Goal: Task Accomplishment & Management: Use online tool/utility

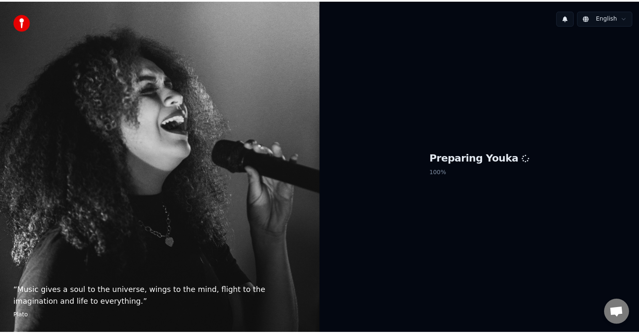
scroll to position [351, 0]
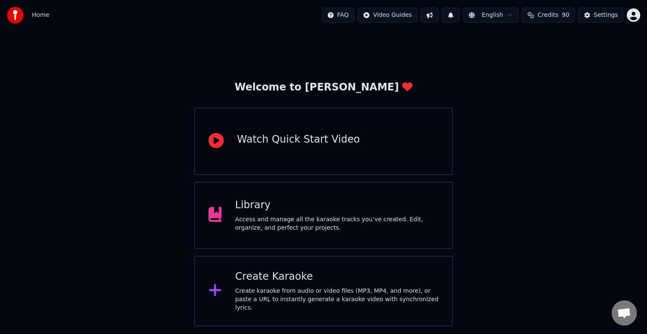
click at [309, 201] on div "Library" at bounding box center [336, 205] width 203 height 13
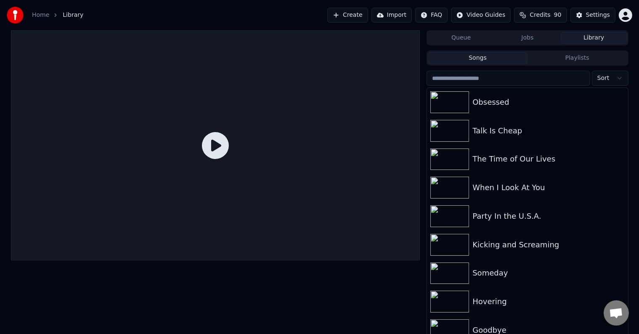
click at [571, 60] on button "Playlists" at bounding box center [578, 58] width 100 height 12
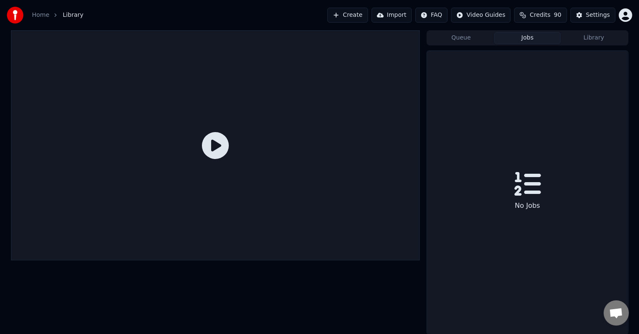
click at [542, 38] on button "Jobs" at bounding box center [528, 38] width 67 height 12
click at [585, 43] on button "Library" at bounding box center [594, 38] width 67 height 12
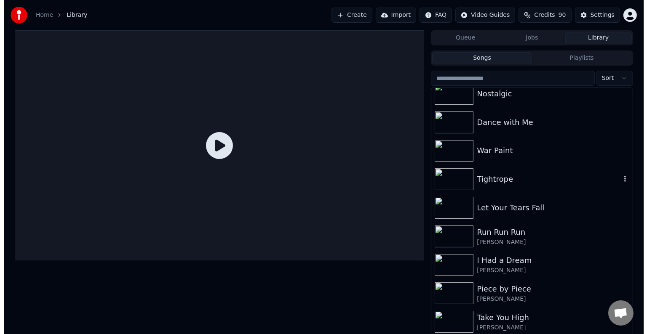
scroll to position [6620, 0]
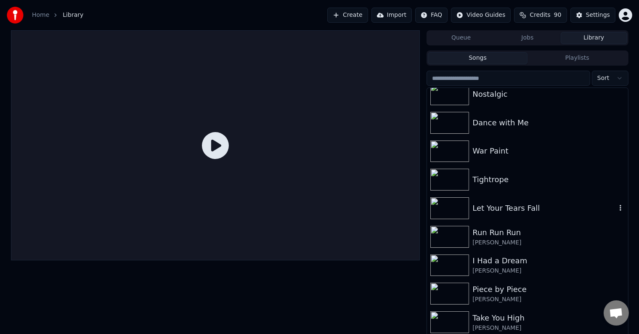
click at [511, 209] on div "Let Your Tears Fall" at bounding box center [545, 208] width 144 height 12
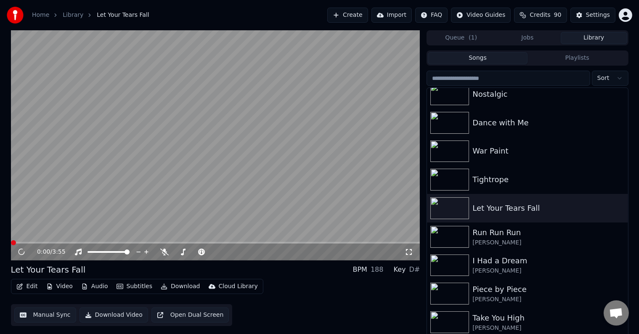
click at [27, 288] on button "Edit" at bounding box center [27, 287] width 28 height 12
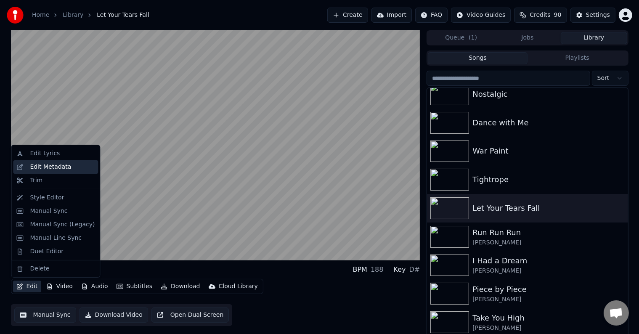
click at [58, 166] on div "Edit Metadata" at bounding box center [50, 167] width 41 height 8
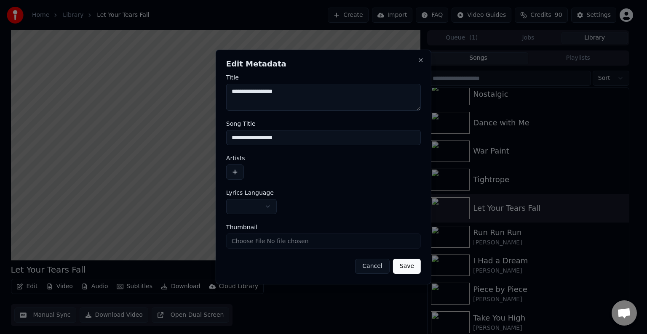
click at [268, 202] on button "button" at bounding box center [251, 206] width 51 height 15
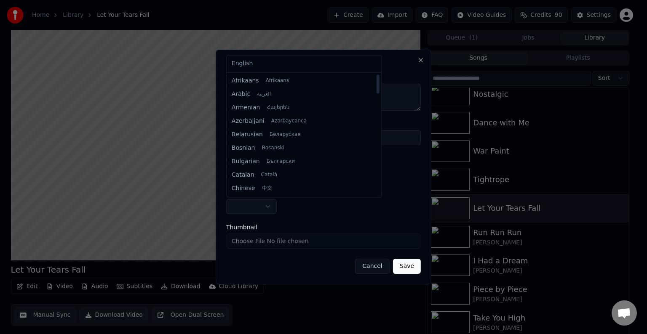
select select "**"
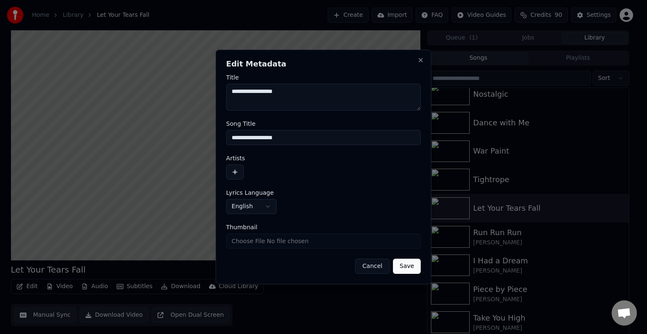
click at [234, 177] on button "button" at bounding box center [235, 172] width 18 height 15
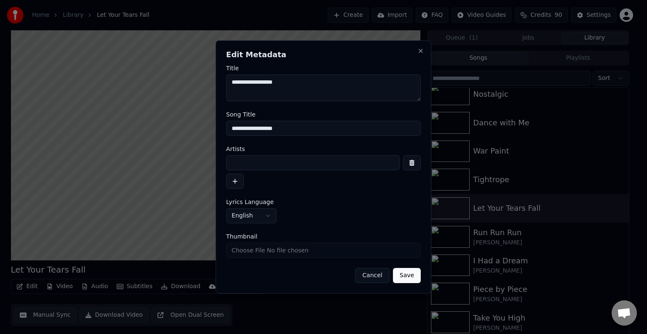
click at [249, 165] on input at bounding box center [312, 162] width 173 height 15
type input "**********"
click at [393, 268] on button "Save" at bounding box center [407, 275] width 28 height 15
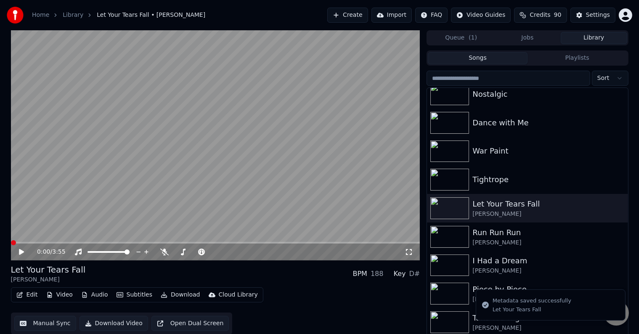
click at [24, 291] on button "Edit" at bounding box center [27, 295] width 28 height 12
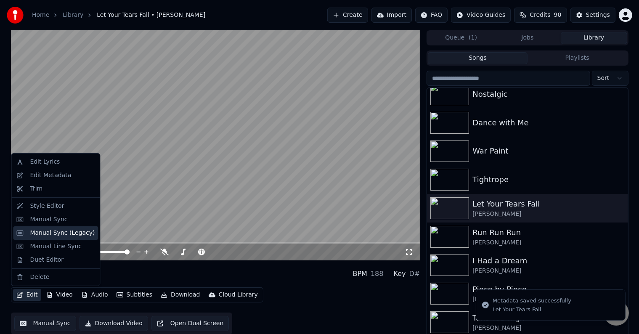
click at [41, 232] on div "Manual Sync (Legacy)" at bounding box center [62, 233] width 65 height 8
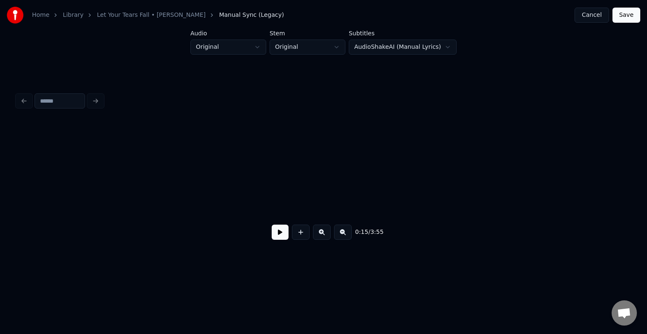
scroll to position [0, 963]
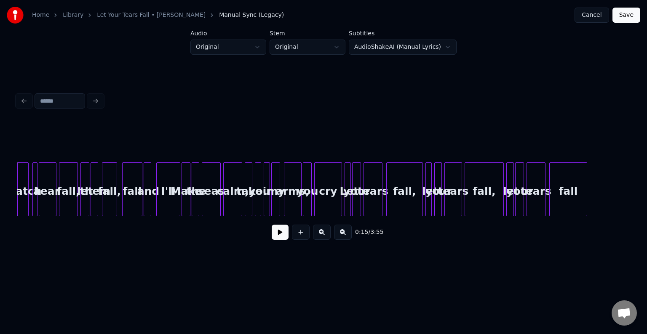
click at [278, 237] on button at bounding box center [279, 232] width 17 height 15
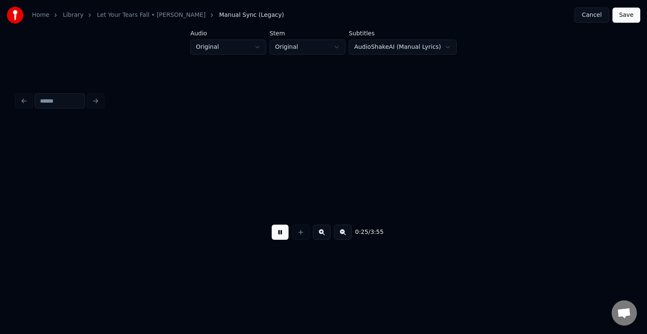
scroll to position [0, 1576]
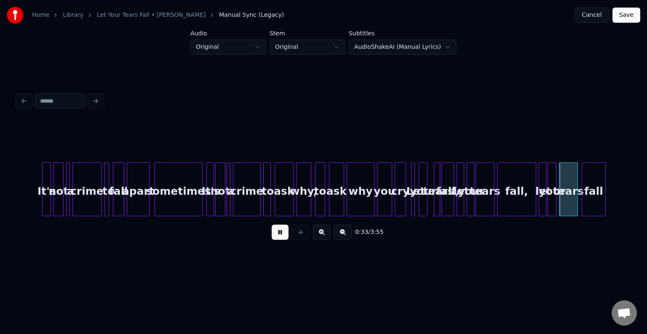
click at [362, 197] on div "why" at bounding box center [360, 191] width 27 height 57
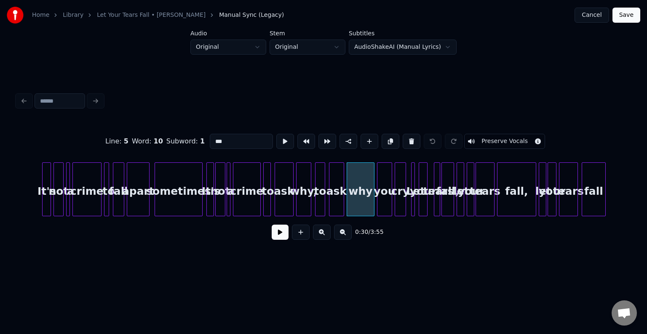
click at [285, 239] on button at bounding box center [279, 232] width 17 height 15
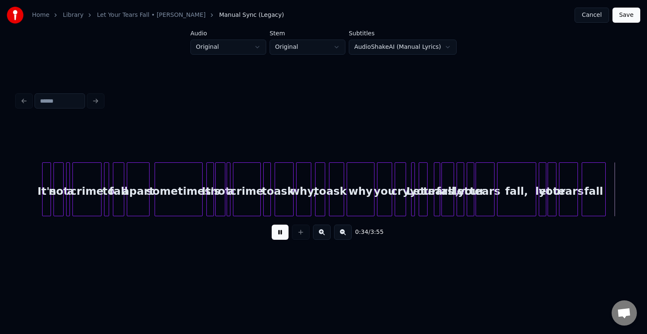
click at [285, 239] on button at bounding box center [279, 232] width 17 height 15
click at [416, 207] on div "Let" at bounding box center [415, 191] width 8 height 57
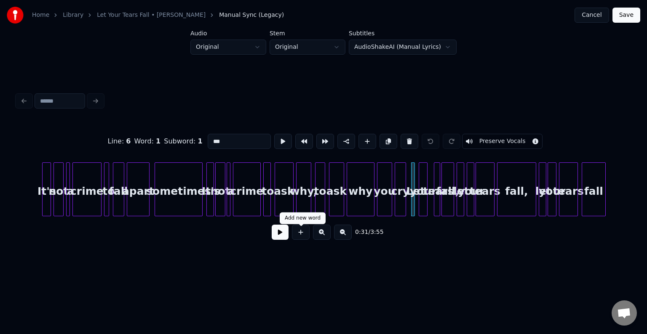
click at [278, 237] on button at bounding box center [279, 232] width 17 height 15
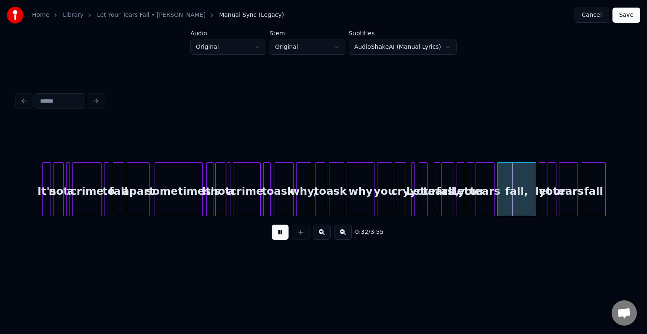
drag, startPoint x: 278, startPoint y: 237, endPoint x: 315, endPoint y: 225, distance: 39.5
click at [315, 225] on div "0:32 / 3:55" at bounding box center [323, 232] width 613 height 32
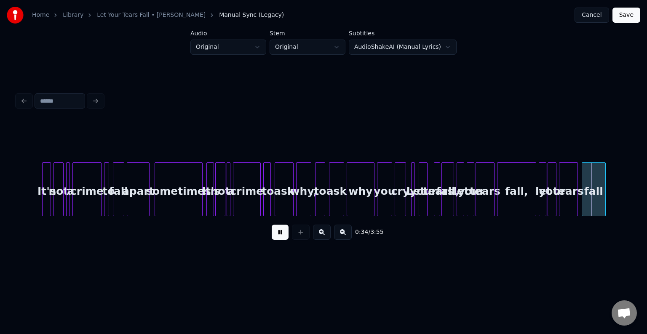
click at [592, 193] on div "fall" at bounding box center [593, 191] width 23 height 57
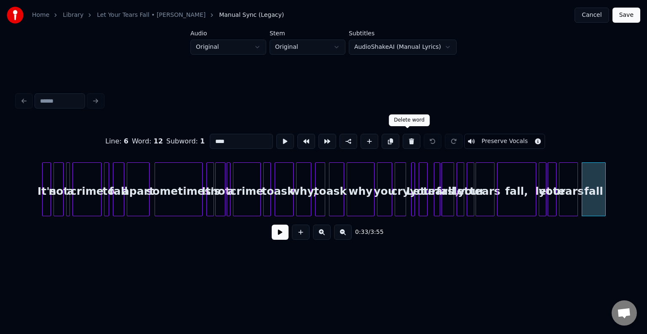
click at [407, 138] on button at bounding box center [411, 141] width 18 height 15
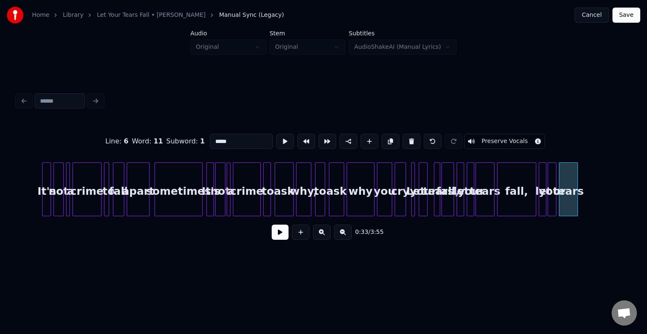
click at [407, 138] on button at bounding box center [411, 141] width 18 height 15
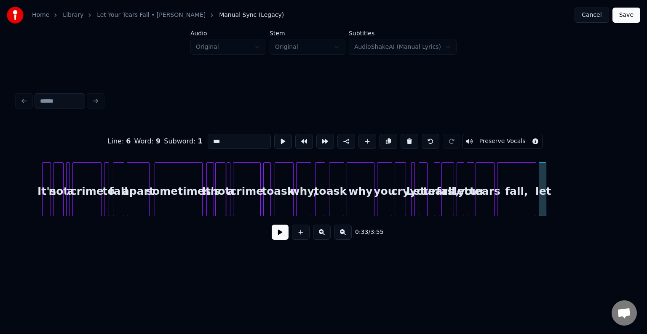
click at [407, 138] on button at bounding box center [409, 141] width 18 height 15
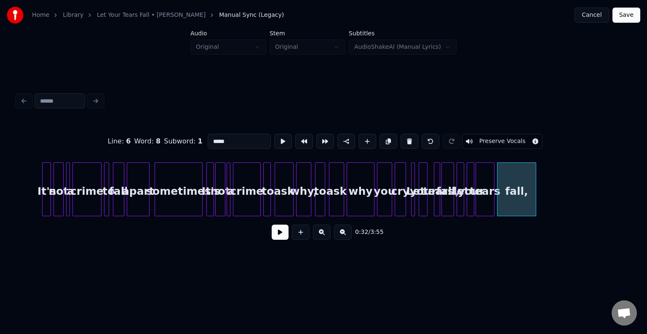
click at [407, 138] on button at bounding box center [409, 141] width 18 height 15
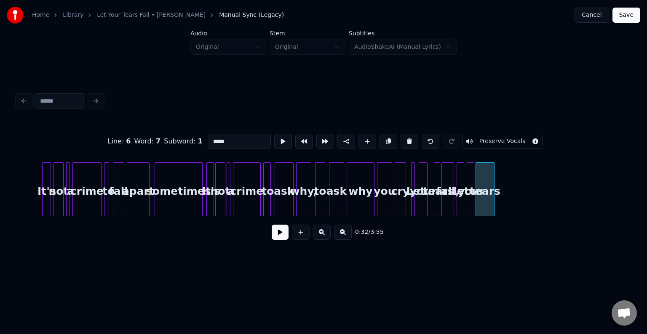
click at [407, 138] on button at bounding box center [409, 141] width 18 height 15
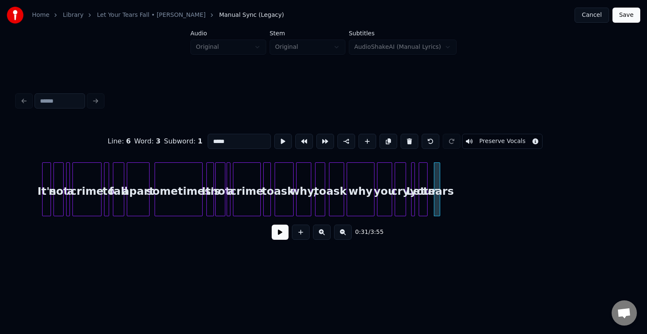
click at [407, 138] on button at bounding box center [409, 141] width 18 height 15
type input "***"
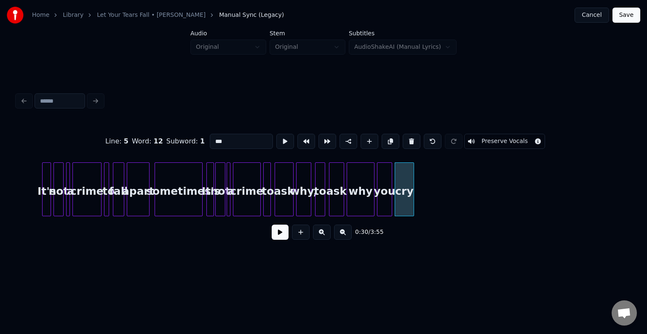
click at [413, 207] on div at bounding box center [412, 189] width 3 height 53
click at [282, 238] on button at bounding box center [279, 232] width 17 height 15
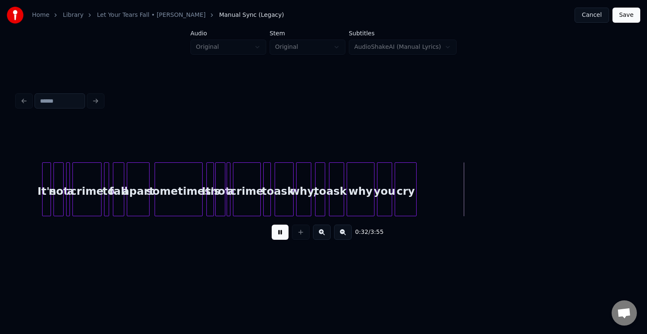
click at [282, 238] on button at bounding box center [279, 232] width 17 height 15
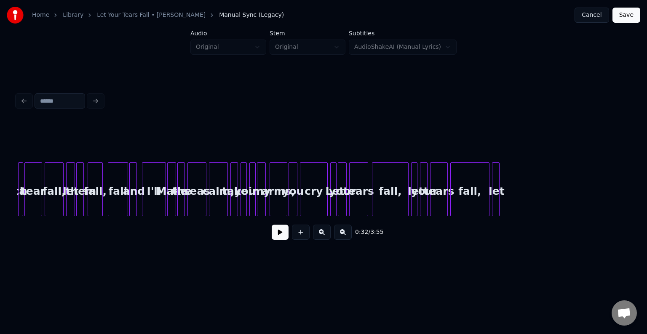
scroll to position [0, 1002]
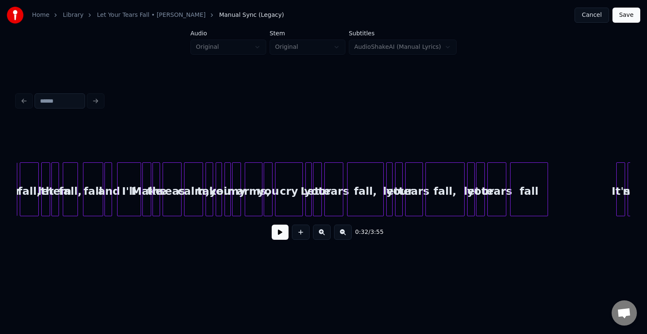
click at [234, 200] on div "my" at bounding box center [236, 191] width 8 height 57
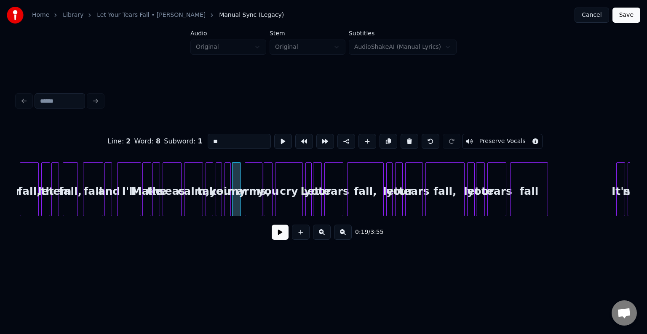
click at [279, 239] on button at bounding box center [279, 232] width 17 height 15
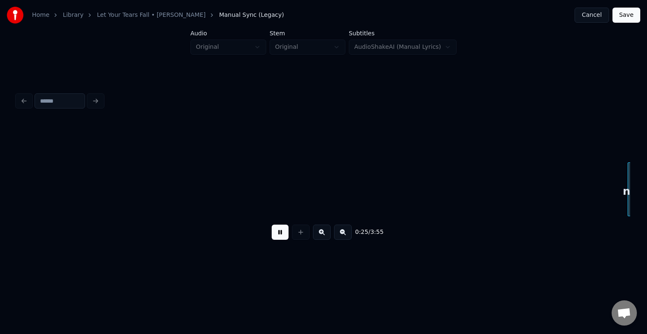
scroll to position [0, 1616]
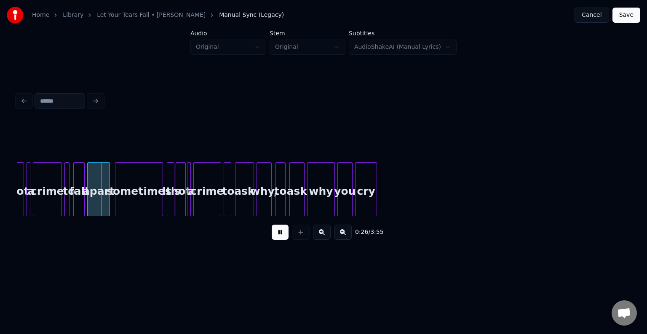
click at [279, 239] on button at bounding box center [279, 232] width 17 height 15
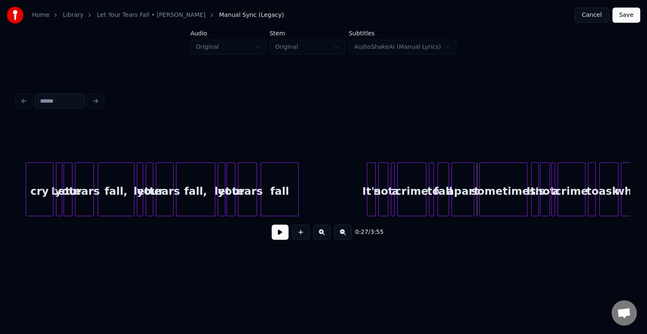
scroll to position [0, 1245]
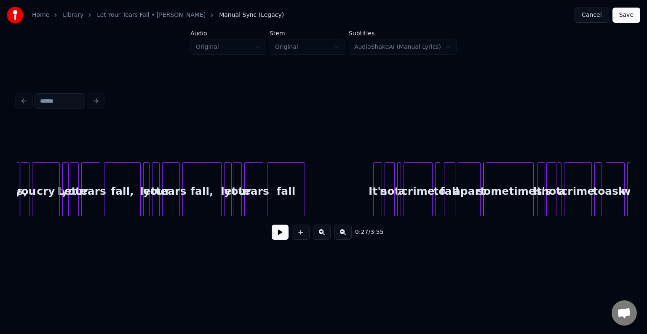
click at [278, 192] on div "fall" at bounding box center [285, 191] width 37 height 57
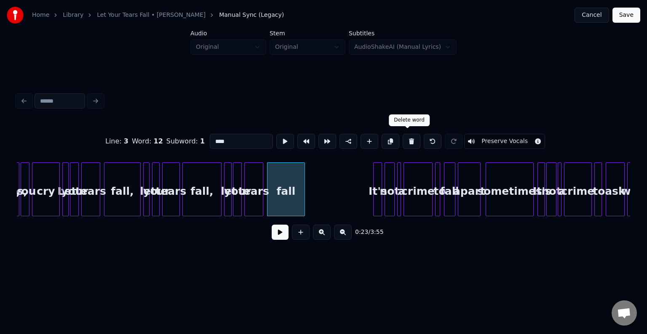
click at [404, 142] on button at bounding box center [411, 141] width 18 height 15
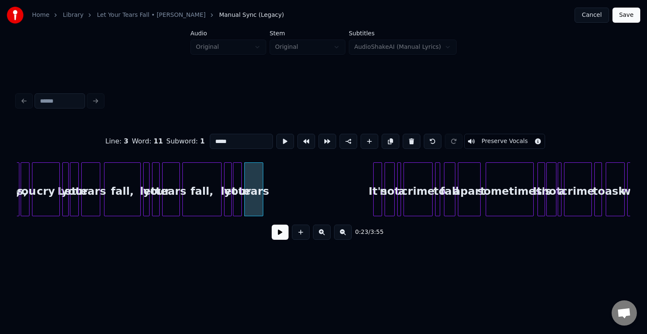
click at [404, 142] on button at bounding box center [411, 141] width 18 height 15
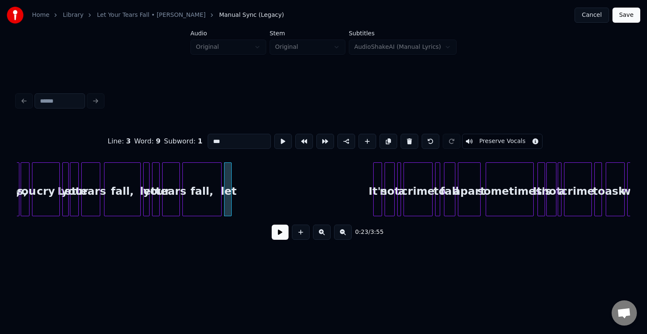
click at [404, 142] on button at bounding box center [409, 141] width 18 height 15
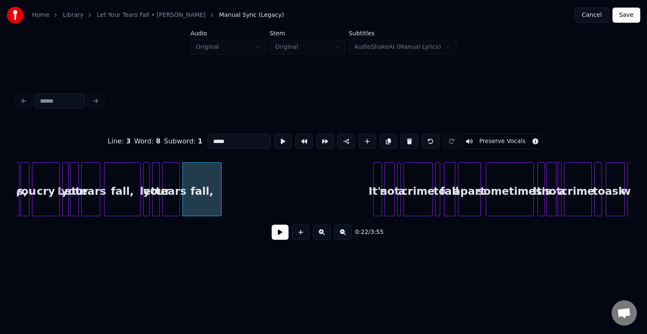
click at [404, 142] on button at bounding box center [409, 141] width 18 height 15
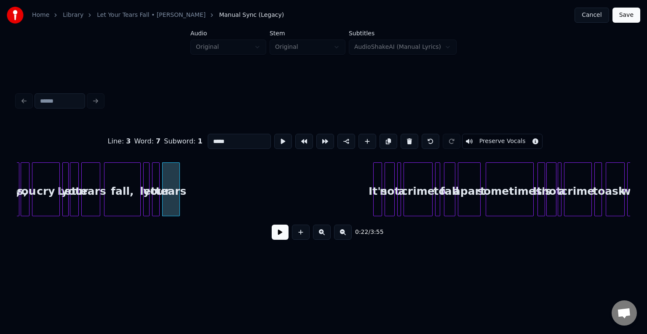
click at [404, 142] on button at bounding box center [409, 141] width 18 height 15
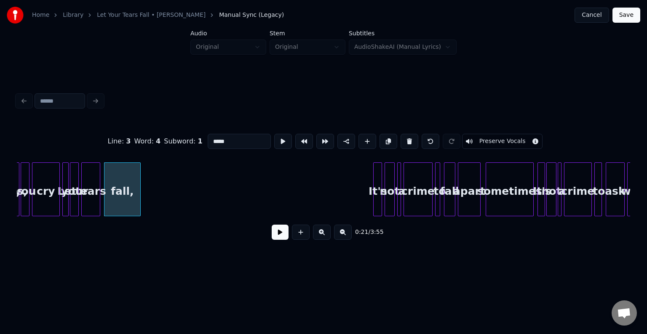
click at [404, 142] on button at bounding box center [409, 141] width 18 height 15
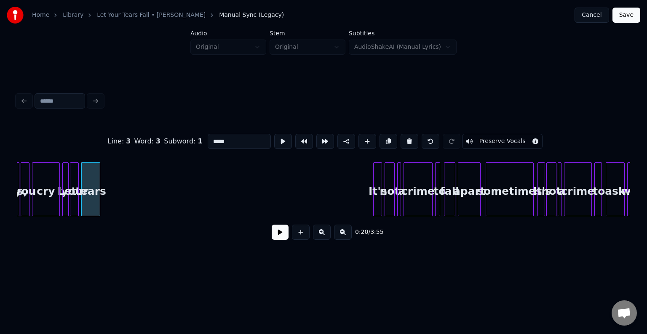
click at [404, 142] on button at bounding box center [409, 141] width 18 height 15
type input "***"
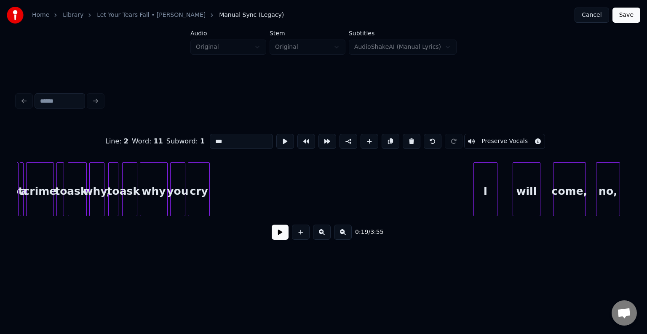
scroll to position [0, 1784]
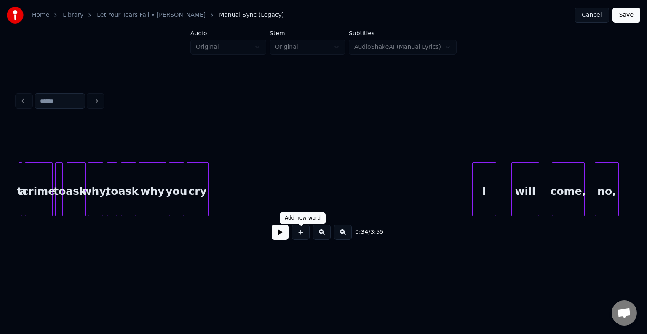
click at [280, 237] on button at bounding box center [279, 232] width 17 height 15
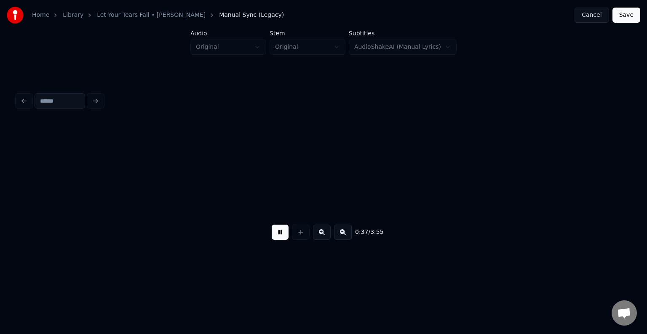
scroll to position [0, 2398]
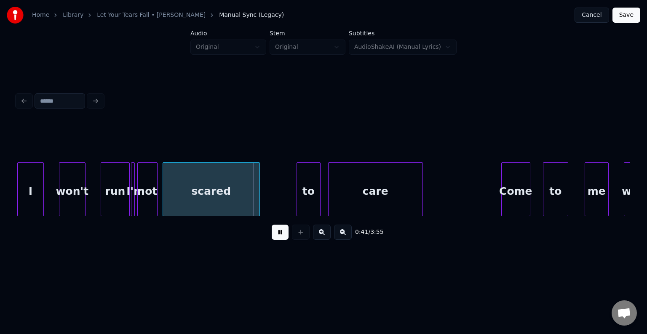
click at [114, 195] on div "run" at bounding box center [115, 191] width 28 height 57
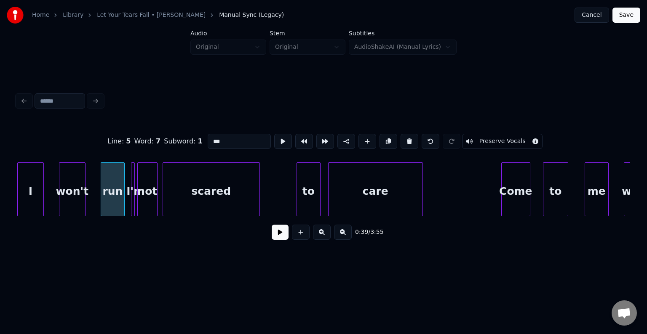
click at [124, 201] on div at bounding box center [123, 189] width 3 height 53
click at [133, 201] on div at bounding box center [134, 189] width 3 height 53
click at [131, 201] on div "I'm" at bounding box center [133, 189] width 5 height 54
type input "***"
click at [126, 202] on div at bounding box center [127, 189] width 3 height 53
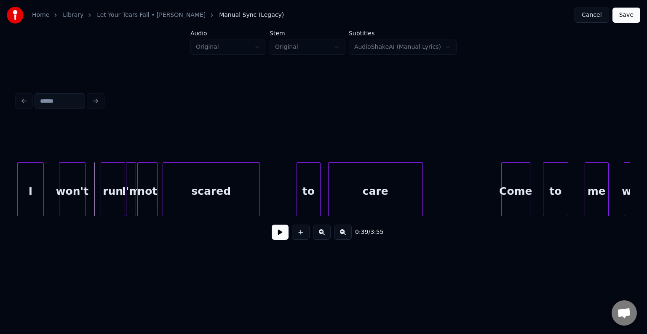
click at [280, 237] on button at bounding box center [279, 232] width 17 height 15
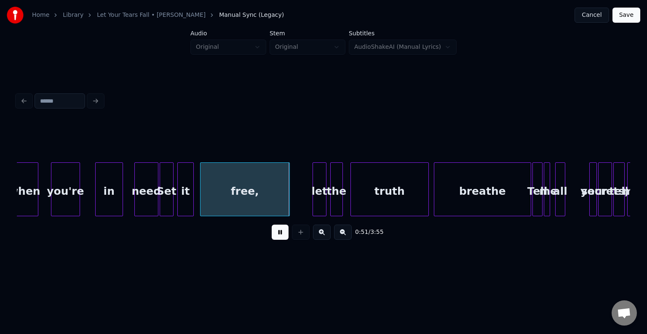
click at [146, 189] on div "need" at bounding box center [146, 191] width 23 height 57
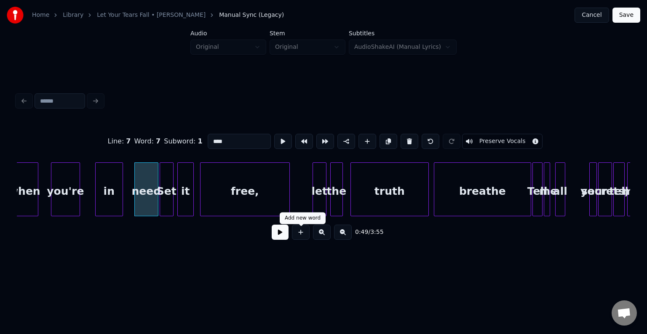
click at [289, 237] on div "0:49 / 3:55" at bounding box center [323, 232] width 599 height 19
click at [271, 239] on div "0:49 / 3:55" at bounding box center [323, 232] width 599 height 19
click at [276, 237] on button at bounding box center [279, 232] width 17 height 15
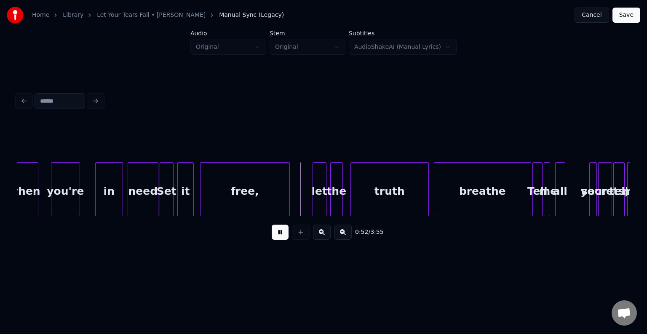
click at [128, 204] on div at bounding box center [129, 189] width 3 height 53
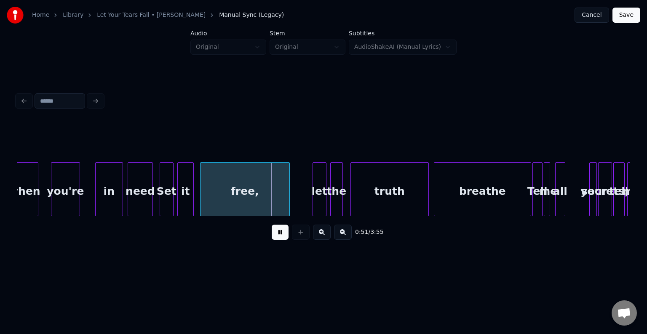
click at [152, 198] on div at bounding box center [151, 189] width 3 height 53
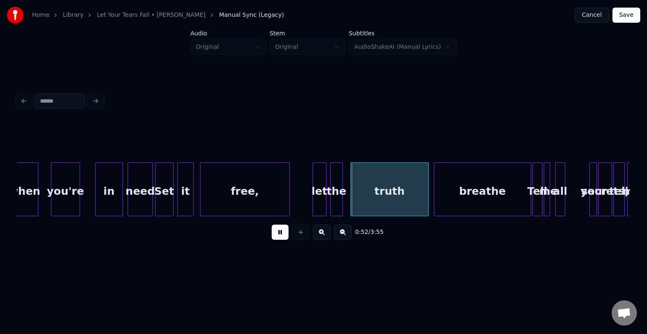
click at [156, 201] on div at bounding box center [156, 189] width 3 height 53
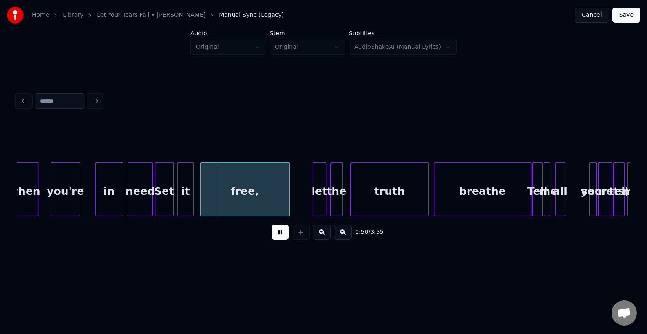
click at [145, 200] on div "need" at bounding box center [140, 191] width 24 height 57
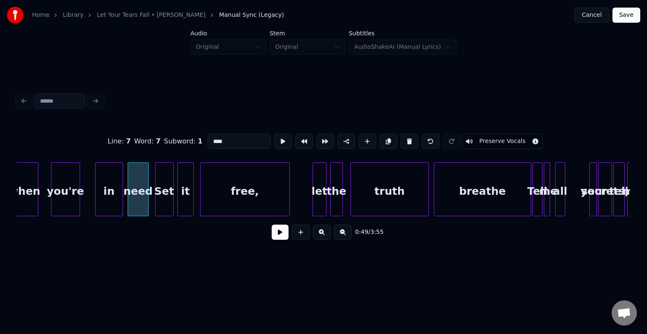
click at [147, 203] on div at bounding box center [147, 189] width 3 height 53
click at [155, 203] on div "Set" at bounding box center [164, 189] width 19 height 54
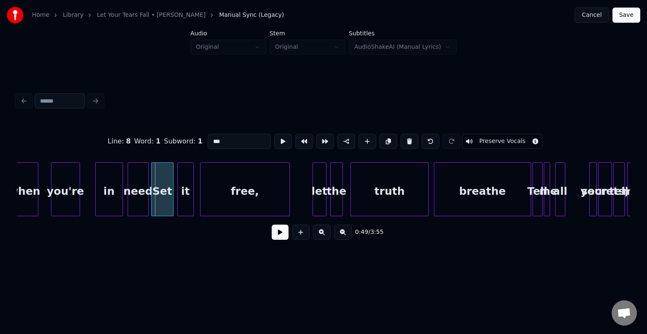
click at [152, 202] on div at bounding box center [153, 189] width 3 height 53
click at [136, 200] on div "need" at bounding box center [138, 191] width 20 height 57
type input "****"
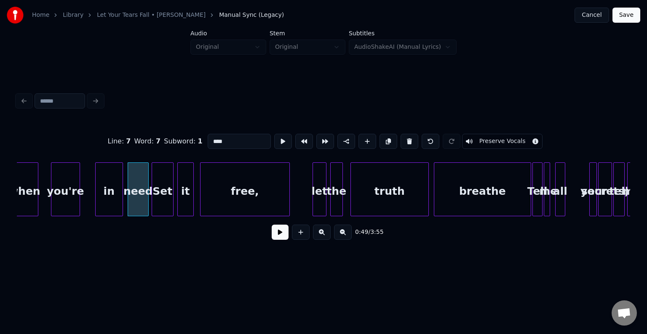
click at [279, 236] on button at bounding box center [279, 232] width 17 height 15
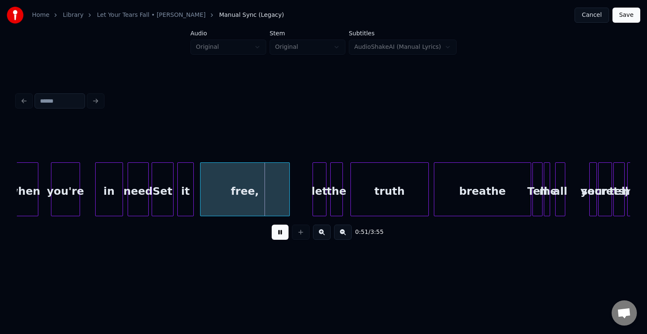
click at [160, 191] on div "Set" at bounding box center [162, 191] width 21 height 57
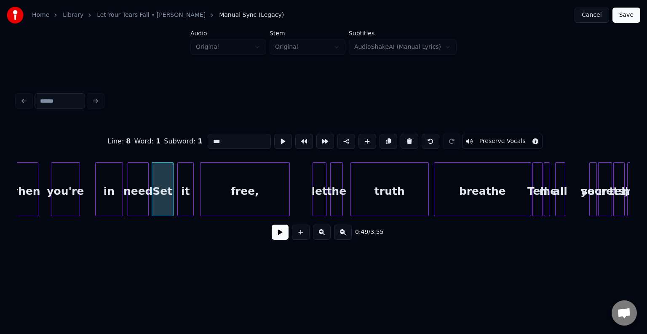
click at [141, 200] on div "need" at bounding box center [138, 191] width 20 height 57
type input "****"
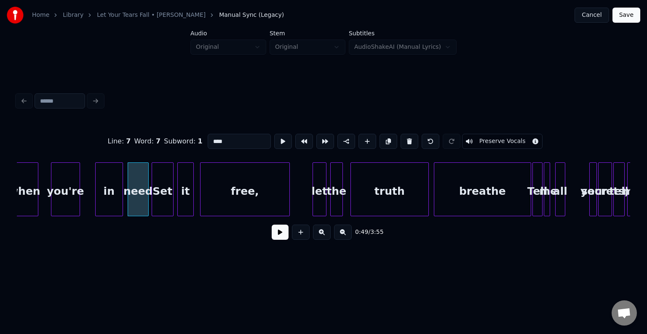
click at [279, 234] on button at bounding box center [279, 232] width 17 height 15
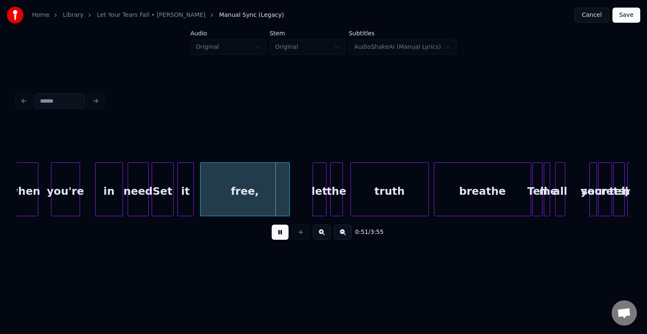
drag, startPoint x: 279, startPoint y: 234, endPoint x: 250, endPoint y: 247, distance: 31.1
click at [250, 247] on div "0:51 / 3:55" at bounding box center [323, 232] width 613 height 32
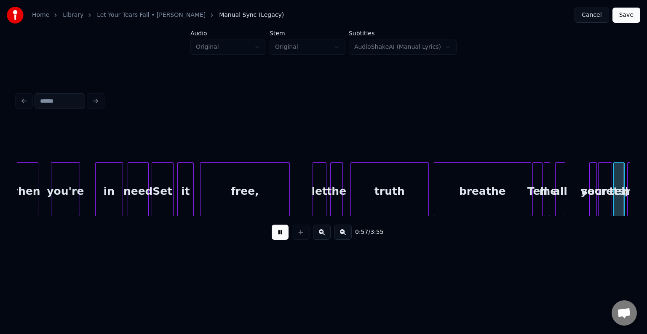
scroll to position [0, 3624]
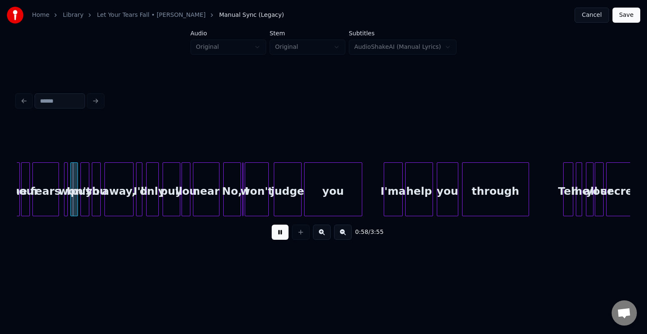
click at [276, 236] on button at bounding box center [279, 232] width 17 height 15
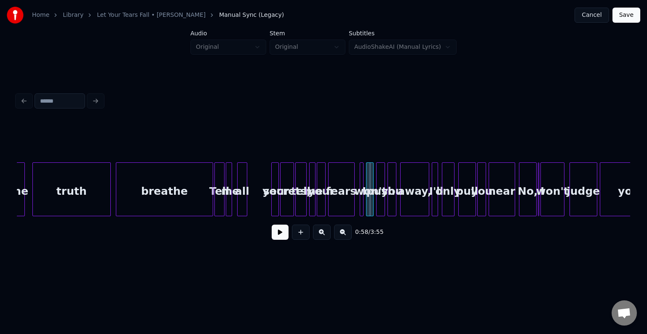
scroll to position [0, 3287]
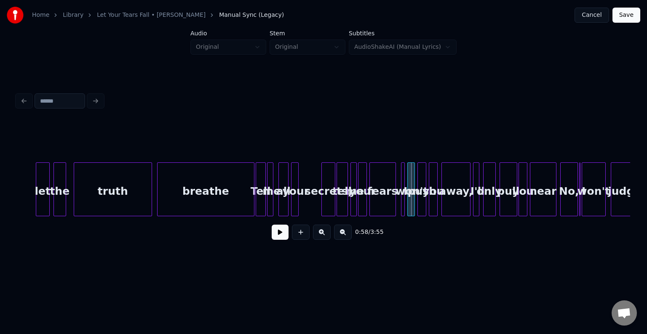
click at [293, 202] on div "your" at bounding box center [295, 191] width 8 height 57
click at [302, 206] on div at bounding box center [302, 189] width 3 height 53
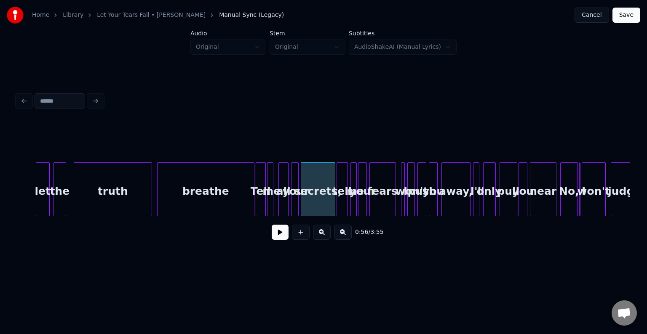
click at [256, 209] on div at bounding box center [257, 189] width 3 height 53
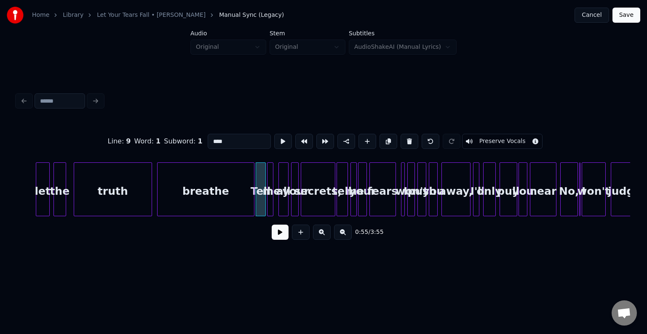
click at [274, 239] on button at bounding box center [279, 232] width 17 height 15
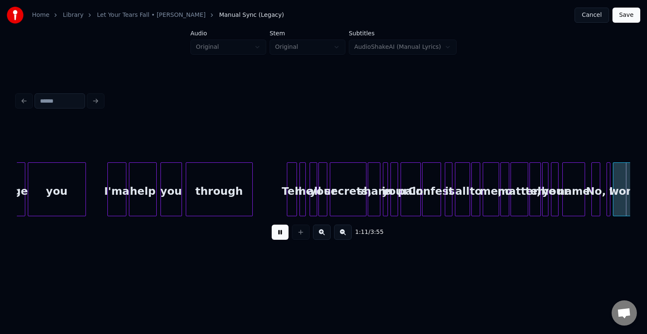
scroll to position [0, 4513]
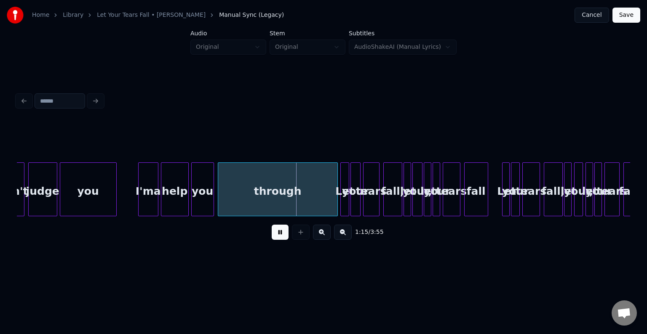
click at [274, 239] on button at bounding box center [279, 232] width 17 height 15
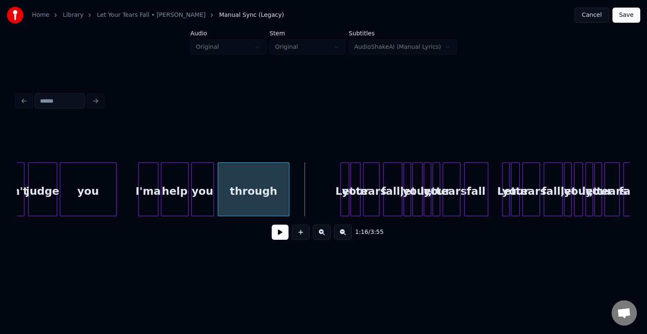
click at [287, 193] on div at bounding box center [287, 189] width 3 height 53
click at [274, 240] on button at bounding box center [279, 232] width 17 height 15
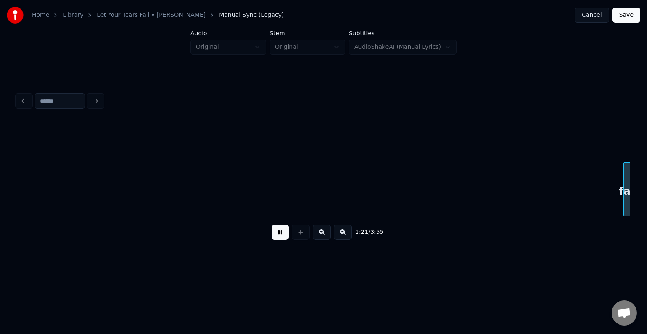
scroll to position [0, 5126]
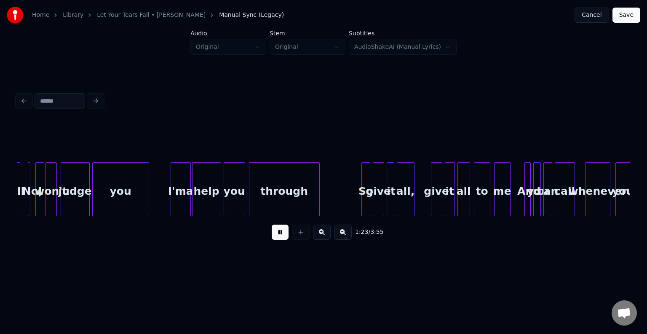
click at [275, 239] on button at bounding box center [279, 232] width 17 height 15
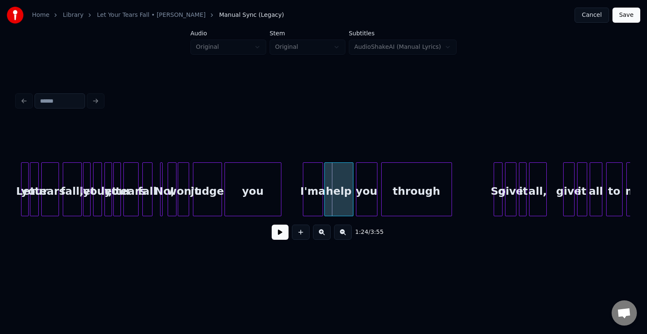
scroll to position [0, 4991]
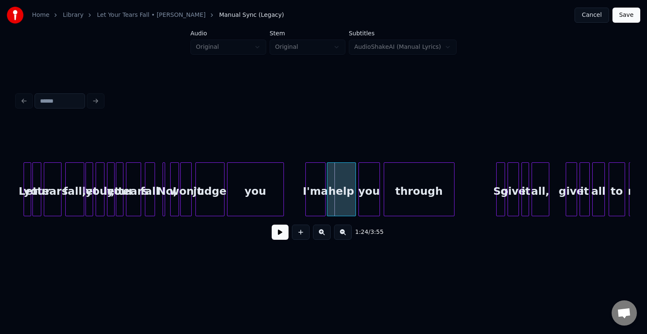
click at [101, 204] on div "your," at bounding box center [100, 191] width 8 height 57
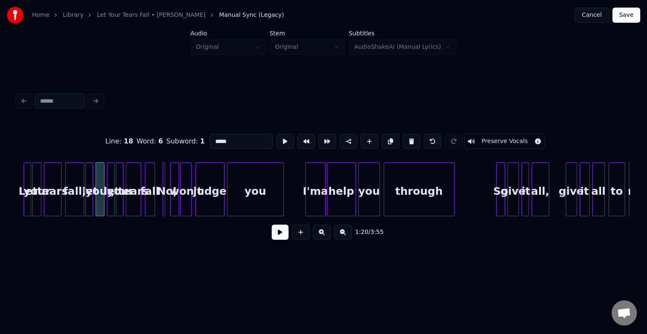
click at [286, 240] on button at bounding box center [279, 232] width 17 height 15
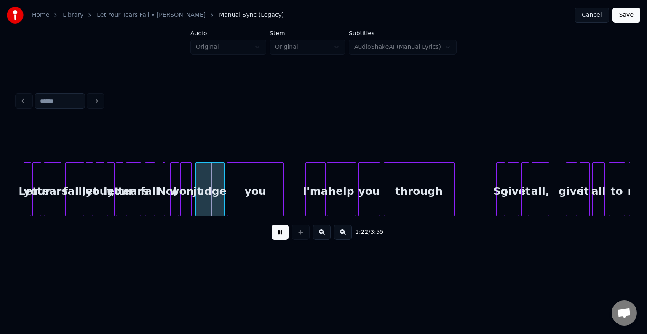
click at [278, 238] on button at bounding box center [279, 232] width 17 height 15
click at [159, 202] on div at bounding box center [158, 189] width 3 height 53
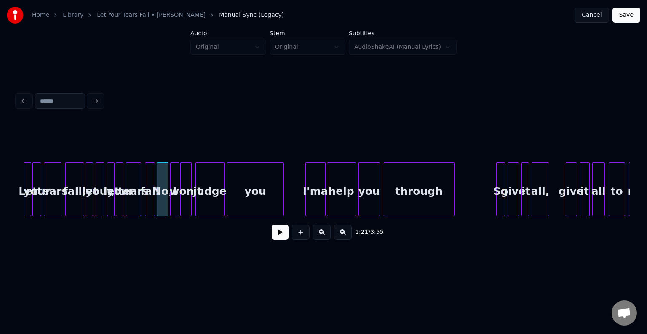
click at [167, 204] on div at bounding box center [166, 189] width 3 height 53
click at [281, 239] on button at bounding box center [279, 232] width 17 height 15
click at [146, 204] on div at bounding box center [146, 189] width 3 height 53
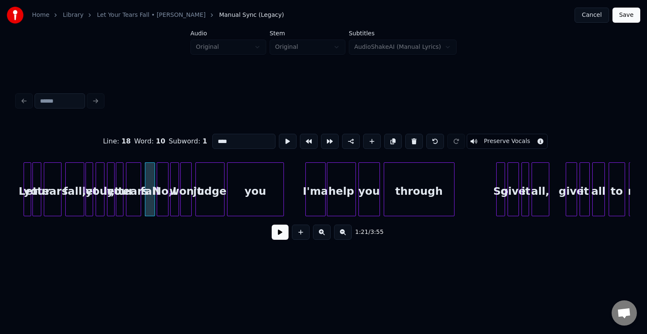
click at [148, 203] on div "fall" at bounding box center [149, 191] width 9 height 57
click at [119, 204] on div "your" at bounding box center [120, 191] width 8 height 57
type input "****"
click at [276, 237] on button at bounding box center [279, 232] width 17 height 15
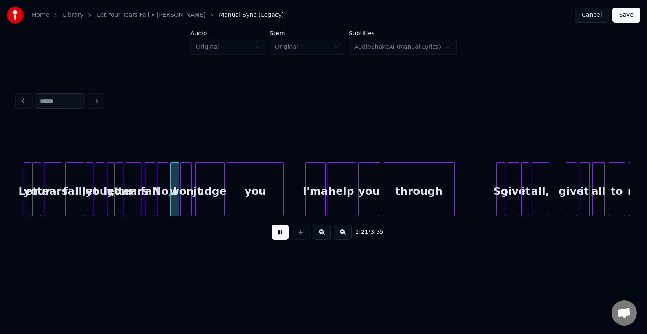
click at [130, 209] on div "tears" at bounding box center [133, 191] width 14 height 57
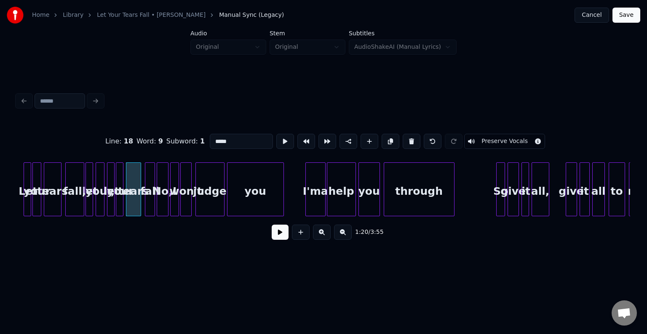
click at [147, 207] on div "fall" at bounding box center [149, 191] width 9 height 57
type input "****"
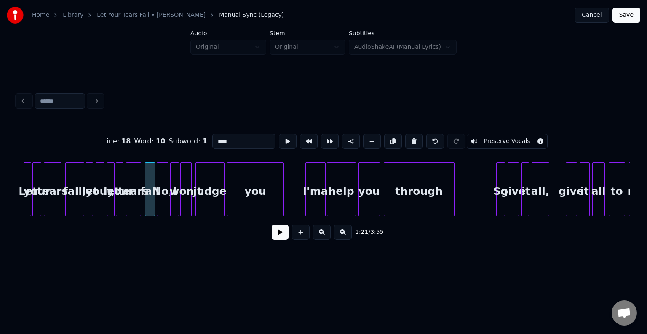
click at [286, 238] on button at bounding box center [279, 232] width 17 height 15
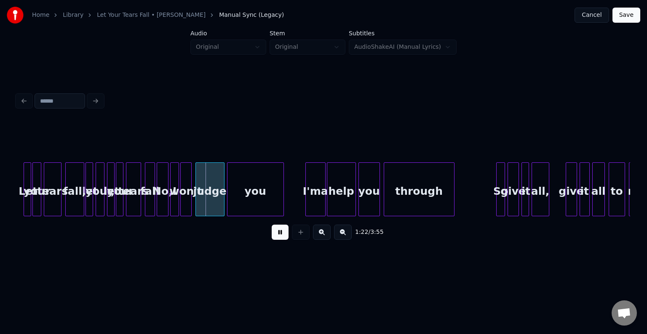
click at [147, 204] on div "fall" at bounding box center [149, 191] width 9 height 57
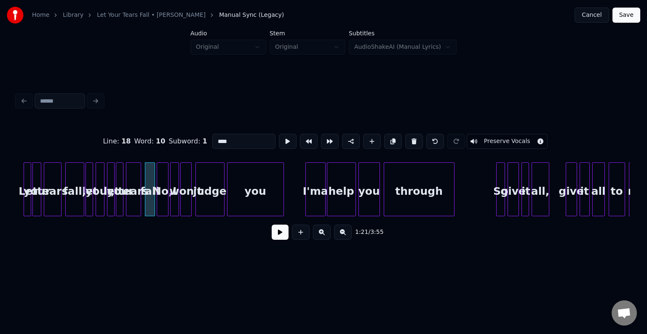
click at [147, 204] on div "fall" at bounding box center [149, 191] width 9 height 57
click at [407, 138] on button at bounding box center [414, 141] width 18 height 15
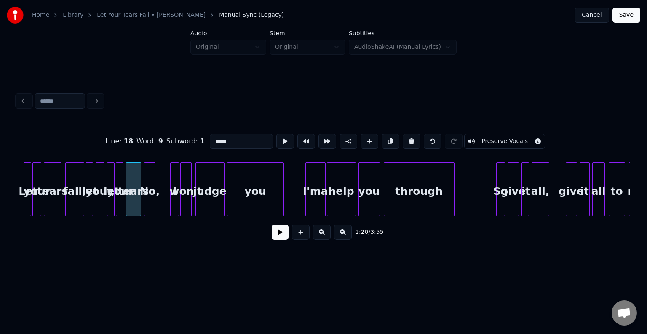
click at [148, 205] on div "No," at bounding box center [149, 191] width 11 height 57
click at [158, 207] on div at bounding box center [159, 189] width 3 height 53
click at [150, 208] on div "No," at bounding box center [149, 191] width 11 height 57
type input "***"
click at [282, 240] on button at bounding box center [279, 232] width 17 height 15
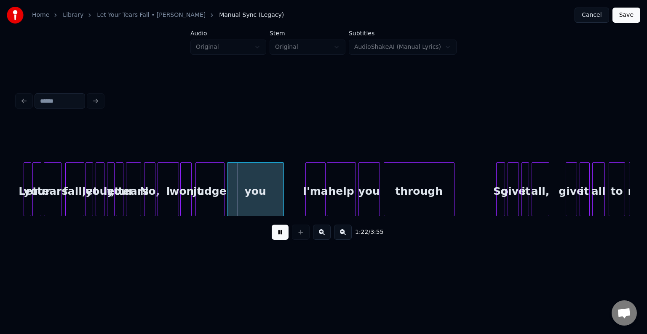
click at [282, 240] on button at bounding box center [279, 232] width 17 height 15
click at [168, 205] on div at bounding box center [168, 189] width 3 height 53
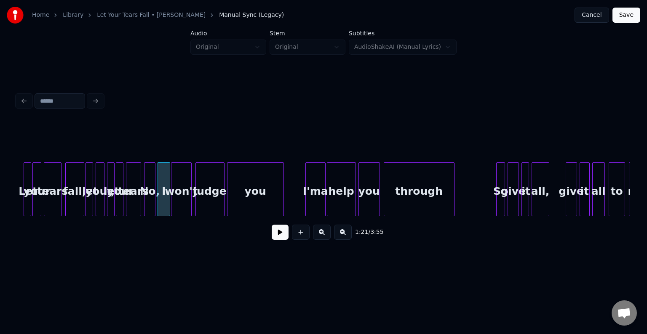
click at [172, 205] on div at bounding box center [172, 189] width 3 height 53
click at [148, 206] on div "No," at bounding box center [149, 191] width 11 height 57
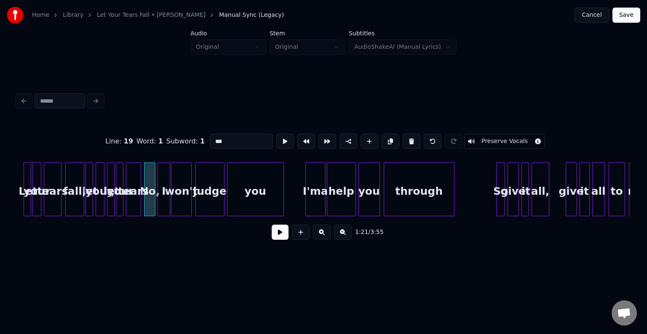
click at [279, 238] on button at bounding box center [279, 232] width 17 height 15
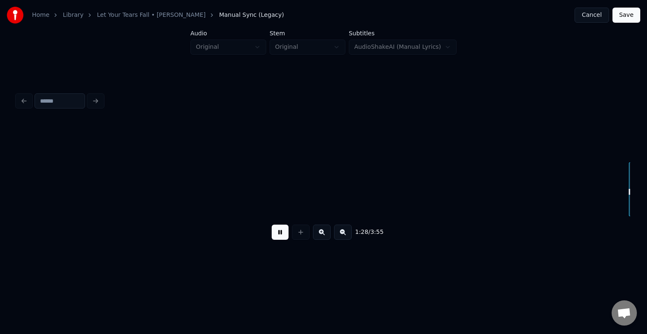
scroll to position [0, 5604]
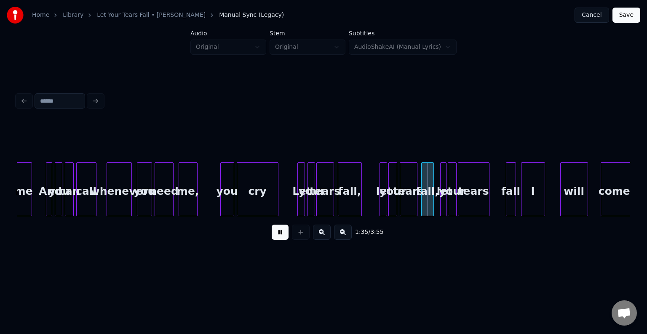
click at [279, 238] on button at bounding box center [279, 232] width 17 height 15
click at [508, 187] on div "fall" at bounding box center [510, 191] width 9 height 57
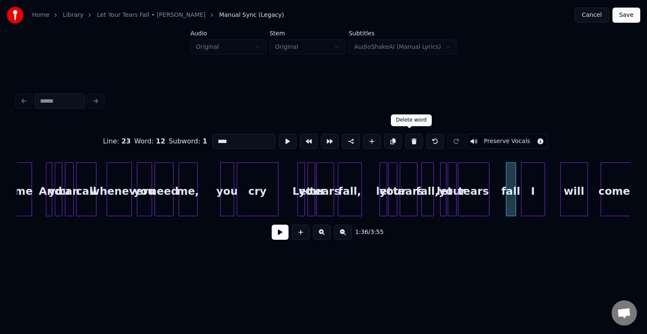
click at [408, 138] on button at bounding box center [414, 141] width 18 height 15
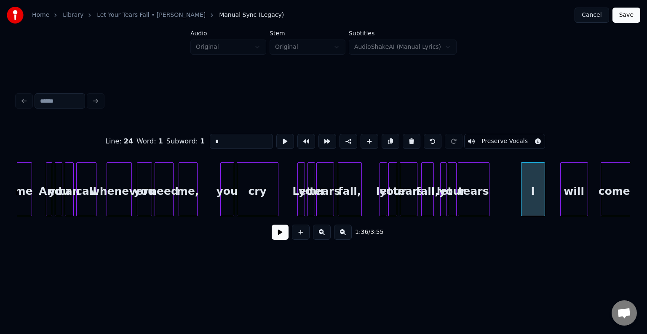
click at [470, 190] on div "tears" at bounding box center [473, 191] width 31 height 57
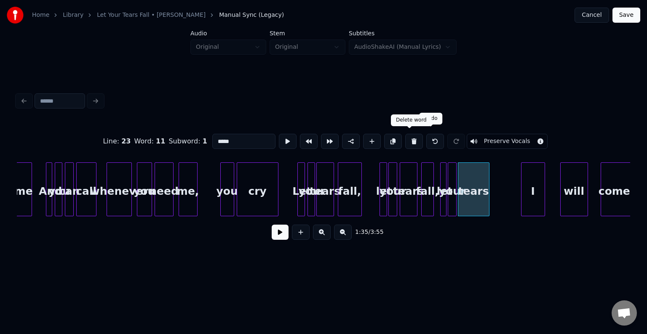
click at [409, 141] on button at bounding box center [414, 141] width 18 height 15
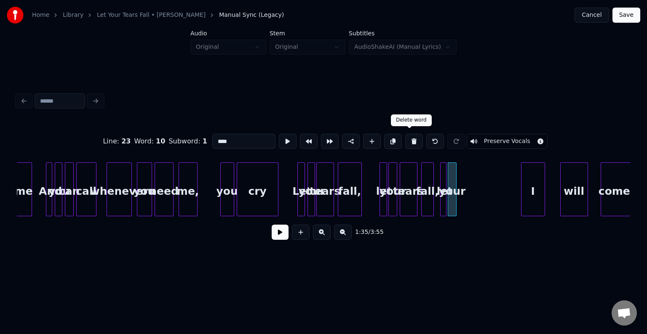
click at [409, 141] on button at bounding box center [414, 141] width 18 height 15
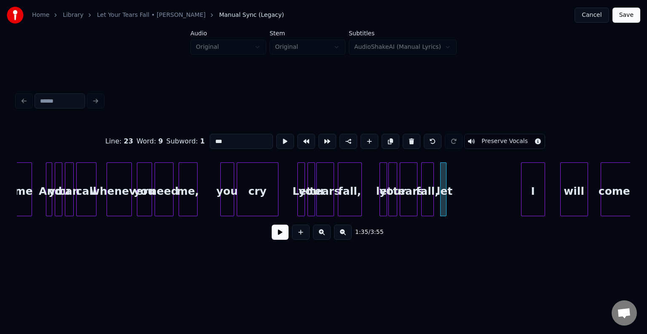
click at [409, 141] on button at bounding box center [411, 141] width 18 height 15
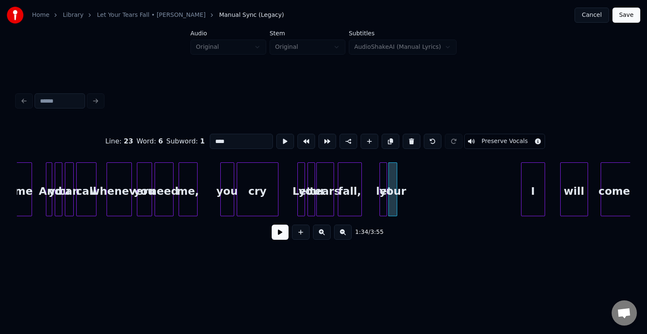
click at [409, 141] on button at bounding box center [411, 141] width 18 height 15
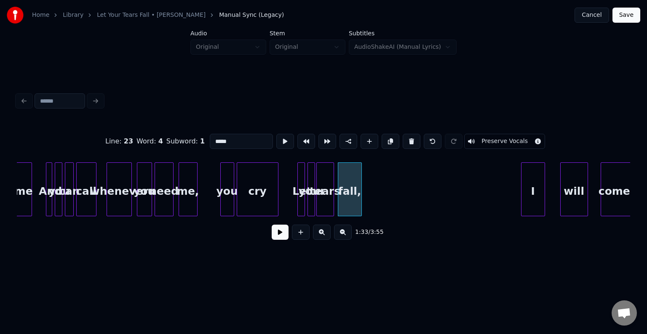
click at [409, 141] on button at bounding box center [411, 141] width 18 height 15
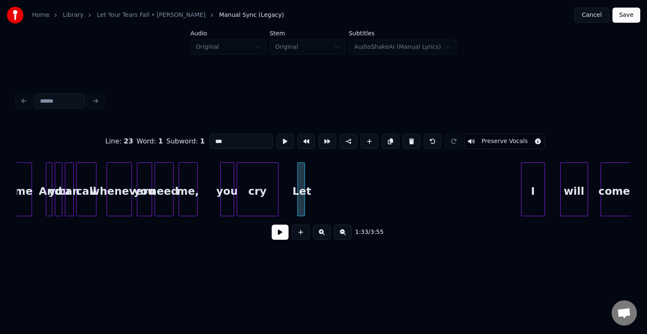
click at [409, 141] on button at bounding box center [411, 141] width 18 height 15
type input "***"
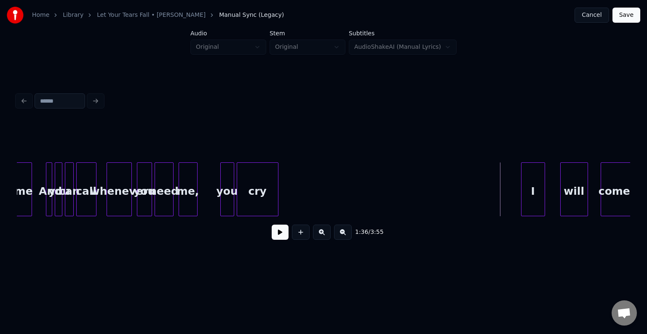
click at [282, 239] on button at bounding box center [279, 232] width 17 height 15
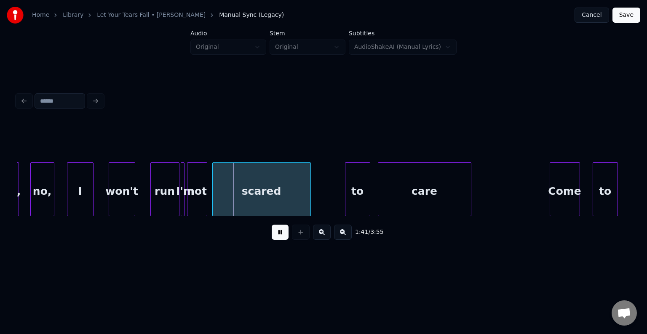
click at [282, 239] on button at bounding box center [279, 232] width 17 height 15
click at [167, 202] on div at bounding box center [168, 189] width 3 height 53
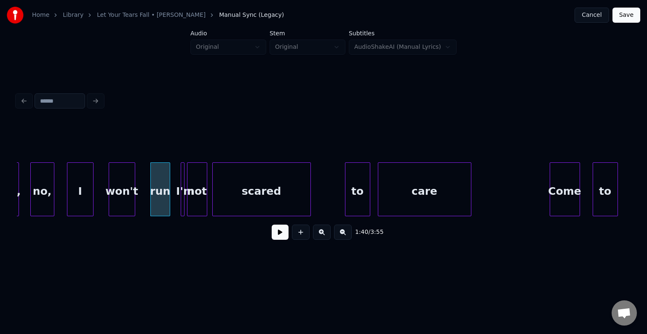
click at [181, 204] on div "I'm" at bounding box center [183, 189] width 4 height 54
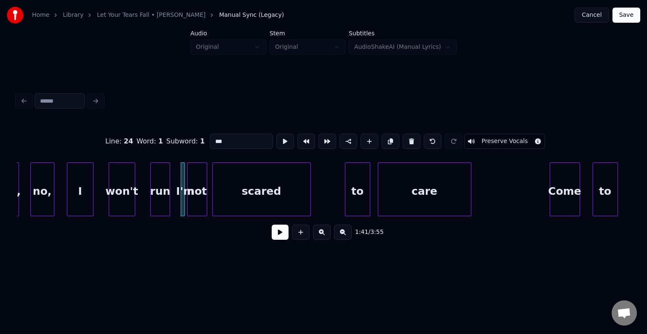
click at [181, 205] on div "I'm" at bounding box center [183, 189] width 5 height 54
click at [172, 180] on div at bounding box center [173, 189] width 3 height 53
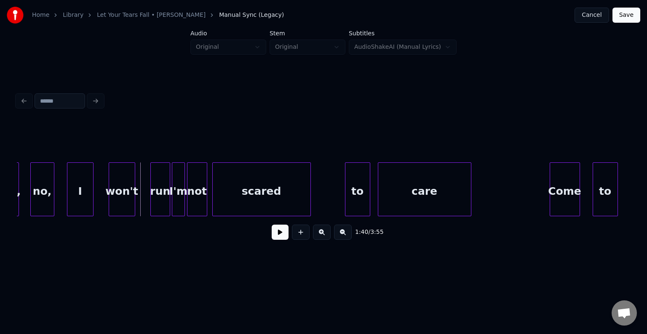
click at [274, 237] on button at bounding box center [279, 232] width 17 height 15
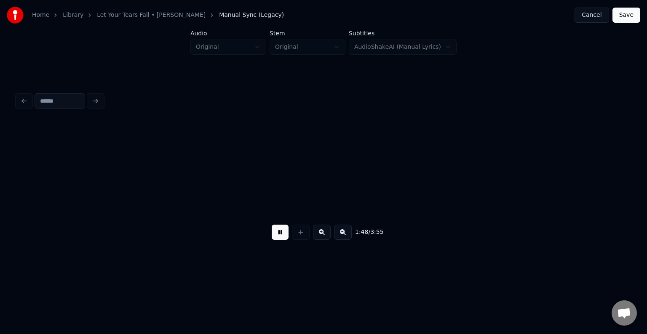
scroll to position [0, 6831]
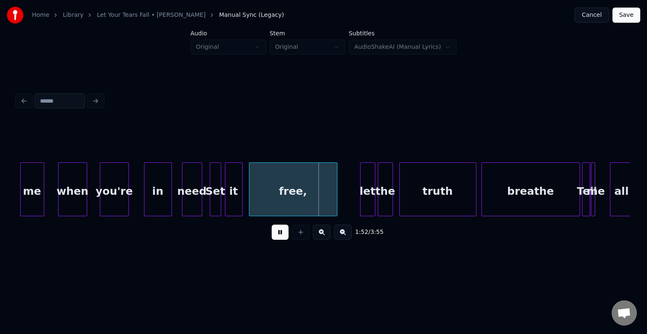
click at [193, 202] on div "need" at bounding box center [191, 191] width 19 height 57
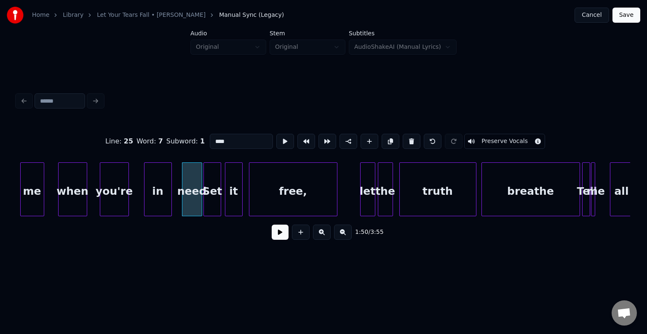
click at [205, 205] on div at bounding box center [205, 189] width 3 height 53
click at [276, 233] on button at bounding box center [279, 232] width 17 height 15
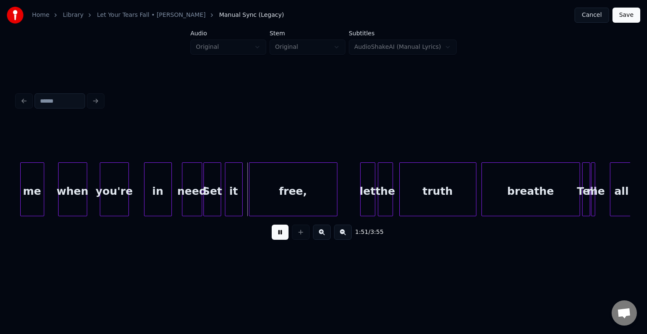
click at [276, 233] on button at bounding box center [279, 232] width 17 height 15
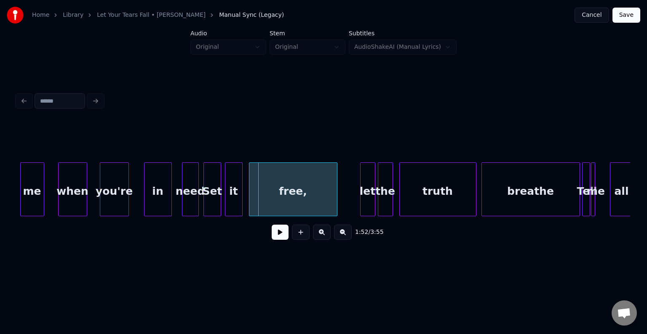
click at [197, 201] on div at bounding box center [197, 189] width 3 height 53
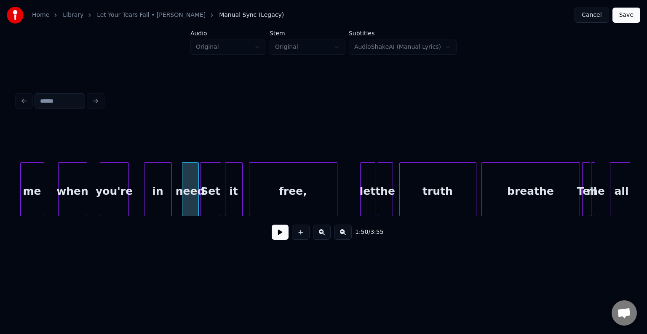
click at [200, 202] on div at bounding box center [201, 189] width 3 height 53
click at [273, 232] on button at bounding box center [279, 232] width 17 height 15
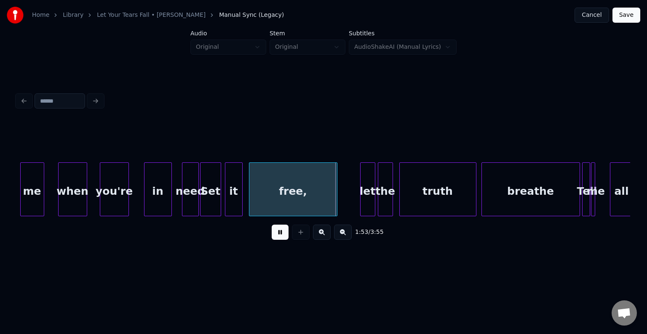
click at [277, 234] on button at bounding box center [279, 232] width 17 height 15
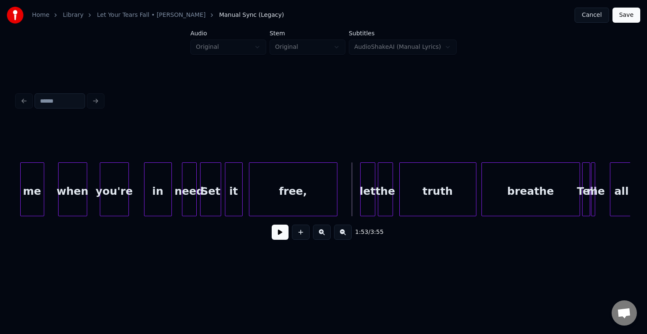
click at [195, 202] on div at bounding box center [195, 189] width 3 height 53
click at [176, 205] on div at bounding box center [177, 189] width 3 height 53
click at [199, 203] on div at bounding box center [199, 189] width 3 height 53
click at [278, 239] on button at bounding box center [279, 232] width 17 height 15
click at [278, 235] on button at bounding box center [279, 232] width 17 height 15
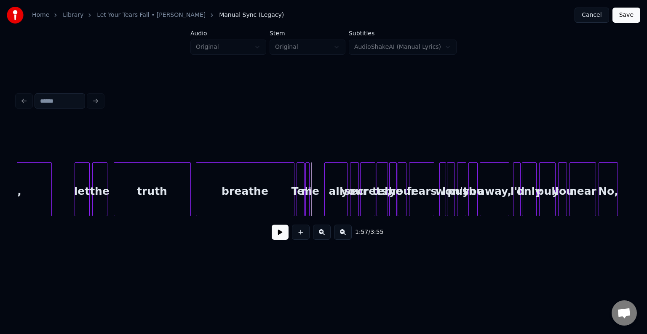
scroll to position [0, 7134]
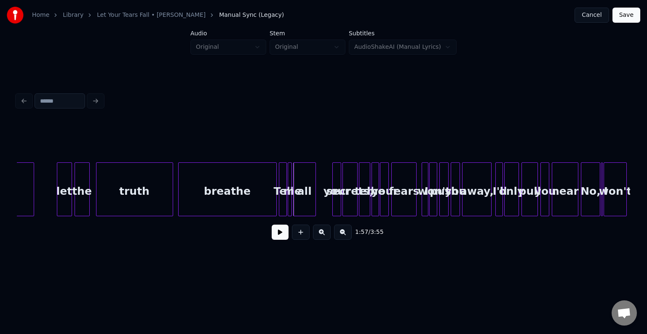
click at [296, 203] on div "all" at bounding box center [304, 191] width 22 height 57
click at [296, 209] on div at bounding box center [296, 189] width 3 height 53
click at [303, 209] on div "your" at bounding box center [304, 191] width 8 height 57
click at [310, 210] on div at bounding box center [311, 189] width 3 height 53
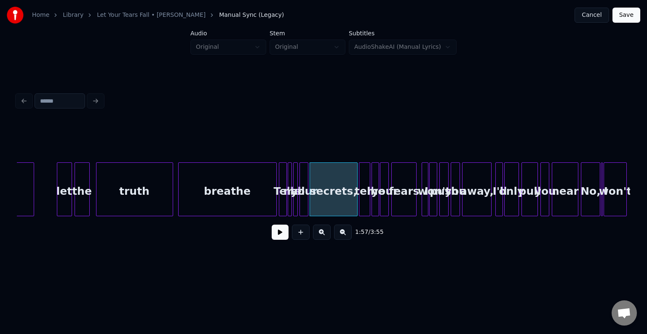
click at [280, 210] on div at bounding box center [280, 189] width 3 height 53
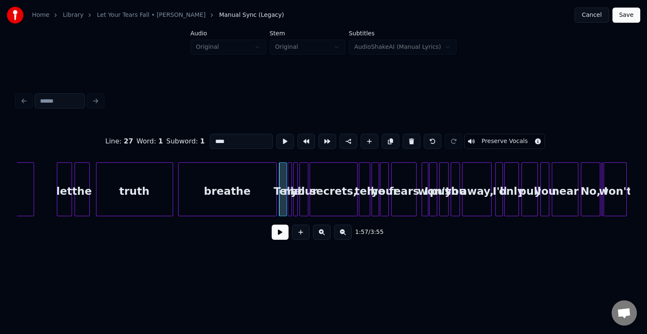
click at [277, 240] on button at bounding box center [279, 232] width 17 height 15
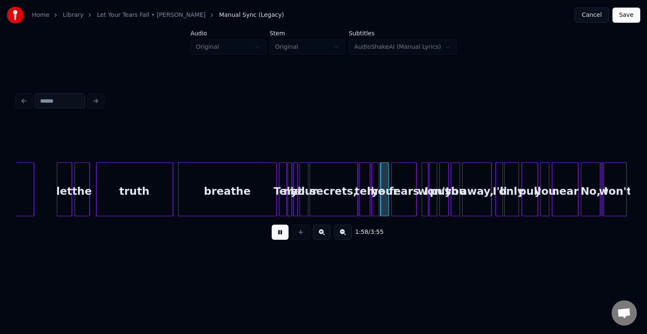
click at [315, 205] on div "secrets," at bounding box center [333, 191] width 47 height 57
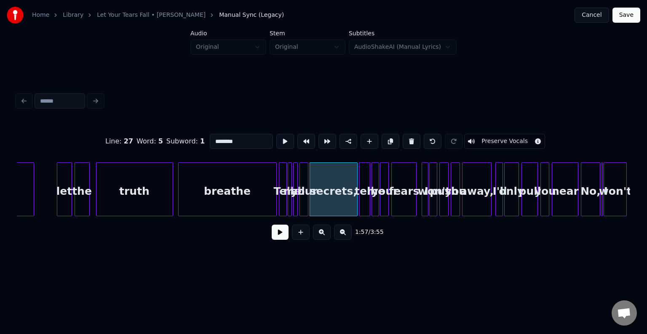
click at [301, 205] on div at bounding box center [301, 189] width 3 height 53
type input "****"
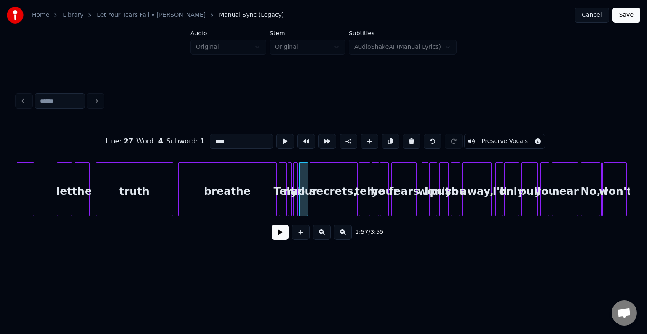
click at [280, 230] on button at bounding box center [279, 232] width 17 height 15
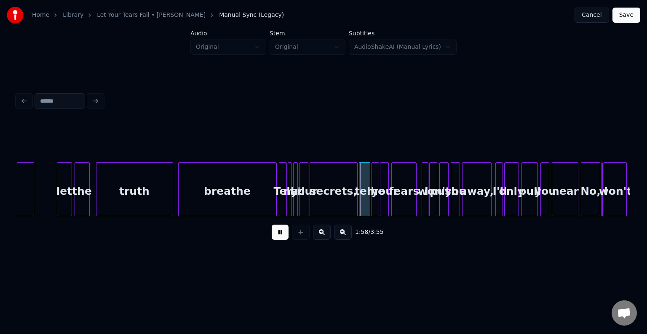
click at [303, 202] on div "your" at bounding box center [304, 191] width 8 height 57
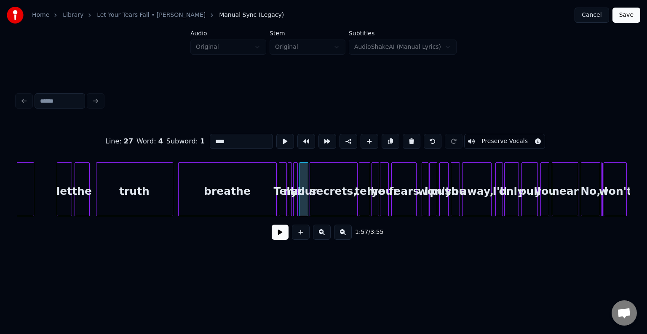
click at [279, 240] on button at bounding box center [279, 232] width 17 height 15
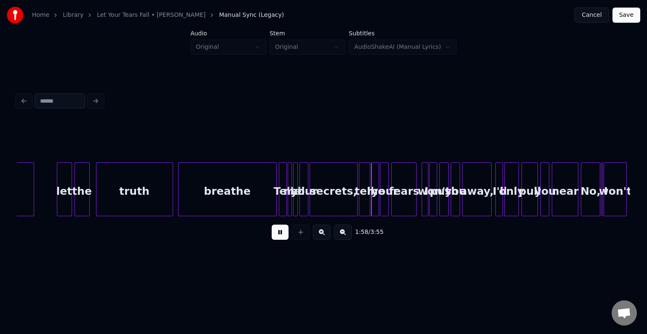
click at [274, 200] on div at bounding box center [275, 189] width 3 height 53
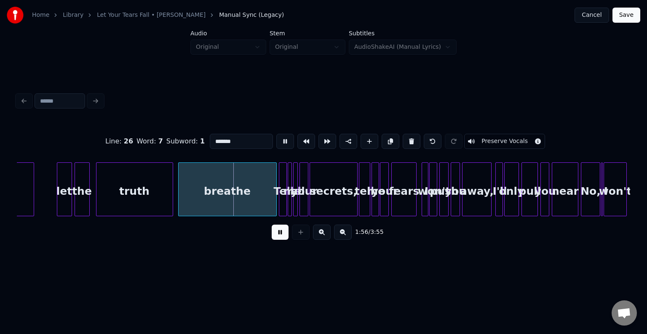
click at [282, 232] on button at bounding box center [279, 232] width 17 height 15
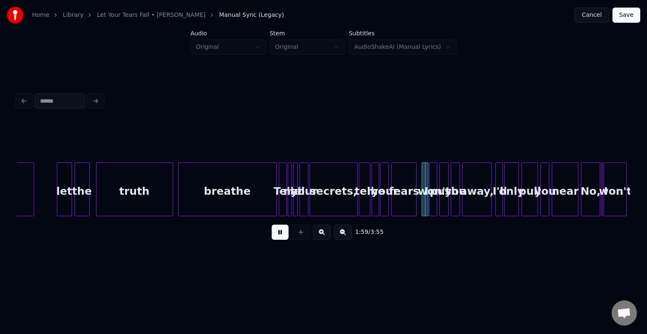
click at [282, 232] on button at bounding box center [279, 232] width 17 height 15
click at [302, 197] on div at bounding box center [302, 189] width 3 height 53
click at [298, 197] on div at bounding box center [298, 189] width 3 height 53
click at [283, 228] on button at bounding box center [279, 232] width 17 height 15
click at [263, 197] on div "breathe" at bounding box center [227, 191] width 98 height 57
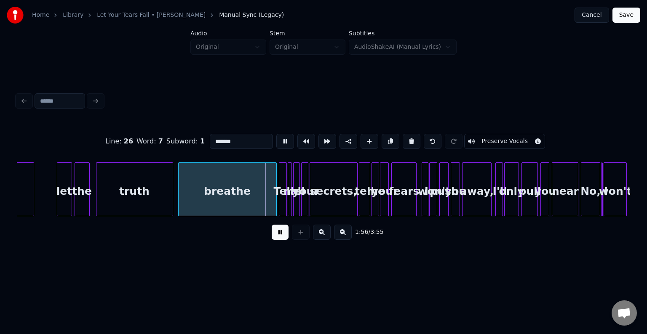
click at [277, 234] on button at bounding box center [279, 232] width 17 height 15
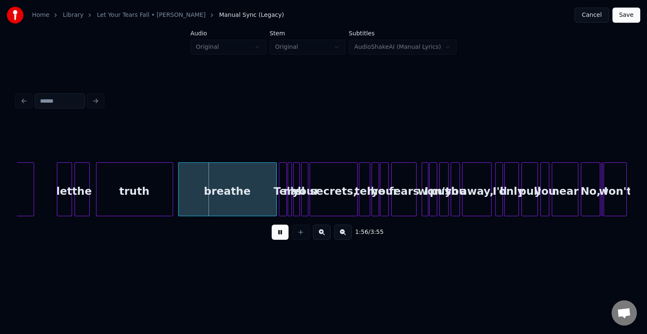
click at [277, 234] on button at bounding box center [279, 232] width 17 height 15
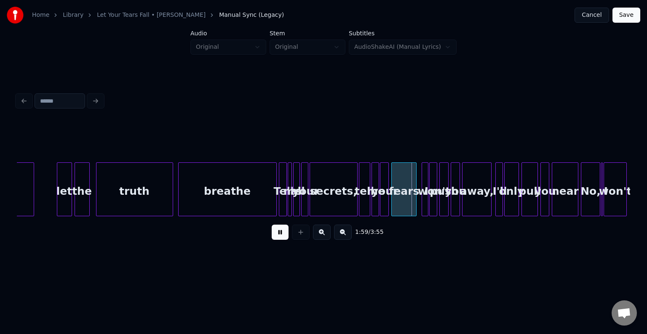
click at [306, 206] on div at bounding box center [306, 189] width 3 height 53
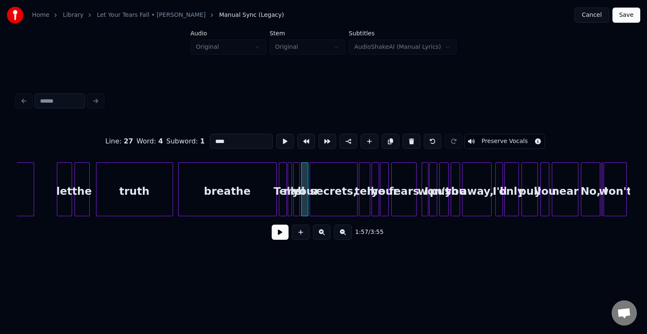
click at [330, 205] on div "secrets," at bounding box center [333, 191] width 47 height 57
type input "********"
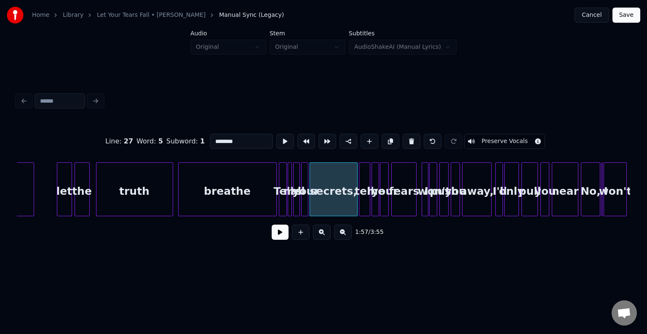
click at [274, 234] on button at bounding box center [279, 232] width 17 height 15
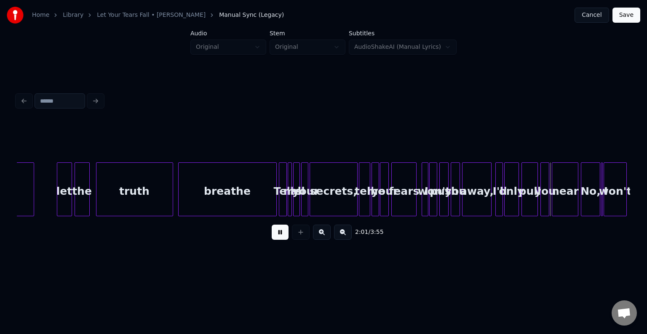
click at [281, 237] on button at bounding box center [279, 232] width 17 height 15
click at [317, 208] on div at bounding box center [316, 189] width 3 height 53
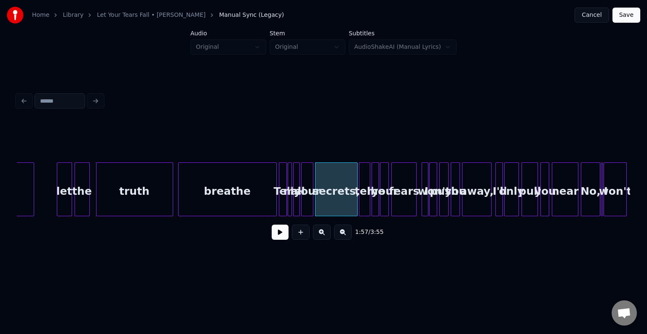
click at [311, 207] on div at bounding box center [311, 189] width 3 height 53
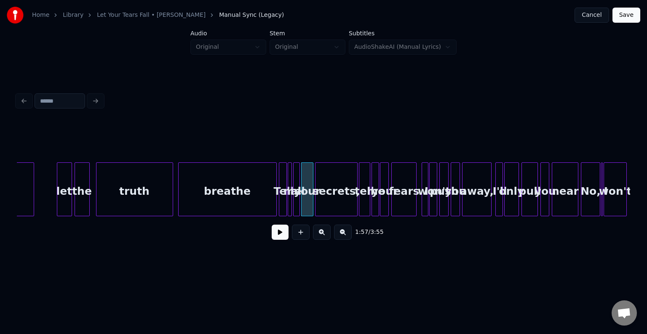
click at [275, 232] on button at bounding box center [279, 232] width 17 height 15
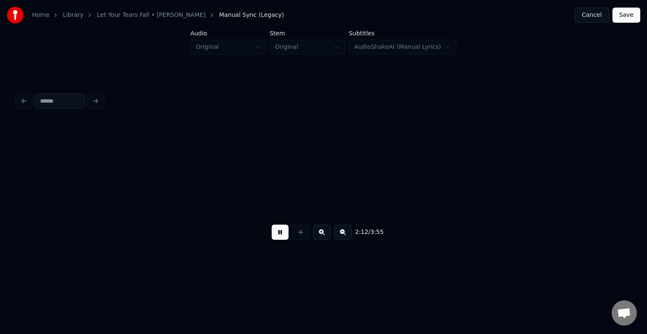
scroll to position [0, 8361]
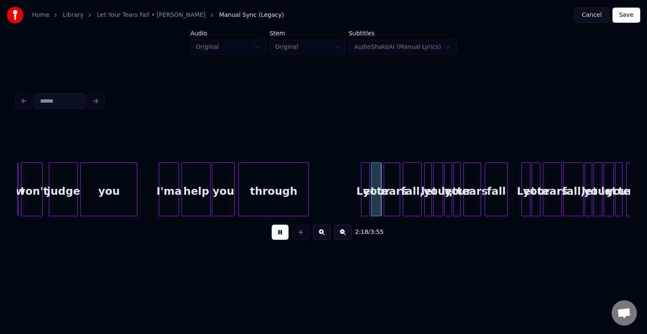
click at [308, 200] on div at bounding box center [307, 189] width 3 height 53
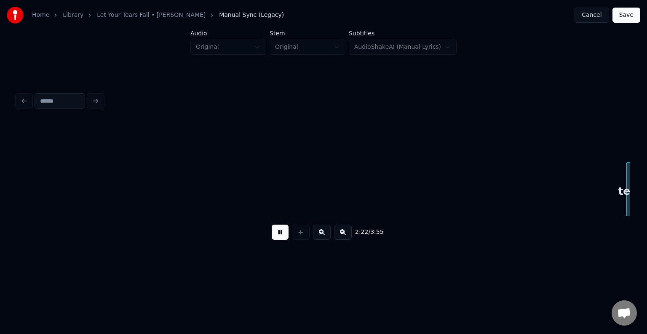
scroll to position [0, 8974]
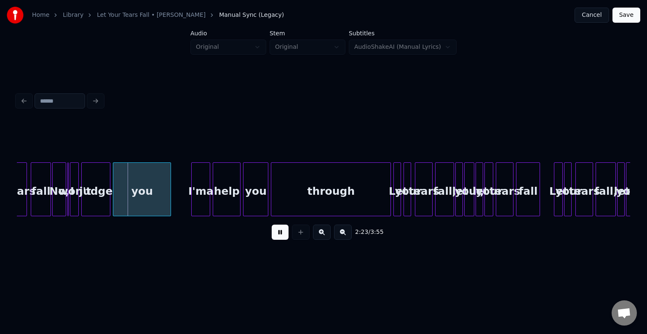
click at [273, 240] on button at bounding box center [279, 232] width 17 height 15
click at [40, 197] on div "fall" at bounding box center [40, 191] width 19 height 57
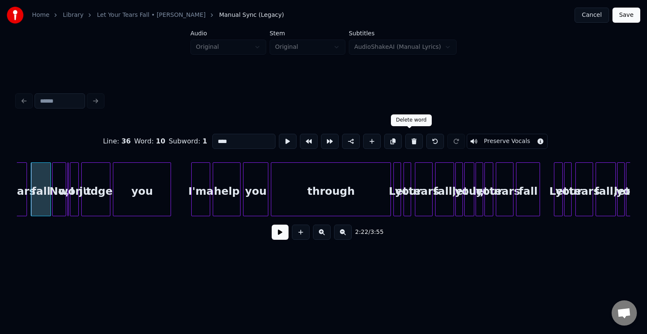
click at [408, 137] on button at bounding box center [414, 141] width 18 height 15
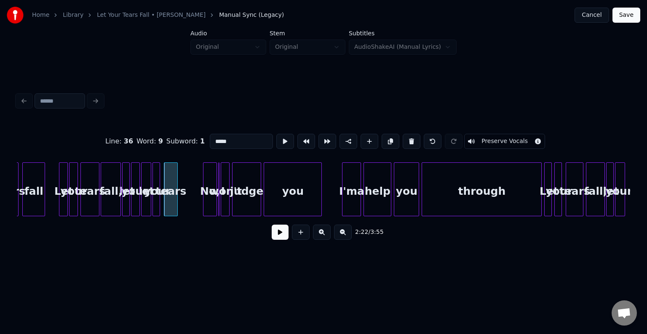
scroll to position [0, 8768]
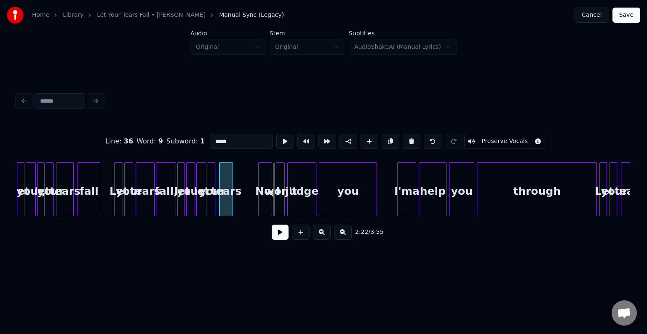
click at [266, 193] on div "No," at bounding box center [264, 191] width 13 height 57
type input "***"
click at [243, 195] on div "No," at bounding box center [242, 191] width 13 height 57
click at [265, 207] on div "I" at bounding box center [267, 189] width 16 height 54
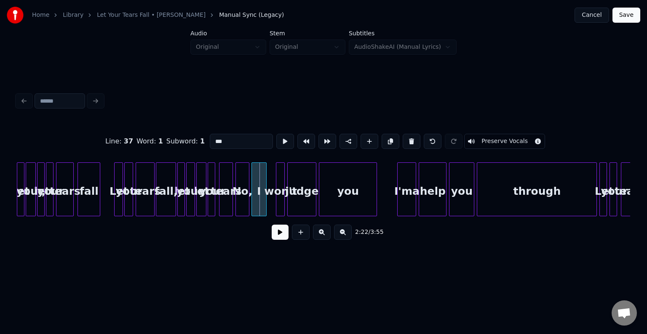
click at [258, 203] on div "I" at bounding box center [259, 191] width 15 height 57
click at [268, 208] on div at bounding box center [268, 189] width 3 height 53
click at [240, 202] on div "No," at bounding box center [242, 191] width 13 height 57
click at [276, 235] on button at bounding box center [279, 232] width 17 height 15
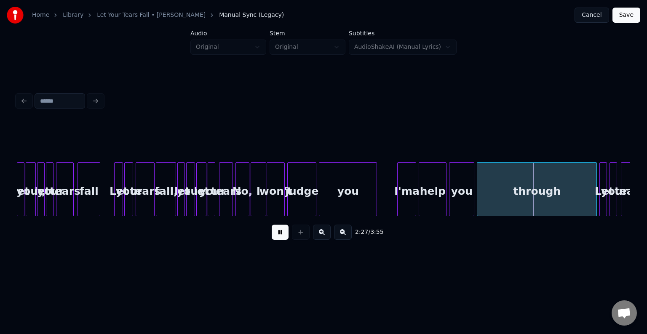
click at [278, 239] on button at bounding box center [279, 232] width 17 height 15
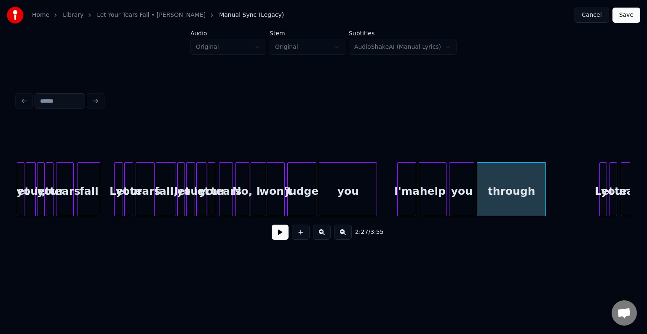
click at [543, 199] on div at bounding box center [544, 189] width 3 height 53
click at [282, 238] on button at bounding box center [279, 232] width 17 height 15
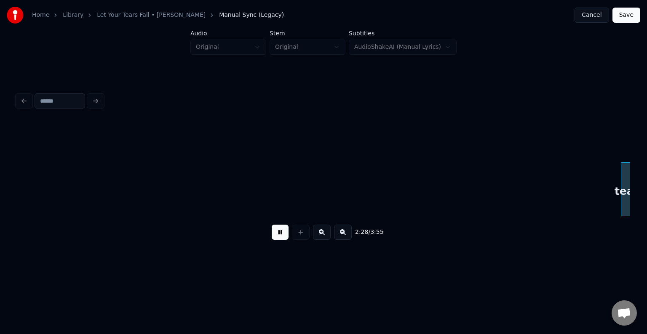
scroll to position [0, 9382]
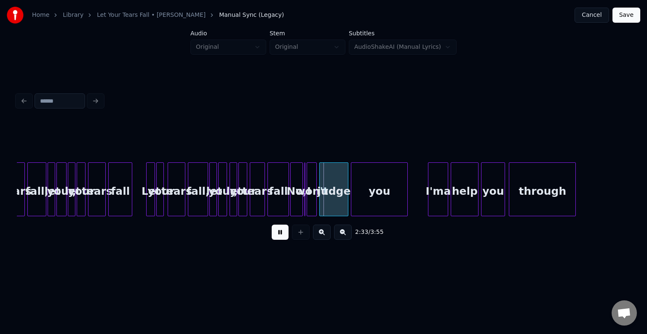
click at [282, 238] on button at bounding box center [279, 232] width 17 height 15
click at [280, 192] on div "fall" at bounding box center [278, 191] width 21 height 57
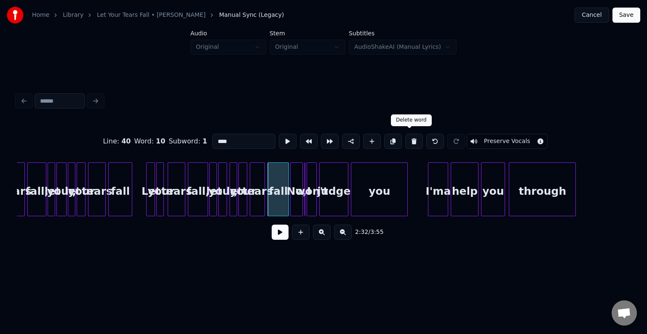
click at [406, 134] on button at bounding box center [414, 141] width 18 height 15
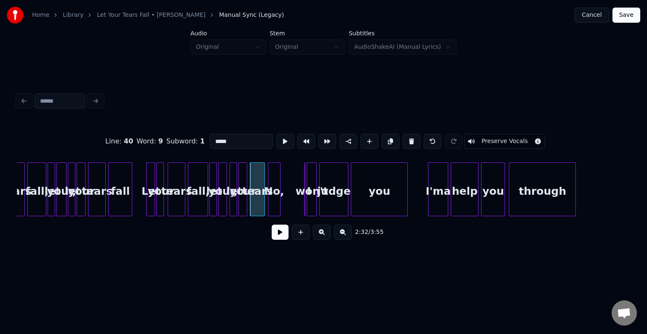
click at [271, 194] on div "No," at bounding box center [274, 191] width 12 height 57
click at [304, 207] on div "I" at bounding box center [310, 189] width 12 height 54
click at [304, 207] on div "I" at bounding box center [309, 189] width 11 height 54
type input "*"
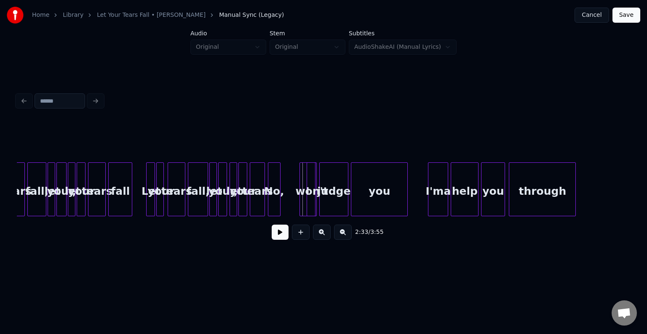
click at [300, 207] on div at bounding box center [301, 189] width 3 height 53
click at [286, 204] on div "I" at bounding box center [288, 191] width 15 height 57
click at [299, 207] on div at bounding box center [299, 189] width 3 height 53
click at [271, 205] on div "No," at bounding box center [274, 191] width 12 height 57
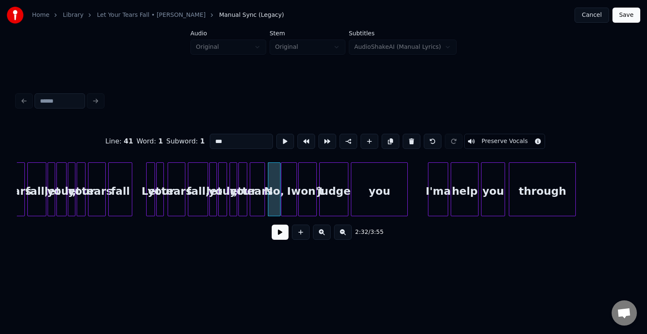
click at [277, 240] on button at bounding box center [279, 232] width 17 height 15
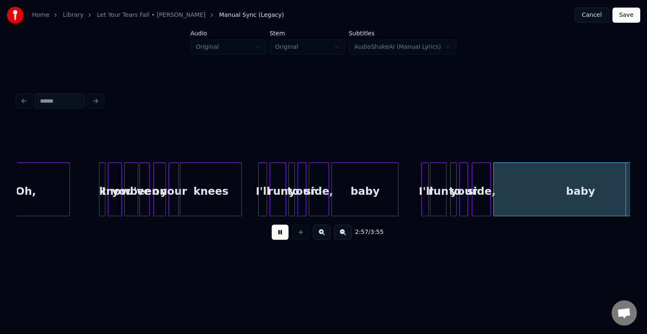
scroll to position [0, 11222]
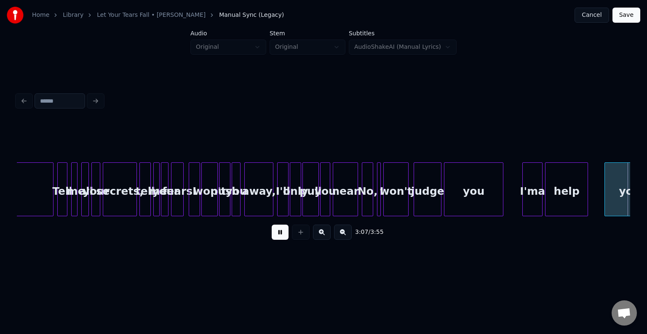
click at [280, 237] on button at bounding box center [279, 232] width 17 height 15
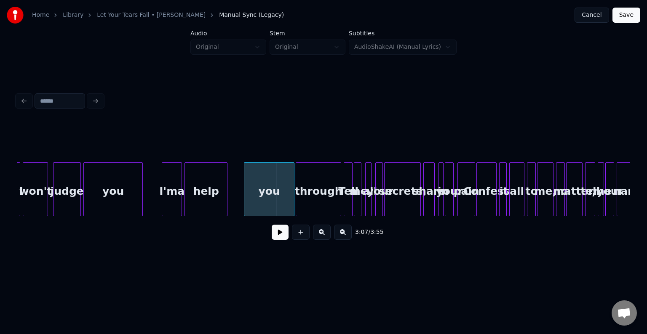
scroll to position [0, 11566]
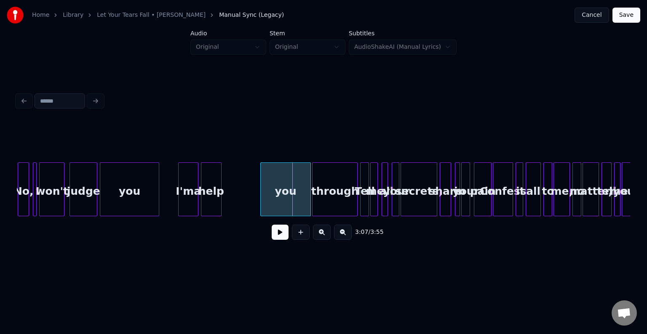
click at [219, 199] on div at bounding box center [219, 189] width 3 height 53
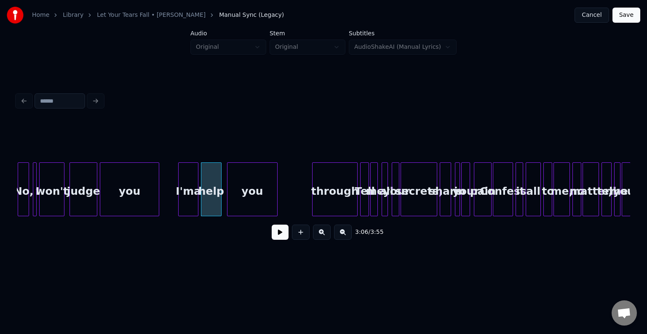
click at [262, 204] on div "you" at bounding box center [252, 191] width 50 height 57
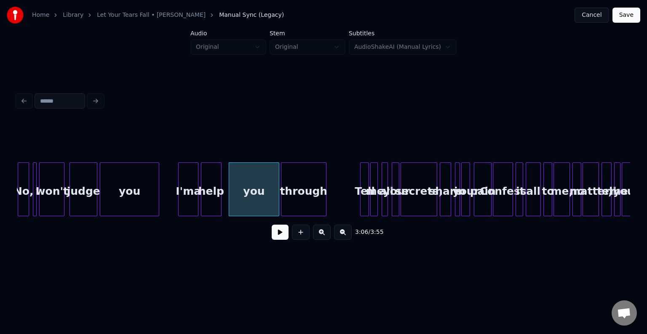
click at [302, 205] on div "through" at bounding box center [303, 191] width 45 height 57
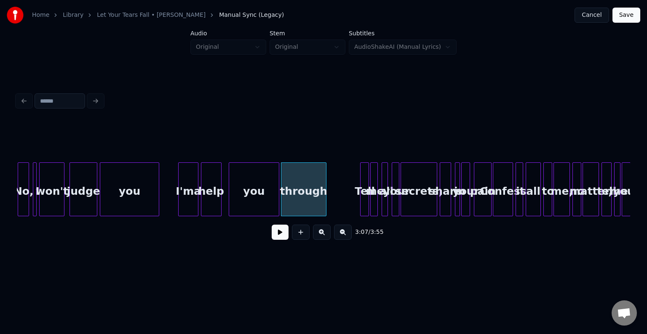
click at [241, 207] on div "you" at bounding box center [254, 191] width 50 height 57
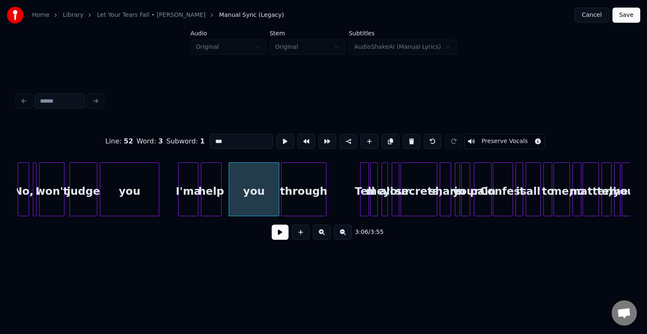
click at [281, 239] on button at bounding box center [279, 232] width 17 height 15
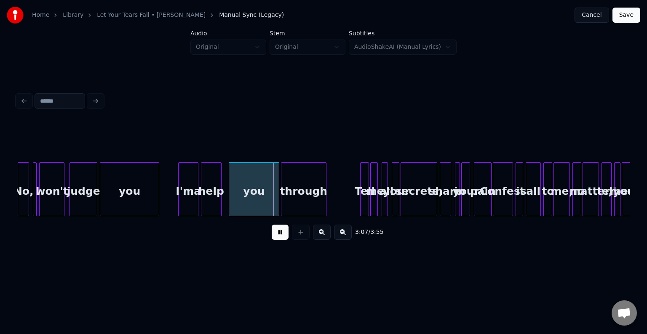
click at [281, 239] on button at bounding box center [279, 232] width 17 height 15
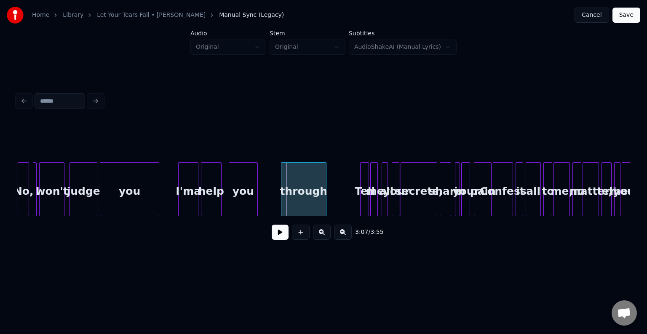
click at [256, 203] on div at bounding box center [256, 189] width 3 height 53
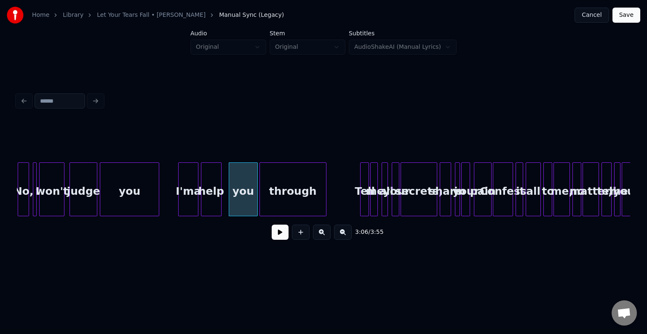
click at [260, 202] on div at bounding box center [261, 189] width 3 height 53
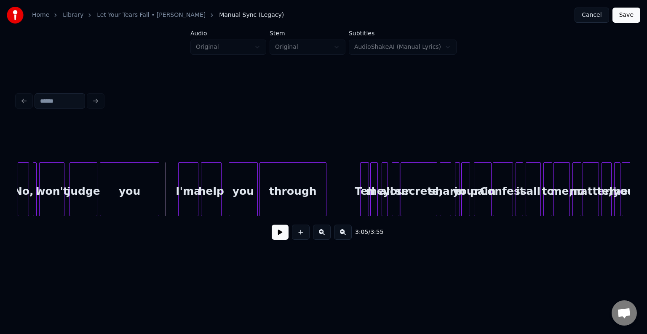
click at [282, 238] on button at bounding box center [279, 232] width 17 height 15
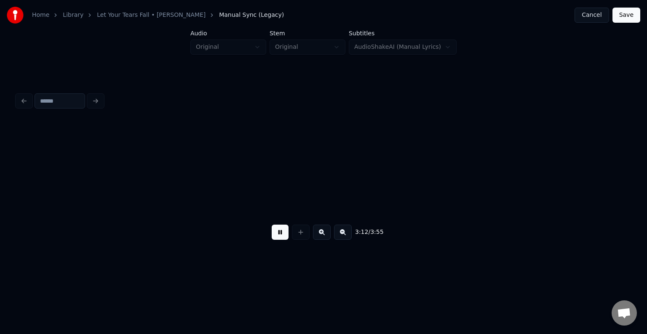
scroll to position [0, 12179]
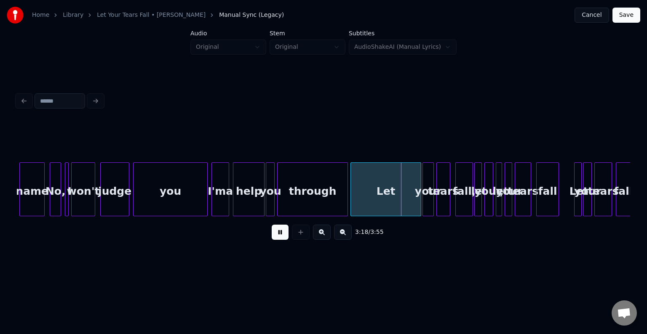
click at [282, 238] on button at bounding box center [279, 232] width 17 height 15
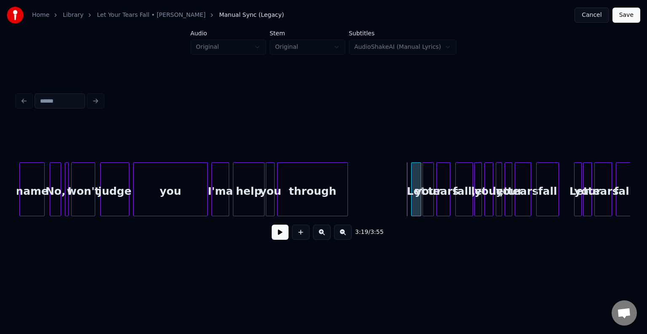
click at [411, 208] on div at bounding box center [412, 189] width 3 height 53
click at [280, 233] on button at bounding box center [279, 232] width 17 height 15
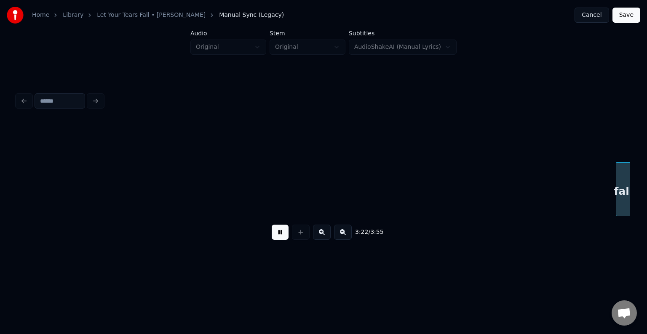
scroll to position [0, 12793]
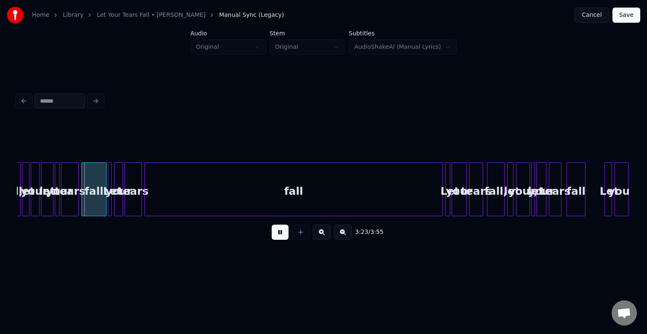
click at [280, 233] on button at bounding box center [279, 232] width 17 height 15
click at [277, 237] on button at bounding box center [279, 232] width 17 height 15
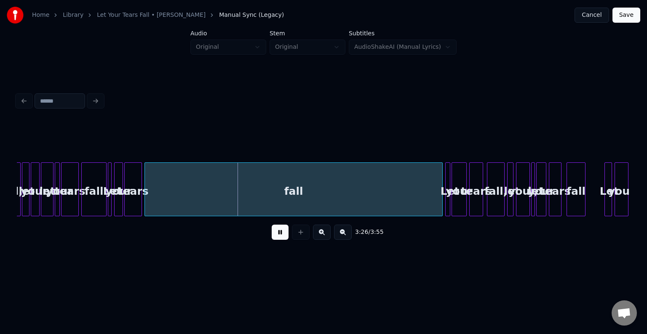
click at [275, 238] on button at bounding box center [279, 232] width 17 height 15
click at [207, 190] on div "fall" at bounding box center [293, 191] width 297 height 57
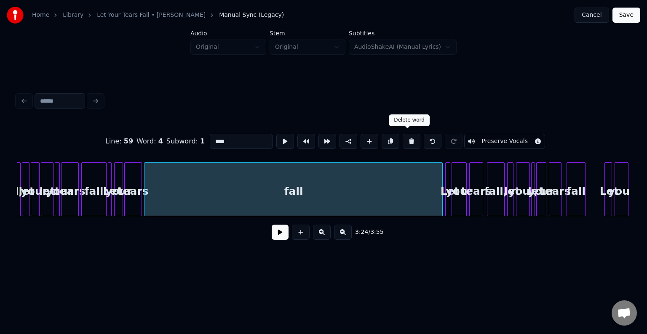
click at [405, 137] on button at bounding box center [411, 141] width 18 height 15
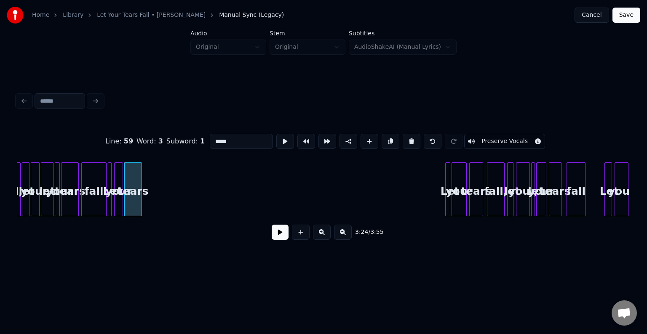
click at [405, 137] on button at bounding box center [411, 141] width 18 height 15
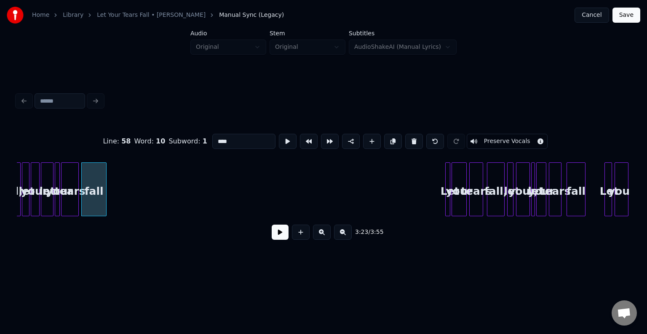
click at [62, 190] on div at bounding box center [62, 189] width 3 height 53
type input "*****"
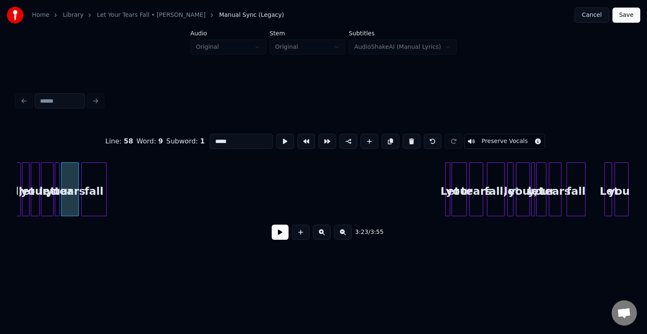
click at [282, 235] on button at bounding box center [279, 232] width 17 height 15
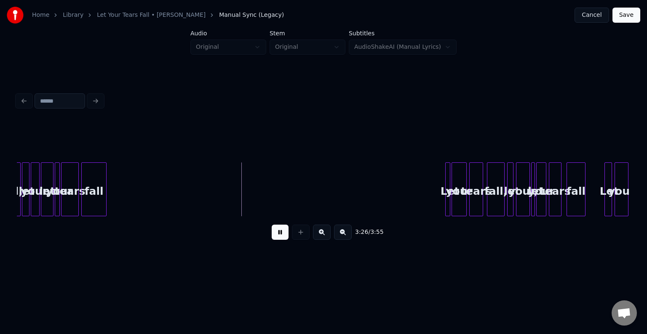
click at [103, 196] on div "fall" at bounding box center [94, 191] width 24 height 57
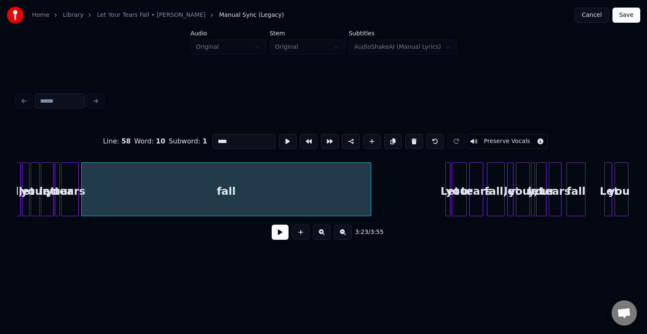
click at [369, 163] on div at bounding box center [369, 189] width 3 height 53
click at [276, 240] on button at bounding box center [279, 232] width 17 height 15
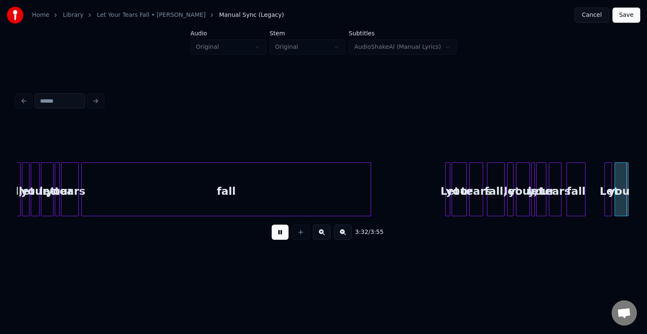
scroll to position [0, 13406]
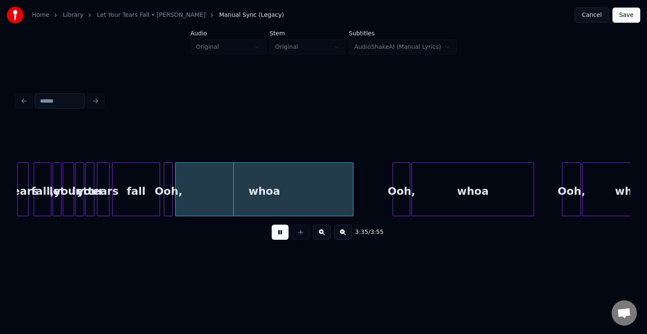
click at [283, 184] on div "whoa" at bounding box center [264, 191] width 177 height 57
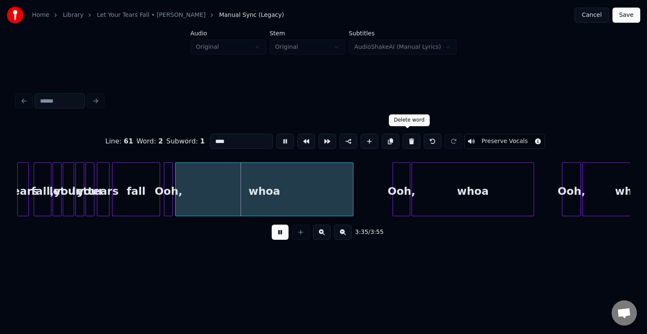
click at [405, 140] on button at bounding box center [411, 141] width 18 height 15
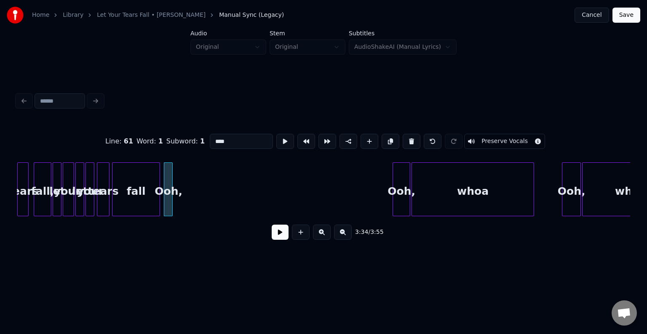
click at [405, 140] on button at bounding box center [411, 141] width 18 height 15
type input "****"
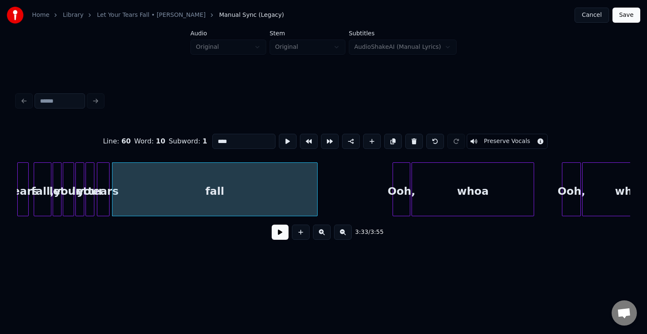
click at [316, 209] on div at bounding box center [315, 189] width 3 height 53
click at [278, 240] on button at bounding box center [279, 232] width 17 height 15
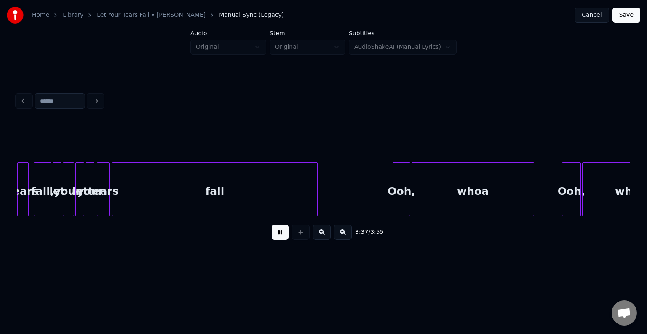
click at [278, 240] on button at bounding box center [279, 232] width 17 height 15
click at [378, 204] on div at bounding box center [376, 189] width 3 height 53
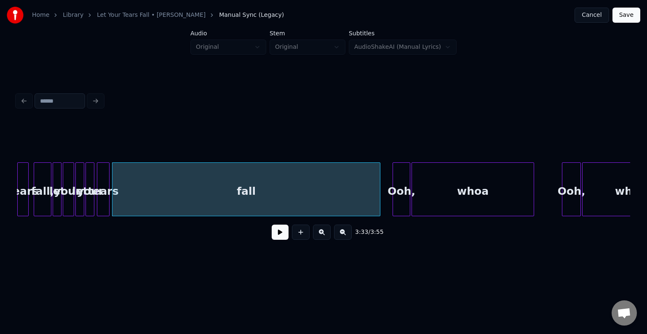
click at [281, 237] on button at bounding box center [279, 232] width 17 height 15
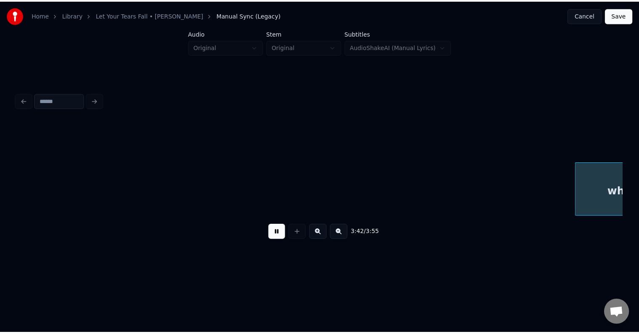
scroll to position [0, 14020]
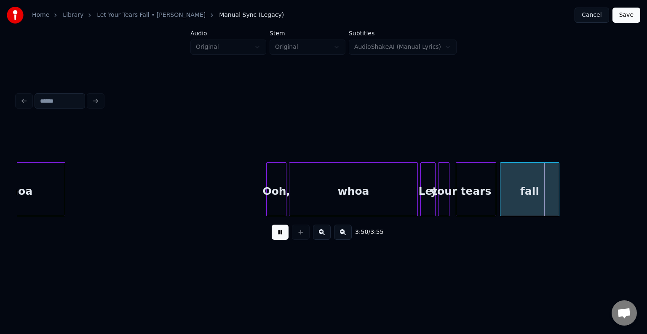
click at [266, 199] on div at bounding box center [267, 189] width 3 height 53
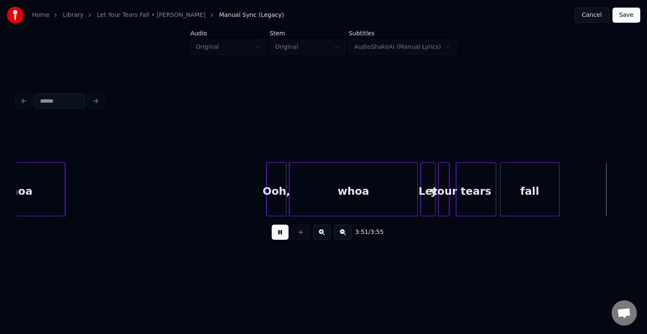
click at [628, 16] on button "Save" at bounding box center [626, 15] width 28 height 15
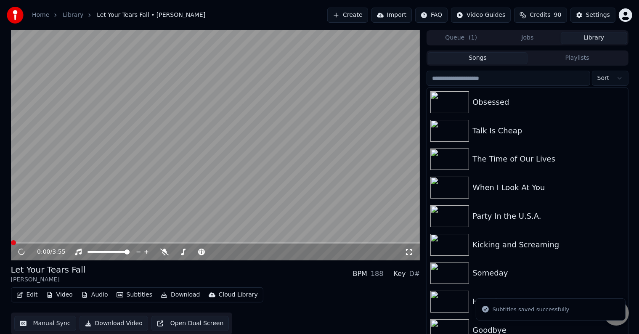
click at [168, 293] on button "Download" at bounding box center [180, 295] width 46 height 12
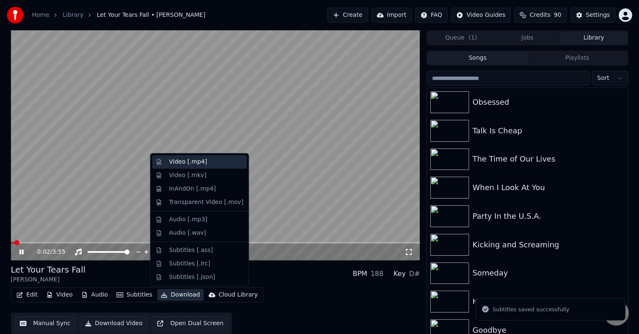
click at [186, 162] on div "Video [.mp4]" at bounding box center [188, 162] width 38 height 8
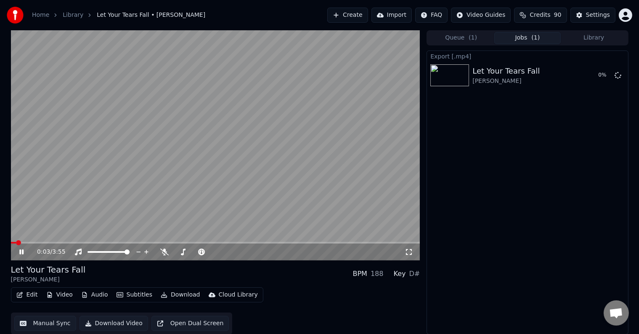
click at [21, 250] on icon at bounding box center [21, 252] width 4 height 5
click at [585, 38] on button "Library" at bounding box center [594, 38] width 67 height 12
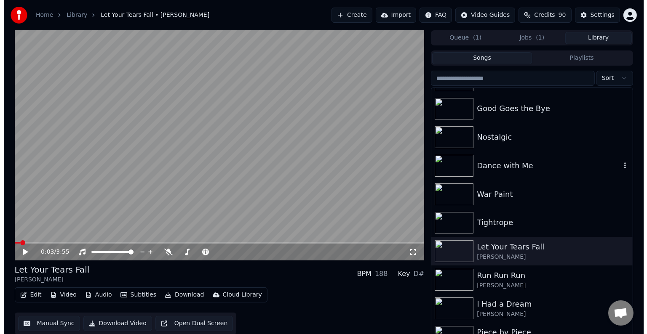
scroll to position [6578, 0]
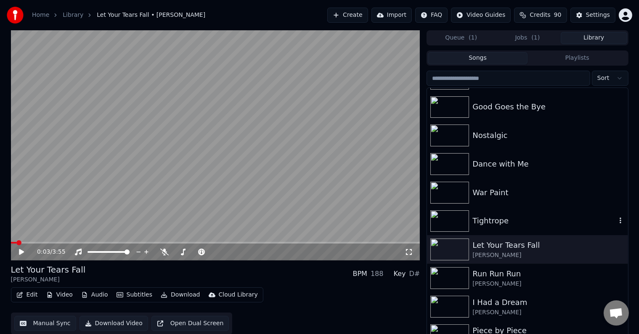
click at [519, 222] on div "Tightrope" at bounding box center [545, 221] width 144 height 12
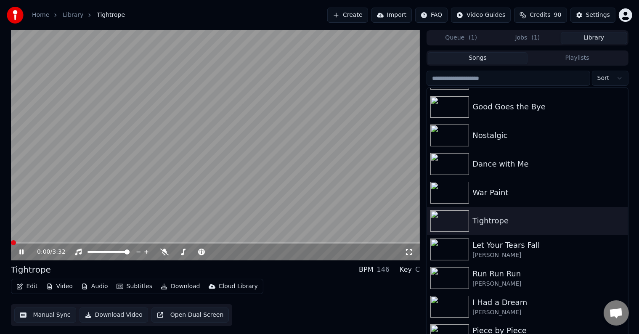
click at [22, 253] on icon at bounding box center [21, 252] width 4 height 5
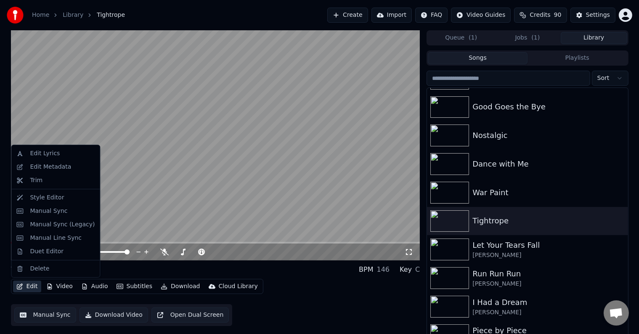
click at [20, 290] on button "Edit" at bounding box center [27, 287] width 28 height 12
click at [51, 162] on div "Edit Metadata" at bounding box center [55, 166] width 85 height 13
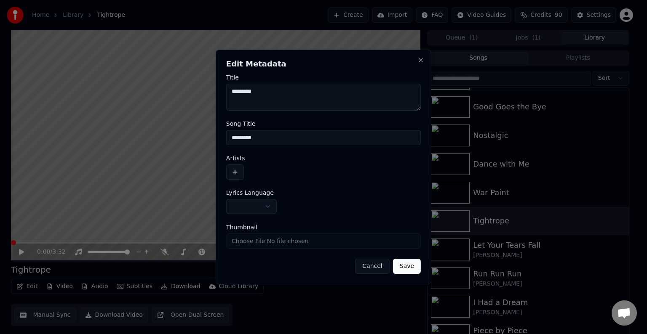
click at [251, 215] on form "**********" at bounding box center [323, 175] width 194 height 200
click at [262, 202] on body "Home Library Tightrope Create Import FAQ Video Guides Credits 90 Settings 0:00 …" at bounding box center [319, 167] width 639 height 334
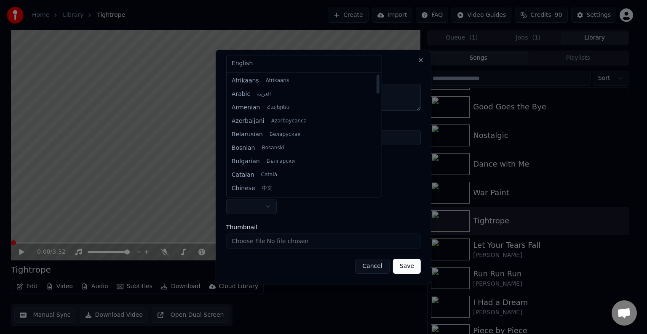
select select "**"
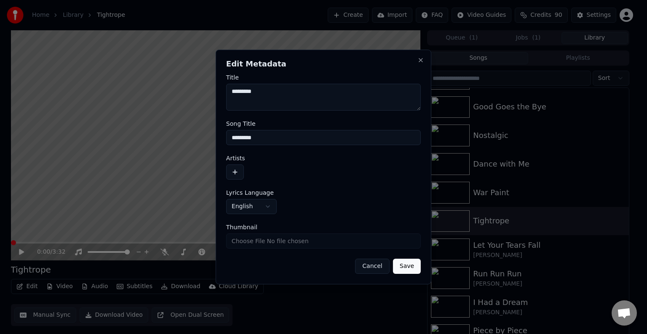
click at [234, 170] on button "button" at bounding box center [235, 172] width 18 height 15
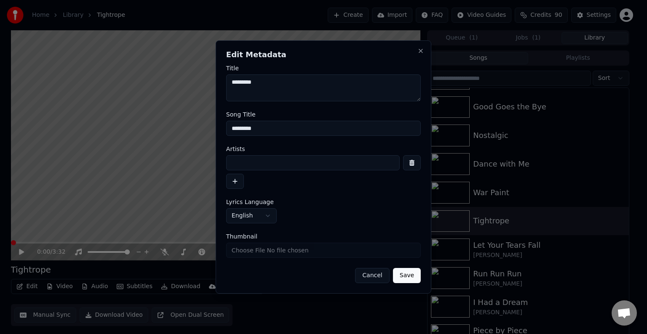
click at [266, 166] on input at bounding box center [312, 162] width 173 height 15
type input "**********"
click at [393, 268] on button "Save" at bounding box center [407, 275] width 28 height 15
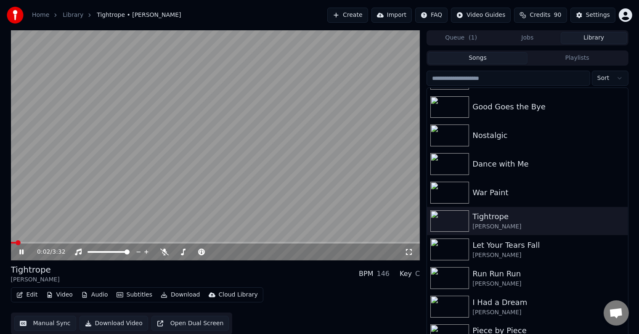
click at [25, 295] on button "Edit" at bounding box center [27, 295] width 28 height 12
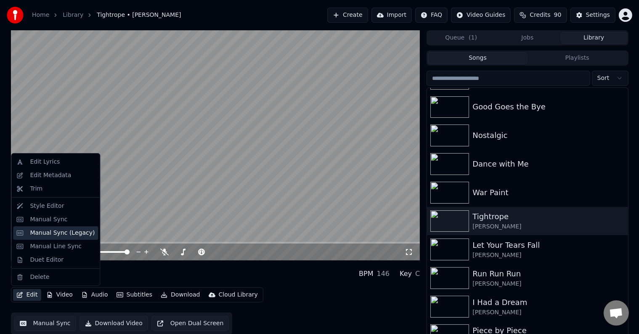
click at [51, 231] on div "Manual Sync (Legacy)" at bounding box center [62, 233] width 65 height 8
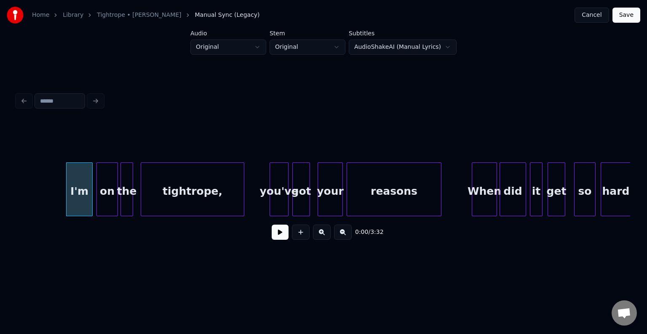
click at [281, 236] on button at bounding box center [279, 232] width 17 height 15
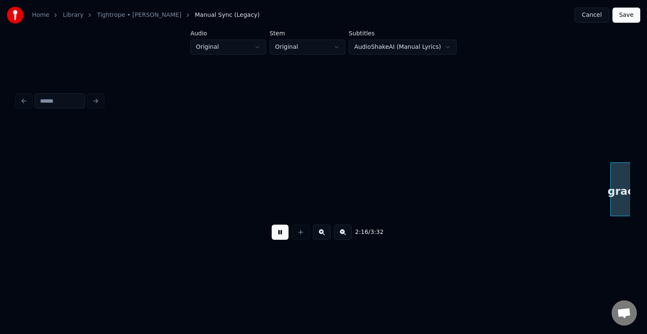
scroll to position [0, 8589]
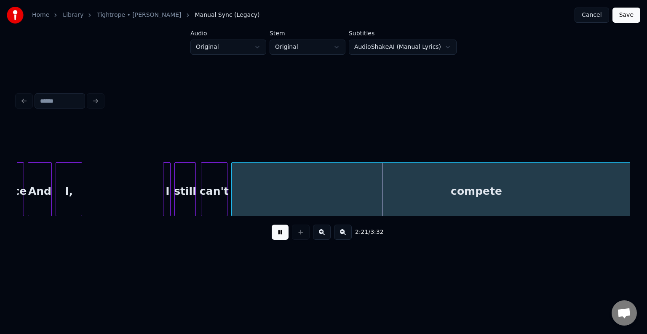
click at [281, 236] on button at bounding box center [279, 232] width 17 height 15
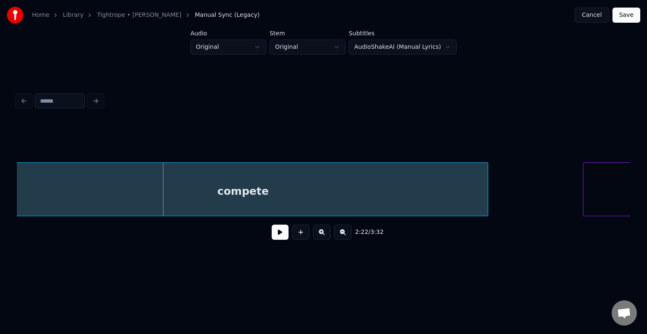
scroll to position [0, 8829]
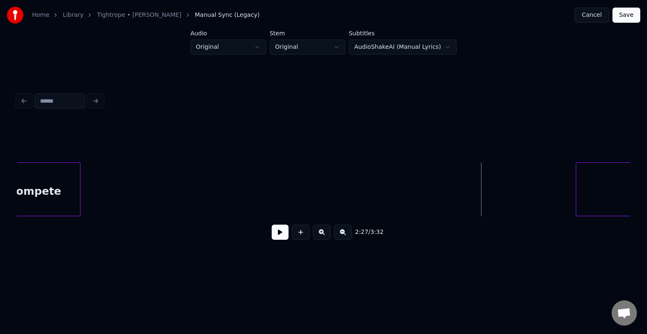
click at [77, 197] on div at bounding box center [78, 189] width 3 height 53
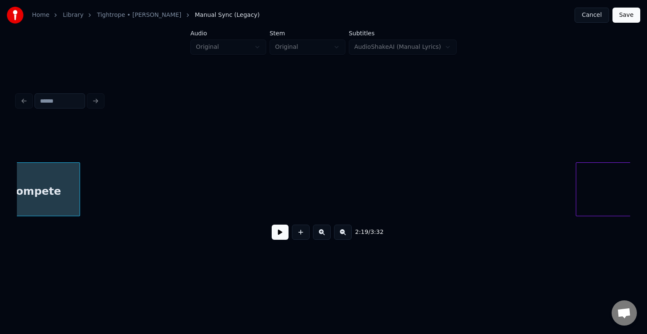
scroll to position [0, 8802]
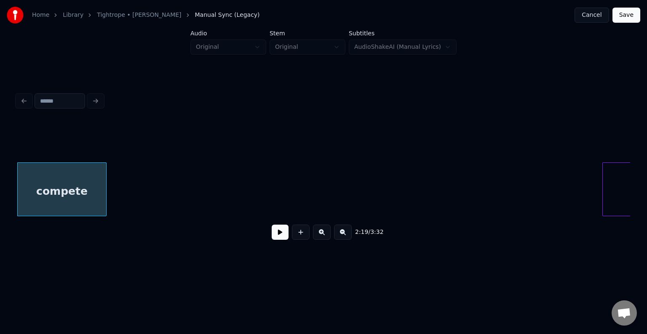
click at [281, 240] on button at bounding box center [279, 232] width 17 height 15
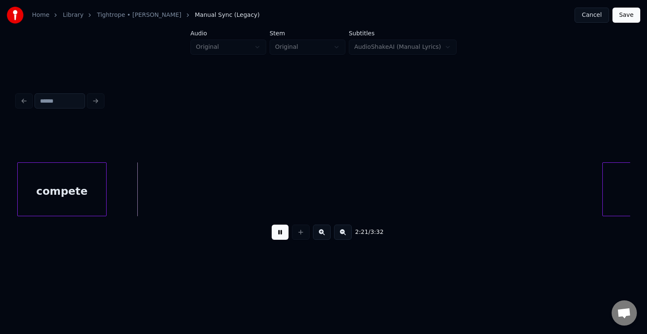
click at [281, 240] on button at bounding box center [279, 232] width 17 height 15
click at [135, 199] on div at bounding box center [135, 189] width 3 height 53
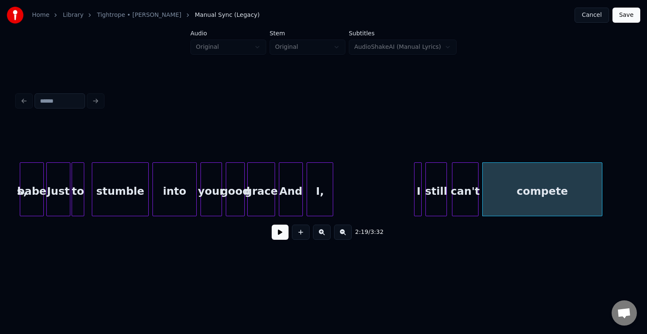
scroll to position [0, 8323]
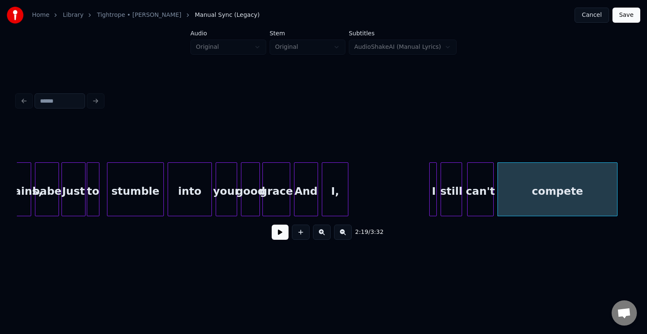
click at [273, 232] on button at bounding box center [279, 232] width 17 height 15
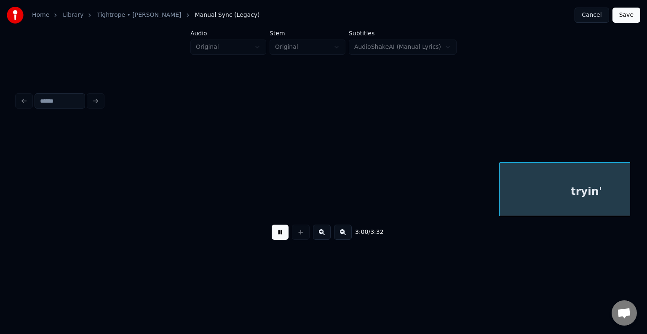
scroll to position [0, 11390]
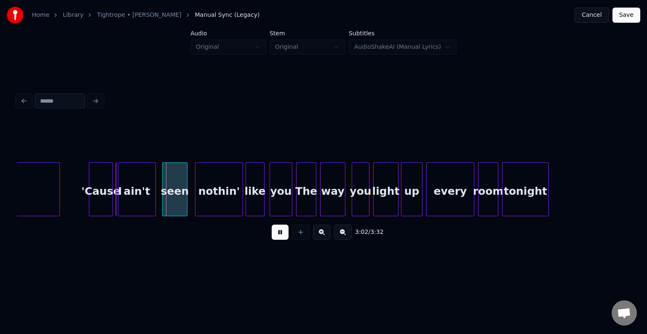
click at [273, 232] on button at bounding box center [279, 232] width 17 height 15
click at [125, 203] on div "ain't" at bounding box center [136, 191] width 37 height 57
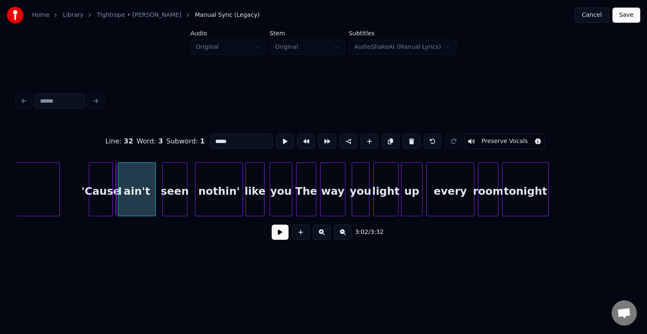
click at [285, 236] on button at bounding box center [279, 232] width 17 height 15
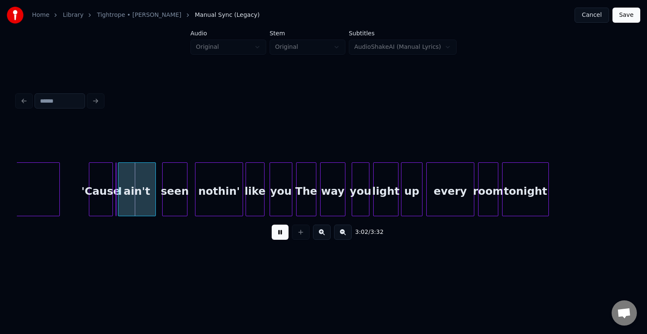
click at [285, 236] on button at bounding box center [279, 232] width 17 height 15
click at [137, 209] on div at bounding box center [138, 189] width 3 height 53
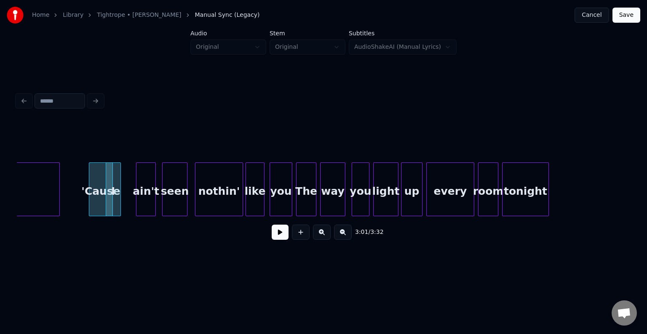
click at [120, 207] on div at bounding box center [119, 189] width 3 height 53
click at [125, 208] on div "I" at bounding box center [121, 191] width 15 height 57
click at [132, 207] on div at bounding box center [132, 189] width 3 height 53
click at [279, 234] on button at bounding box center [279, 232] width 17 height 15
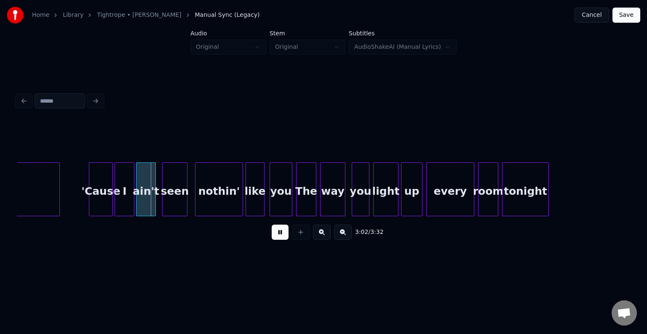
click at [279, 234] on button at bounding box center [279, 232] width 17 height 15
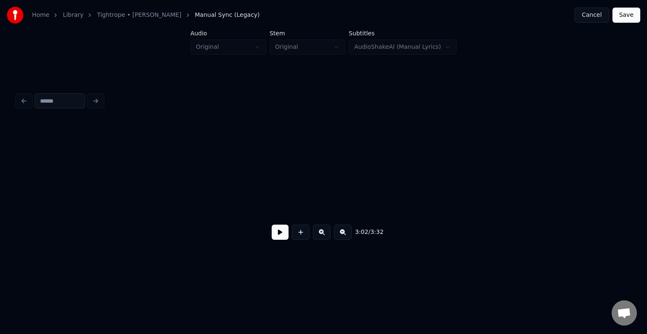
scroll to position [0, 10288]
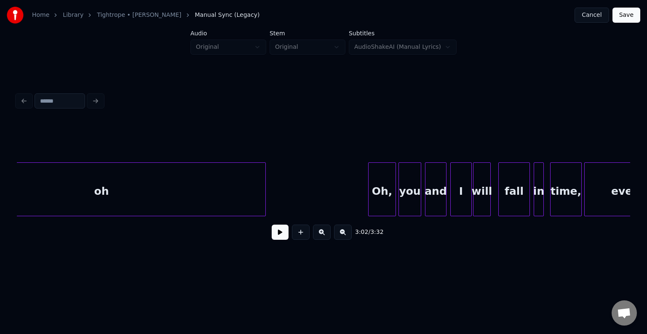
click at [279, 235] on button at bounding box center [279, 232] width 17 height 15
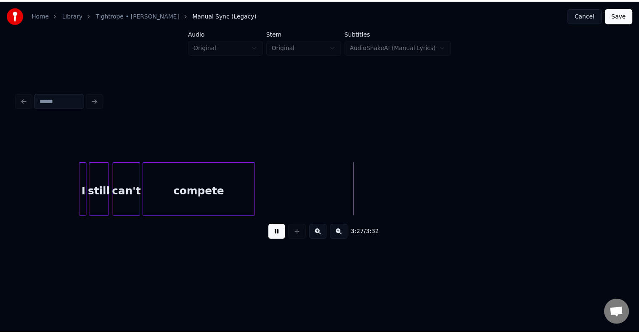
scroll to position [0, 12828]
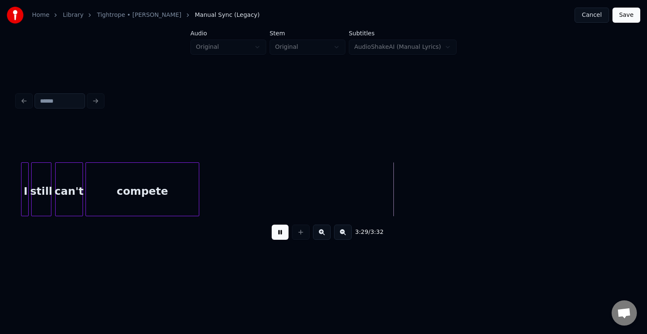
click at [630, 19] on button "Save" at bounding box center [626, 15] width 28 height 15
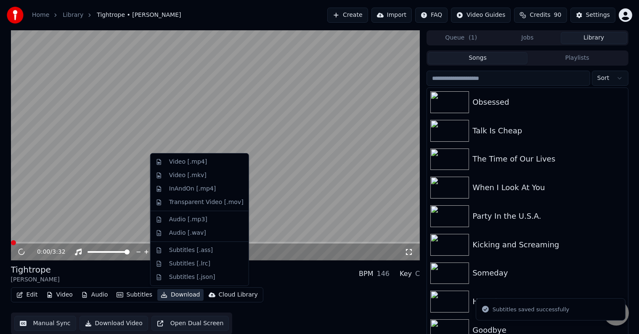
click at [166, 299] on button "Download" at bounding box center [180, 295] width 46 height 12
click at [175, 160] on div "Video [.mp4]" at bounding box center [188, 162] width 38 height 8
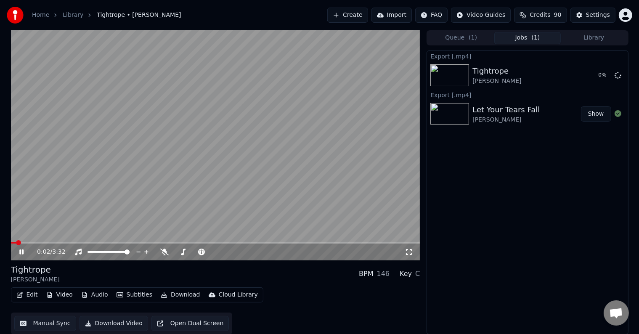
click at [22, 253] on icon at bounding box center [21, 252] width 4 height 5
click at [602, 39] on button "Library" at bounding box center [594, 38] width 67 height 12
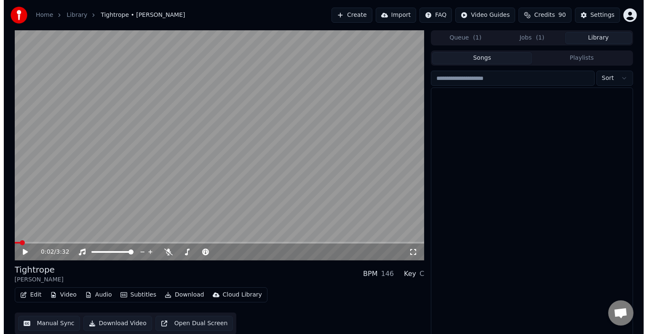
scroll to position [6598, 0]
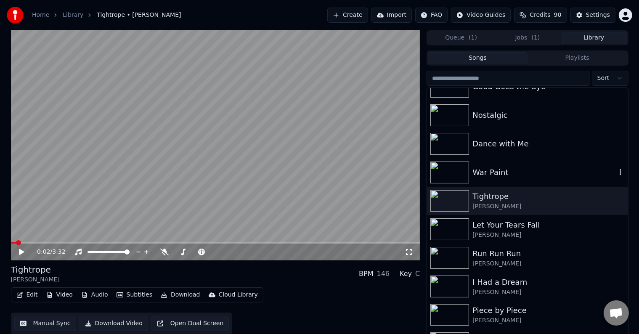
click at [493, 175] on div "War Paint" at bounding box center [545, 173] width 144 height 12
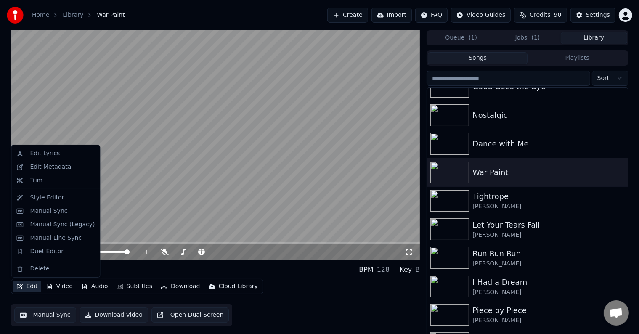
click at [29, 290] on button "Edit" at bounding box center [27, 287] width 28 height 12
click at [35, 168] on div "Edit Metadata" at bounding box center [50, 167] width 41 height 8
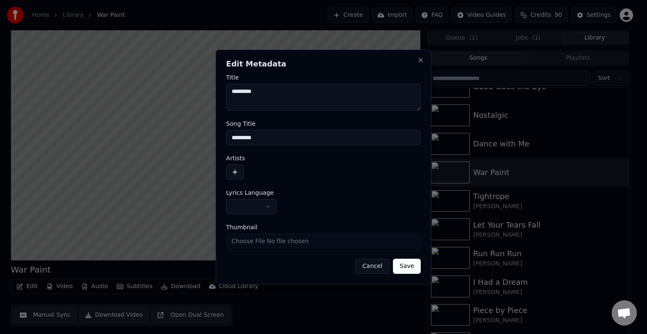
click at [253, 205] on button "button" at bounding box center [251, 206] width 51 height 15
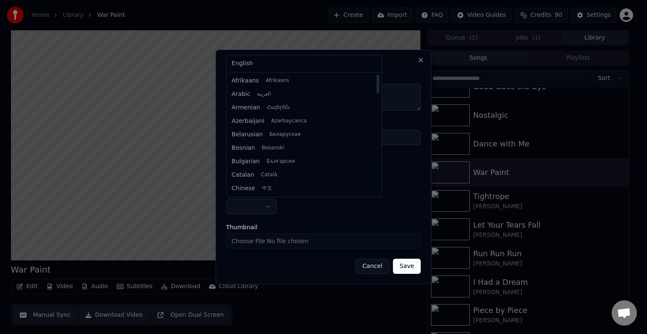
select select "**"
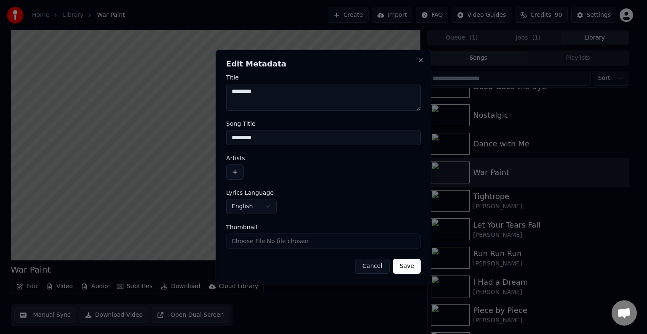
click at [236, 175] on button "button" at bounding box center [235, 172] width 18 height 15
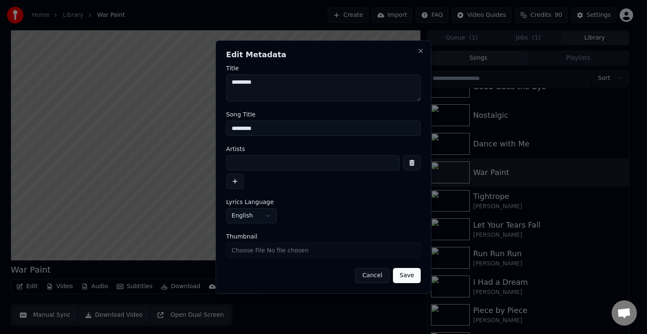
click at [248, 163] on input at bounding box center [312, 162] width 173 height 15
type input "**********"
click at [393, 268] on button "Save" at bounding box center [407, 275] width 28 height 15
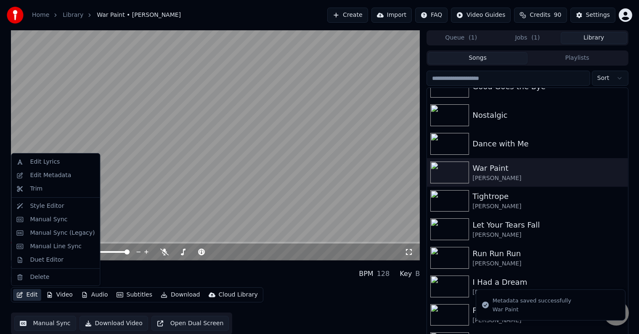
click at [22, 296] on icon "button" at bounding box center [19, 295] width 7 height 6
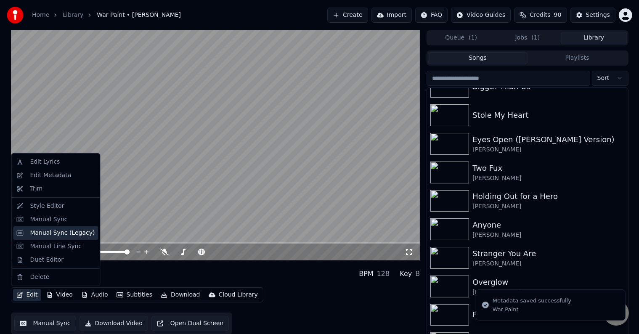
click at [48, 234] on div "Manual Sync (Legacy)" at bounding box center [62, 233] width 65 height 8
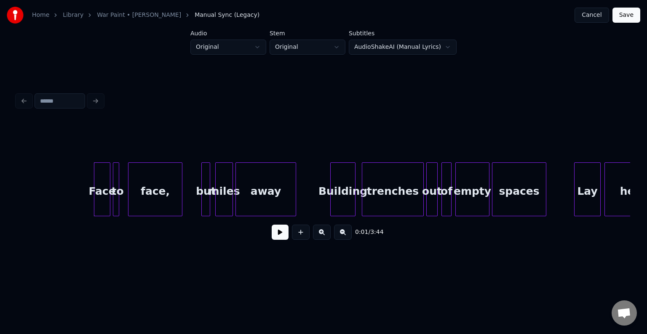
click at [274, 232] on button at bounding box center [279, 232] width 17 height 15
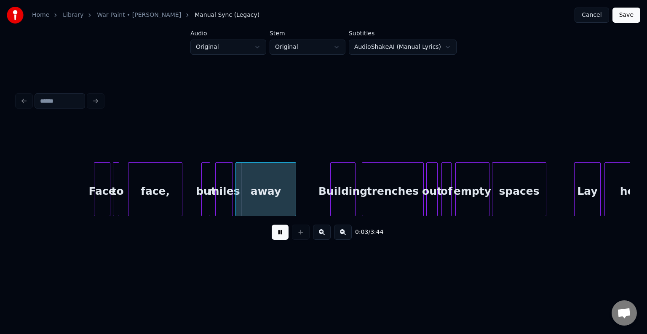
click at [274, 232] on button at bounding box center [279, 232] width 17 height 15
click at [124, 207] on div at bounding box center [123, 189] width 3 height 53
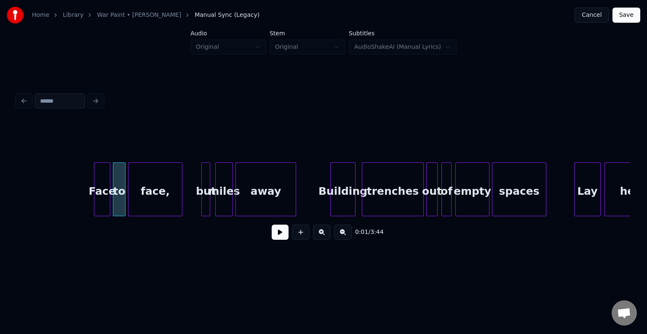
click at [286, 240] on button at bounding box center [279, 232] width 17 height 15
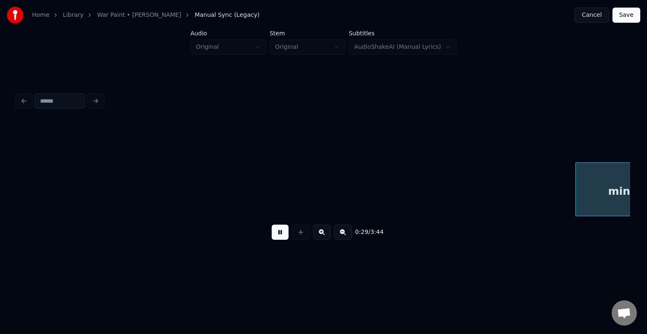
scroll to position [0, 1841]
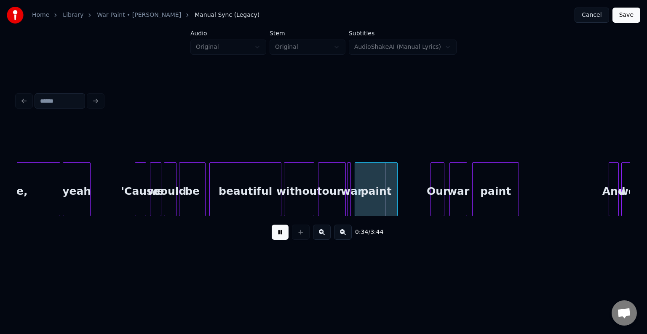
click at [279, 232] on button at bounding box center [279, 232] width 17 height 15
click at [333, 206] on div at bounding box center [333, 189] width 3 height 53
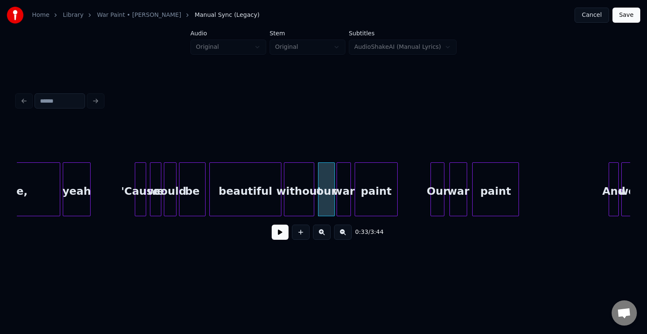
click at [337, 206] on div at bounding box center [338, 189] width 3 height 53
click at [295, 207] on div "without" at bounding box center [298, 191] width 29 height 57
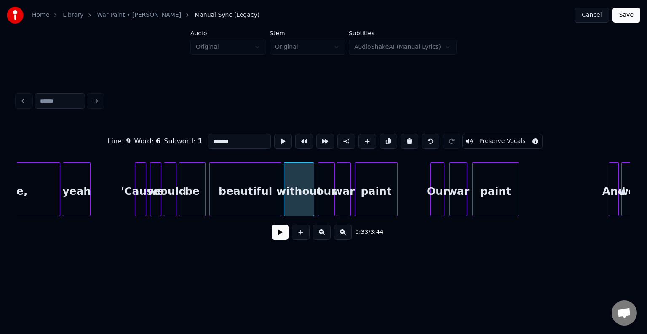
click at [274, 239] on button at bounding box center [279, 232] width 17 height 15
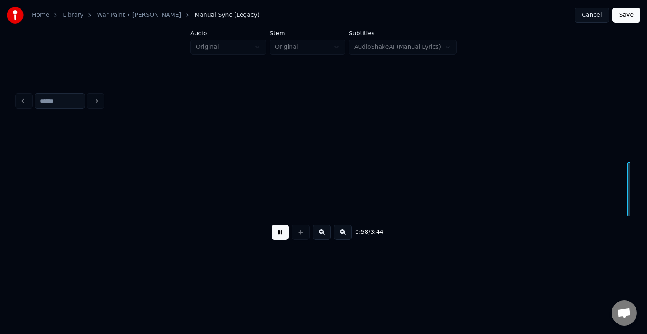
scroll to position [0, 3681]
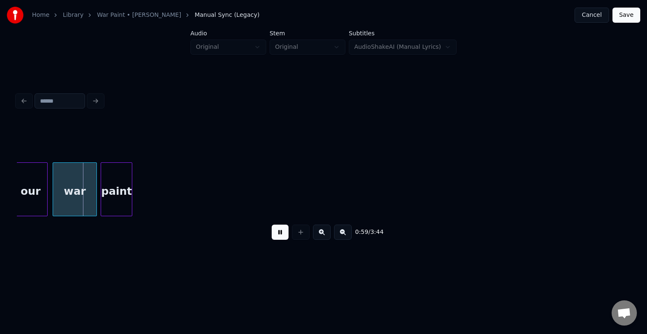
click at [279, 236] on button at bounding box center [279, 232] width 17 height 15
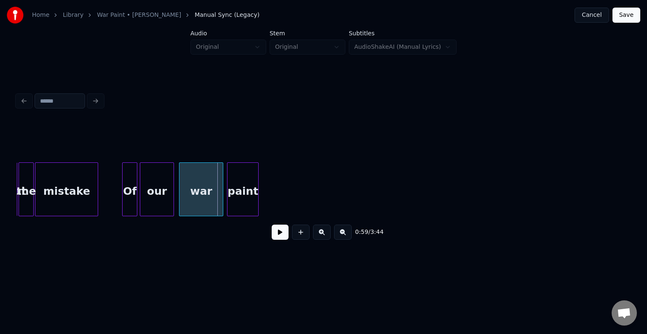
scroll to position [0, 3546]
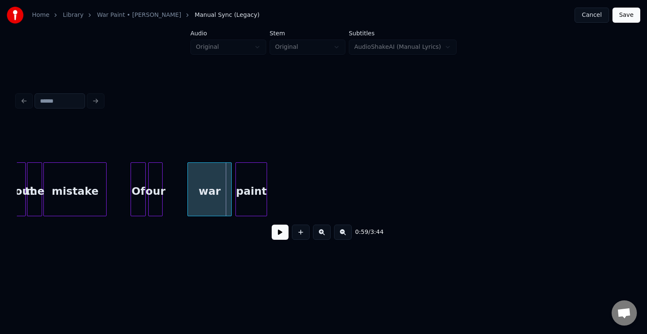
click at [162, 209] on div at bounding box center [161, 189] width 3 height 53
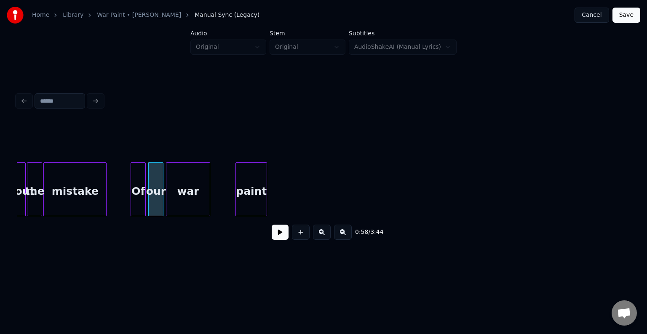
click at [176, 203] on div "war" at bounding box center [187, 191] width 43 height 57
click at [178, 201] on div at bounding box center [178, 189] width 3 height 53
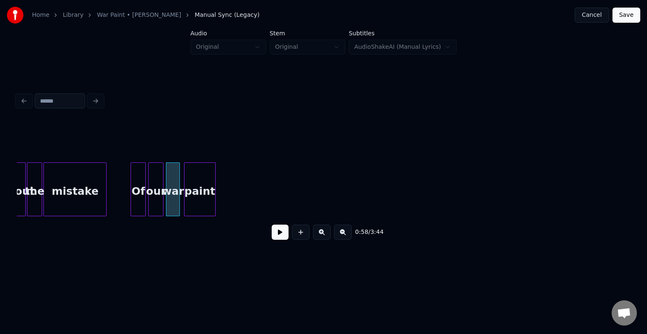
click at [202, 187] on div "paint" at bounding box center [199, 191] width 31 height 57
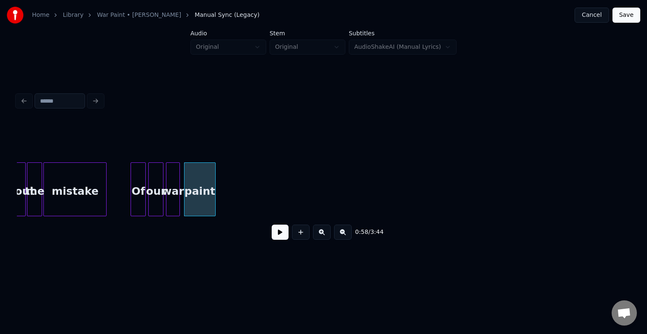
click at [276, 236] on button at bounding box center [279, 232] width 17 height 15
click at [226, 204] on div at bounding box center [227, 189] width 3 height 53
click at [155, 205] on div "our" at bounding box center [156, 191] width 14 height 57
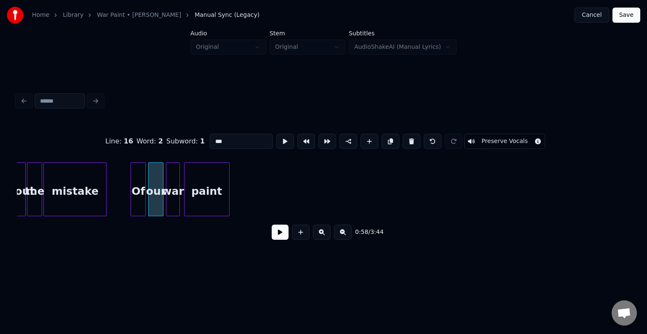
click at [276, 238] on button at bounding box center [279, 232] width 17 height 15
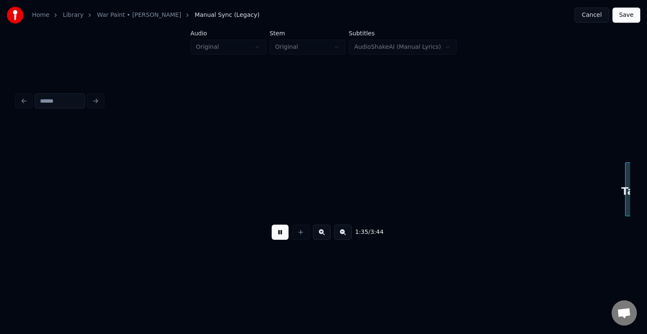
scroll to position [0, 6000]
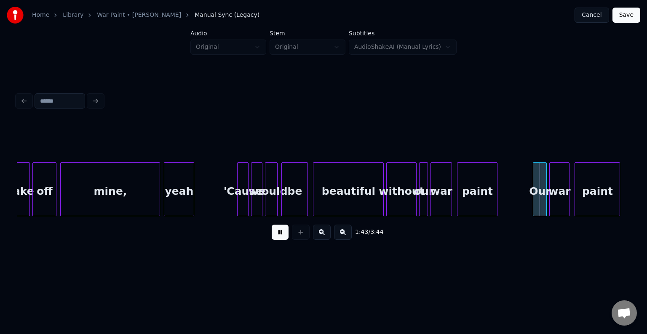
click at [402, 198] on div "without" at bounding box center [400, 191] width 29 height 57
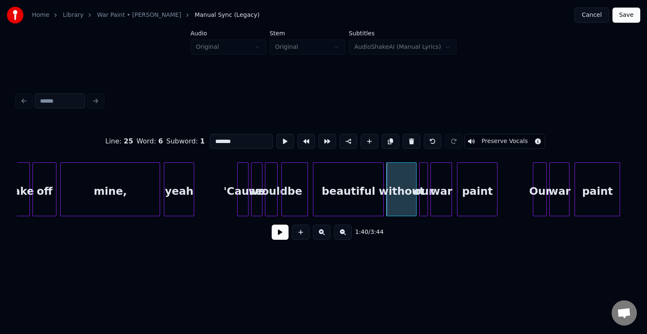
click at [277, 240] on button at bounding box center [279, 232] width 17 height 15
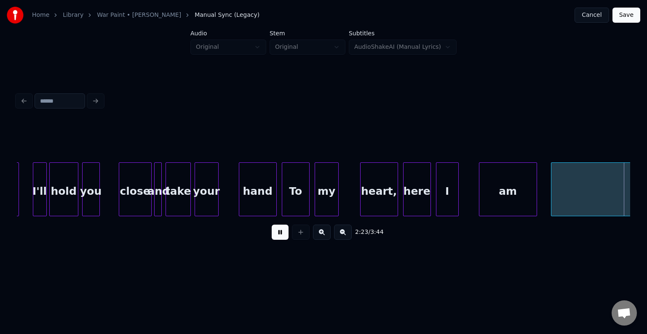
scroll to position [0, 9068]
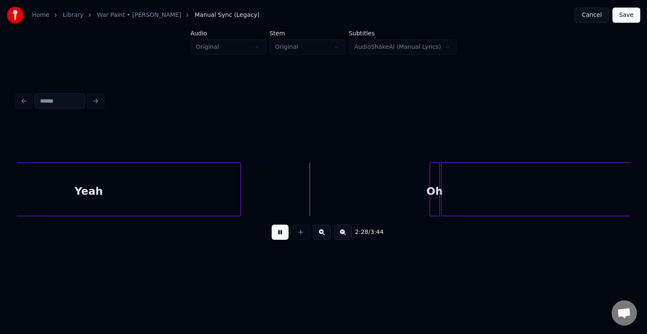
click at [239, 192] on div at bounding box center [239, 189] width 3 height 53
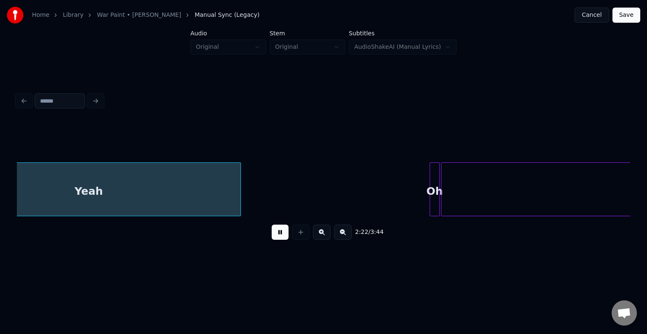
scroll to position [0, 8987]
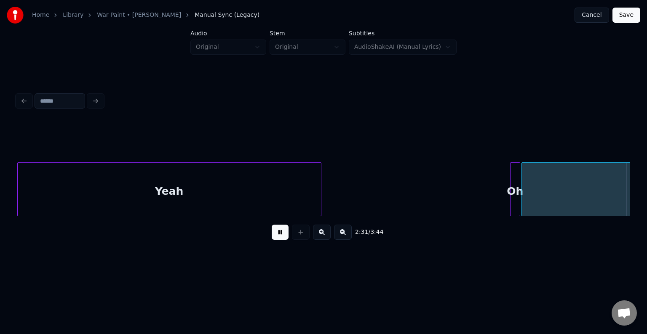
click at [278, 234] on button at bounding box center [279, 232] width 17 height 15
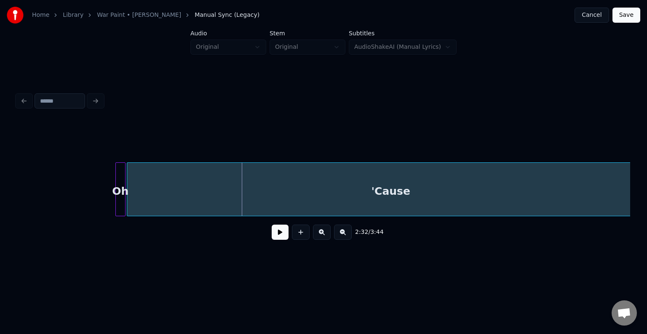
scroll to position [0, 9382]
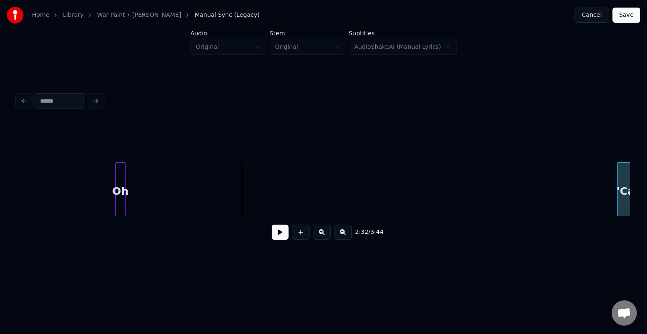
click at [620, 168] on div at bounding box center [618, 189] width 3 height 53
click at [123, 195] on div at bounding box center [123, 189] width 3 height 53
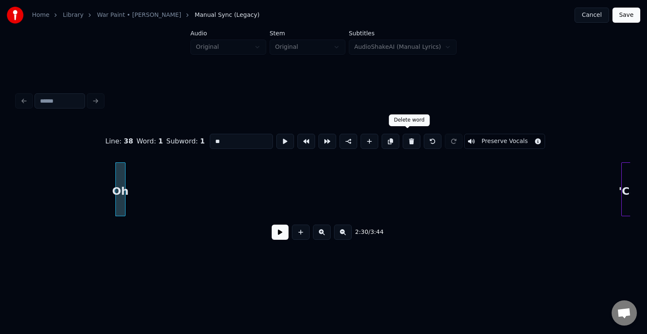
click at [407, 140] on button at bounding box center [411, 141] width 18 height 15
type input "****"
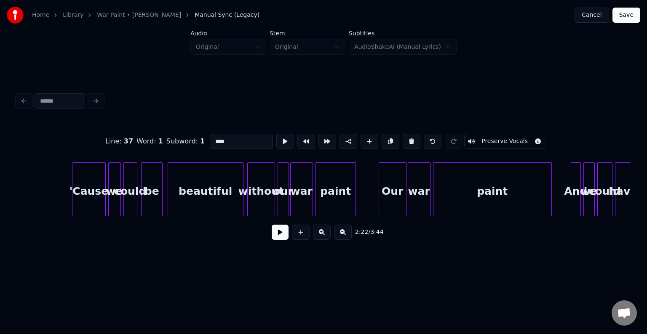
scroll to position [0, 9923]
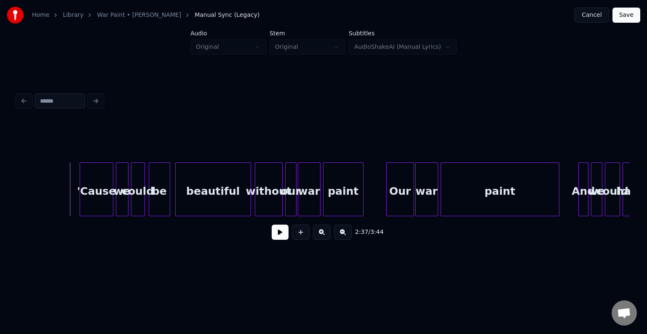
click at [279, 239] on button at bounding box center [279, 232] width 17 height 15
click at [101, 210] on div at bounding box center [102, 189] width 3 height 53
click at [277, 236] on button at bounding box center [279, 232] width 17 height 15
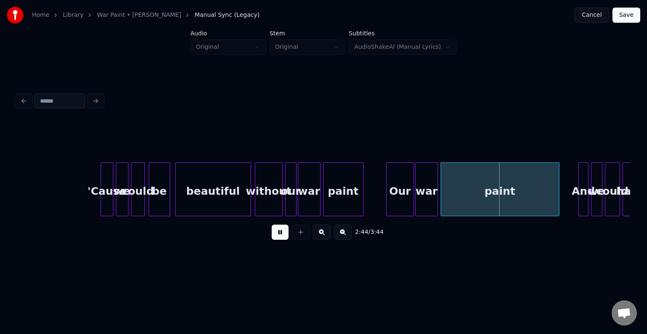
click at [279, 237] on button at bounding box center [279, 232] width 17 height 15
click at [396, 207] on div at bounding box center [396, 189] width 3 height 53
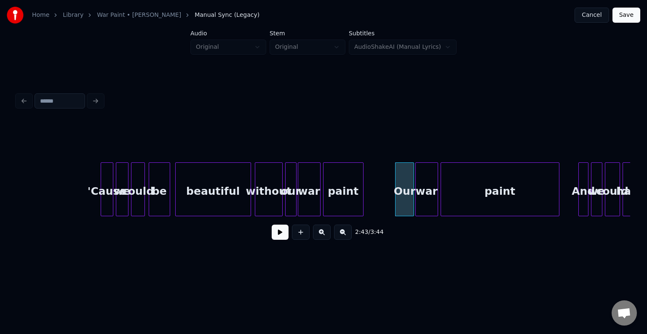
click at [279, 232] on button at bounding box center [279, 232] width 17 height 15
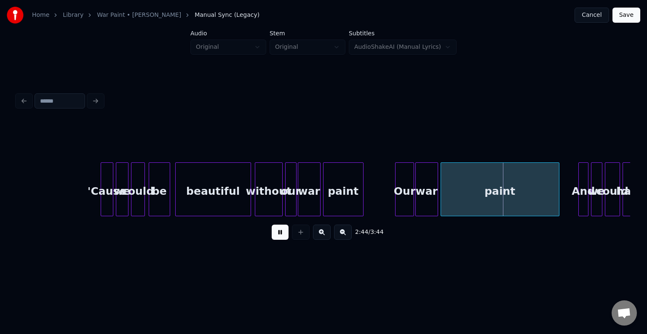
click at [279, 232] on button at bounding box center [279, 232] width 17 height 15
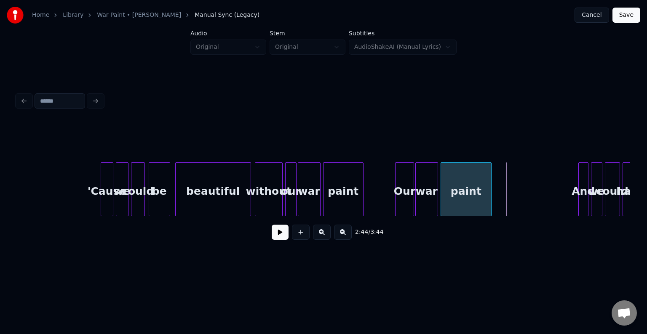
click at [490, 202] on div at bounding box center [489, 189] width 3 height 53
click at [278, 234] on button at bounding box center [279, 232] width 17 height 15
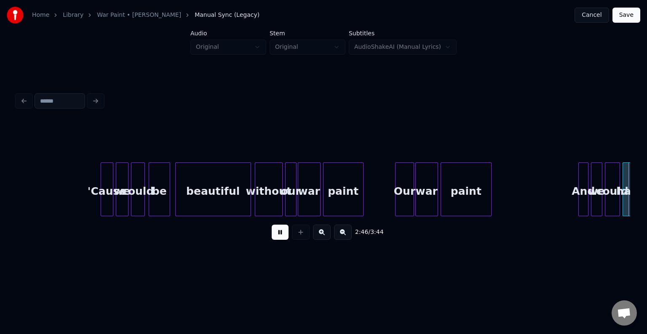
scroll to position [0, 10536]
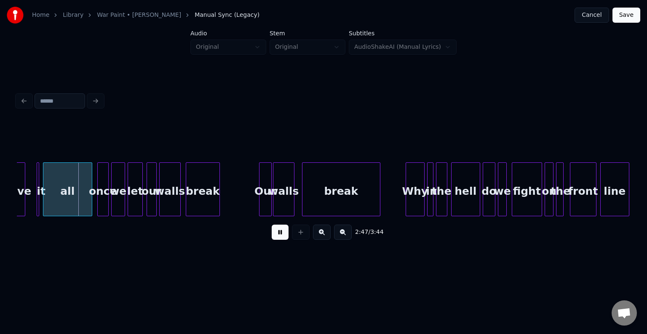
click at [278, 234] on button at bounding box center [279, 232] width 17 height 15
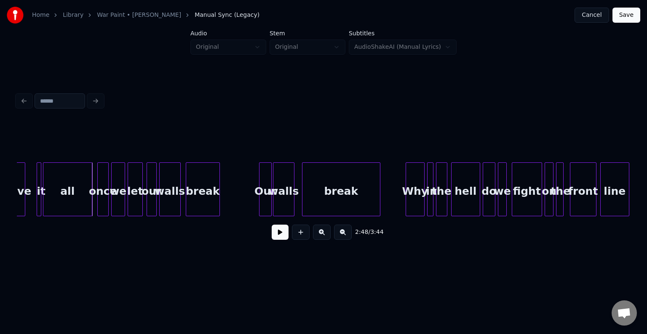
click at [37, 202] on div "it" at bounding box center [39, 189] width 5 height 54
click at [27, 204] on div at bounding box center [28, 189] width 3 height 53
click at [282, 236] on button at bounding box center [279, 232] width 17 height 15
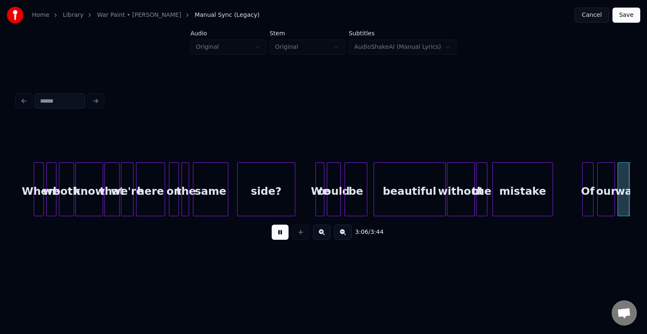
scroll to position [0, 11762]
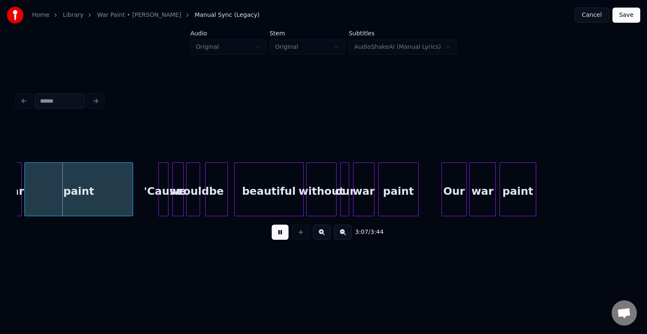
click at [282, 236] on button at bounding box center [279, 232] width 17 height 15
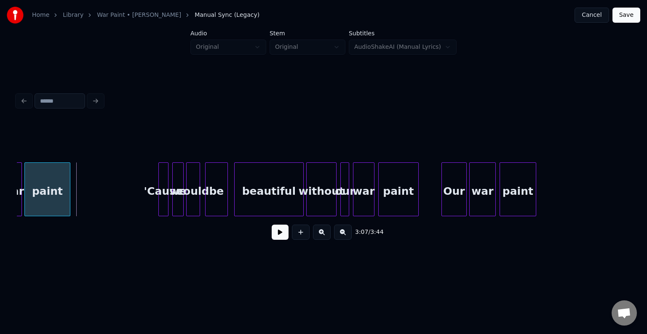
click at [69, 211] on div at bounding box center [68, 189] width 3 height 53
click at [281, 239] on button at bounding box center [279, 232] width 17 height 15
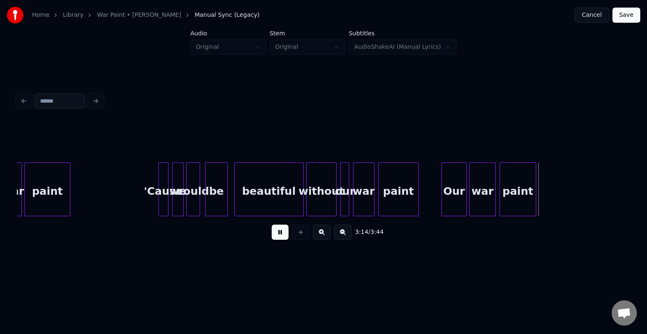
click at [273, 240] on button at bounding box center [279, 232] width 17 height 15
click at [452, 208] on div at bounding box center [452, 189] width 3 height 53
click at [276, 235] on button at bounding box center [279, 232] width 17 height 15
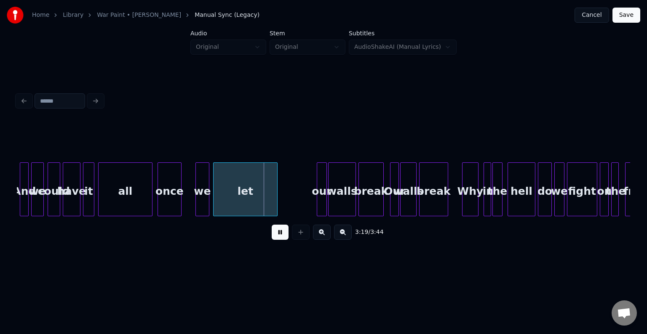
click at [274, 235] on button at bounding box center [279, 232] width 17 height 15
click at [167, 196] on div "once" at bounding box center [169, 191] width 23 height 57
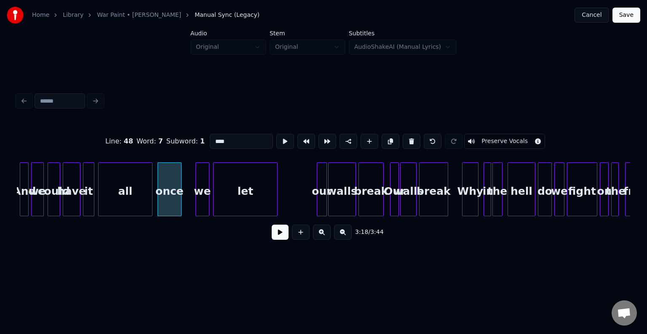
click at [276, 239] on button at bounding box center [279, 232] width 17 height 15
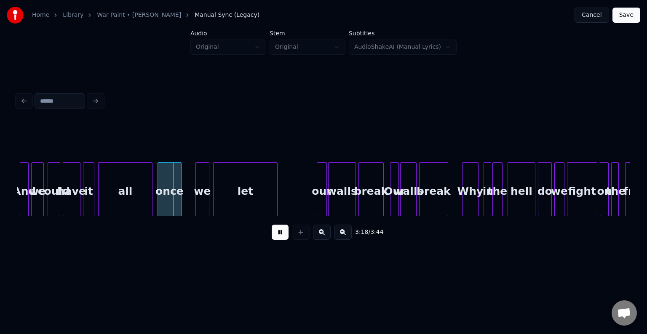
click at [276, 239] on button at bounding box center [279, 232] width 17 height 15
click at [170, 207] on div at bounding box center [169, 189] width 3 height 53
click at [178, 202] on div "we" at bounding box center [179, 191] width 13 height 57
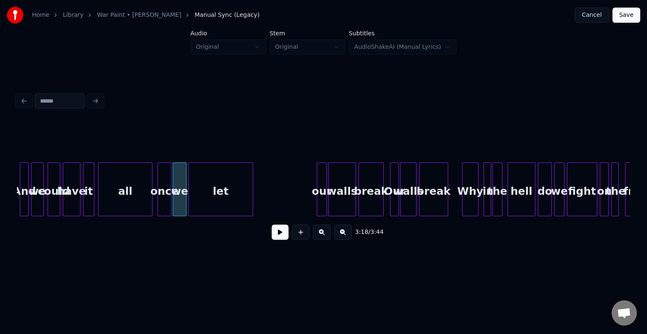
click at [222, 206] on div "let" at bounding box center [221, 191] width 64 height 57
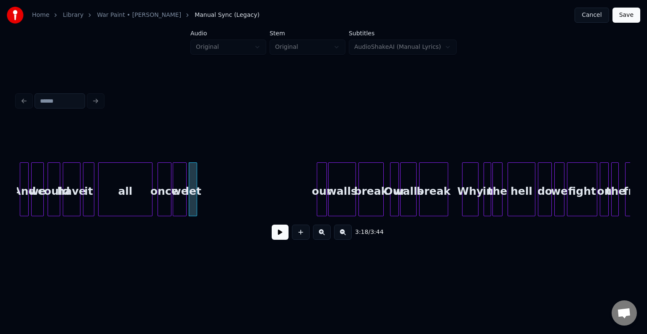
click at [195, 205] on div at bounding box center [195, 189] width 3 height 53
click at [144, 208] on div "all" at bounding box center [124, 191] width 53 height 57
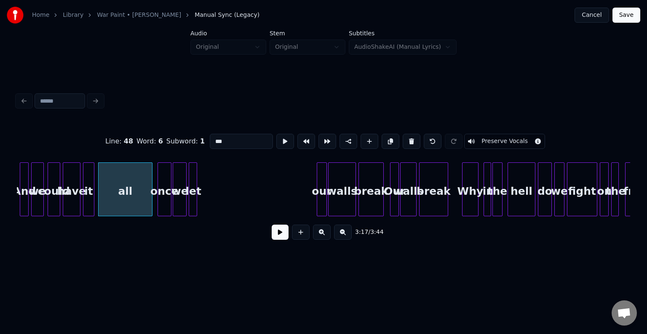
click at [273, 237] on button at bounding box center [279, 232] width 17 height 15
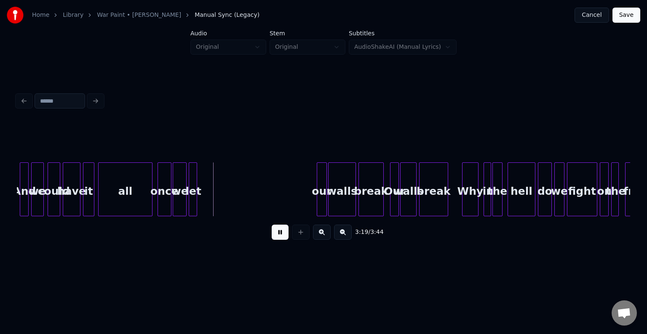
click at [273, 237] on button at bounding box center [279, 232] width 17 height 15
click at [204, 199] on div "our" at bounding box center [204, 191] width 9 height 57
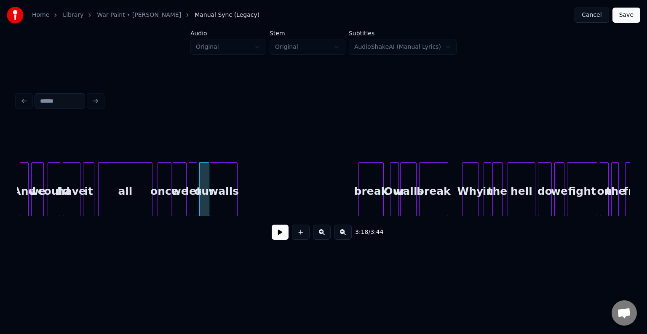
click at [224, 197] on div "walls" at bounding box center [223, 191] width 27 height 57
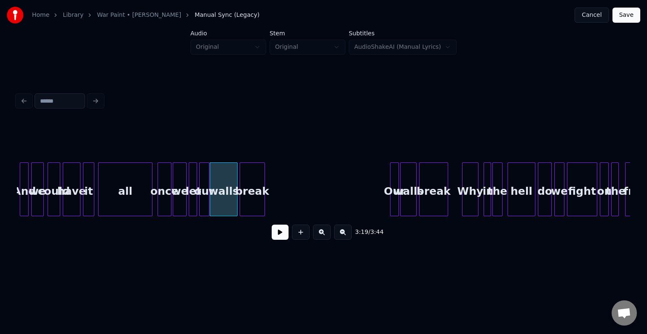
click at [252, 194] on div "break" at bounding box center [252, 191] width 24 height 57
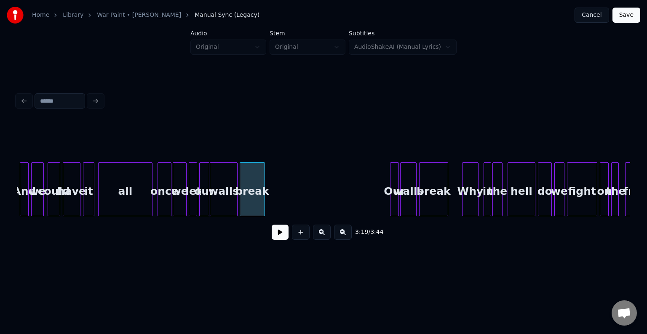
click at [274, 240] on button at bounding box center [279, 232] width 17 height 15
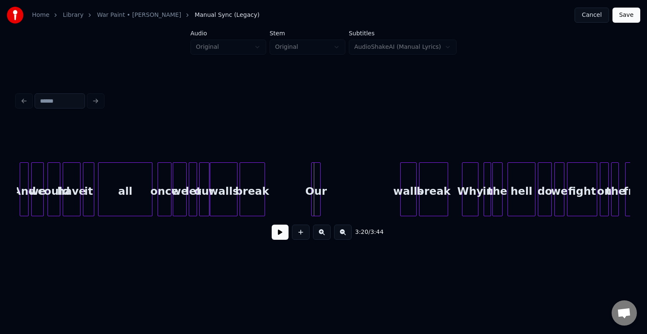
click at [315, 209] on div "Our" at bounding box center [315, 191] width 8 height 57
click at [333, 206] on div "walls" at bounding box center [330, 191] width 16 height 57
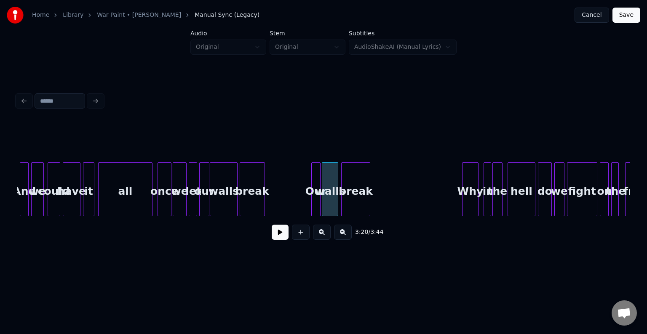
click at [359, 199] on div "break" at bounding box center [355, 191] width 28 height 57
click at [281, 235] on button at bounding box center [279, 232] width 17 height 15
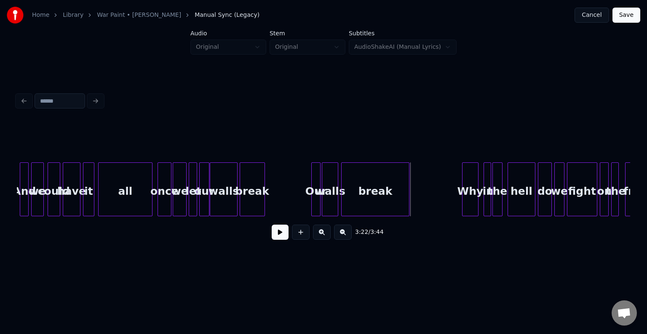
click at [407, 204] on div at bounding box center [407, 189] width 3 height 53
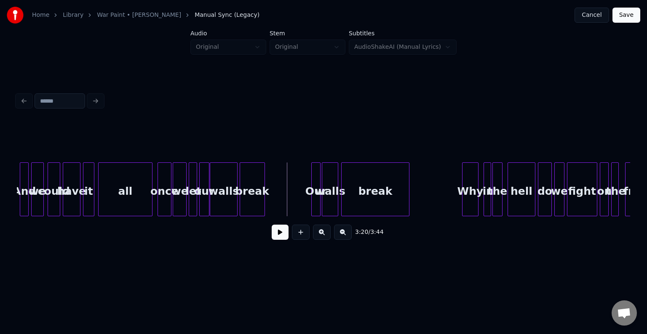
click at [279, 234] on button at bounding box center [279, 232] width 17 height 15
click at [326, 194] on div "walls" at bounding box center [330, 191] width 16 height 57
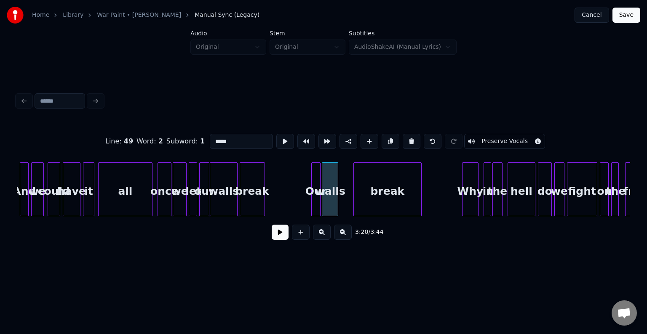
click at [368, 204] on div "break" at bounding box center [387, 191] width 67 height 57
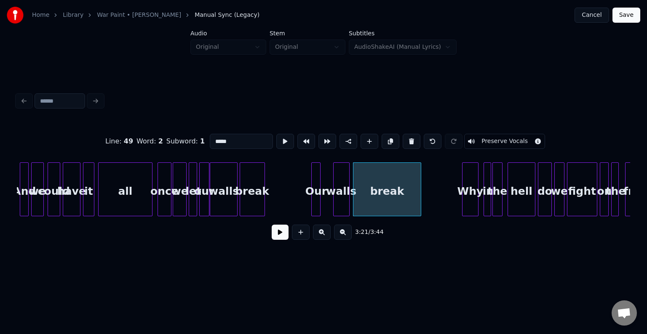
click at [340, 208] on div "walls" at bounding box center [341, 191] width 16 height 57
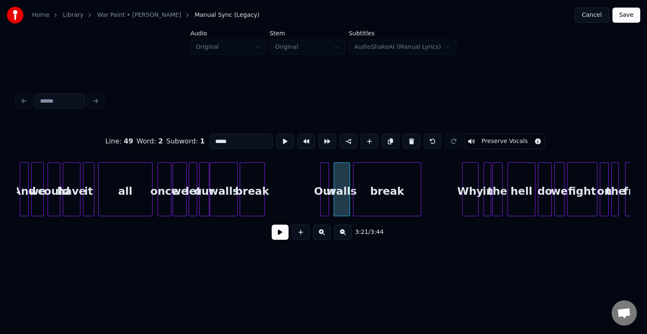
click at [323, 208] on div "Our" at bounding box center [324, 191] width 8 height 57
click at [279, 236] on button at bounding box center [279, 232] width 17 height 15
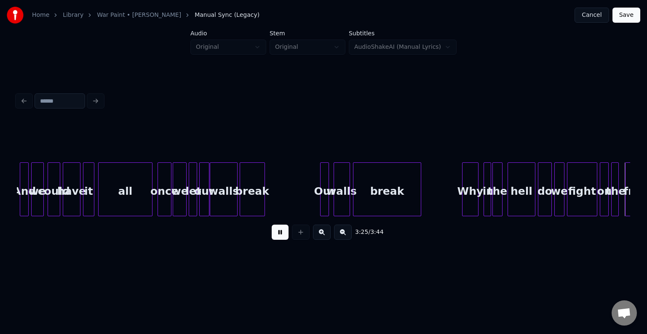
scroll to position [0, 12988]
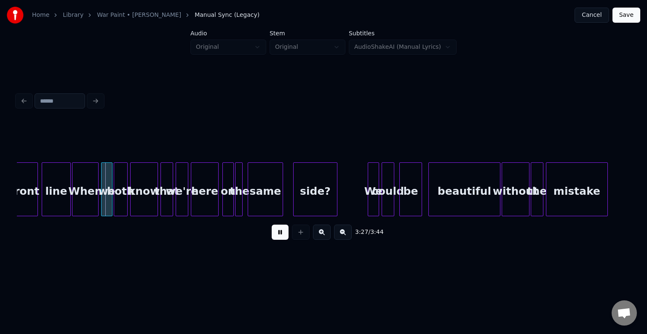
click at [279, 236] on button at bounding box center [279, 232] width 17 height 15
click at [86, 205] on div at bounding box center [85, 189] width 3 height 53
click at [271, 232] on div "3:26 / 3:44" at bounding box center [323, 232] width 599 height 19
click at [272, 232] on button at bounding box center [279, 232] width 17 height 15
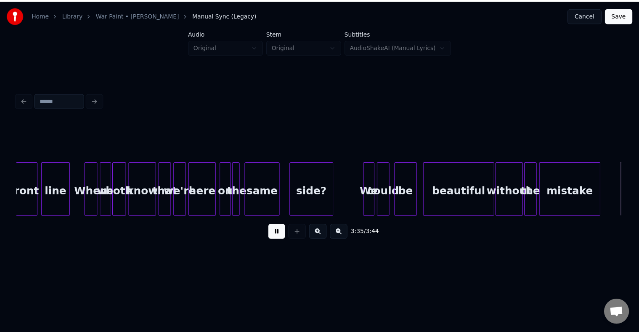
scroll to position [0, 13557]
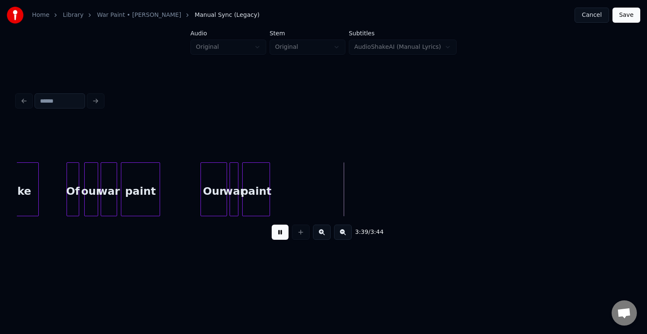
click at [628, 12] on button "Save" at bounding box center [626, 15] width 28 height 15
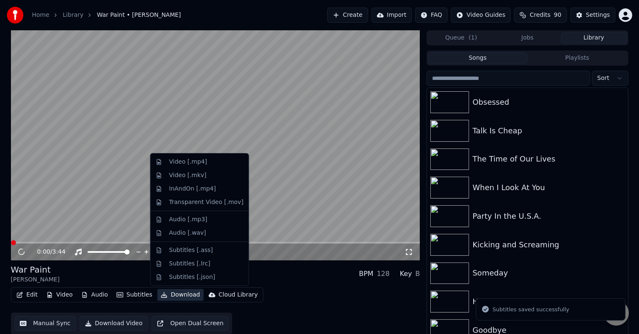
click at [170, 295] on button "Download" at bounding box center [180, 295] width 46 height 12
click at [178, 163] on div "Video [.mp4]" at bounding box center [188, 162] width 38 height 8
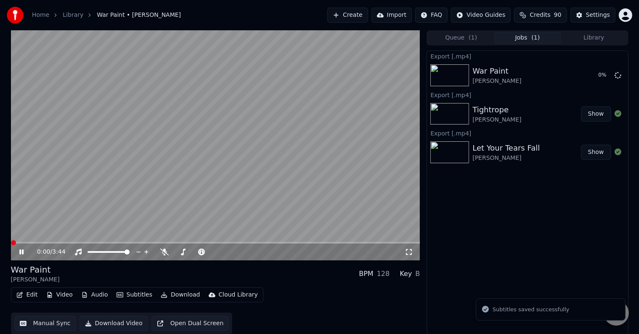
click at [19, 253] on icon at bounding box center [28, 252] width 20 height 7
click at [606, 37] on button "Library" at bounding box center [594, 38] width 67 height 12
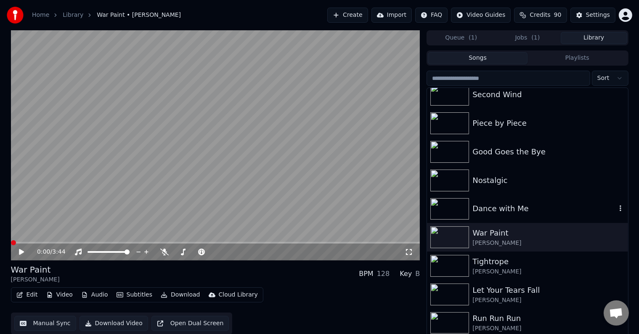
scroll to position [6532, 0]
click at [513, 215] on div "Dance with Me" at bounding box center [545, 210] width 144 height 12
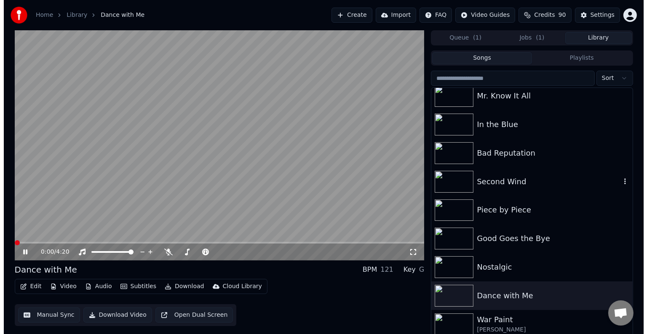
scroll to position [6446, 0]
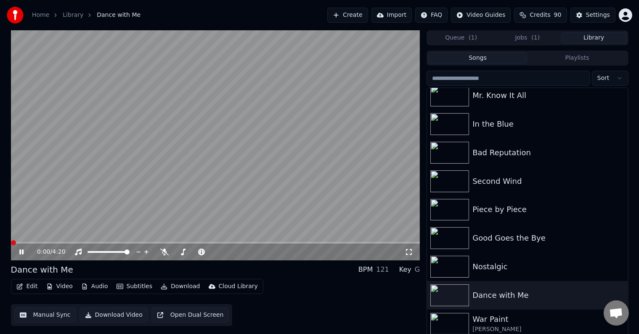
click at [33, 286] on button "Edit" at bounding box center [27, 287] width 28 height 12
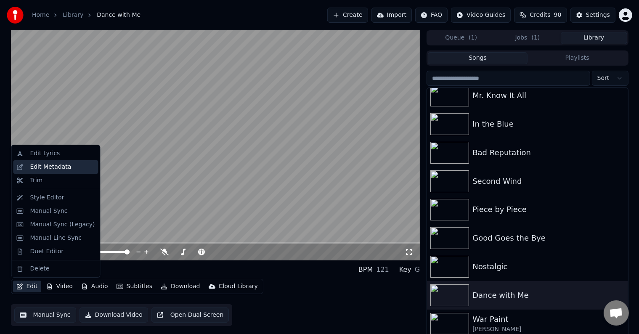
click at [42, 162] on div "Edit Metadata" at bounding box center [55, 166] width 85 height 13
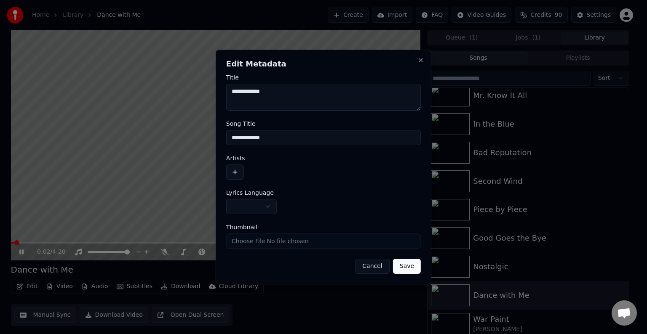
click at [254, 204] on button "button" at bounding box center [251, 206] width 51 height 15
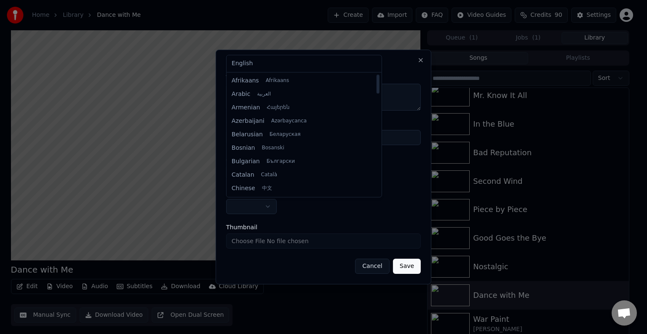
select select "**"
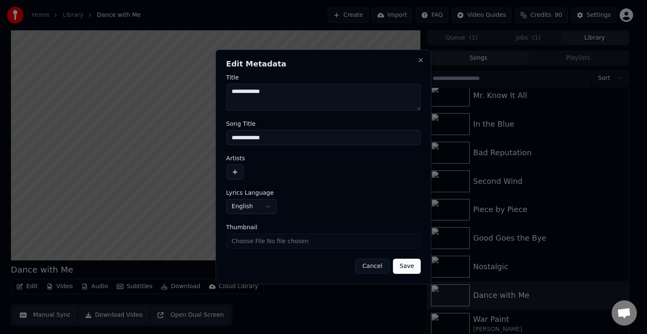
click at [235, 177] on button "button" at bounding box center [235, 172] width 18 height 15
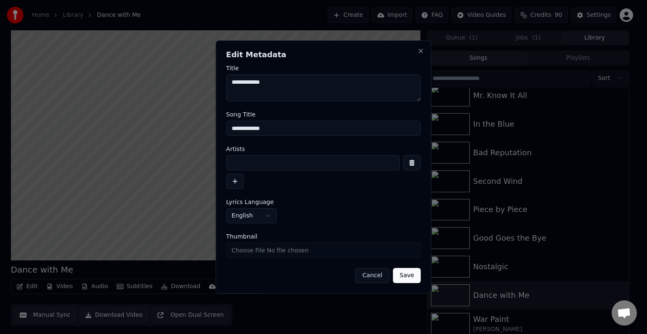
click at [257, 164] on input at bounding box center [312, 162] width 173 height 15
type input "**********"
click at [393, 268] on button "Save" at bounding box center [407, 275] width 28 height 15
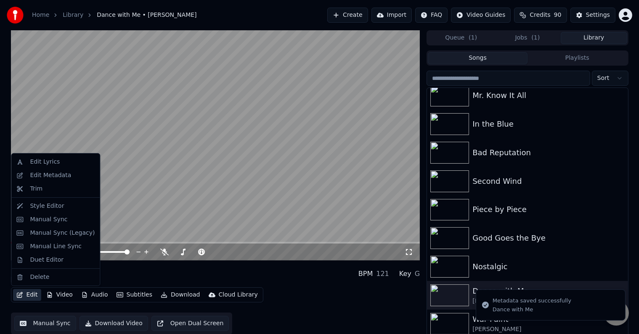
click at [29, 292] on button "Edit" at bounding box center [27, 295] width 28 height 12
click at [54, 232] on div "Manual Sync (Legacy)" at bounding box center [62, 233] width 65 height 8
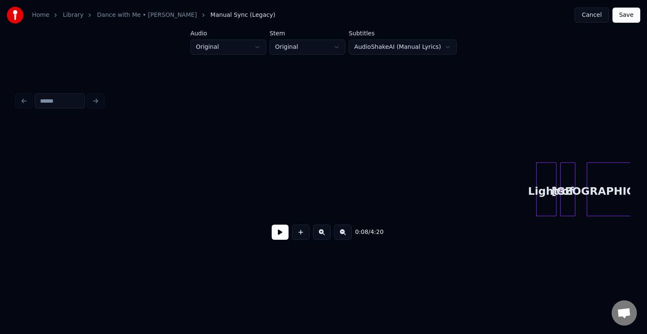
click at [276, 236] on button at bounding box center [279, 232] width 17 height 15
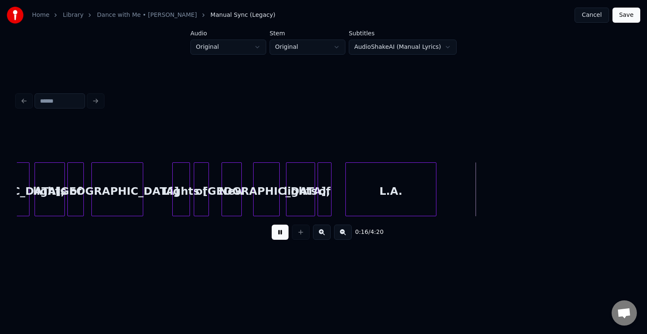
click at [347, 195] on div at bounding box center [347, 189] width 3 height 53
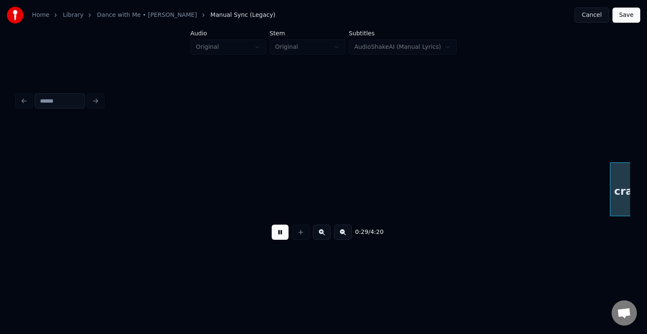
scroll to position [0, 1840]
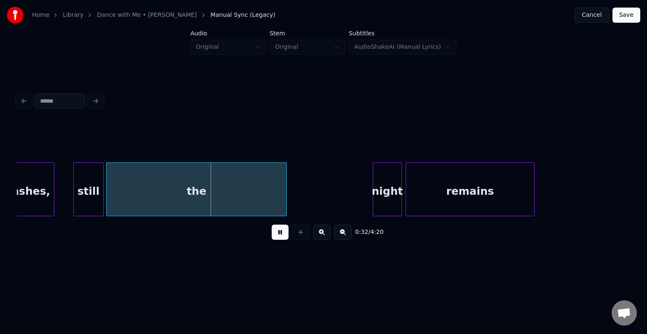
click at [282, 238] on button at bounding box center [279, 232] width 17 height 15
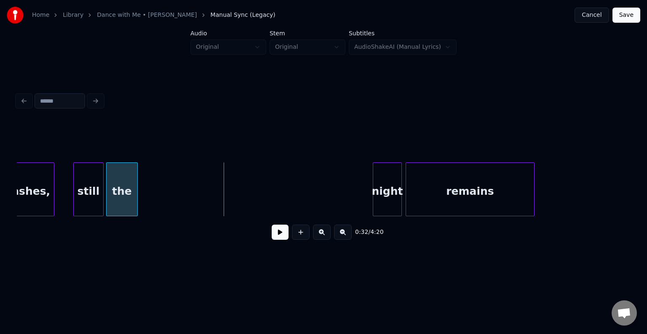
click at [135, 194] on div at bounding box center [136, 189] width 3 height 53
click at [279, 239] on button at bounding box center [279, 232] width 17 height 15
click at [119, 192] on div at bounding box center [120, 189] width 3 height 53
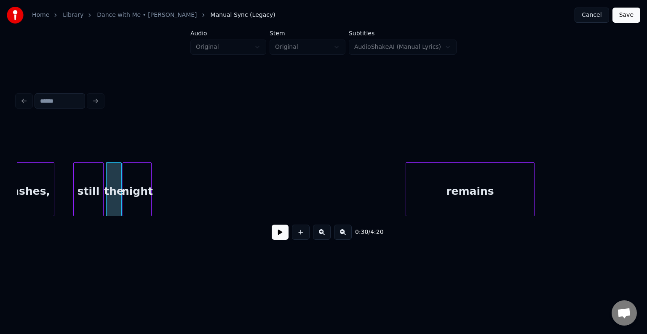
click at [136, 194] on div "night" at bounding box center [137, 191] width 28 height 57
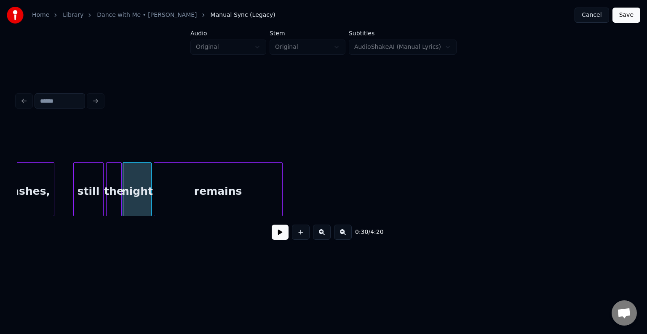
click at [202, 186] on div "remains" at bounding box center [218, 191] width 128 height 57
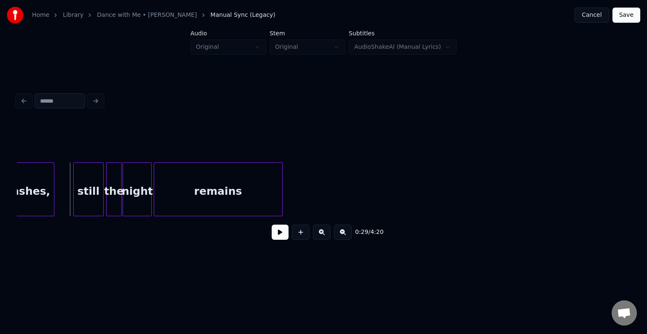
click at [279, 240] on button at bounding box center [279, 232] width 17 height 15
click at [285, 203] on div at bounding box center [286, 189] width 3 height 53
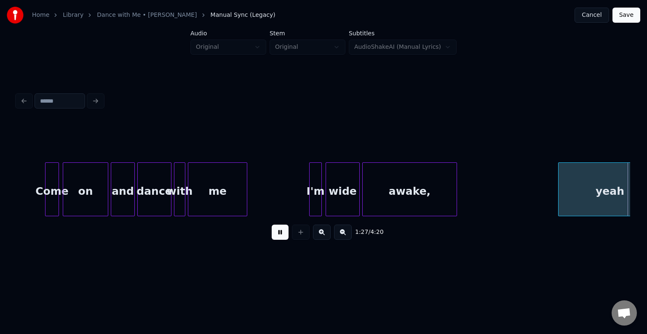
scroll to position [0, 5521]
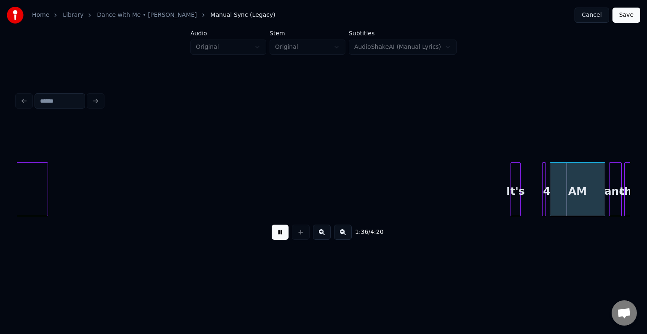
click at [278, 237] on button at bounding box center [279, 232] width 17 height 15
click at [543, 202] on div "4" at bounding box center [545, 189] width 6 height 54
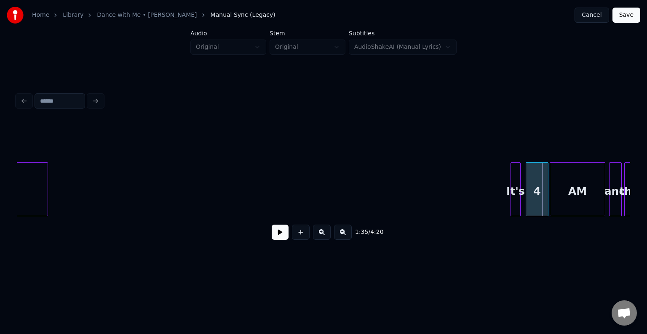
click at [527, 205] on div at bounding box center [527, 189] width 3 height 53
click at [277, 239] on button at bounding box center [279, 232] width 17 height 15
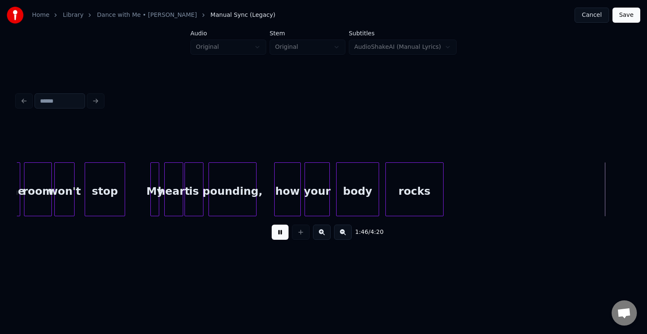
click at [277, 237] on button at bounding box center [279, 232] width 17 height 15
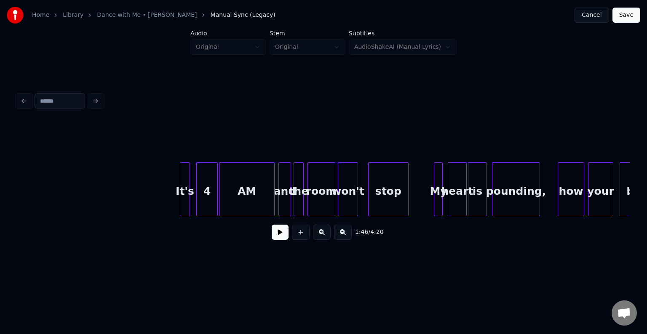
scroll to position [0, 5849]
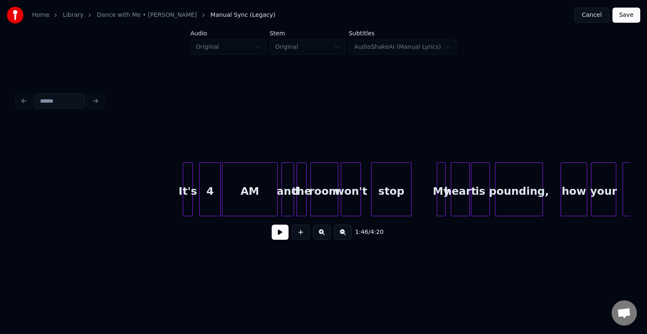
click at [214, 207] on div "4" at bounding box center [210, 191] width 21 height 57
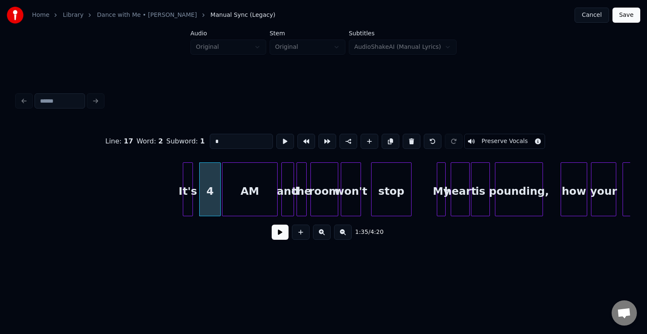
click at [278, 237] on button at bounding box center [279, 232] width 17 height 15
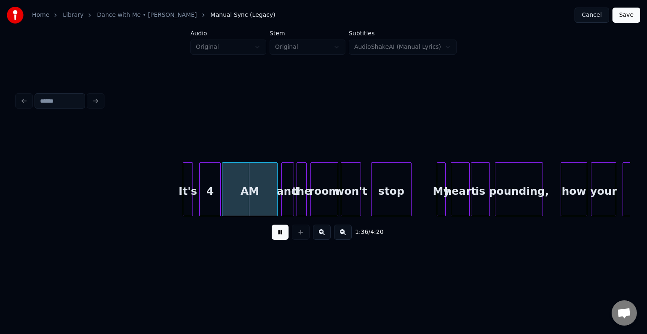
click at [209, 200] on div "4" at bounding box center [210, 191] width 21 height 57
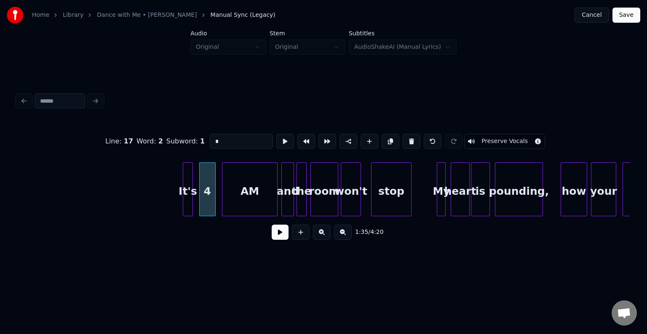
click at [213, 201] on div at bounding box center [214, 189] width 3 height 53
click at [218, 202] on div at bounding box center [219, 189] width 3 height 53
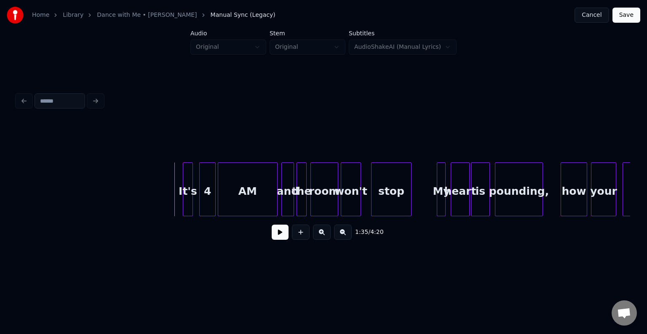
click at [281, 234] on button at bounding box center [279, 232] width 17 height 15
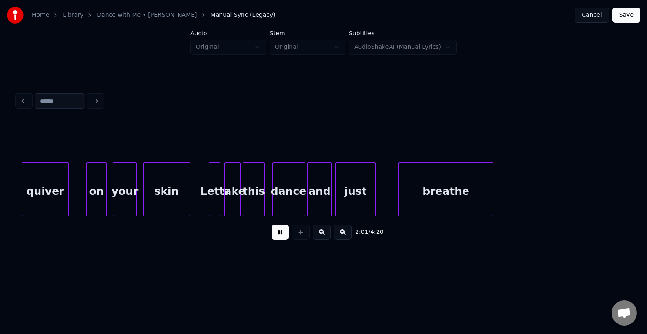
scroll to position [0, 7689]
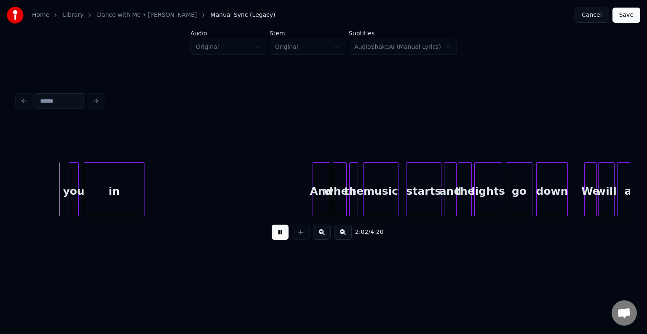
click at [281, 234] on button at bounding box center [279, 232] width 17 height 15
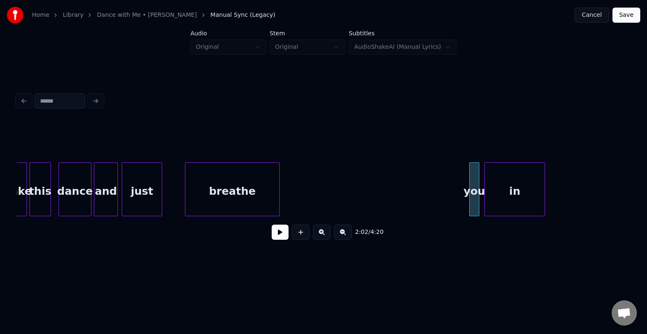
scroll to position [0, 7285]
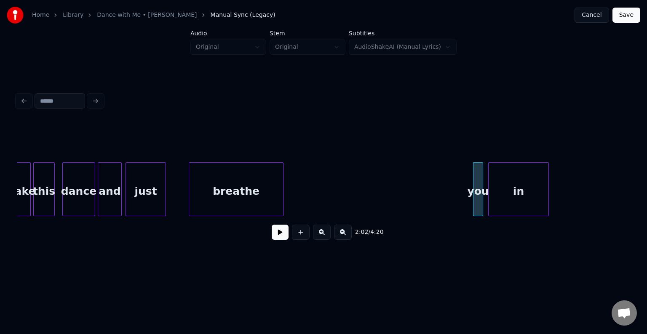
click at [242, 189] on div "breathe" at bounding box center [236, 191] width 94 height 57
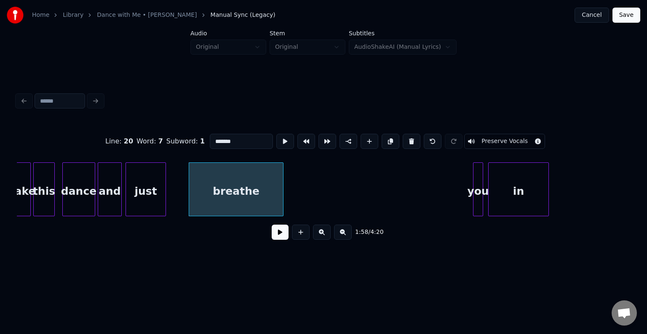
click at [278, 239] on button at bounding box center [279, 232] width 17 height 15
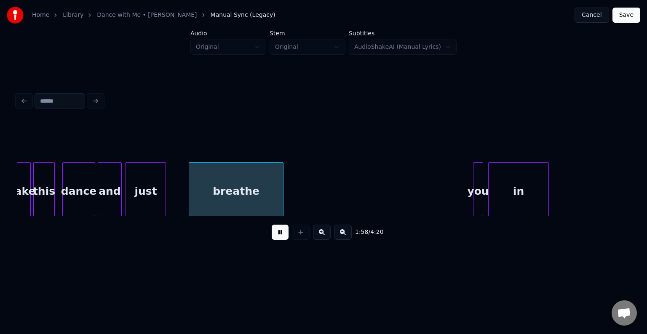
click at [278, 239] on button at bounding box center [279, 232] width 17 height 15
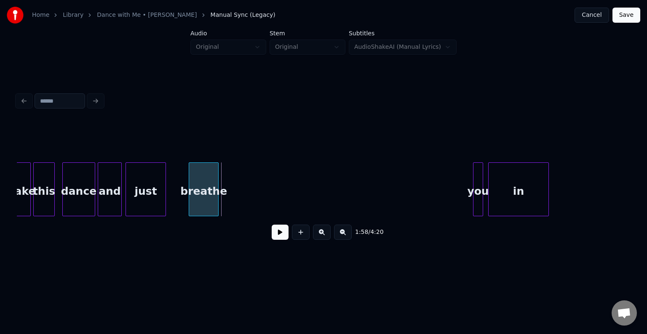
click at [217, 202] on div at bounding box center [217, 189] width 3 height 53
click at [224, 187] on div "you" at bounding box center [225, 191] width 9 height 57
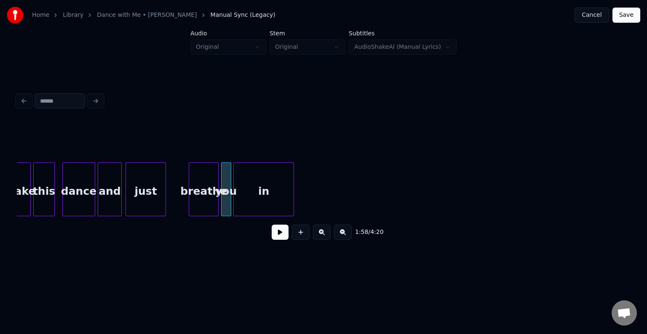
click at [262, 195] on div "in" at bounding box center [264, 191] width 60 height 57
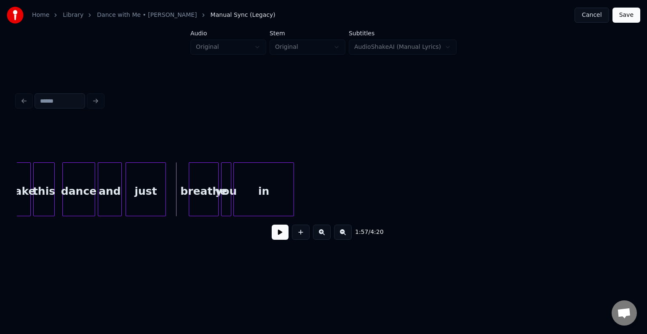
click at [278, 239] on button at bounding box center [279, 232] width 17 height 15
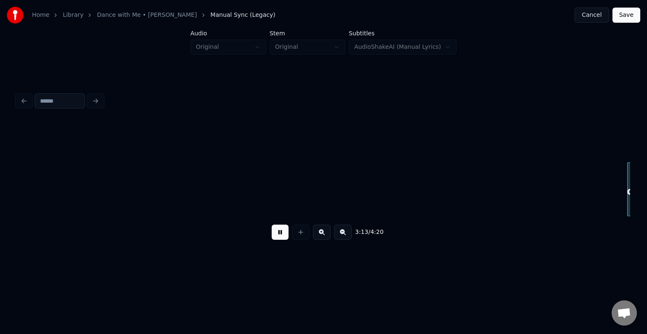
scroll to position [0, 12191]
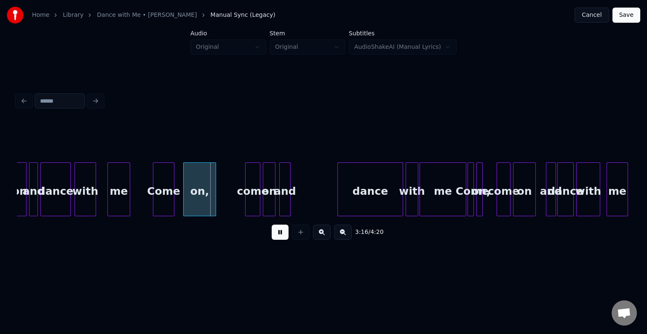
click at [278, 239] on button at bounding box center [279, 232] width 17 height 15
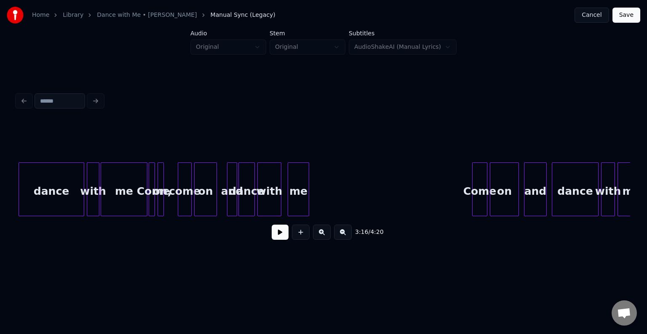
scroll to position [0, 12482]
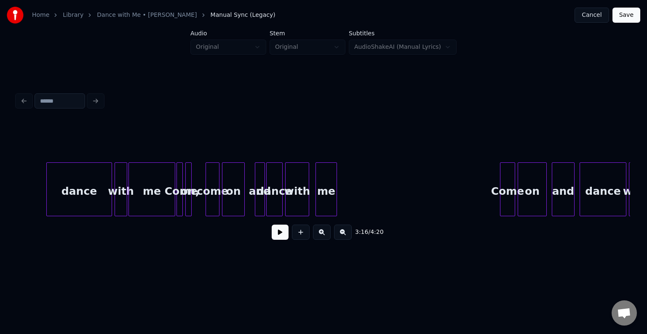
click at [325, 192] on div "me" at bounding box center [326, 191] width 21 height 57
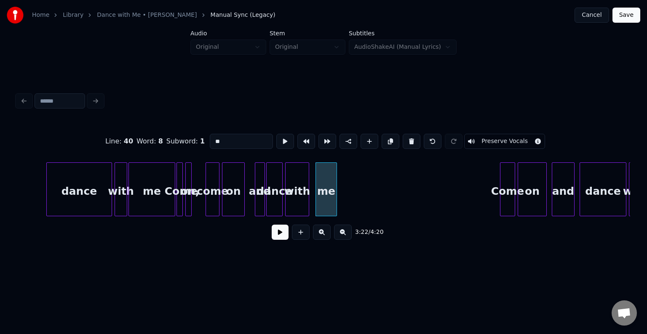
click at [273, 240] on button at bounding box center [279, 232] width 17 height 15
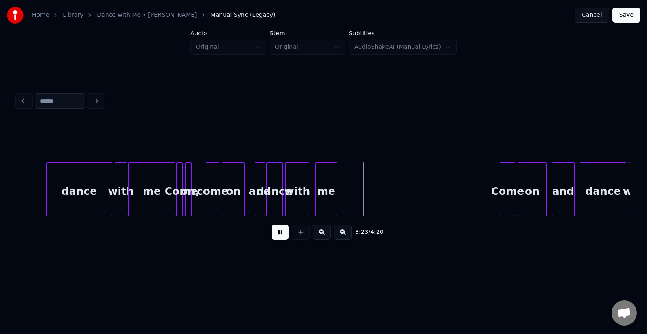
click at [319, 202] on div "me" at bounding box center [326, 191] width 21 height 57
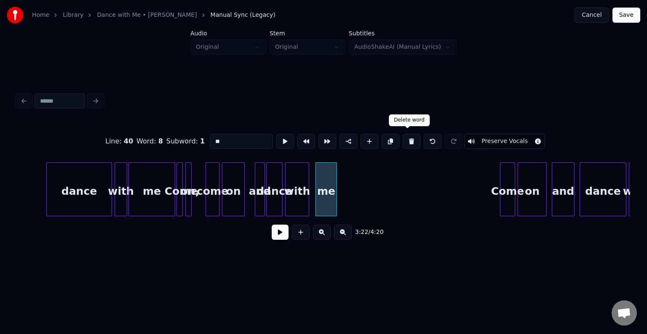
click at [406, 140] on button at bounding box center [411, 141] width 18 height 15
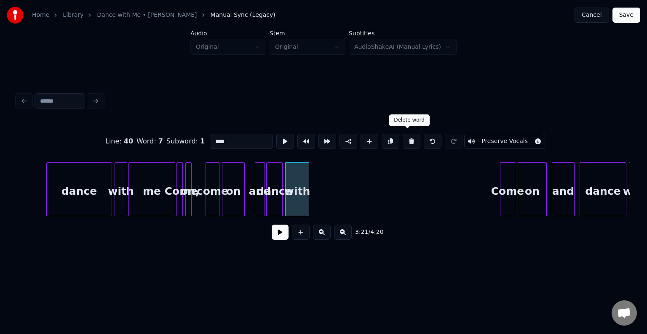
click at [406, 140] on button at bounding box center [411, 141] width 18 height 15
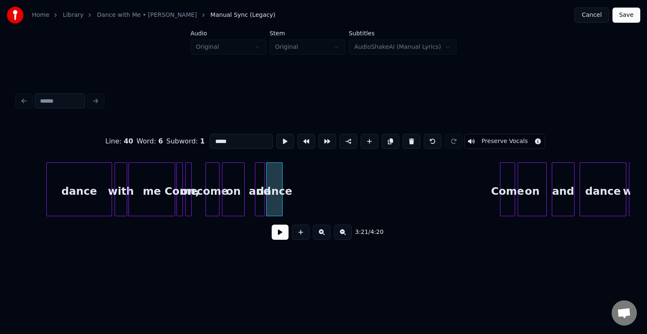
click at [406, 140] on button at bounding box center [411, 141] width 18 height 15
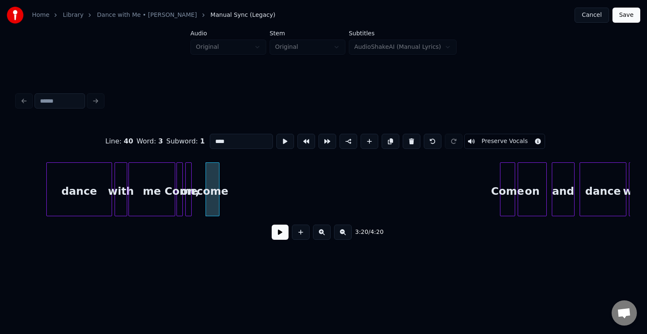
click at [406, 140] on button at bounding box center [411, 141] width 18 height 15
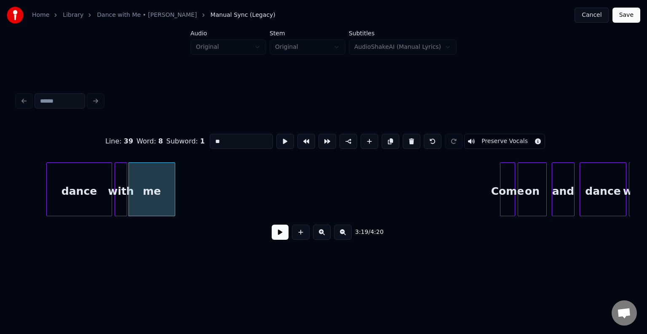
click at [406, 140] on button at bounding box center [411, 141] width 18 height 15
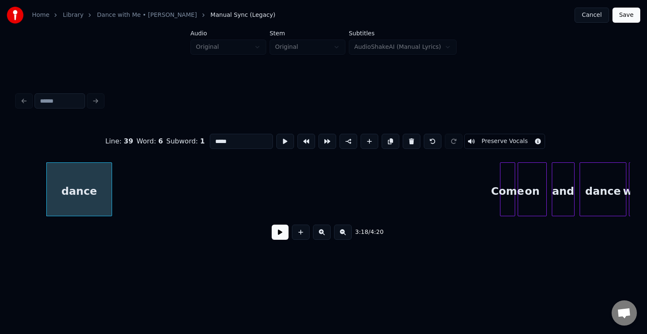
click at [406, 140] on button at bounding box center [411, 141] width 18 height 15
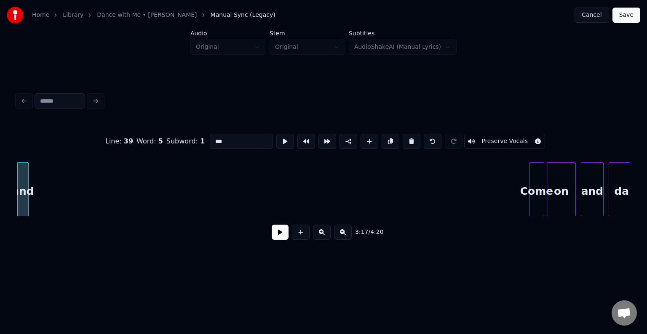
click at [406, 140] on button at bounding box center [411, 141] width 18 height 15
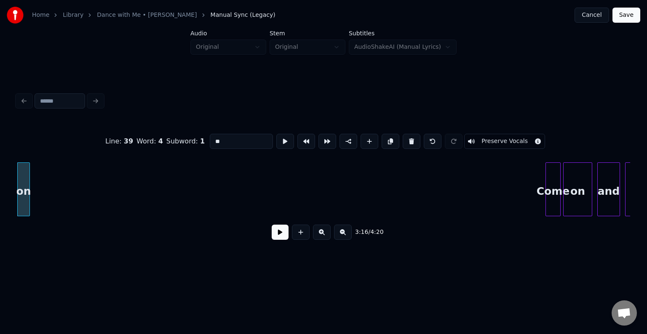
click at [406, 140] on button at bounding box center [411, 141] width 18 height 15
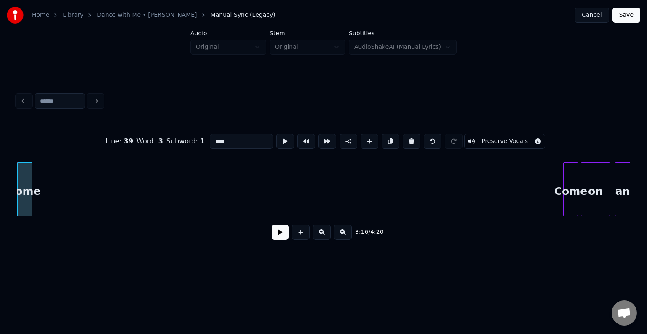
click at [406, 140] on button at bounding box center [411, 141] width 18 height 15
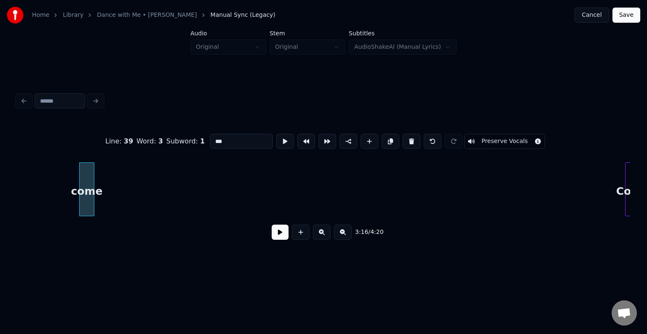
click at [406, 140] on button at bounding box center [411, 141] width 18 height 15
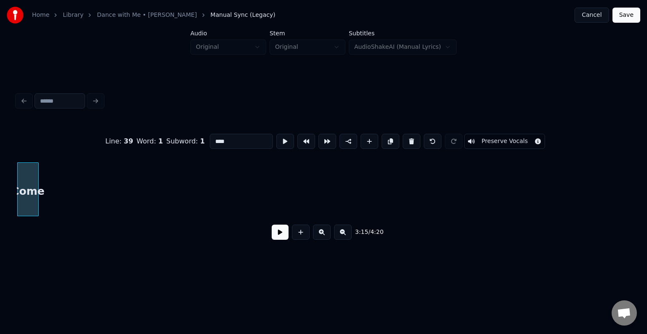
click at [406, 140] on button at bounding box center [411, 141] width 18 height 15
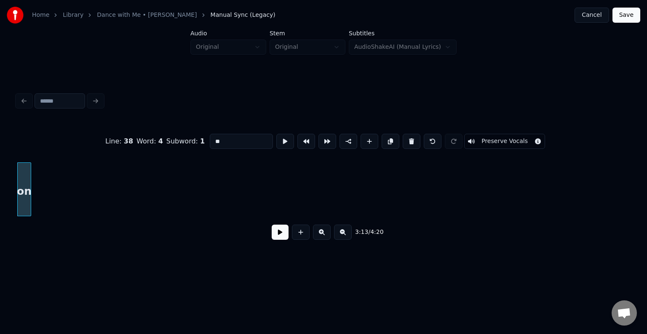
click at [406, 140] on button at bounding box center [411, 141] width 18 height 15
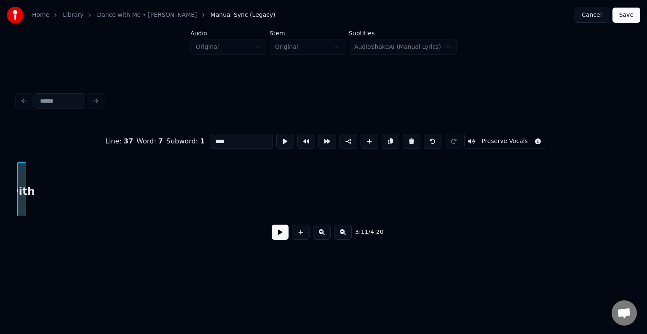
click at [406, 140] on button at bounding box center [411, 141] width 18 height 15
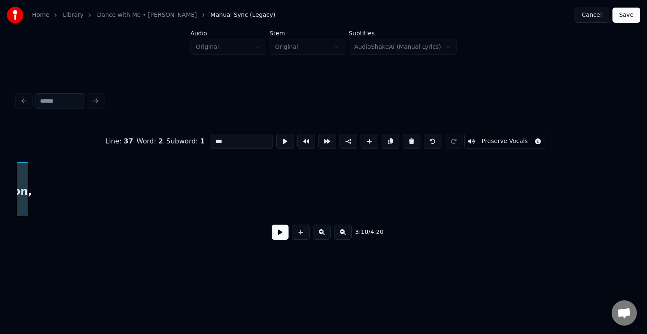
click at [406, 140] on button at bounding box center [411, 141] width 18 height 15
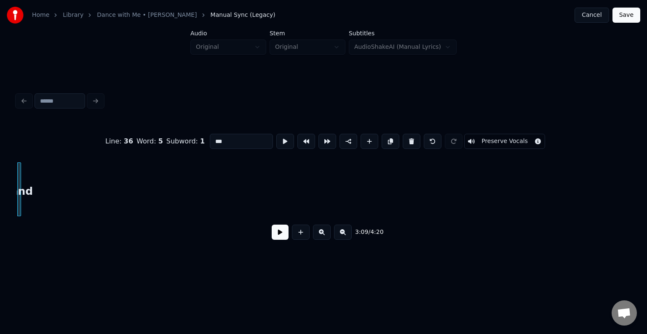
click at [406, 140] on button at bounding box center [411, 141] width 18 height 15
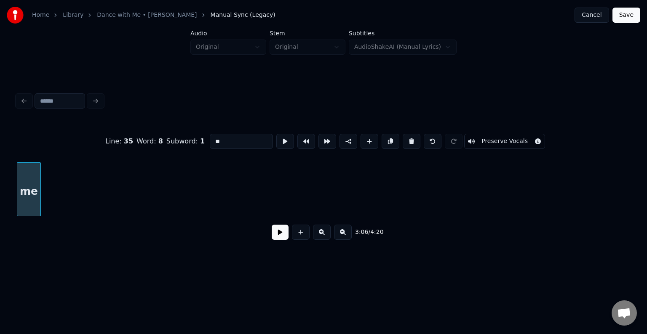
click at [406, 140] on button at bounding box center [411, 141] width 18 height 15
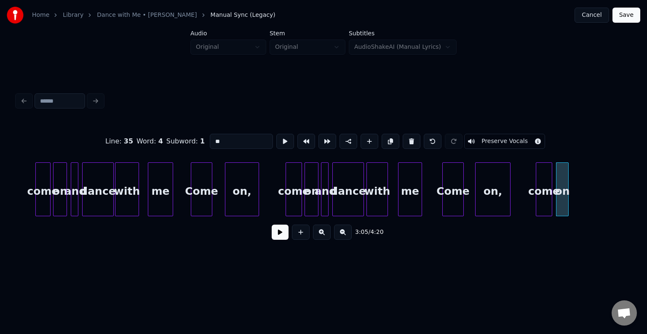
scroll to position [0, 11130]
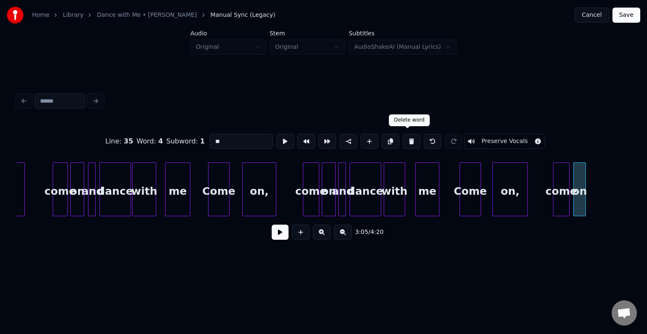
click at [409, 140] on button at bounding box center [411, 141] width 18 height 15
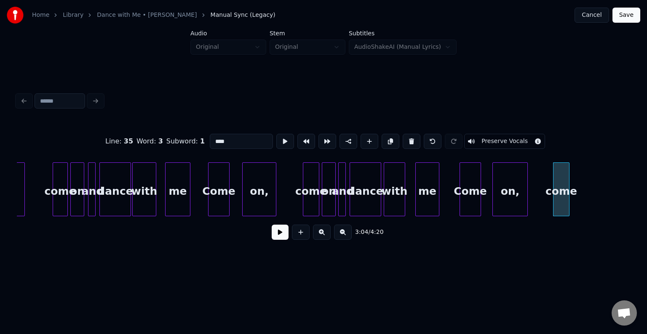
click at [409, 140] on button at bounding box center [411, 141] width 18 height 15
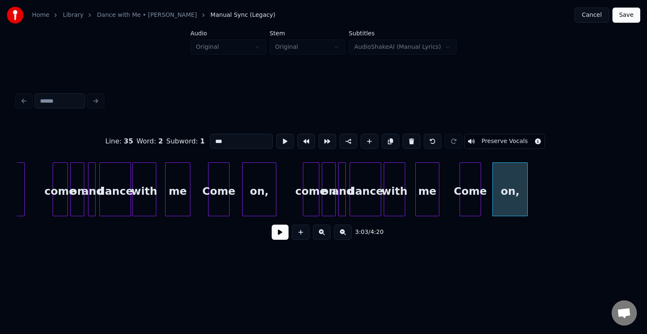
click at [409, 140] on button at bounding box center [411, 141] width 18 height 15
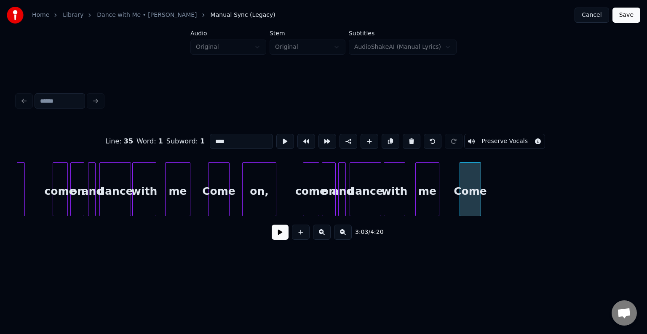
click at [409, 140] on button at bounding box center [411, 141] width 18 height 15
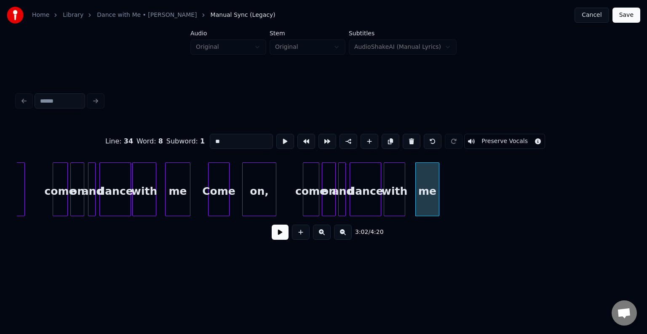
click at [409, 140] on button at bounding box center [411, 141] width 18 height 15
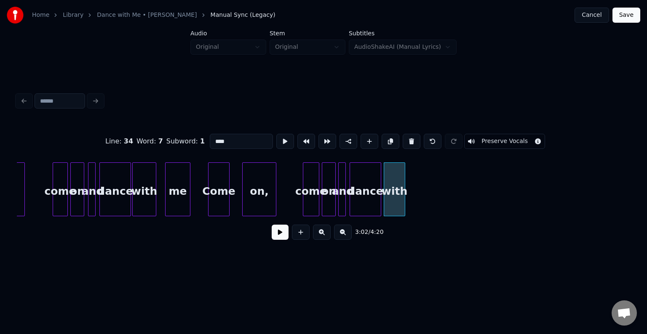
click at [409, 140] on button at bounding box center [411, 141] width 18 height 15
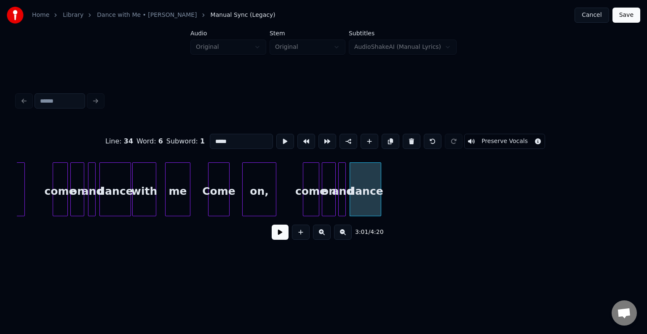
click at [409, 140] on button at bounding box center [411, 141] width 18 height 15
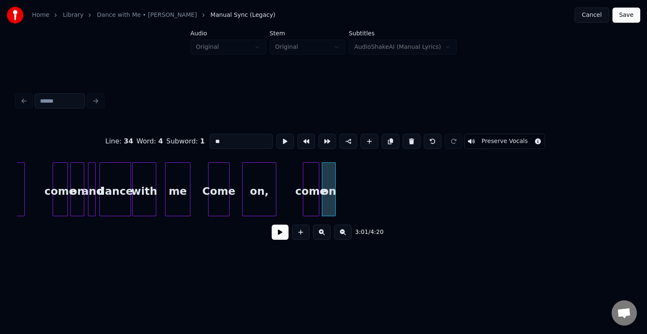
click at [409, 140] on button at bounding box center [411, 141] width 18 height 15
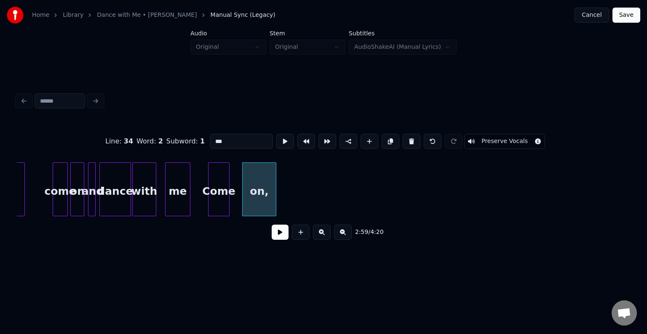
click at [409, 140] on button at bounding box center [411, 141] width 18 height 15
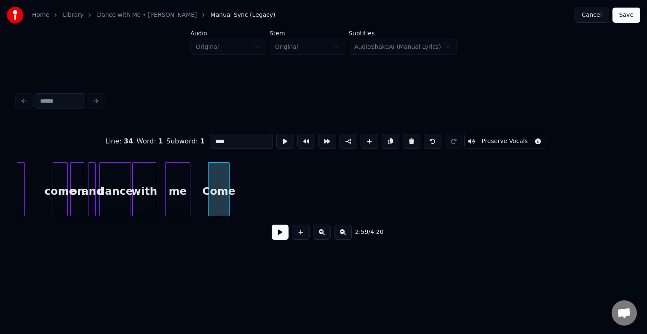
click at [409, 140] on button at bounding box center [411, 141] width 18 height 15
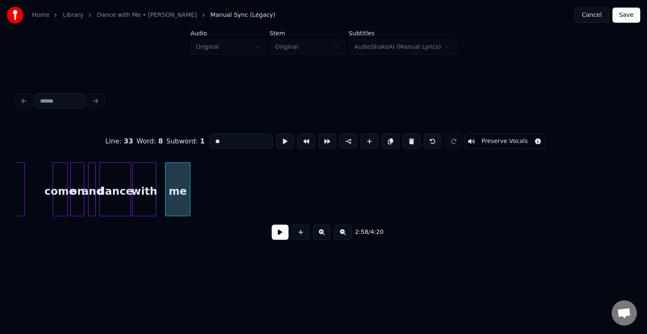
click at [409, 140] on button at bounding box center [411, 141] width 18 height 15
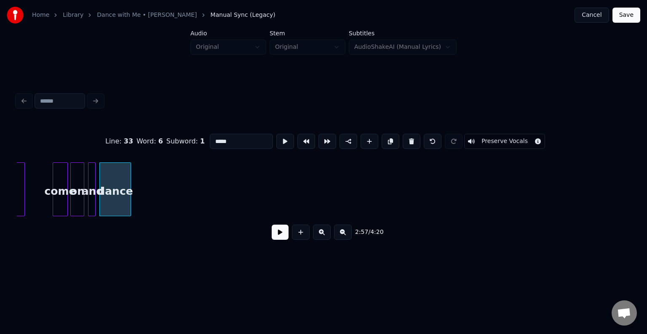
click at [409, 140] on button at bounding box center [411, 141] width 18 height 15
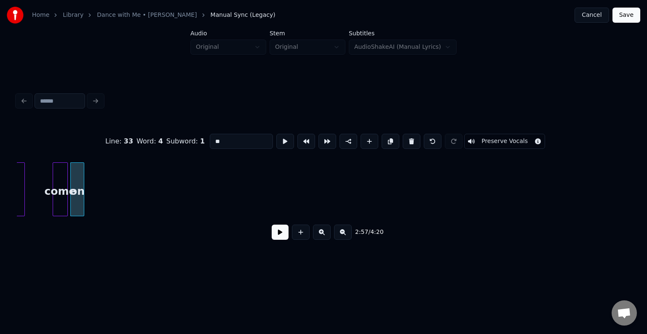
click at [409, 140] on button at bounding box center [411, 141] width 18 height 15
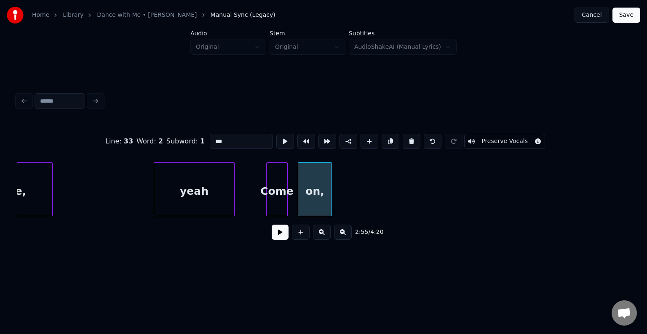
scroll to position [0, 10817]
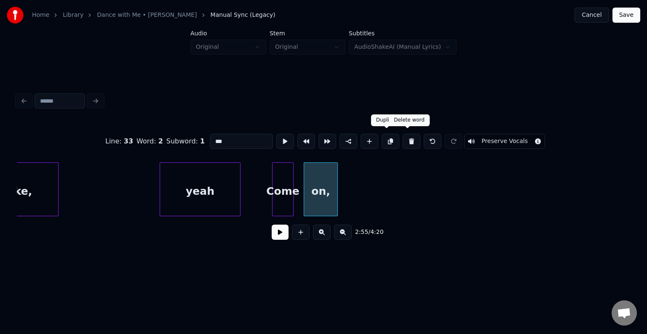
click at [405, 138] on button at bounding box center [411, 141] width 18 height 15
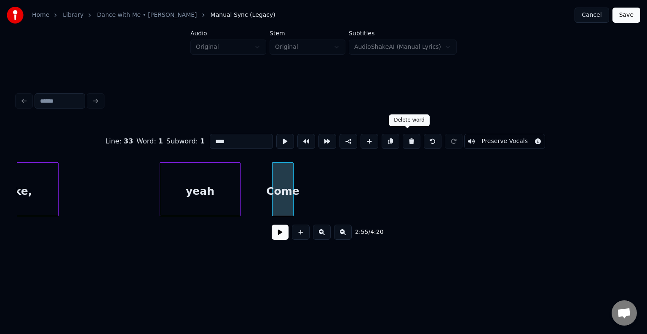
click at [405, 138] on button at bounding box center [411, 141] width 18 height 15
type input "****"
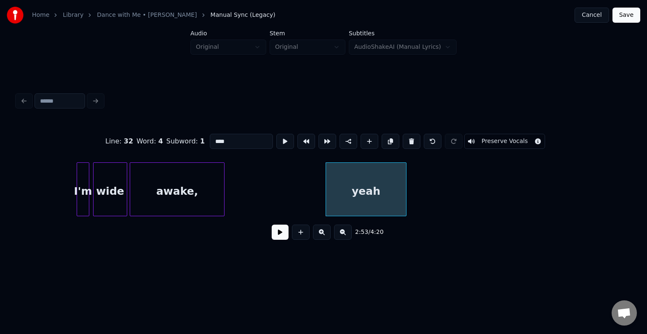
scroll to position [0, 10649]
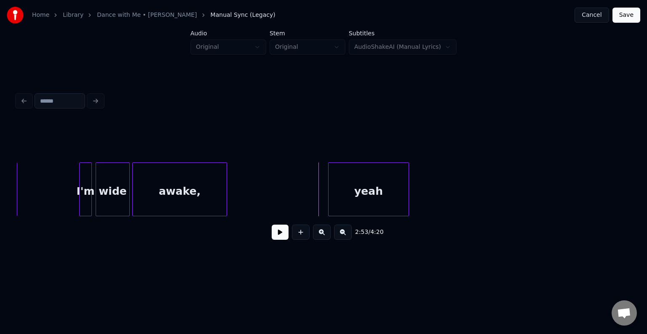
click at [279, 238] on button at bounding box center [279, 232] width 17 height 15
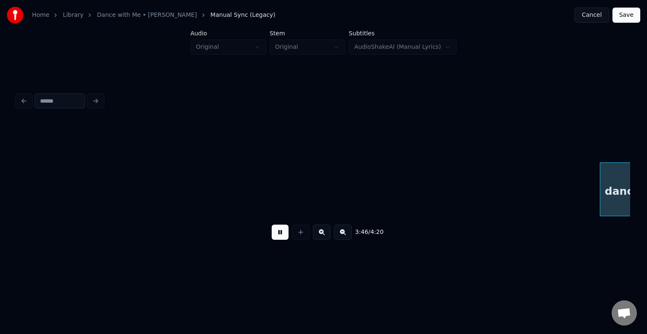
scroll to position [0, 14330]
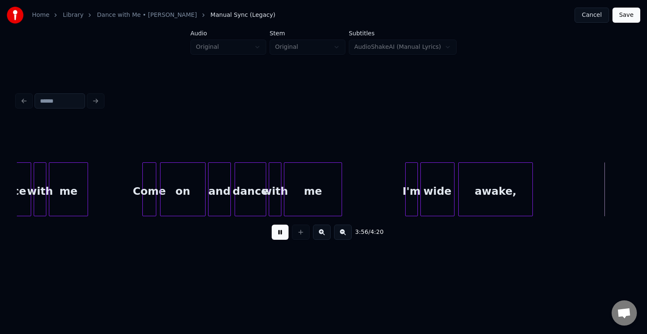
click at [279, 238] on button at bounding box center [279, 232] width 17 height 15
click at [532, 199] on div "awake," at bounding box center [495, 189] width 75 height 54
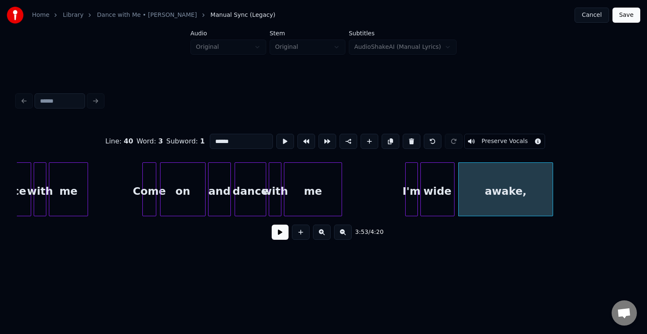
click at [550, 201] on div at bounding box center [551, 189] width 3 height 53
click at [279, 232] on button at bounding box center [279, 232] width 17 height 15
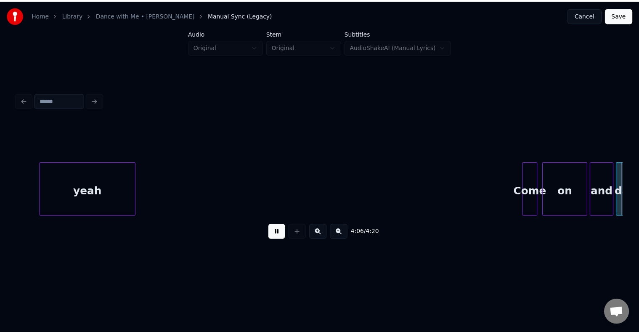
scroll to position [0, 15557]
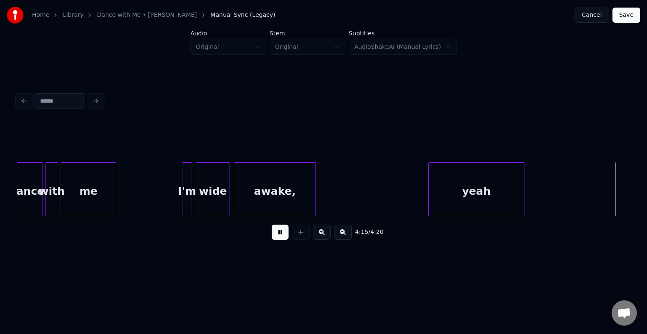
click at [625, 15] on button "Save" at bounding box center [626, 15] width 28 height 15
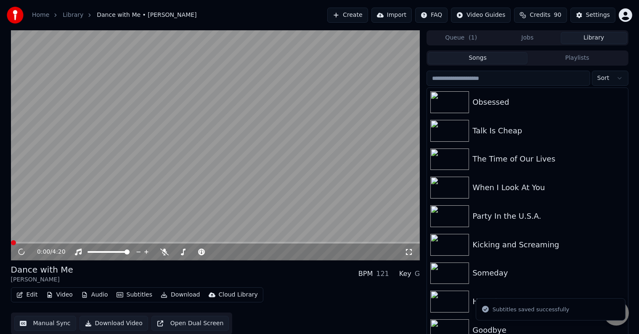
click at [167, 306] on div "Edit Video Audio Subtitles Download Cloud Library Manual Sync Download Video Op…" at bounding box center [216, 310] width 410 height 47
click at [172, 296] on button "Download" at bounding box center [180, 295] width 46 height 12
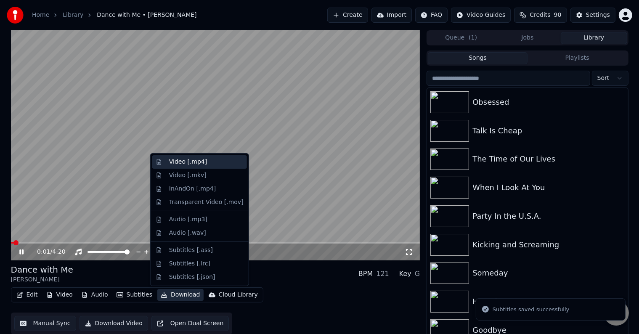
click at [182, 162] on div "Video [.mp4]" at bounding box center [188, 162] width 38 height 8
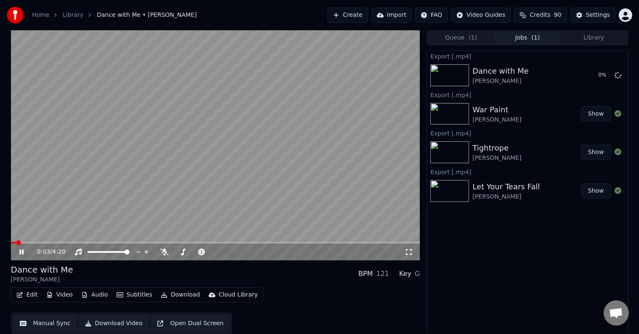
click at [19, 252] on icon at bounding box center [28, 252] width 20 height 7
click at [588, 37] on button "Library" at bounding box center [594, 38] width 67 height 12
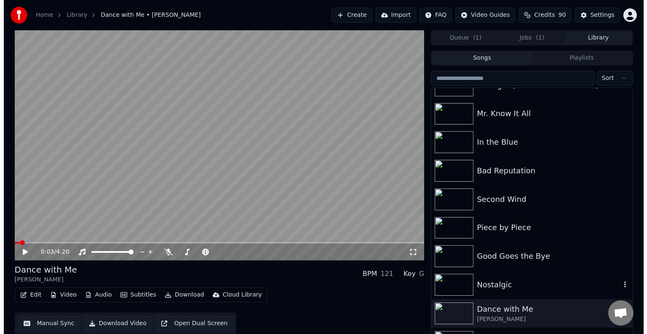
scroll to position [6427, 0]
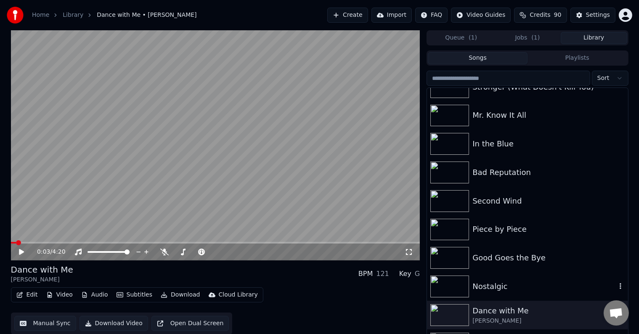
click at [537, 285] on div "Nostalgic" at bounding box center [545, 287] width 144 height 12
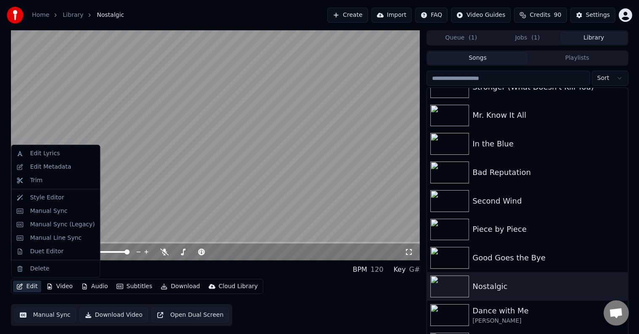
click at [31, 285] on button "Edit" at bounding box center [27, 287] width 28 height 12
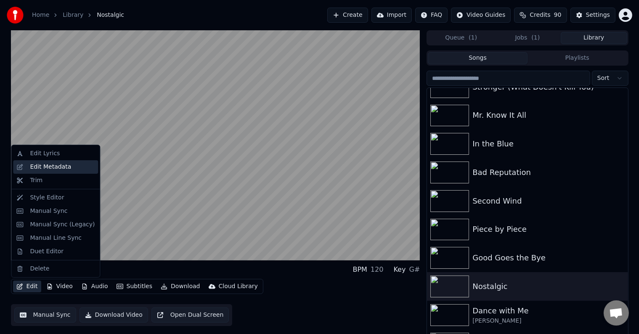
click at [51, 164] on div "Edit Metadata" at bounding box center [50, 167] width 41 height 8
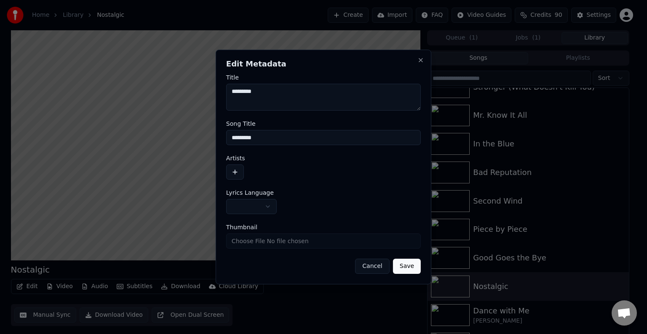
click at [254, 206] on button "button" at bounding box center [251, 206] width 51 height 15
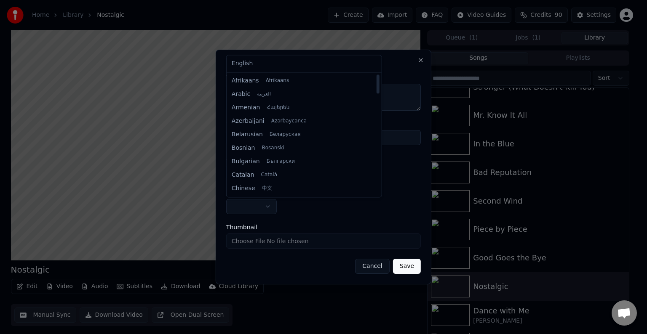
select select "**"
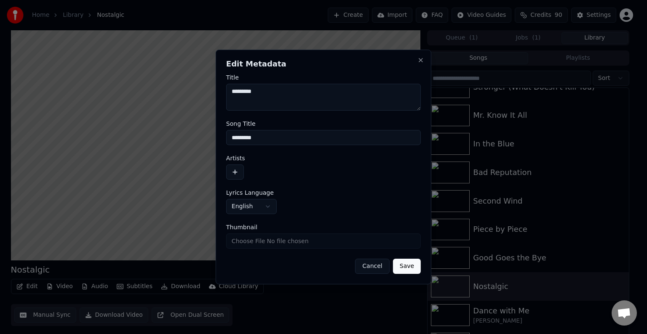
click at [233, 178] on button "button" at bounding box center [235, 172] width 18 height 15
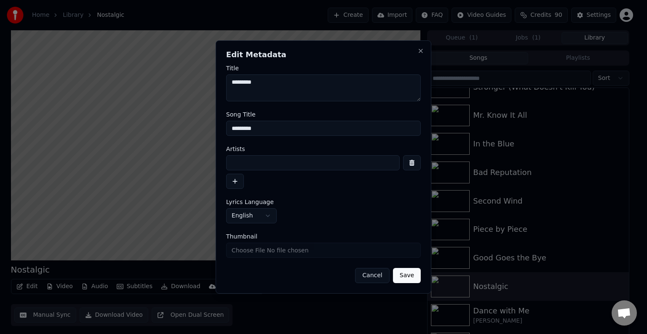
click at [253, 162] on input at bounding box center [312, 162] width 173 height 15
type input "**********"
click at [393, 268] on button "Save" at bounding box center [407, 275] width 28 height 15
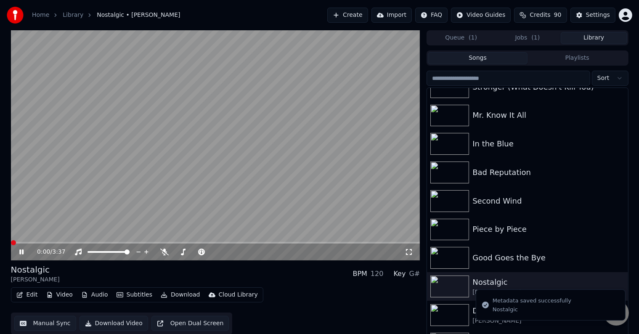
click at [20, 254] on icon at bounding box center [21, 252] width 4 height 5
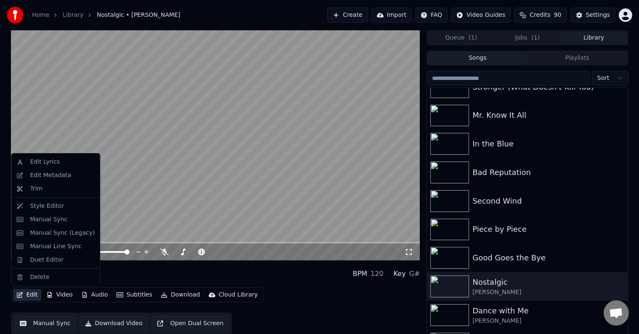
click at [27, 291] on button "Edit" at bounding box center [27, 295] width 28 height 12
click at [52, 234] on div "Manual Sync (Legacy)" at bounding box center [62, 233] width 65 height 8
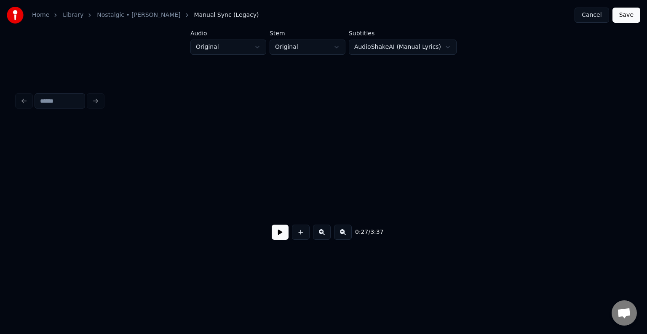
scroll to position [0, 1755]
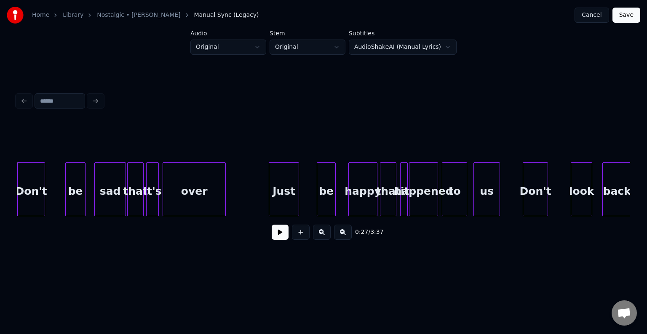
click at [281, 237] on button at bounding box center [279, 232] width 17 height 15
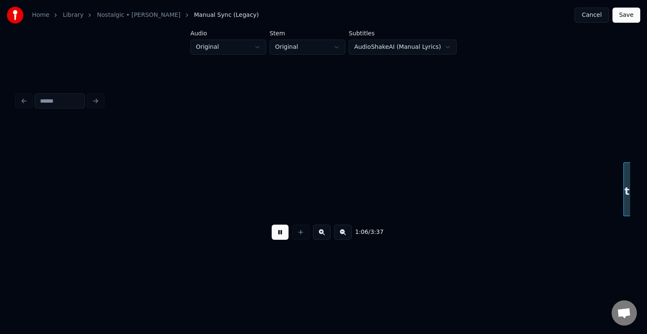
scroll to position [0, 4209]
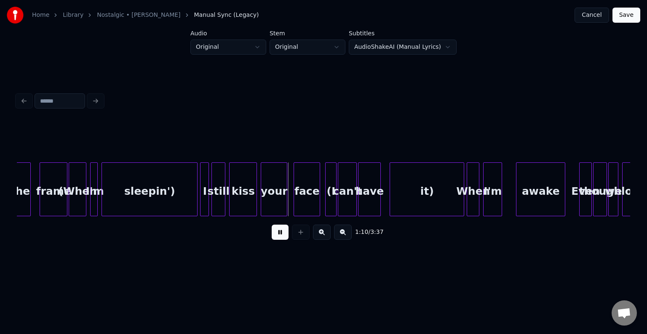
click at [281, 237] on button at bounding box center [279, 232] width 17 height 15
click at [276, 246] on div "1:11 / 3:37" at bounding box center [323, 232] width 613 height 32
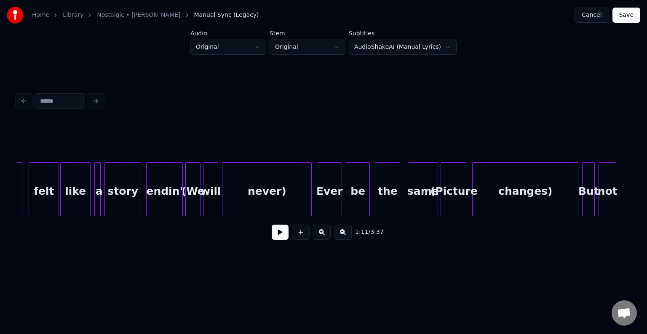
scroll to position [0, 3586]
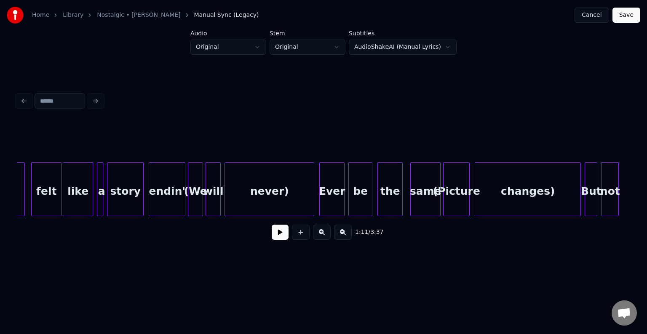
click at [234, 185] on div "never)" at bounding box center [269, 191] width 89 height 57
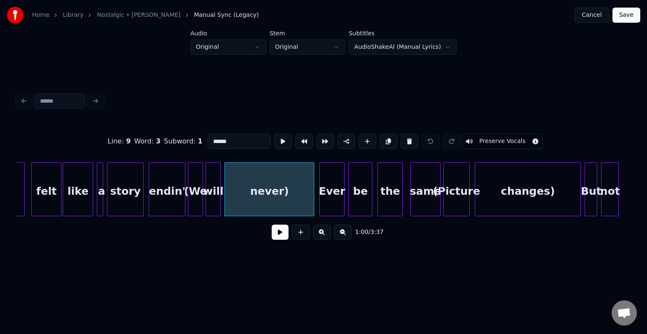
click at [468, 139] on button "Preserve Vocals" at bounding box center [502, 141] width 81 height 15
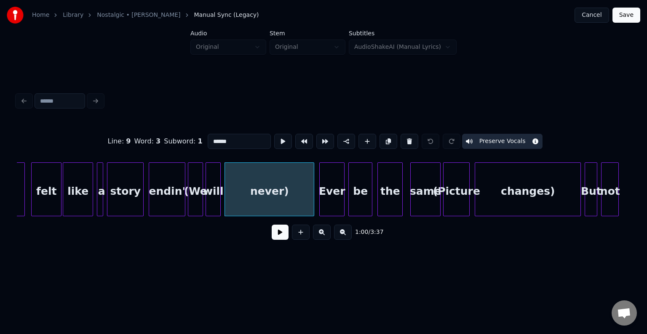
click at [216, 201] on div "will" at bounding box center [213, 191] width 14 height 57
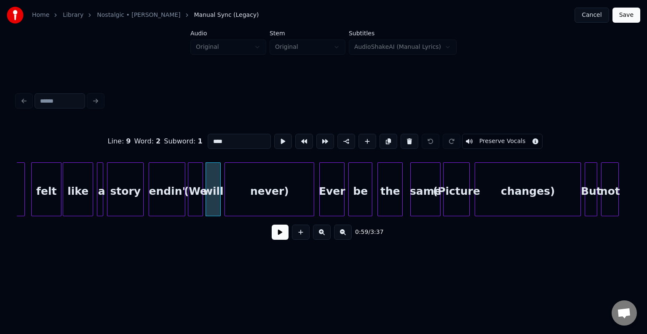
click at [478, 139] on button "Preserve Vocals" at bounding box center [502, 141] width 81 height 15
click at [199, 199] on div "(We" at bounding box center [195, 191] width 14 height 57
type input "***"
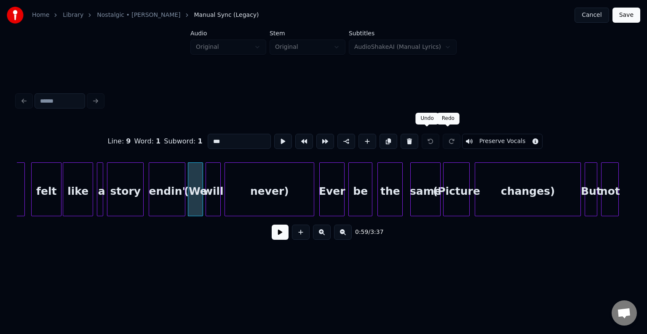
click at [469, 139] on button "Preserve Vocals" at bounding box center [502, 141] width 81 height 15
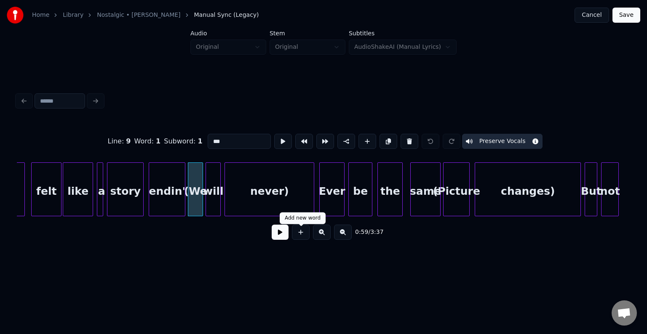
click at [279, 236] on button at bounding box center [279, 232] width 17 height 15
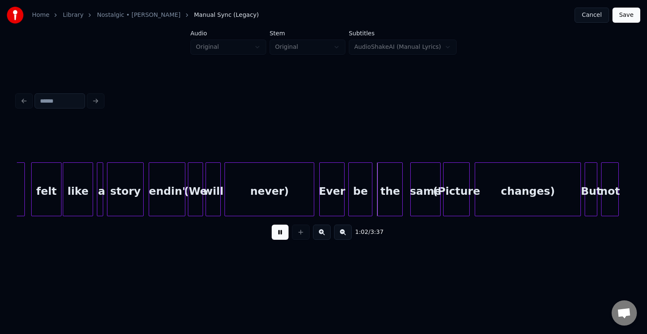
click at [504, 192] on div "changes)" at bounding box center [527, 191] width 105 height 57
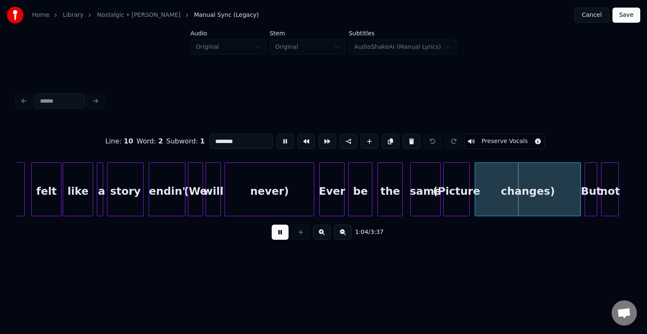
click at [476, 135] on button "Preserve Vocals" at bounding box center [504, 141] width 81 height 15
click at [460, 187] on div "(Picture" at bounding box center [456, 191] width 26 height 57
type input "********"
click at [459, 189] on div "(Picture" at bounding box center [456, 191] width 26 height 57
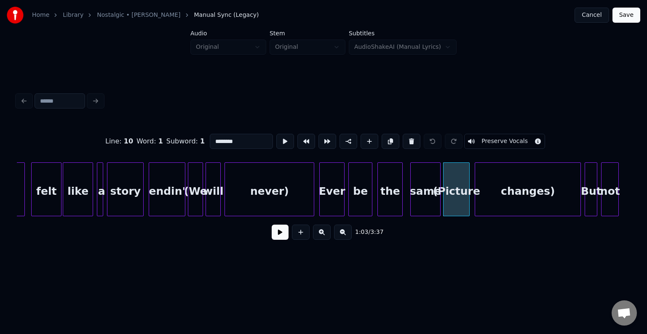
click at [475, 141] on button "Preserve Vocals" at bounding box center [504, 141] width 81 height 15
click at [279, 240] on button at bounding box center [279, 232] width 17 height 15
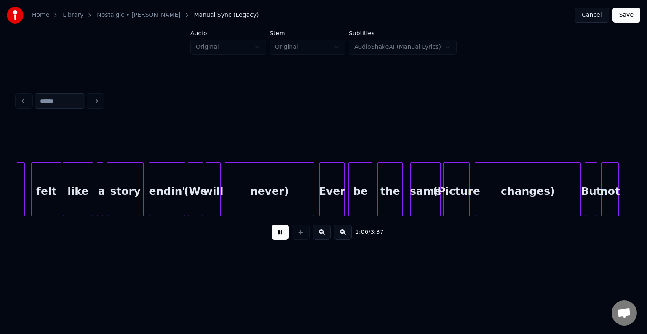
scroll to position [0, 4199]
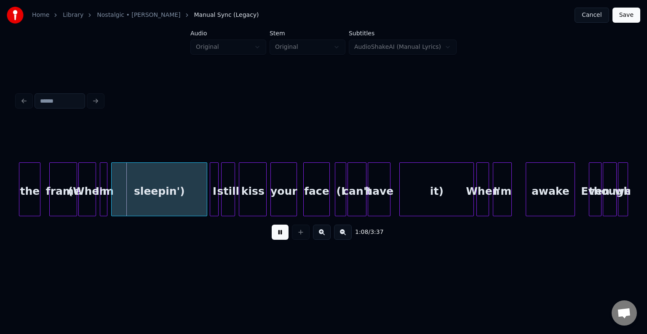
click at [119, 199] on div "sleepin')" at bounding box center [159, 191] width 95 height 57
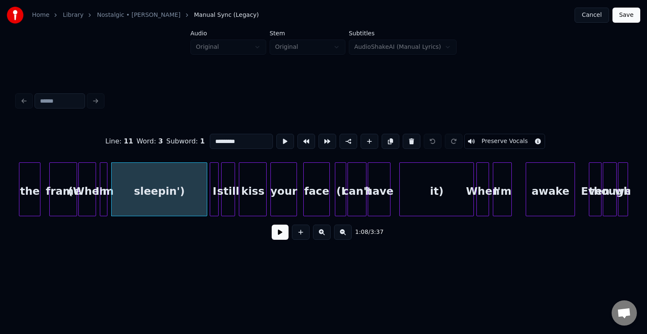
click at [492, 140] on button "Preserve Vocals" at bounding box center [504, 141] width 81 height 15
click at [102, 203] on div at bounding box center [101, 189] width 3 height 53
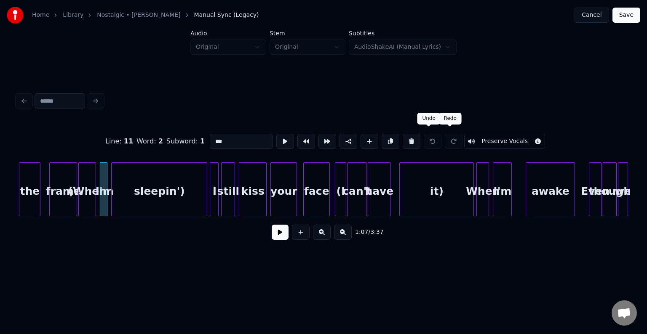
click at [483, 137] on button "Preserve Vocals" at bounding box center [504, 141] width 81 height 15
click at [88, 203] on div "(When" at bounding box center [87, 191] width 17 height 57
type input "*****"
click at [485, 137] on button "Preserve Vocals" at bounding box center [504, 141] width 81 height 15
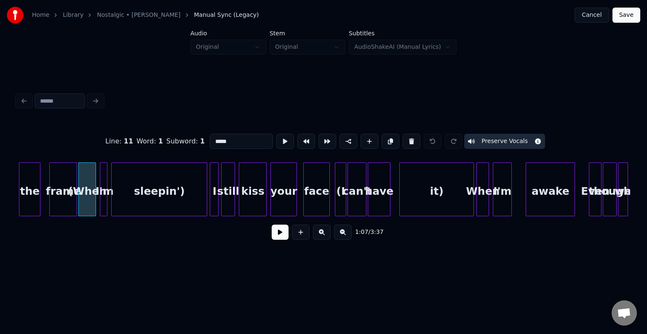
click at [275, 238] on button at bounding box center [279, 232] width 17 height 15
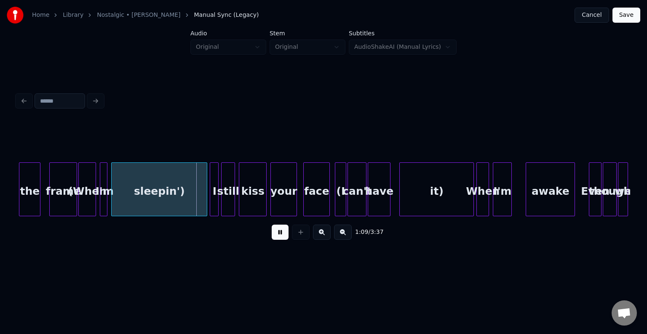
click at [89, 205] on div "(When" at bounding box center [87, 191] width 17 height 57
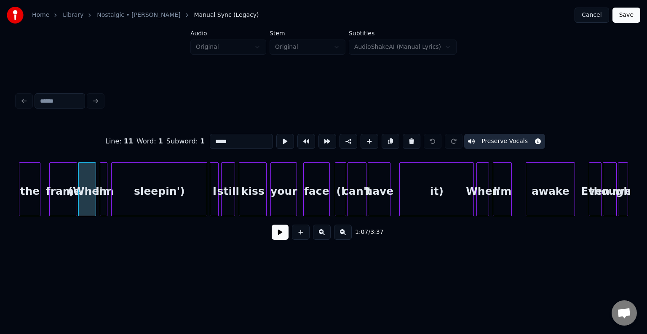
click at [275, 234] on button at bounding box center [279, 232] width 17 height 15
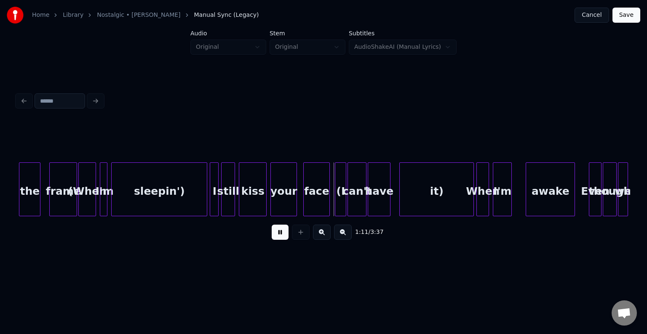
click at [275, 234] on button at bounding box center [279, 232] width 17 height 15
click at [594, 16] on button "Cancel" at bounding box center [591, 15] width 34 height 15
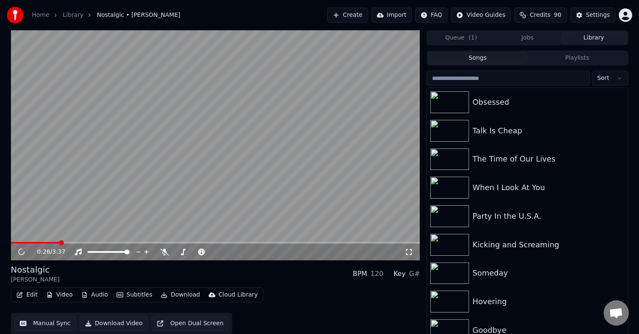
click at [59, 243] on span at bounding box center [216, 243] width 410 height 2
click at [21, 253] on icon at bounding box center [21, 252] width 4 height 5
click at [21, 253] on icon at bounding box center [21, 252] width 5 height 6
click at [81, 242] on span at bounding box center [216, 243] width 410 height 2
click at [106, 242] on span at bounding box center [216, 243] width 410 height 2
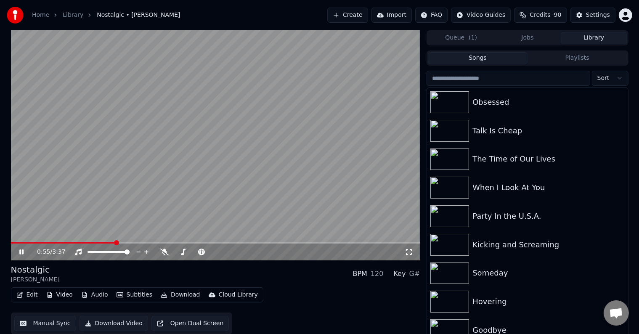
click at [133, 242] on video at bounding box center [216, 145] width 410 height 230
click at [133, 243] on span at bounding box center [216, 243] width 410 height 2
click at [112, 222] on video at bounding box center [216, 145] width 410 height 230
click at [124, 244] on span at bounding box center [74, 243] width 126 height 2
click at [20, 253] on icon at bounding box center [21, 252] width 4 height 5
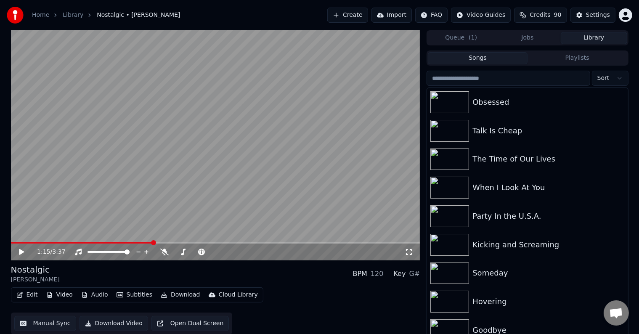
click at [26, 293] on button "Edit" at bounding box center [27, 295] width 28 height 12
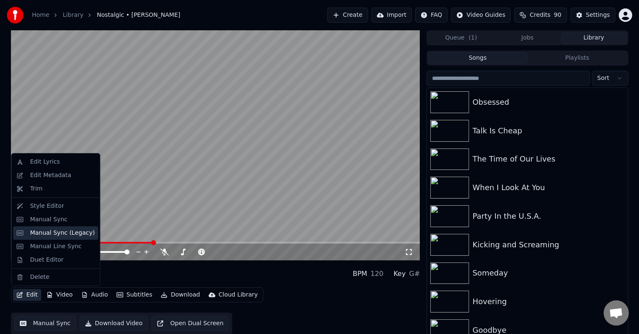
click at [61, 233] on div "Manual Sync (Legacy)" at bounding box center [62, 233] width 65 height 8
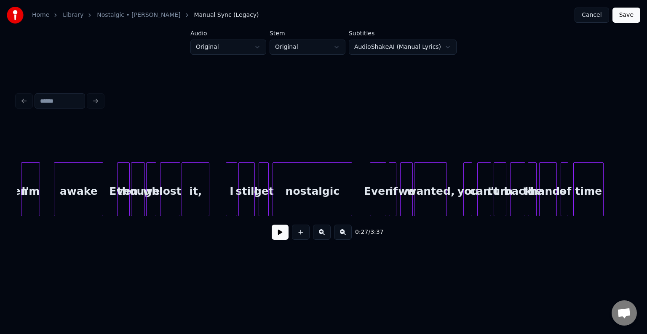
scroll to position [0, 4684]
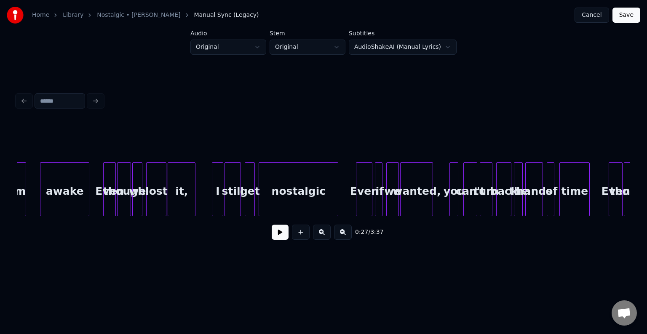
click at [15, 218] on div "0:27 / 3:37" at bounding box center [323, 168] width 620 height 167
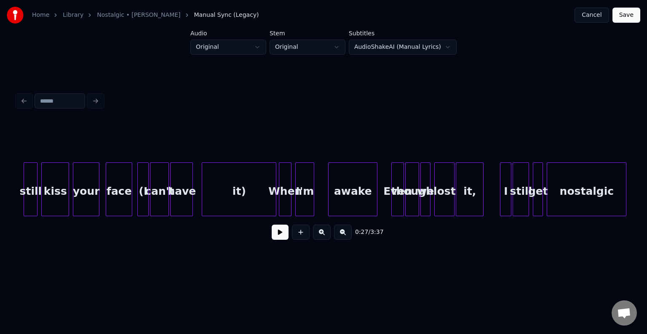
scroll to position [0, 4365]
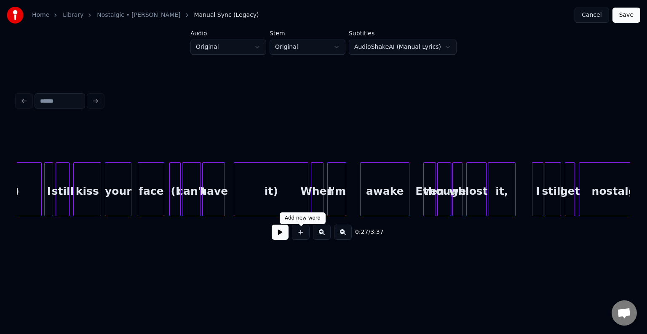
click at [295, 206] on div "it)" at bounding box center [271, 191] width 74 height 57
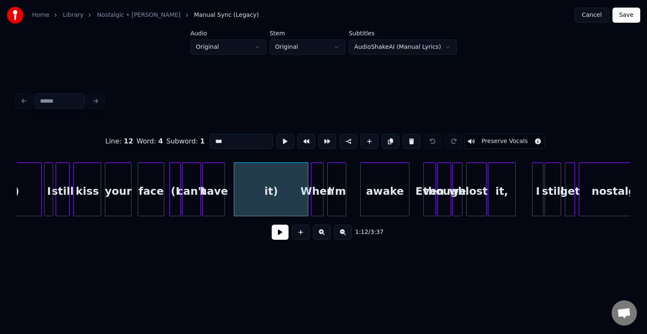
click at [285, 236] on button at bounding box center [279, 232] width 17 height 15
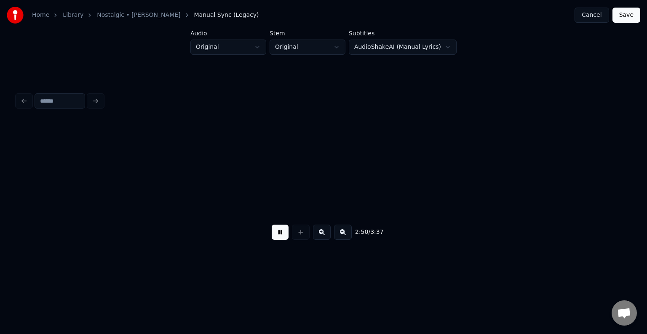
scroll to position [0, 10764]
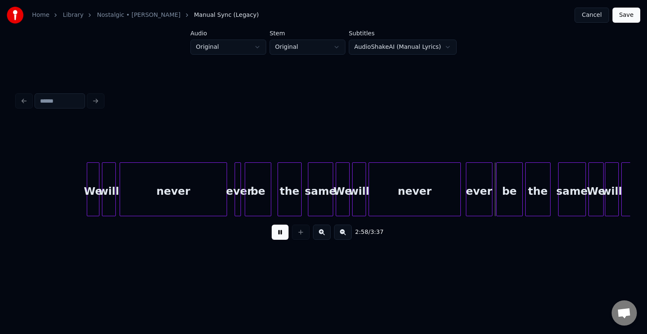
click at [287, 235] on button at bounding box center [279, 232] width 17 height 15
click at [213, 200] on div "never" at bounding box center [173, 191] width 106 height 57
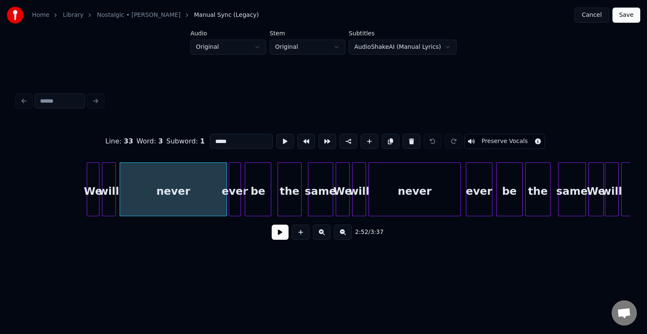
click at [230, 205] on div at bounding box center [230, 189] width 3 height 53
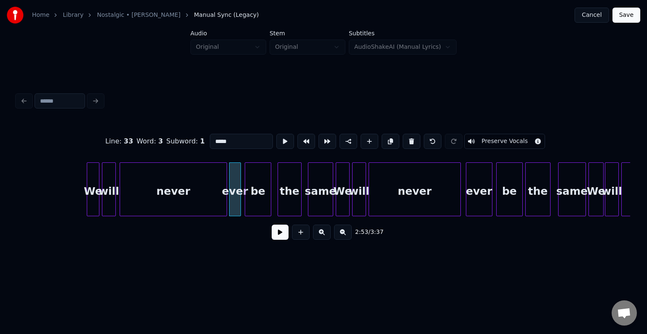
click at [281, 240] on button at bounding box center [279, 232] width 17 height 15
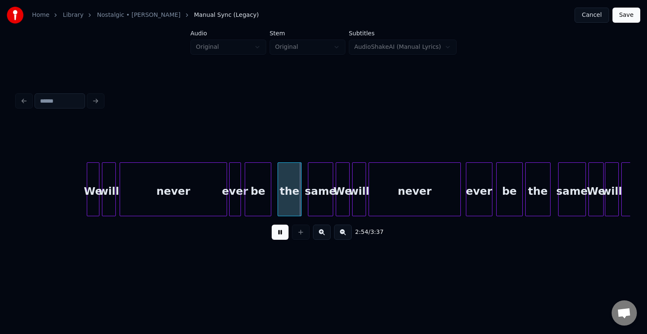
click at [178, 203] on div "never" at bounding box center [173, 191] width 106 height 57
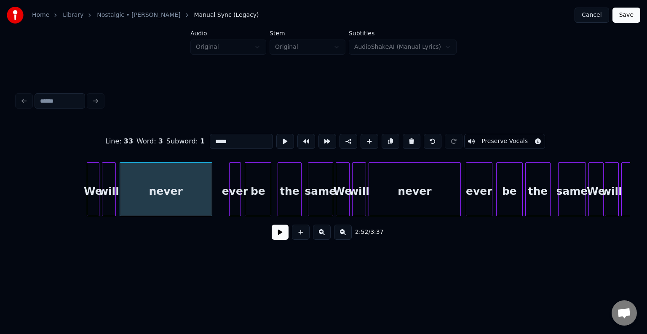
click at [211, 205] on div at bounding box center [210, 189] width 3 height 53
click at [231, 206] on div "ever" at bounding box center [237, 189] width 12 height 54
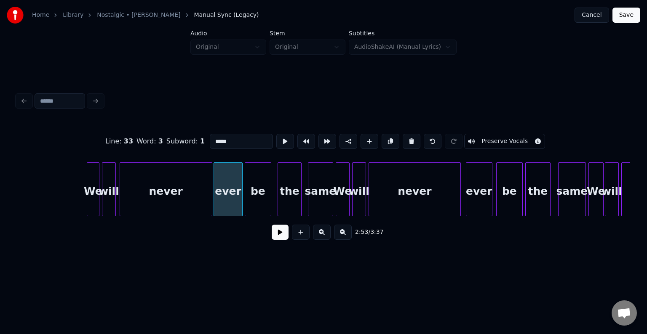
click at [215, 205] on div at bounding box center [215, 189] width 3 height 53
click at [280, 235] on button at bounding box center [279, 232] width 17 height 15
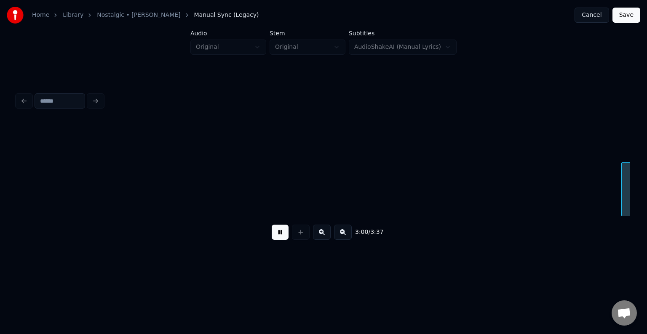
scroll to position [0, 11377]
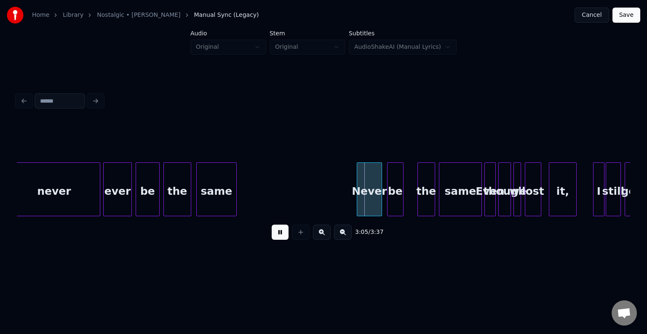
click at [104, 207] on div at bounding box center [105, 189] width 3 height 53
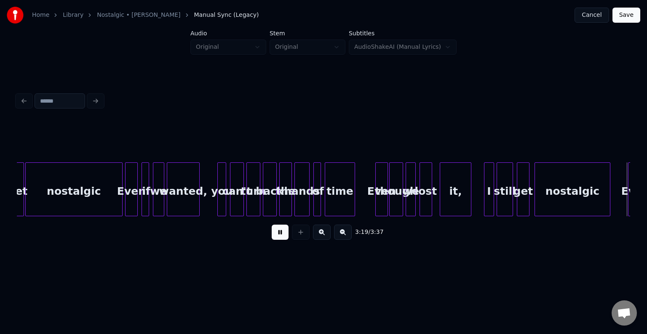
scroll to position [0, 12603]
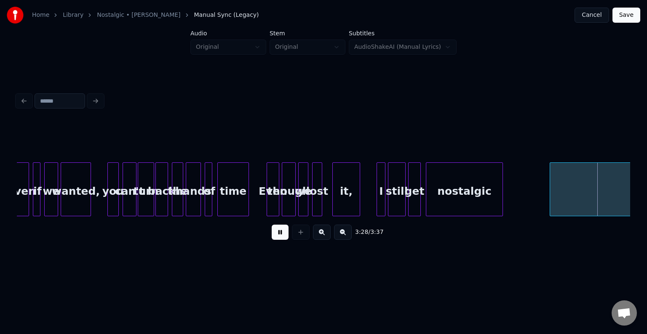
click at [275, 234] on button at bounding box center [279, 232] width 17 height 15
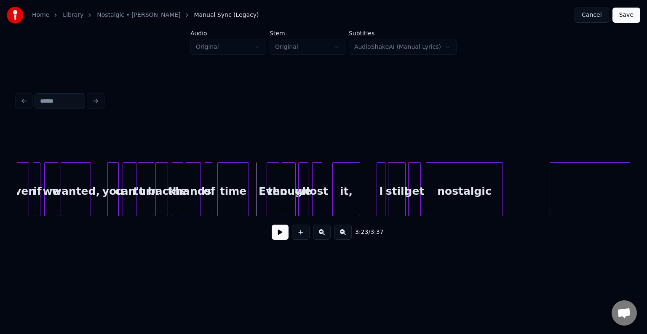
click at [277, 234] on button at bounding box center [279, 232] width 17 height 15
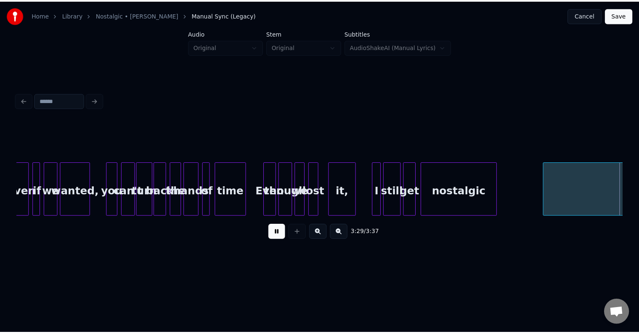
scroll to position [0, 13103]
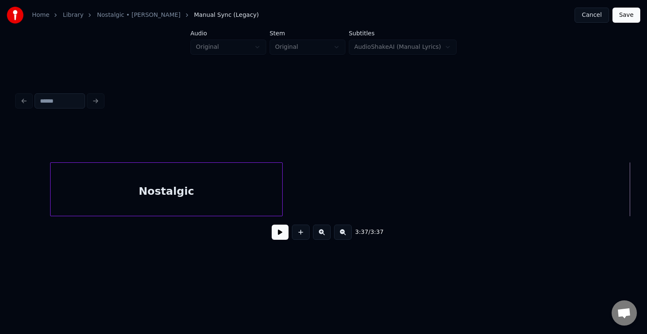
click at [627, 11] on button "Save" at bounding box center [626, 15] width 28 height 15
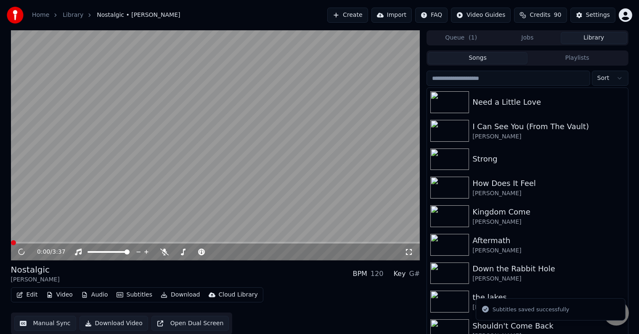
click at [176, 298] on button "Download" at bounding box center [180, 295] width 46 height 12
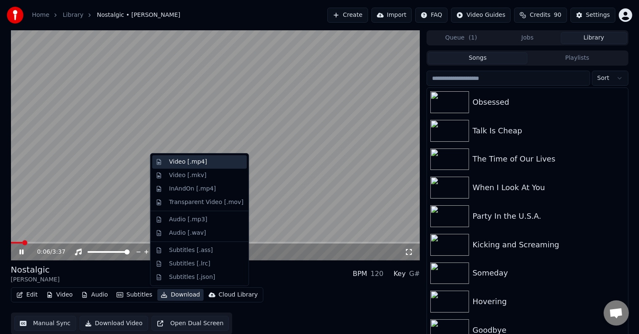
click at [169, 158] on div "Video [.mp4]" at bounding box center [188, 162] width 38 height 8
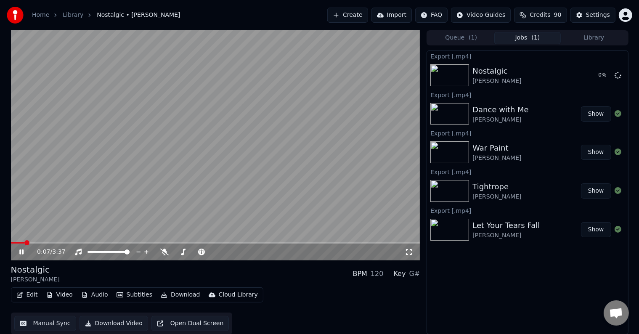
click at [19, 253] on icon at bounding box center [28, 252] width 20 height 7
click at [608, 35] on button "Library" at bounding box center [594, 38] width 67 height 12
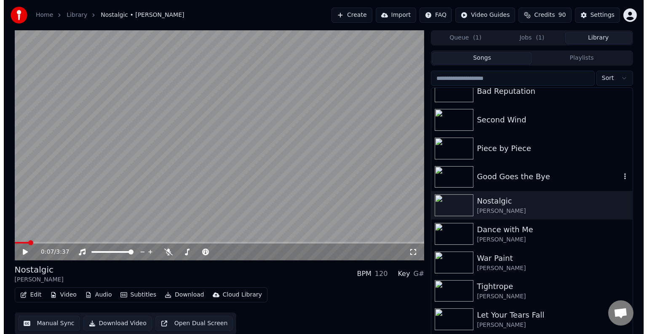
scroll to position [6464, 0]
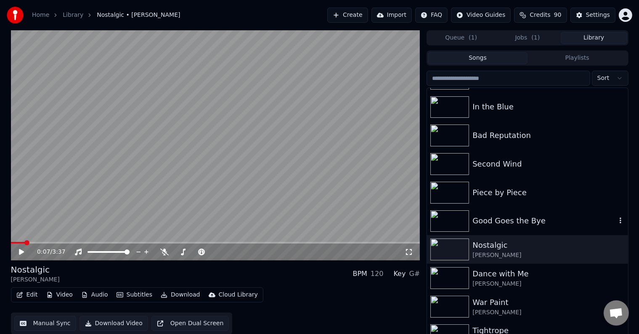
click at [540, 218] on div "Good Goes the Bye" at bounding box center [545, 221] width 144 height 12
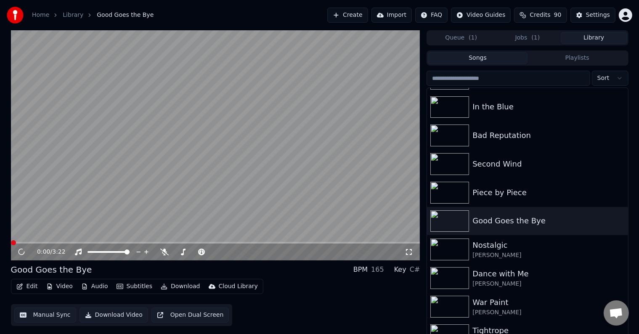
click at [29, 288] on button "Edit" at bounding box center [27, 287] width 28 height 12
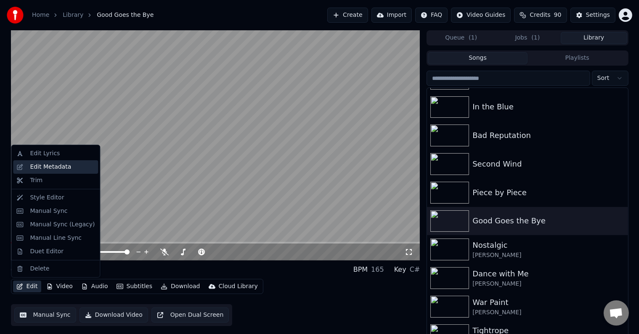
click at [53, 168] on div "Edit Metadata" at bounding box center [50, 167] width 41 height 8
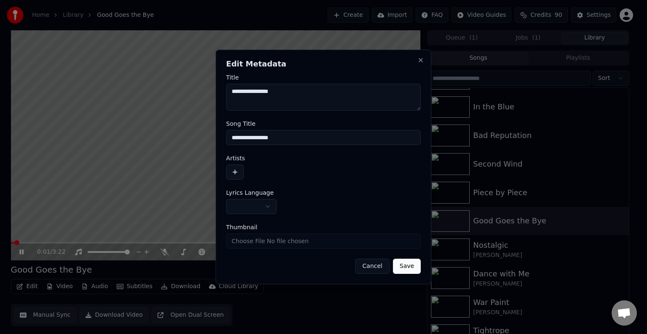
click at [250, 204] on button "button" at bounding box center [251, 206] width 51 height 15
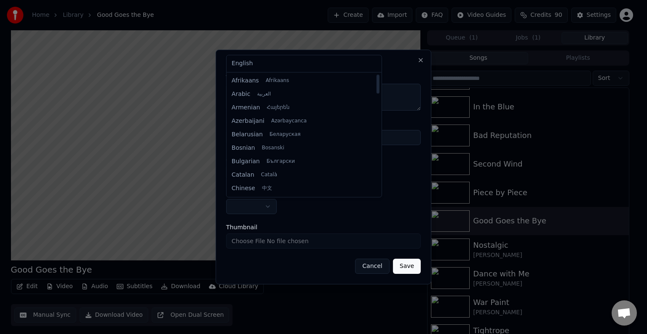
select select "**"
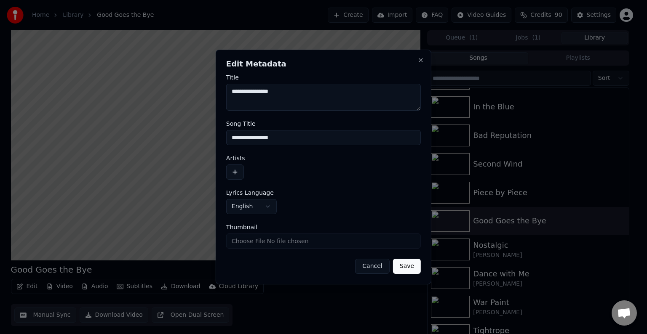
click at [236, 175] on button "button" at bounding box center [235, 172] width 18 height 15
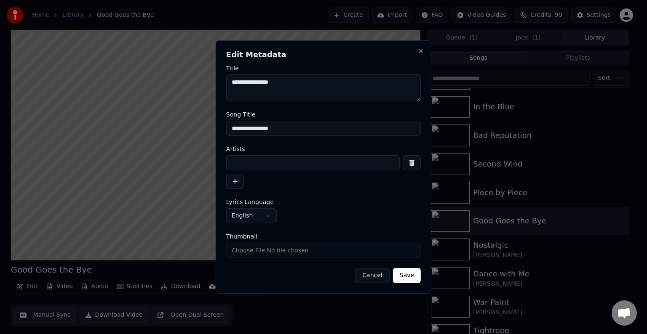
click at [259, 169] on input at bounding box center [312, 162] width 173 height 15
type input "**********"
click at [393, 268] on button "Save" at bounding box center [407, 275] width 28 height 15
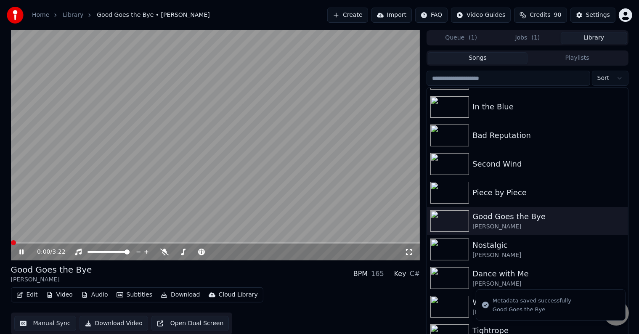
click at [21, 292] on icon "button" at bounding box center [19, 295] width 7 height 6
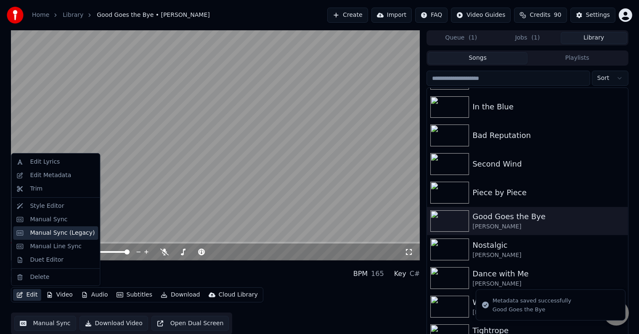
click at [40, 231] on div "Manual Sync (Legacy)" at bounding box center [62, 233] width 65 height 8
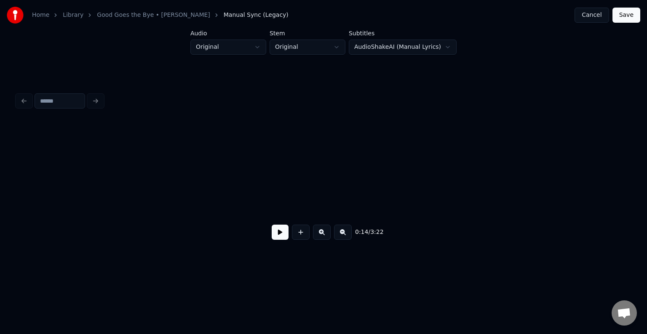
scroll to position [0, 932]
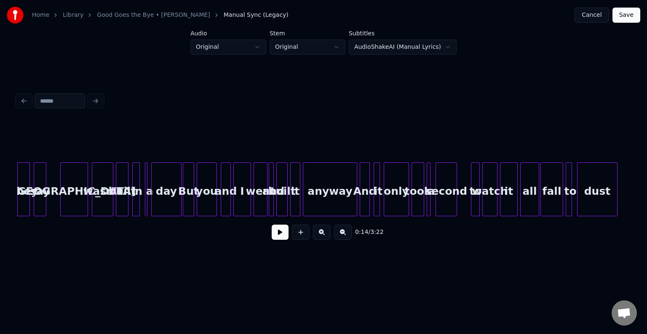
click at [80, 266] on div "0:14 / 3:22" at bounding box center [323, 168] width 620 height 200
click at [276, 231] on button at bounding box center [279, 232] width 17 height 15
click at [50, 203] on div at bounding box center [51, 189] width 3 height 53
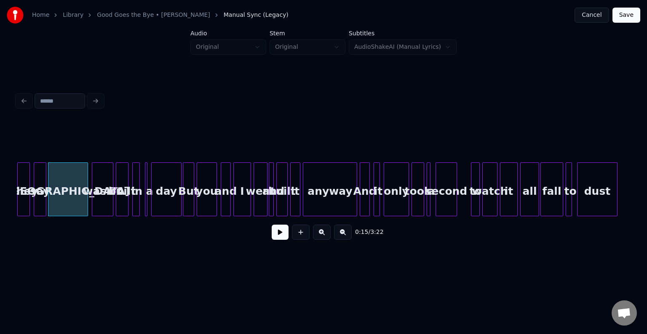
click at [280, 239] on button at bounding box center [279, 232] width 17 height 15
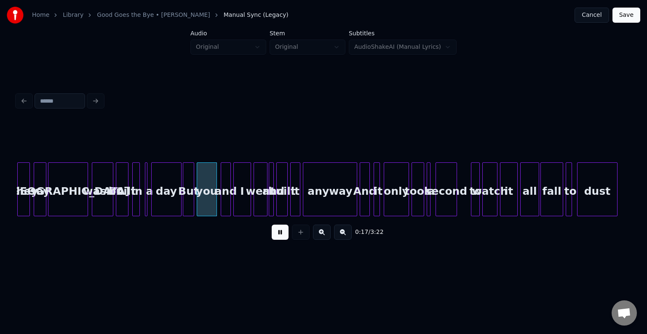
click at [277, 239] on button at bounding box center [279, 232] width 17 height 15
click at [52, 209] on div at bounding box center [52, 189] width 3 height 53
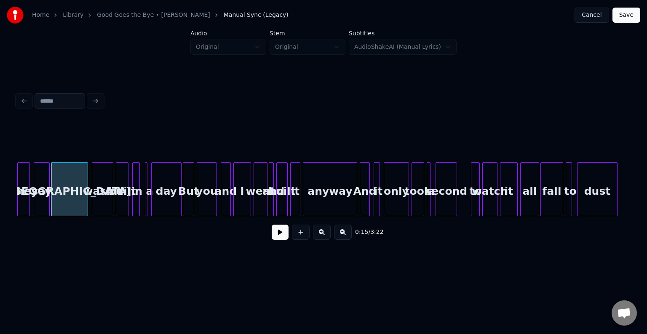
click at [48, 207] on div at bounding box center [48, 189] width 3 height 53
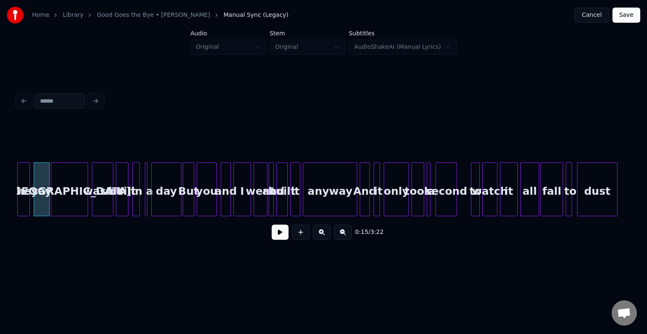
click at [83, 209] on div "[GEOGRAPHIC_DATA]" at bounding box center [69, 191] width 36 height 57
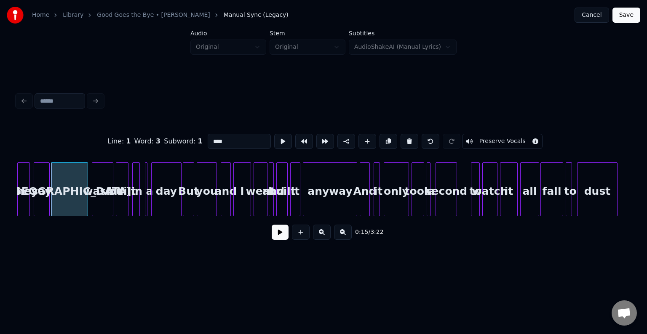
click at [280, 234] on button at bounding box center [279, 232] width 17 height 15
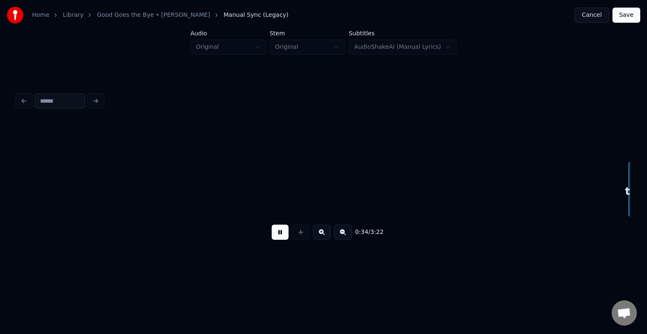
scroll to position [0, 2157]
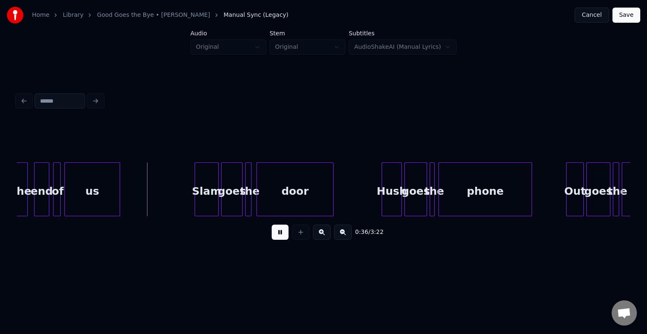
click at [23, 199] on div "the" at bounding box center [22, 191] width 12 height 57
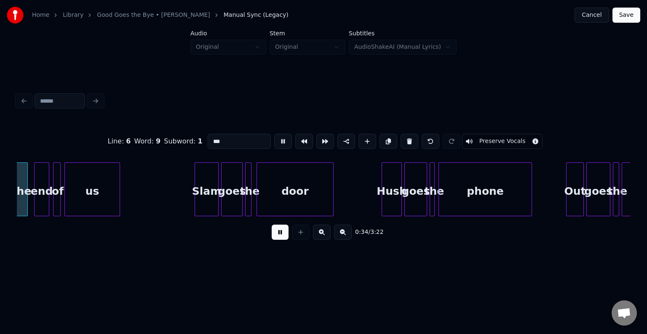
scroll to position [0, 2155]
click at [281, 242] on div "0:34 / 3:22" at bounding box center [323, 232] width 599 height 19
click at [281, 237] on button at bounding box center [279, 232] width 17 height 15
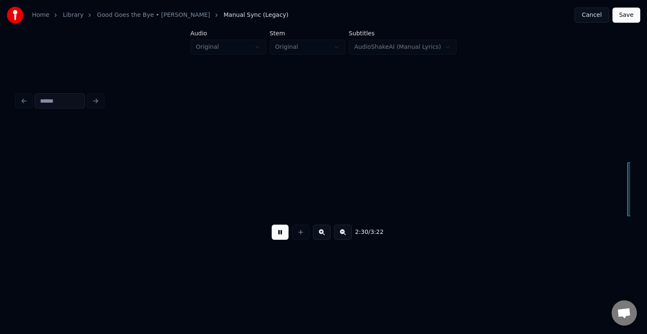
scroll to position [0, 9518]
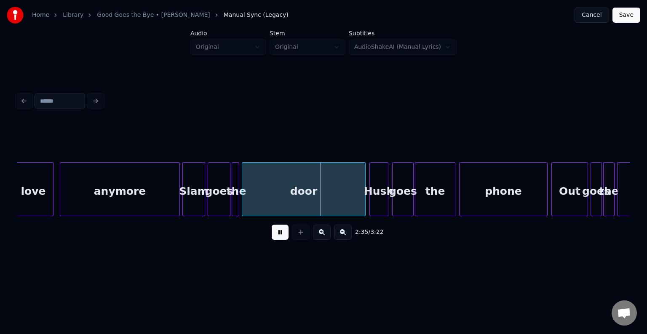
click at [274, 239] on button at bounding box center [279, 232] width 17 height 15
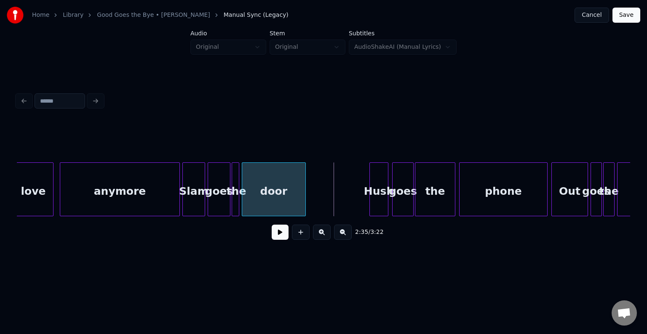
click at [303, 205] on div at bounding box center [304, 189] width 3 height 53
click at [274, 234] on button at bounding box center [279, 232] width 17 height 15
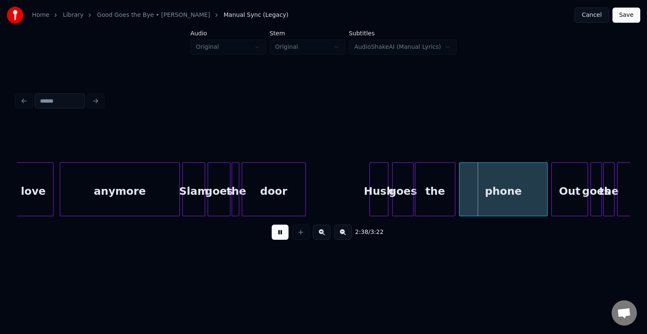
click at [274, 234] on button at bounding box center [279, 232] width 17 height 15
click at [430, 200] on div "the" at bounding box center [435, 191] width 40 height 57
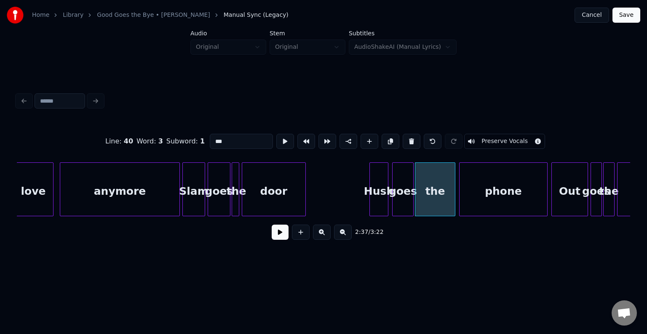
click at [282, 239] on button at bounding box center [279, 232] width 17 height 15
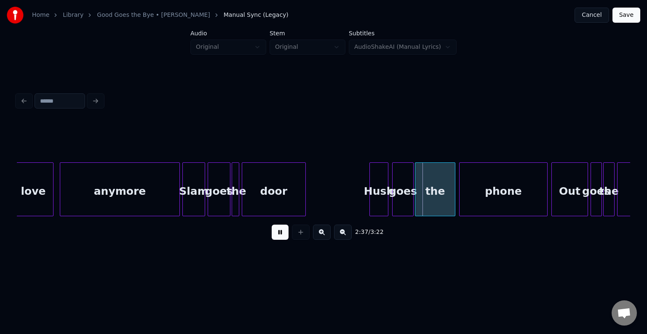
click at [282, 239] on button at bounding box center [279, 232] width 17 height 15
click at [426, 206] on div at bounding box center [425, 189] width 3 height 53
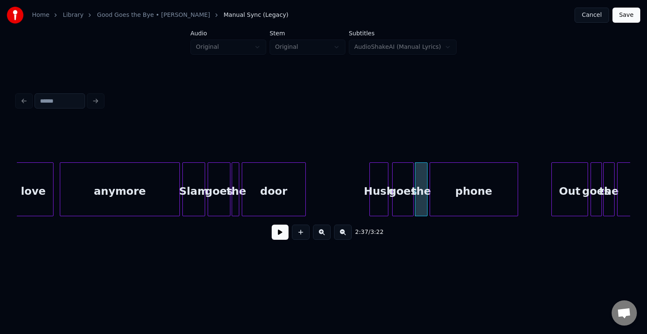
click at [465, 199] on div "phone" at bounding box center [474, 191] width 88 height 57
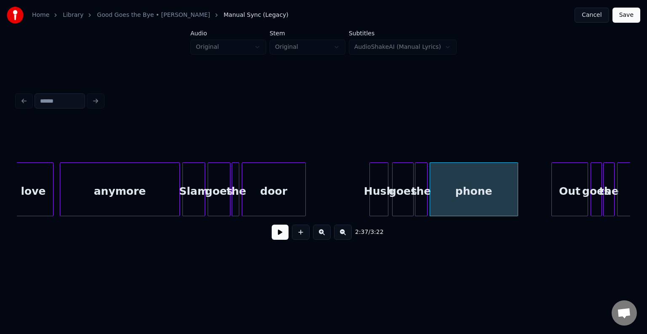
click at [273, 234] on button at bounding box center [279, 232] width 17 height 15
click at [517, 195] on div "phone" at bounding box center [473, 189] width 88 height 54
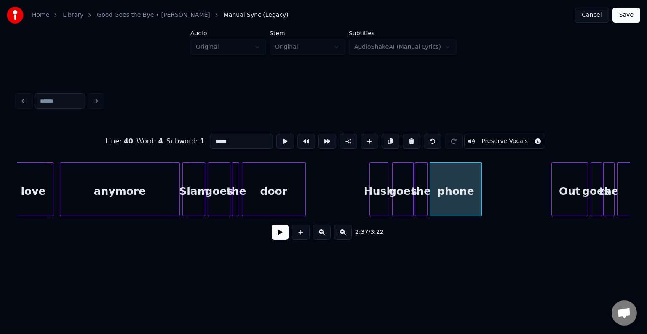
click at [479, 197] on div at bounding box center [480, 189] width 3 height 53
click at [272, 239] on button at bounding box center [279, 232] width 17 height 15
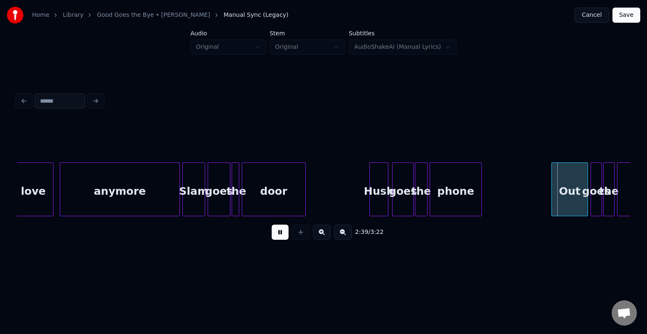
click at [272, 239] on button at bounding box center [279, 232] width 17 height 15
click at [519, 195] on div at bounding box center [519, 189] width 3 height 53
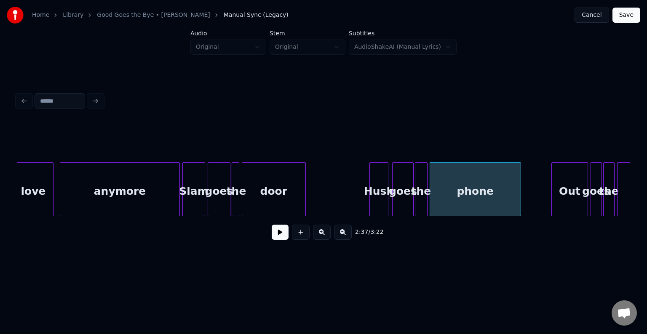
click at [281, 233] on button at bounding box center [279, 232] width 17 height 15
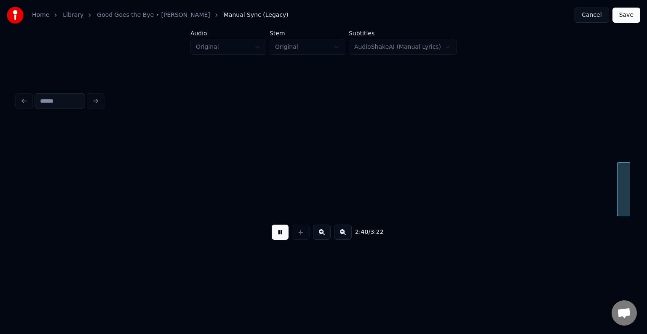
scroll to position [0, 10131]
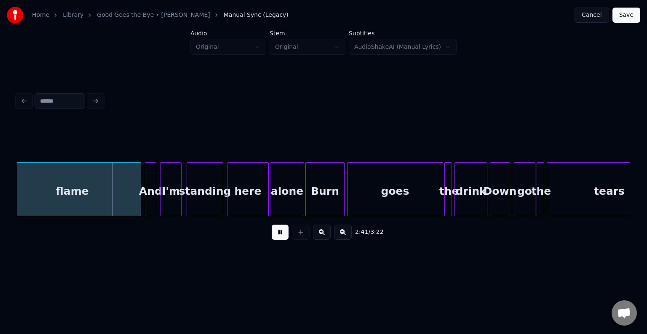
click at [281, 233] on button at bounding box center [279, 232] width 17 height 15
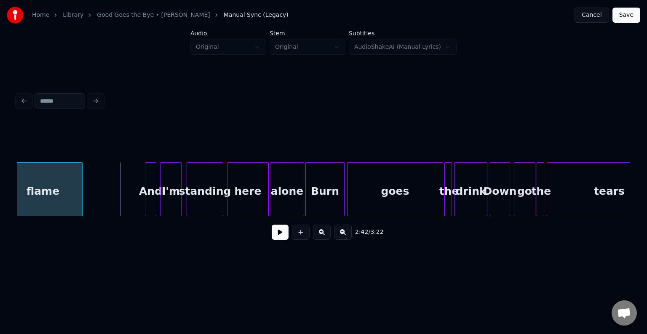
click at [80, 206] on div at bounding box center [81, 189] width 3 height 53
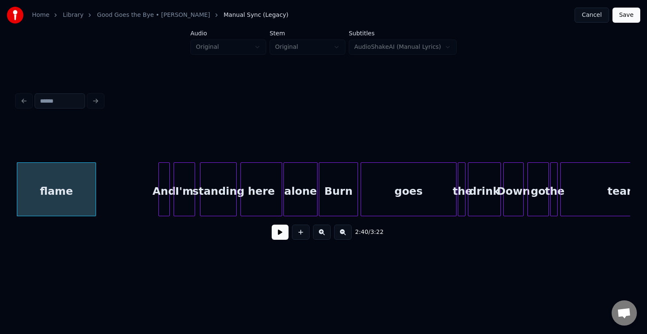
click at [281, 236] on button at bounding box center [279, 232] width 17 height 15
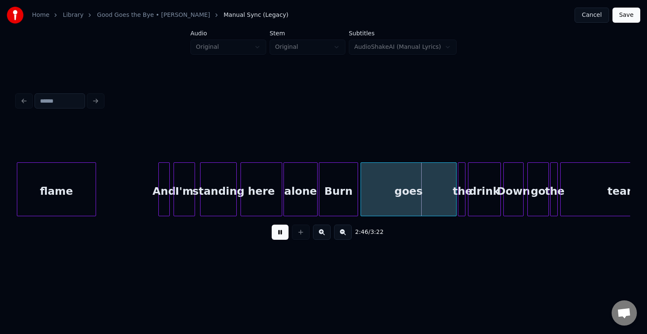
click at [281, 236] on button at bounding box center [279, 232] width 17 height 15
click at [383, 194] on div "goes" at bounding box center [408, 191] width 95 height 57
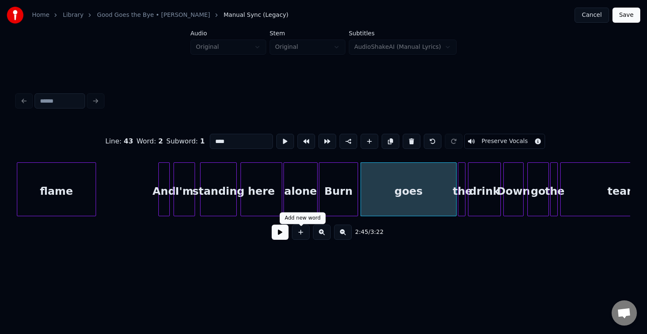
click at [283, 239] on button at bounding box center [279, 232] width 17 height 15
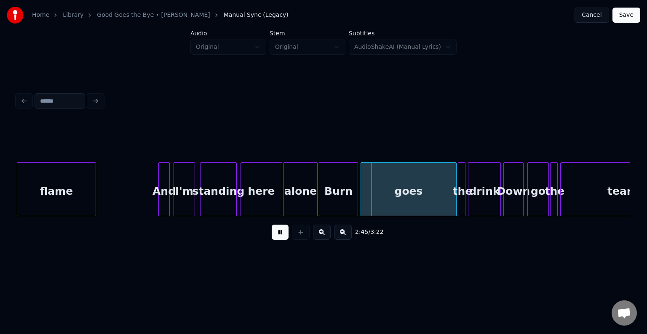
click at [283, 239] on button at bounding box center [279, 232] width 17 height 15
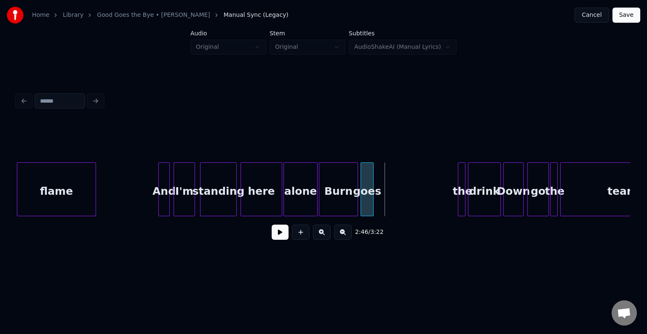
click at [371, 198] on div at bounding box center [371, 189] width 3 height 53
click at [378, 200] on div "the" at bounding box center [379, 191] width 8 height 57
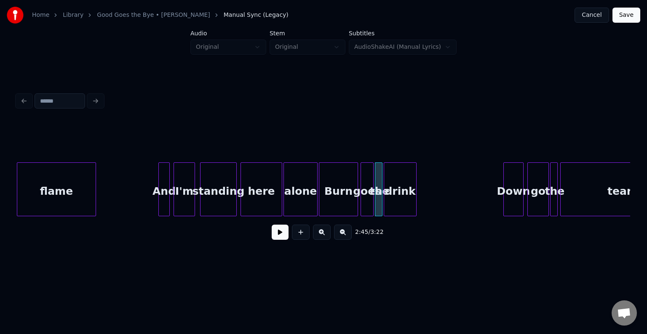
click at [402, 200] on div "drink" at bounding box center [400, 191] width 32 height 57
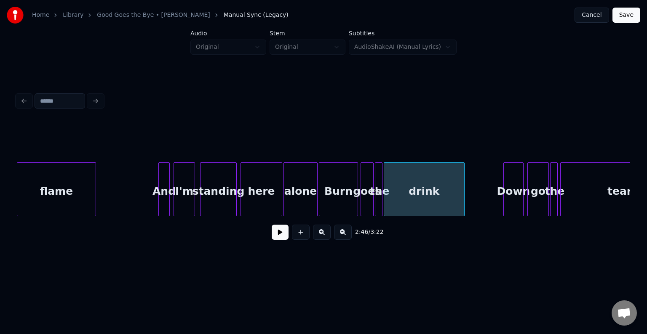
click at [462, 205] on div at bounding box center [462, 189] width 3 height 53
click at [336, 200] on div "Burn" at bounding box center [338, 191] width 38 height 57
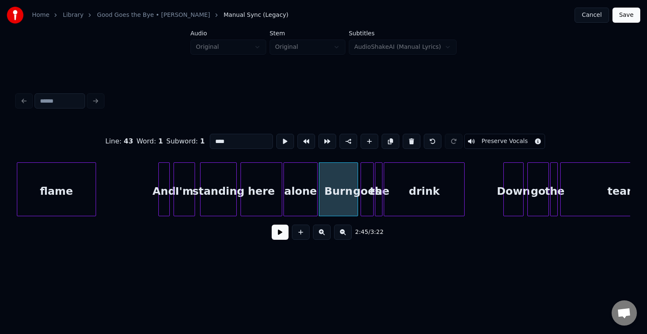
click at [278, 237] on button at bounding box center [279, 232] width 17 height 15
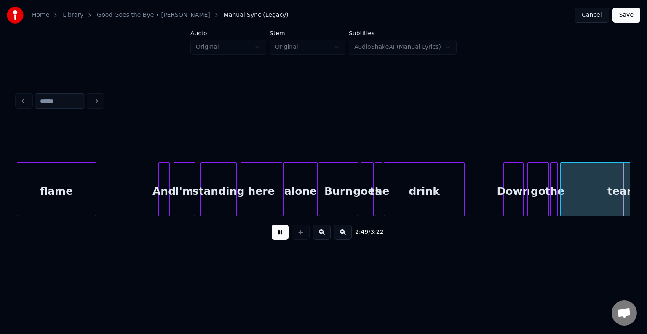
scroll to position [0, 10730]
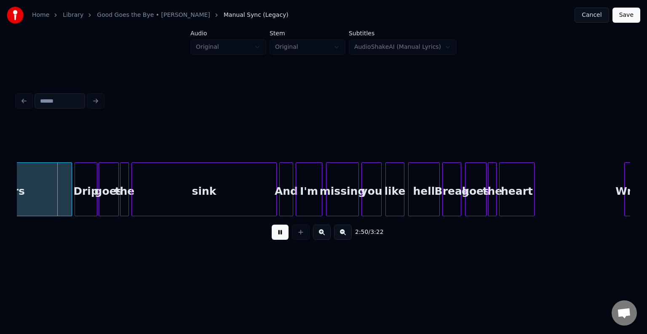
click at [279, 237] on button at bounding box center [279, 232] width 17 height 15
click at [44, 199] on div "tears" at bounding box center [9, 191] width 124 height 57
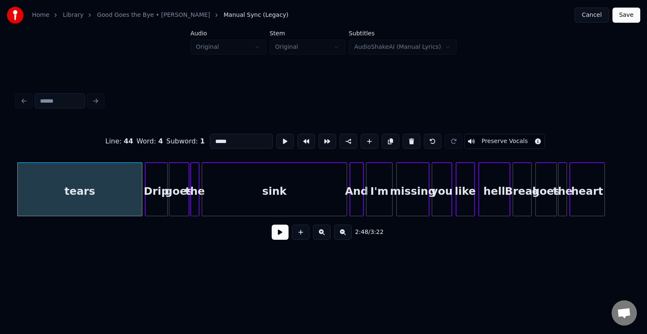
click at [273, 236] on button at bounding box center [279, 232] width 17 height 15
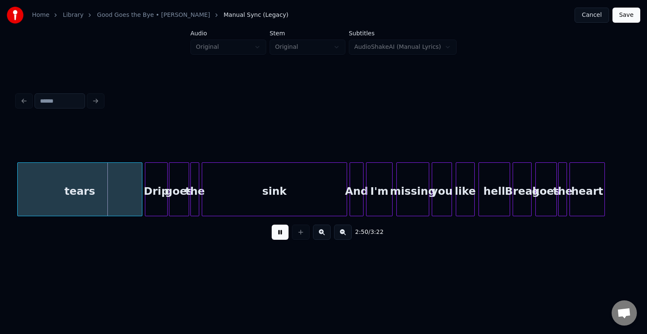
click at [273, 236] on button at bounding box center [279, 232] width 17 height 15
click at [113, 205] on div at bounding box center [113, 189] width 3 height 53
click at [280, 237] on button at bounding box center [279, 232] width 17 height 15
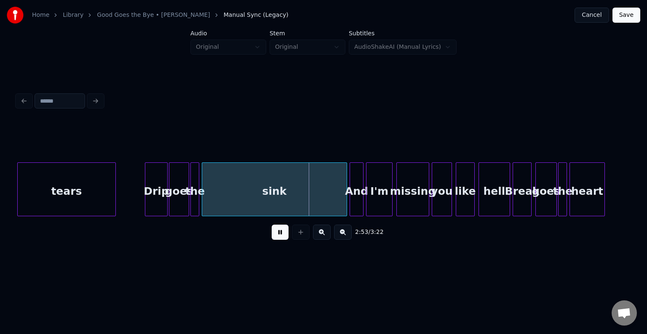
click at [280, 237] on button at bounding box center [279, 232] width 17 height 15
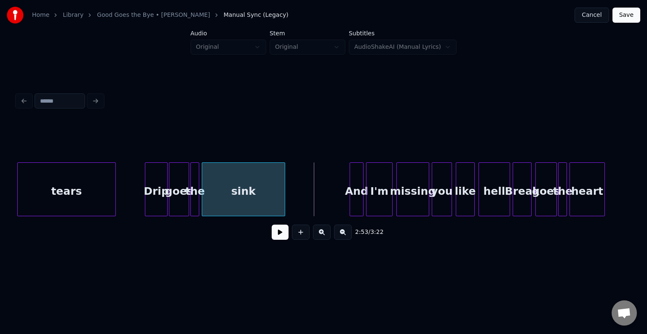
click at [283, 200] on div at bounding box center [283, 189] width 3 height 53
click at [285, 242] on div "2:51 / 3:22" at bounding box center [323, 232] width 599 height 19
click at [280, 237] on button at bounding box center [279, 232] width 17 height 15
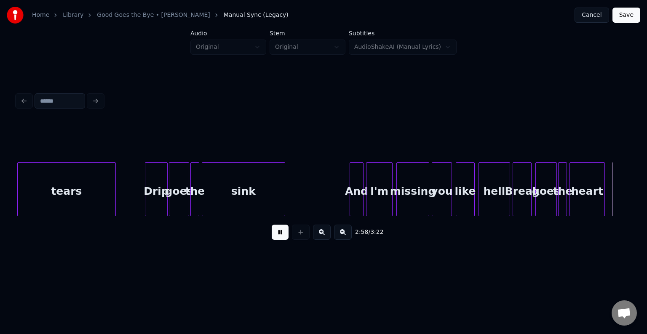
click at [280, 237] on button at bounding box center [279, 232] width 17 height 15
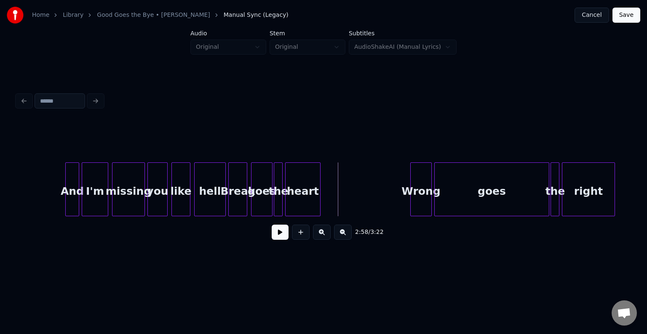
scroll to position [0, 10946]
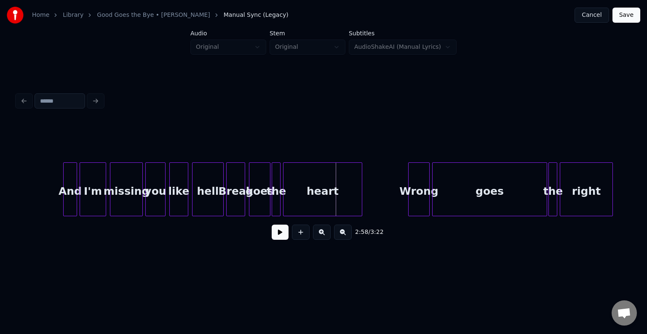
click at [359, 203] on div at bounding box center [360, 189] width 3 height 53
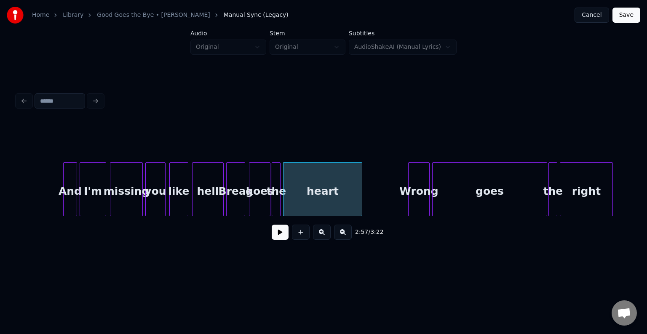
click at [278, 237] on button at bounding box center [279, 232] width 17 height 15
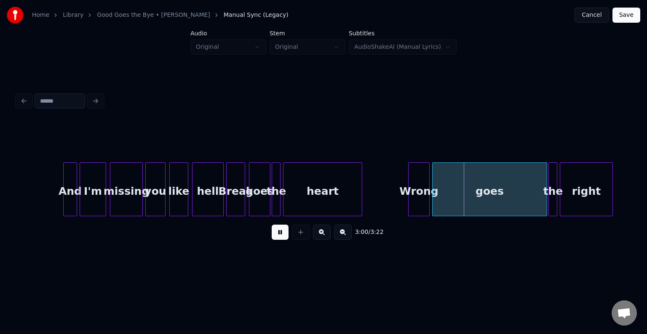
click at [278, 237] on button at bounding box center [279, 232] width 17 height 15
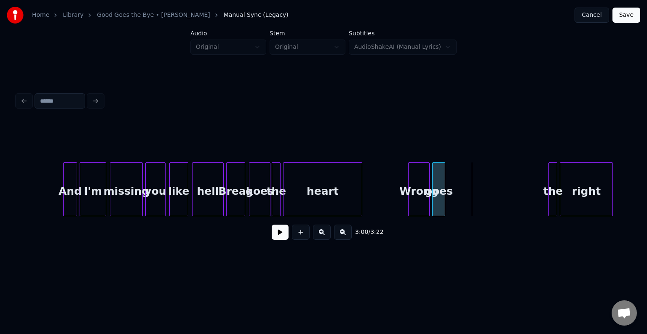
click at [443, 191] on div at bounding box center [443, 189] width 3 height 53
click at [453, 199] on div "the" at bounding box center [453, 191] width 8 height 57
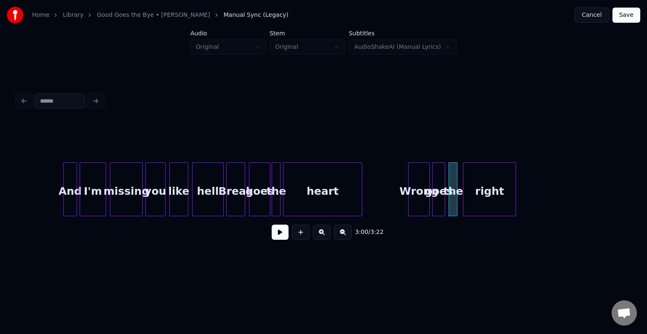
click at [481, 189] on div "right" at bounding box center [489, 191] width 52 height 57
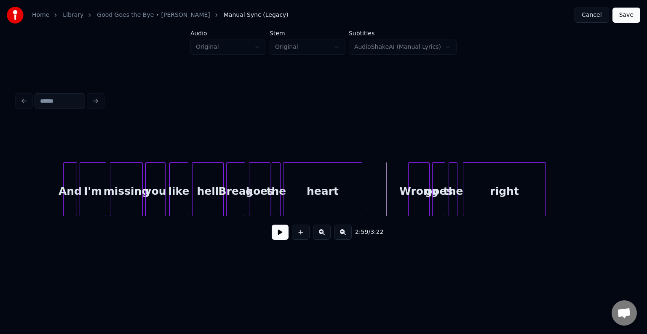
click at [543, 199] on div at bounding box center [544, 189] width 3 height 53
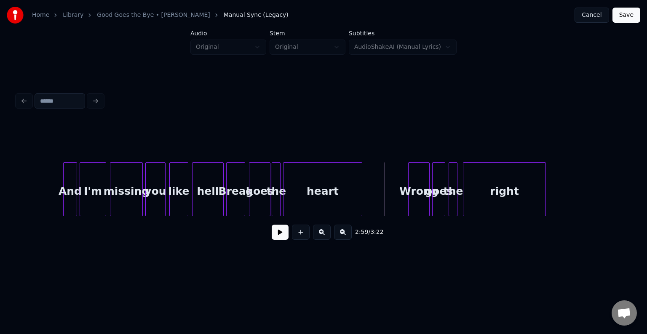
click at [277, 240] on button at bounding box center [279, 232] width 17 height 15
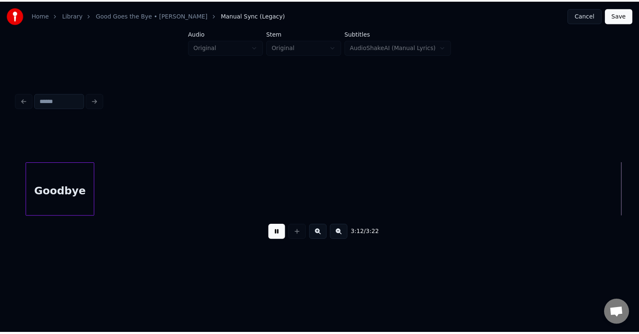
scroll to position [0, 12173]
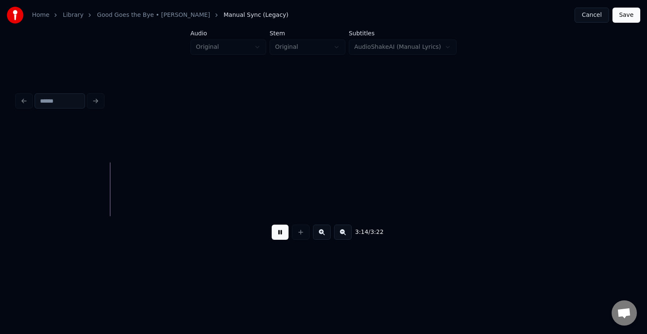
click at [619, 22] on button "Save" at bounding box center [626, 15] width 28 height 15
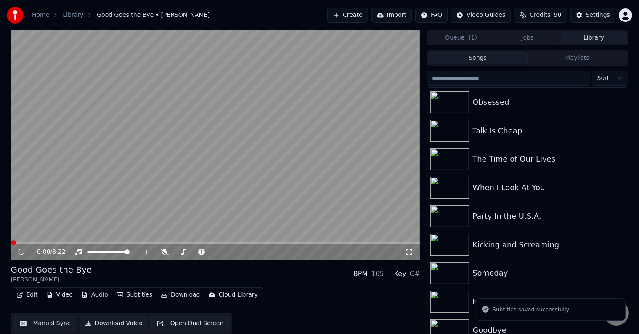
click at [161, 294] on icon "button" at bounding box center [164, 295] width 7 height 6
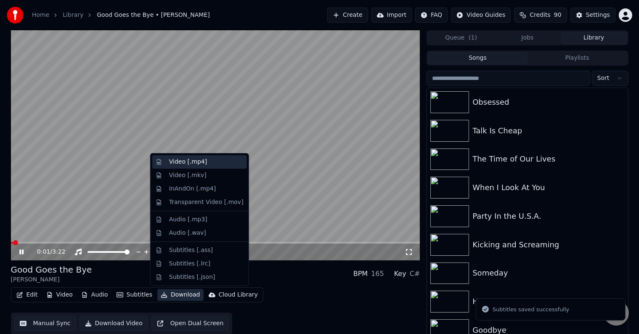
click at [178, 163] on div "Video [.mp4]" at bounding box center [188, 162] width 38 height 8
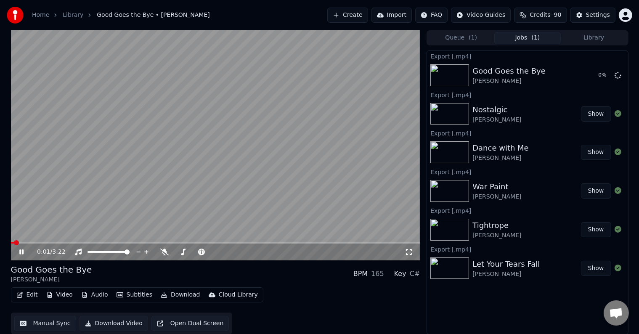
click at [21, 251] on icon at bounding box center [28, 252] width 20 height 7
click at [601, 42] on button "Library" at bounding box center [594, 38] width 67 height 12
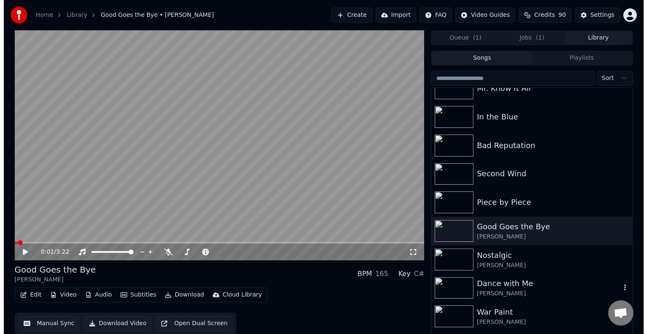
scroll to position [6453, 0]
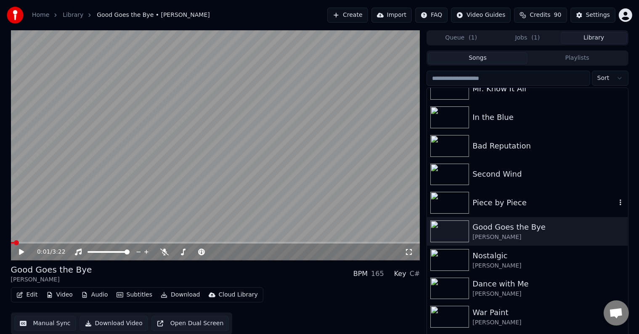
click at [524, 202] on div "Piece by Piece" at bounding box center [545, 203] width 144 height 12
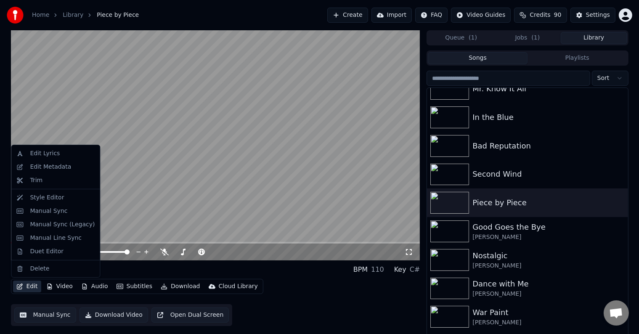
click at [27, 287] on button "Edit" at bounding box center [27, 287] width 28 height 12
click at [42, 166] on div "Edit Metadata" at bounding box center [50, 167] width 41 height 8
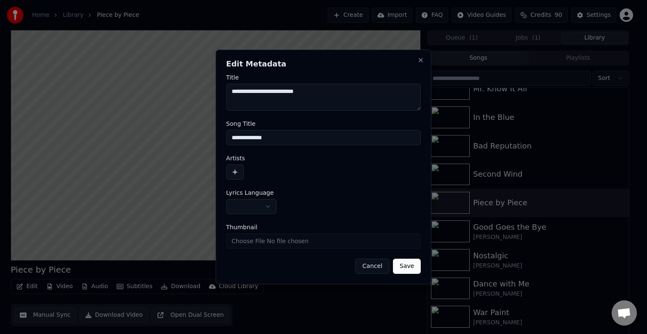
click at [248, 207] on button "button" at bounding box center [251, 206] width 51 height 15
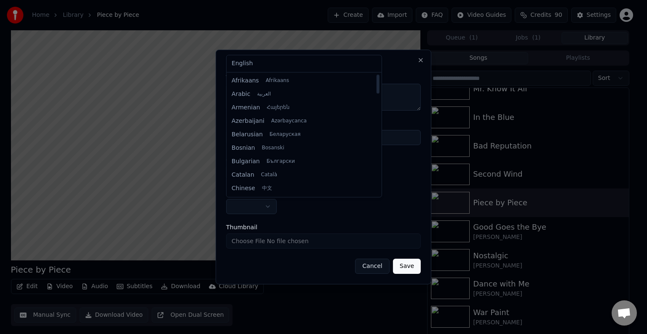
select select "**"
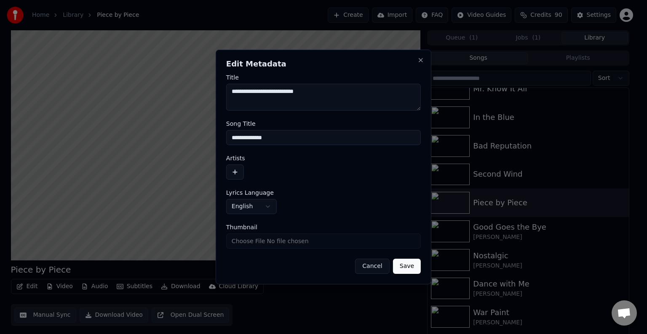
click at [284, 138] on input "**********" at bounding box center [323, 137] width 194 height 15
type input "**********"
click at [234, 178] on button "button" at bounding box center [235, 172] width 18 height 15
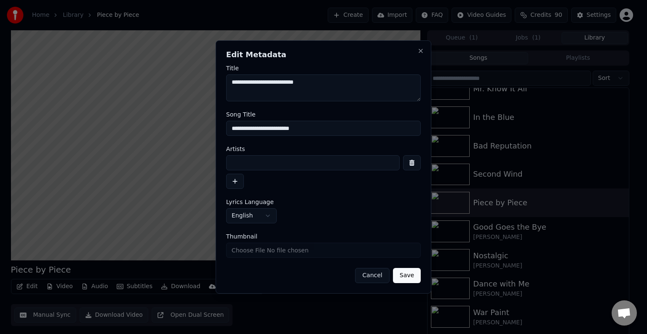
click at [269, 165] on input at bounding box center [312, 162] width 173 height 15
type input "**********"
click at [393, 268] on button "Save" at bounding box center [407, 275] width 28 height 15
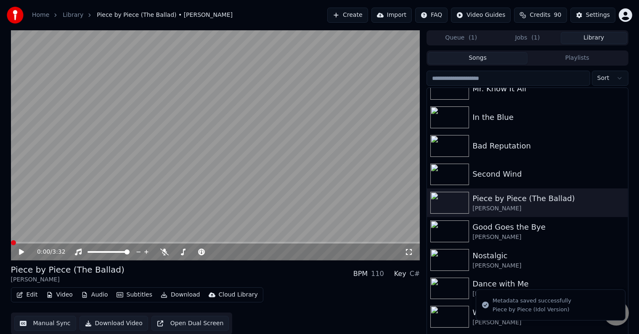
click at [23, 294] on button "Edit" at bounding box center [27, 295] width 28 height 12
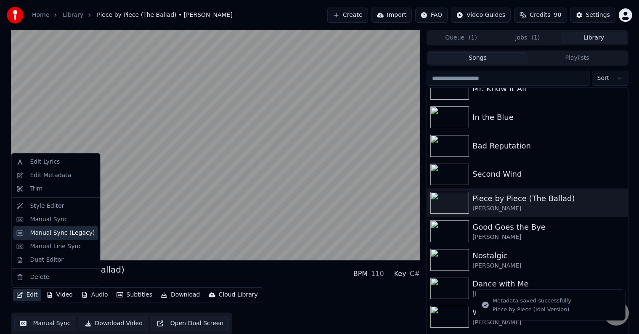
click at [39, 233] on div "Manual Sync (Legacy)" at bounding box center [62, 233] width 65 height 8
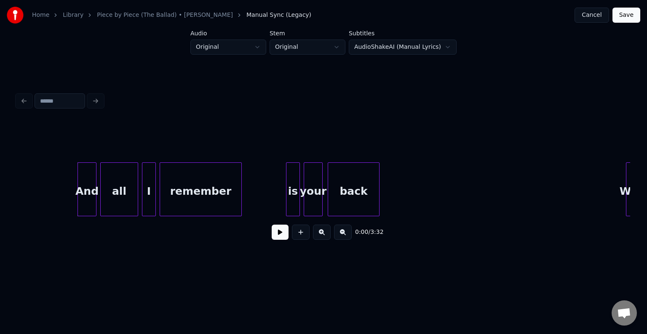
click at [281, 237] on button at bounding box center [279, 232] width 17 height 15
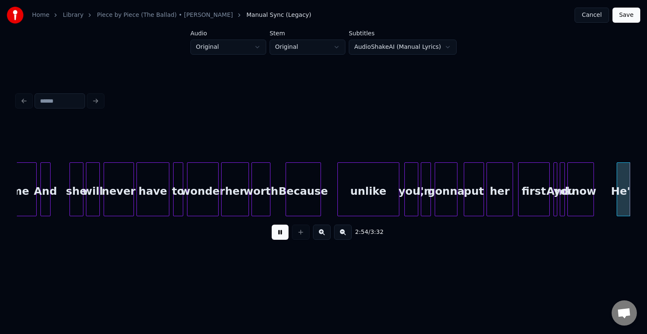
scroll to position [0, 11041]
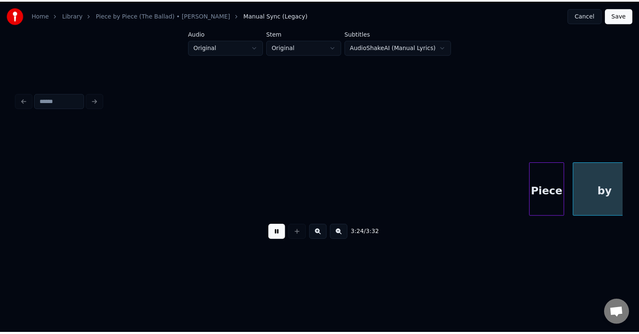
scroll to position [0, 12794]
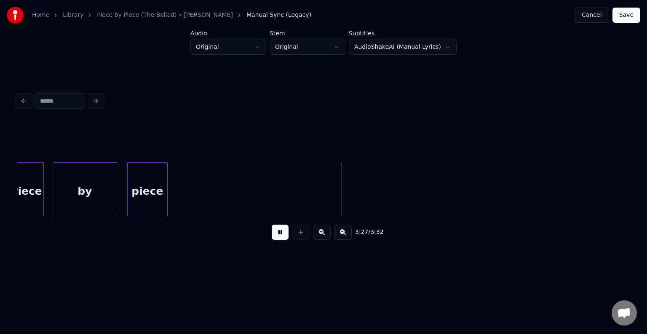
click at [634, 15] on button "Save" at bounding box center [626, 15] width 28 height 15
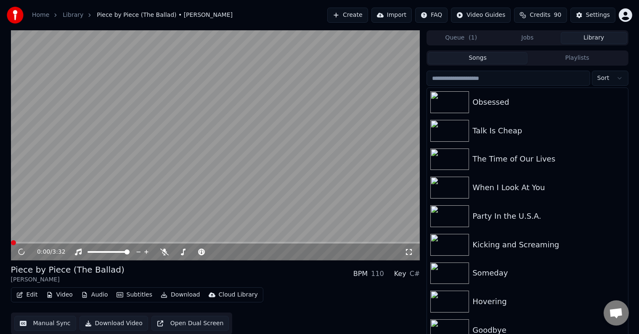
click at [180, 293] on button "Download" at bounding box center [180, 295] width 46 height 12
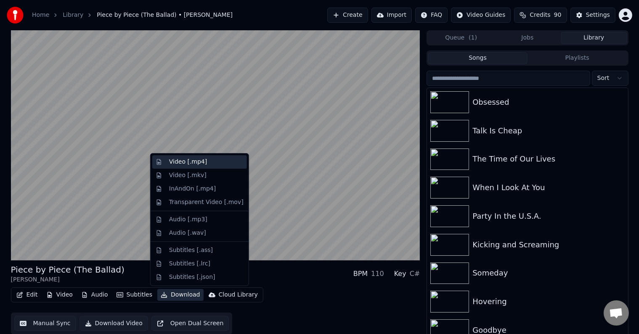
click at [186, 163] on div "Video [.mp4]" at bounding box center [188, 162] width 38 height 8
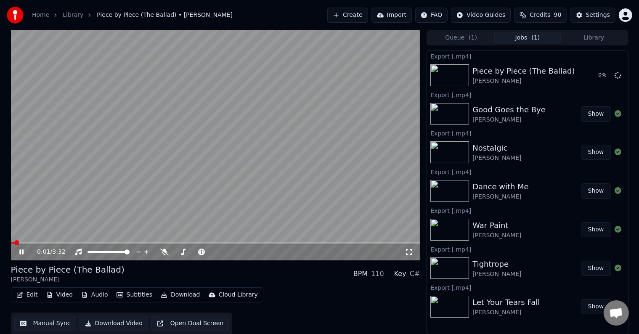
click at [20, 253] on icon at bounding box center [21, 252] width 4 height 5
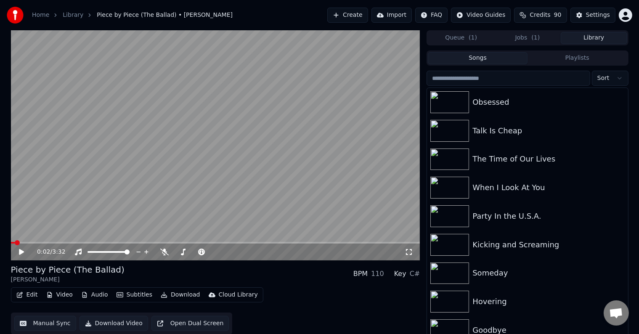
click at [607, 40] on button "Library" at bounding box center [594, 38] width 67 height 12
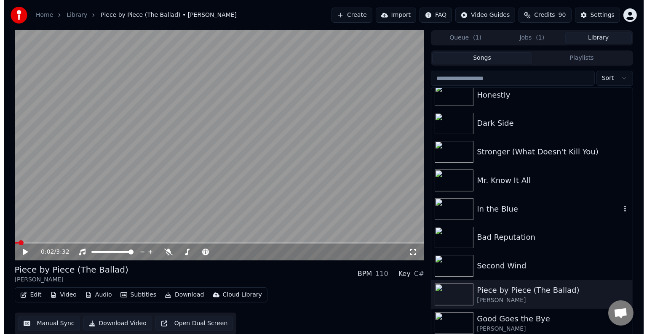
scroll to position [6393, 0]
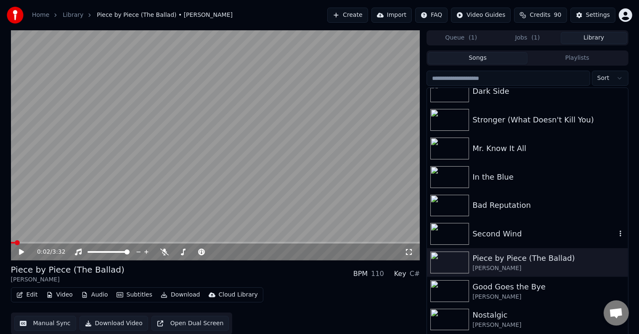
click at [529, 229] on div "Second Wind" at bounding box center [545, 234] width 144 height 12
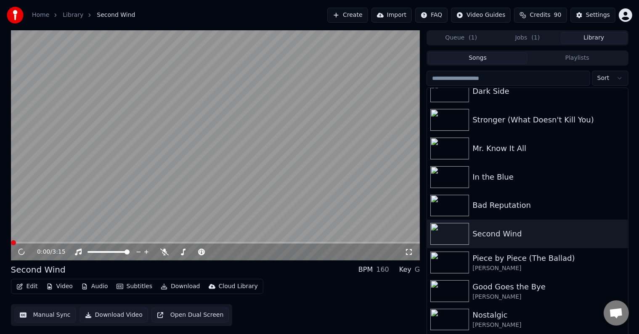
click at [32, 290] on button "Edit" at bounding box center [27, 287] width 28 height 12
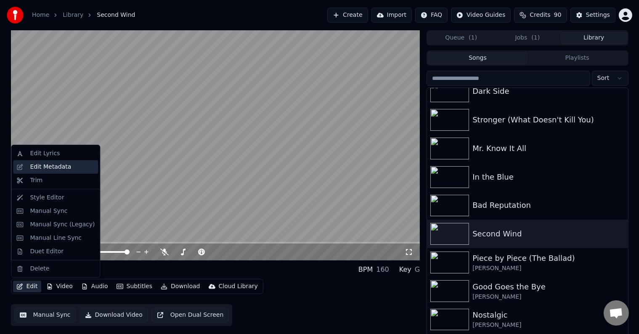
click at [53, 163] on div "Edit Metadata" at bounding box center [50, 167] width 41 height 8
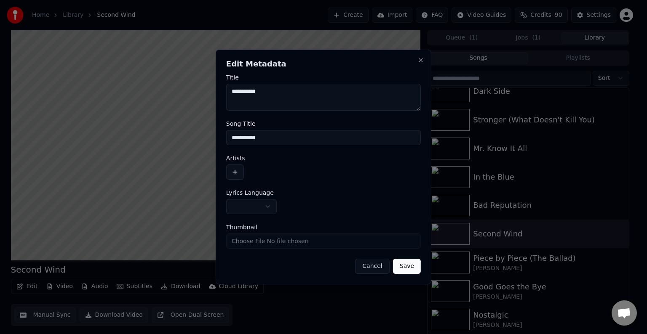
click at [257, 208] on button "button" at bounding box center [251, 206] width 51 height 15
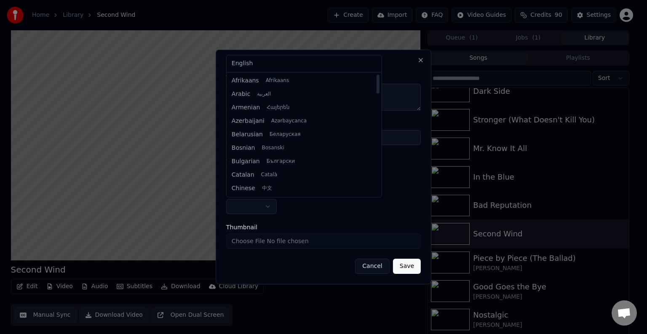
select select "**"
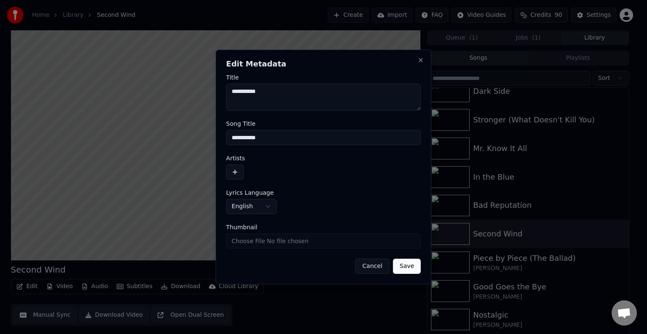
click at [237, 170] on button "button" at bounding box center [235, 172] width 18 height 15
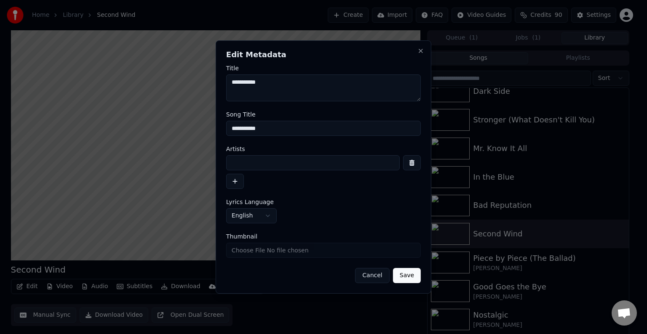
click at [274, 170] on div at bounding box center [323, 172] width 194 height 34
click at [285, 159] on input at bounding box center [312, 162] width 173 height 15
type input "**********"
click at [393, 268] on button "Save" at bounding box center [407, 275] width 28 height 15
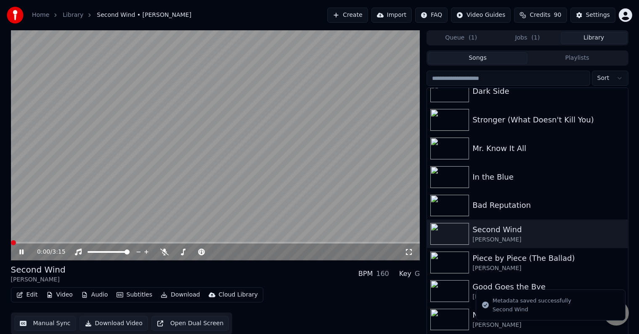
click at [20, 256] on icon at bounding box center [28, 252] width 20 height 7
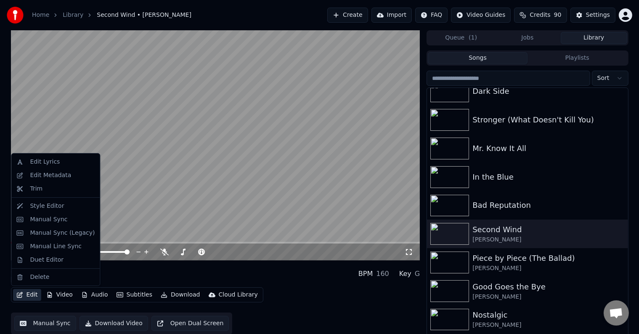
click at [24, 295] on button "Edit" at bounding box center [27, 295] width 28 height 12
click at [53, 234] on div "Manual Sync (Legacy)" at bounding box center [62, 233] width 65 height 8
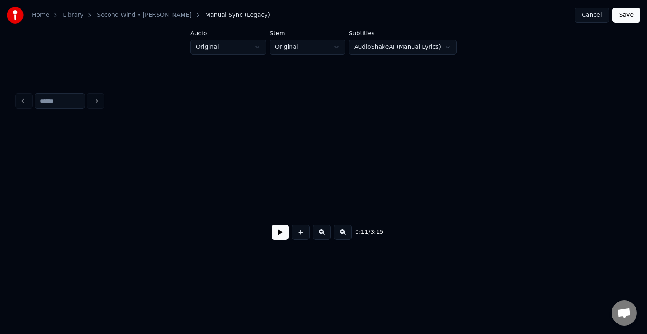
scroll to position [0, 737]
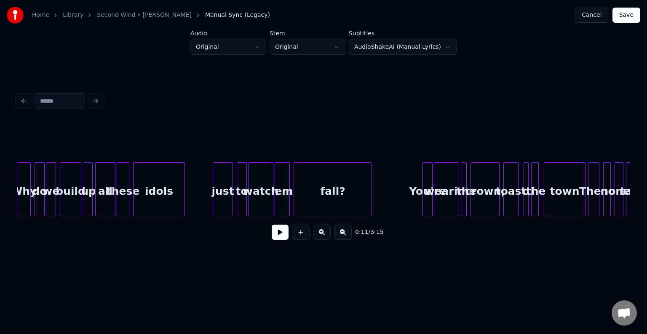
click at [275, 235] on button at bounding box center [279, 232] width 17 height 15
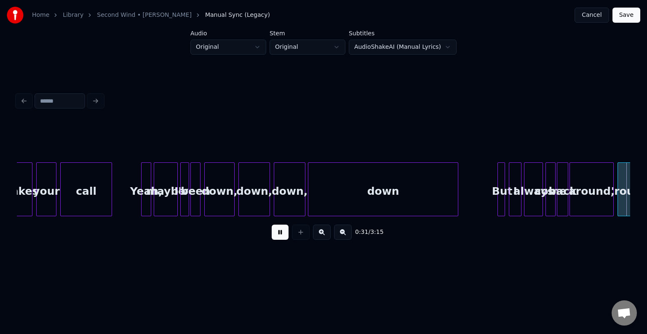
scroll to position [0, 1964]
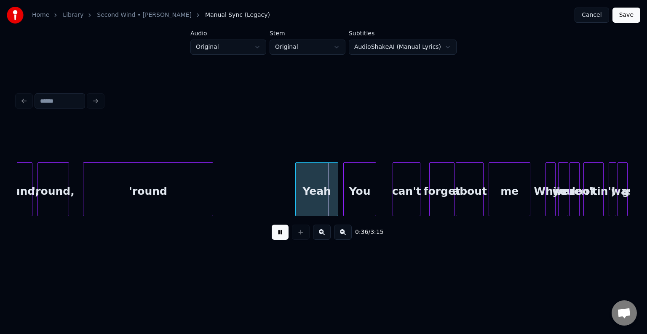
click at [275, 235] on button at bounding box center [279, 232] width 17 height 15
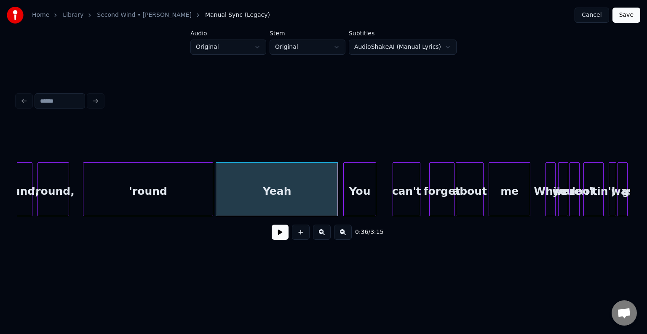
click at [216, 197] on div at bounding box center [217, 189] width 3 height 53
click at [281, 240] on button at bounding box center [279, 232] width 17 height 15
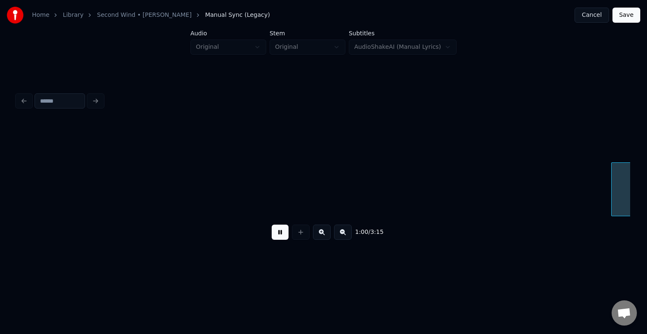
scroll to position [0, 3805]
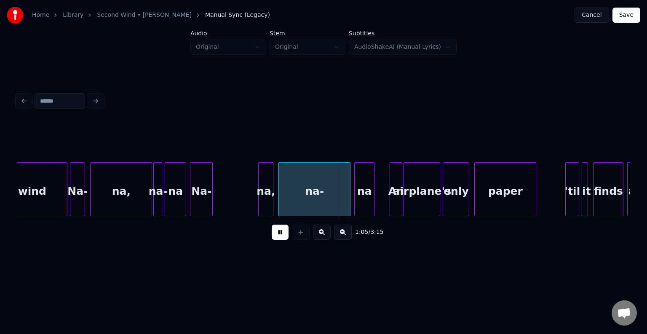
click at [369, 194] on div "na" at bounding box center [363, 191] width 19 height 57
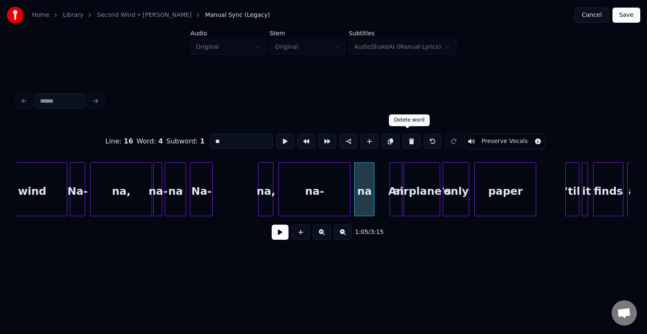
click at [406, 138] on button at bounding box center [411, 141] width 18 height 15
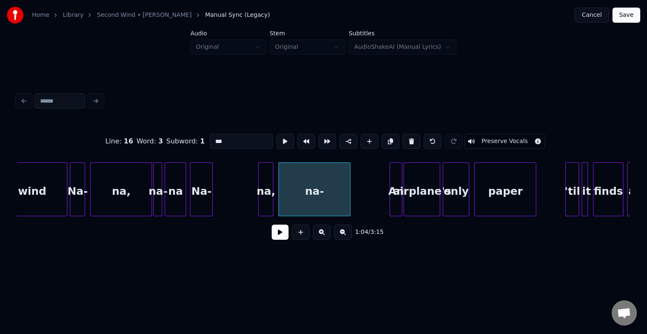
click at [406, 138] on button at bounding box center [411, 141] width 18 height 15
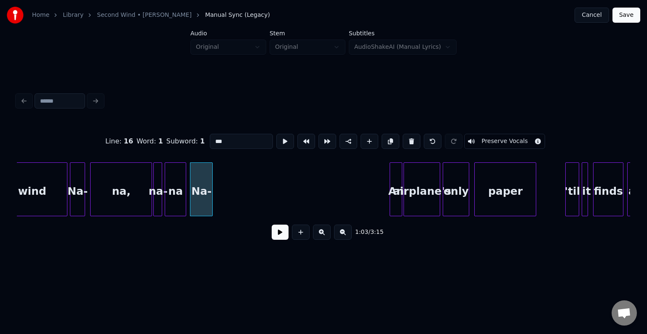
click at [406, 138] on button at bounding box center [411, 141] width 18 height 15
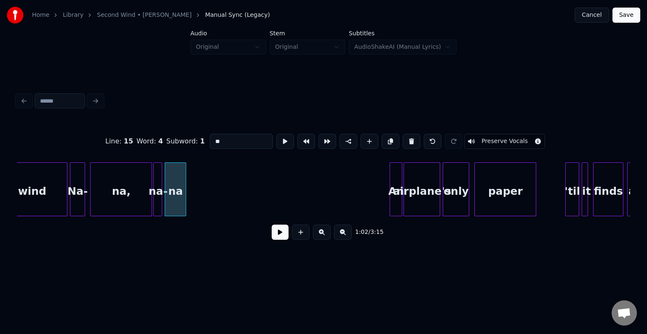
click at [406, 138] on button at bounding box center [411, 141] width 18 height 15
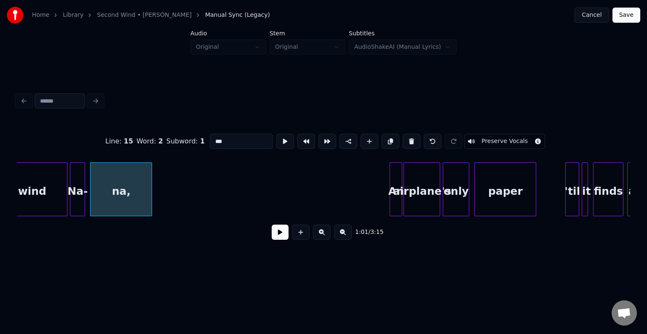
click at [406, 138] on button at bounding box center [411, 141] width 18 height 15
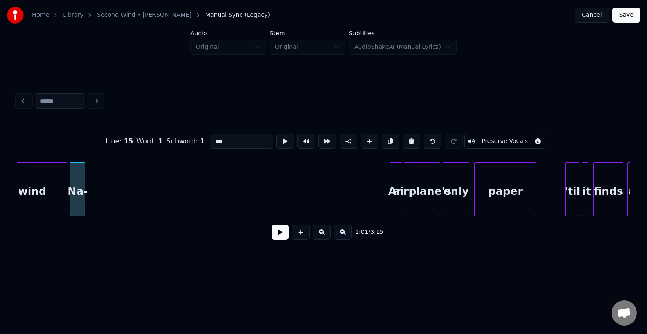
click at [406, 138] on button at bounding box center [411, 141] width 18 height 15
type input "****"
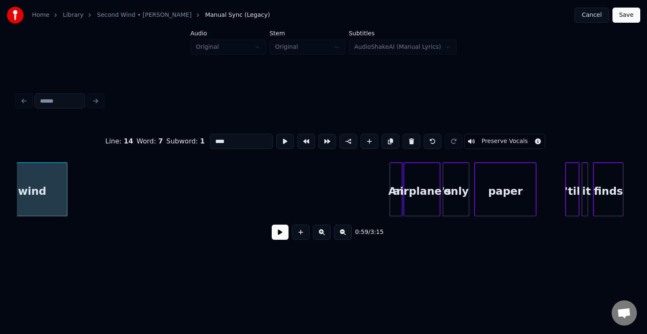
scroll to position [0, 3785]
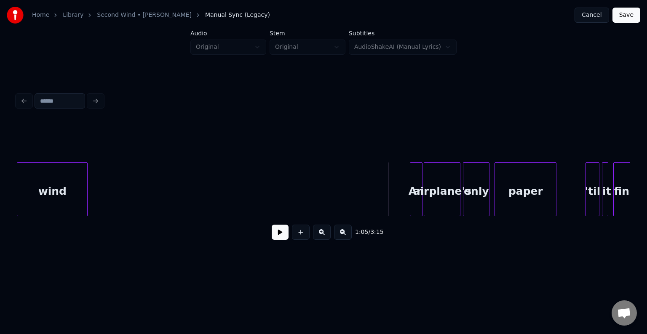
click at [281, 239] on button at bounding box center [279, 232] width 17 height 15
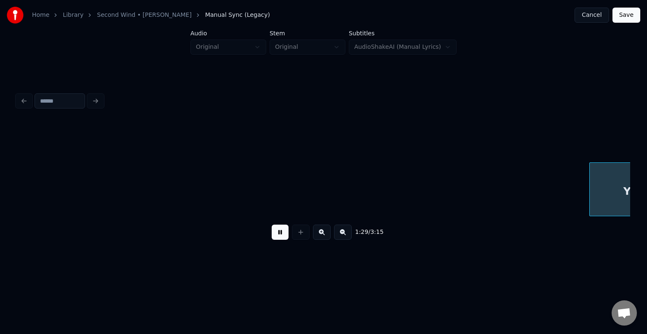
scroll to position [0, 5625]
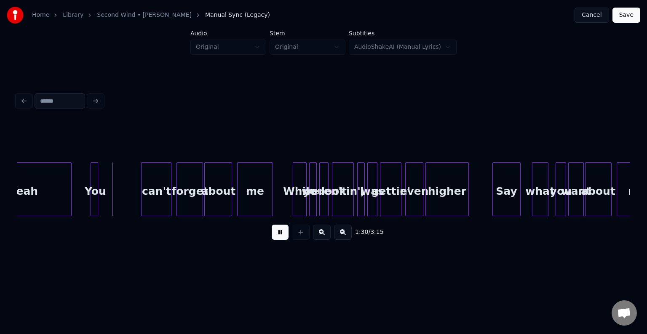
click at [281, 239] on button at bounding box center [279, 232] width 17 height 15
click at [120, 203] on div at bounding box center [120, 189] width 3 height 53
click at [275, 233] on button at bounding box center [279, 232] width 17 height 15
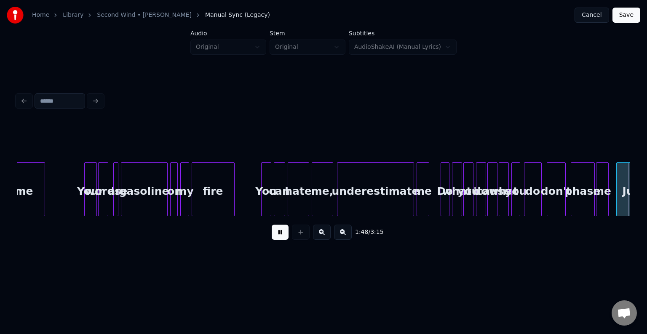
scroll to position [0, 6852]
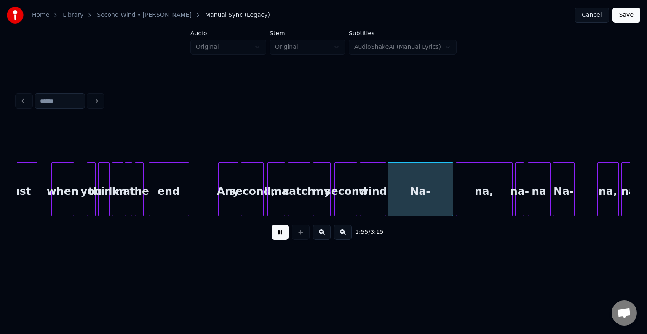
click at [275, 233] on button at bounding box center [279, 232] width 17 height 15
click at [421, 190] on div "Na-" at bounding box center [420, 191] width 65 height 57
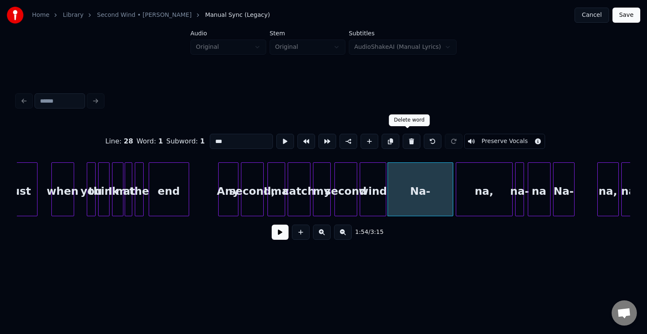
click at [409, 138] on button at bounding box center [411, 141] width 18 height 15
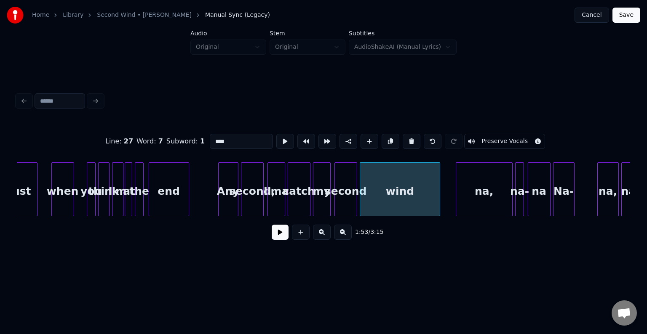
click at [437, 193] on div at bounding box center [438, 189] width 3 height 53
click at [485, 197] on div "na," at bounding box center [484, 191] width 56 height 57
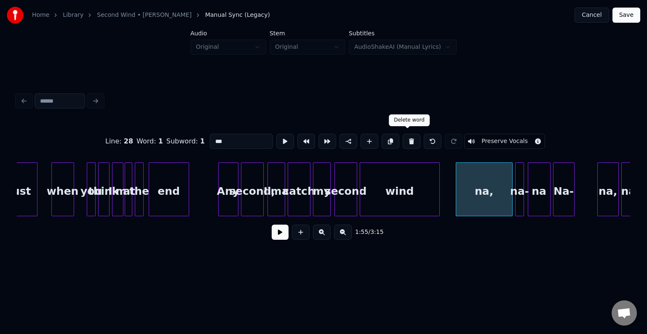
click at [407, 136] on button at bounding box center [411, 141] width 18 height 15
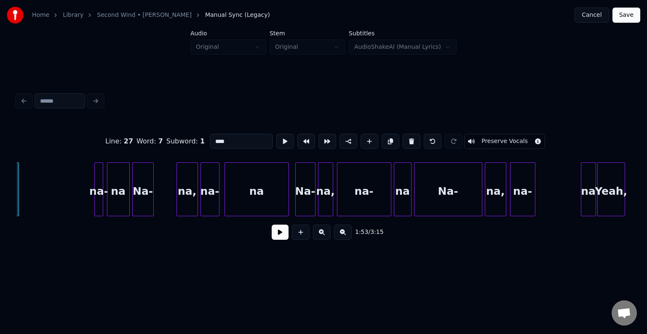
scroll to position [0, 7273]
click at [583, 191] on div "na" at bounding box center [587, 191] width 14 height 57
click at [404, 139] on button at bounding box center [411, 141] width 18 height 15
click at [524, 187] on div "na-" at bounding box center [522, 191] width 24 height 57
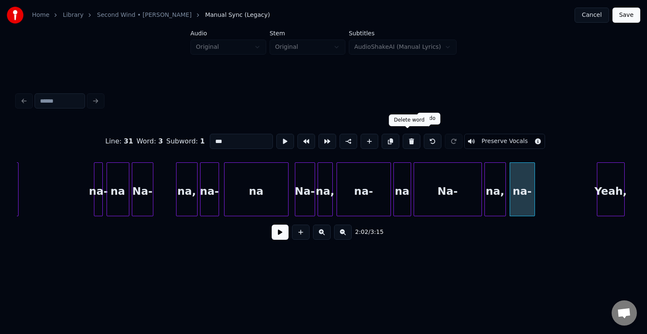
click at [410, 141] on button at bounding box center [411, 141] width 18 height 15
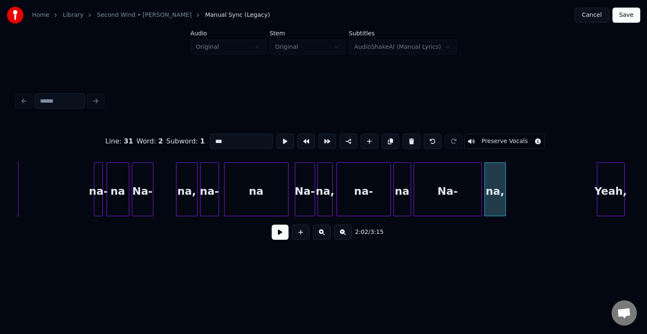
click at [410, 141] on button at bounding box center [411, 141] width 18 height 15
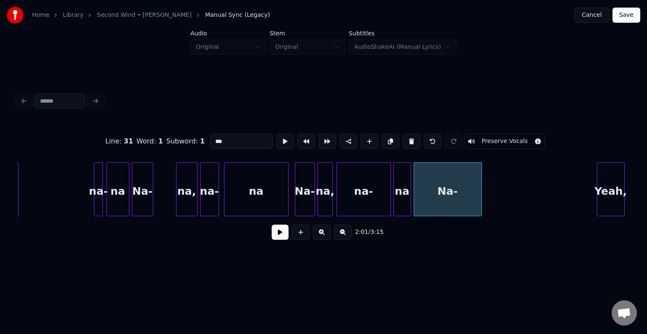
click at [410, 141] on button at bounding box center [411, 141] width 18 height 15
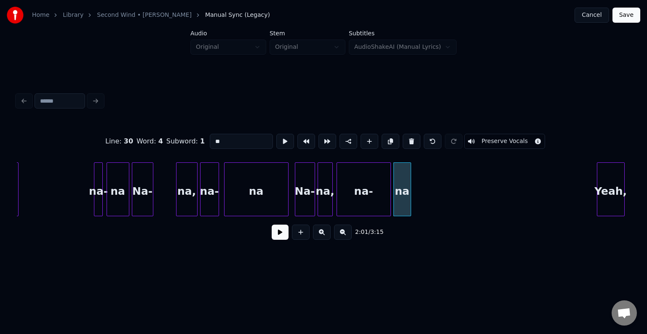
click at [410, 141] on button at bounding box center [411, 141] width 18 height 15
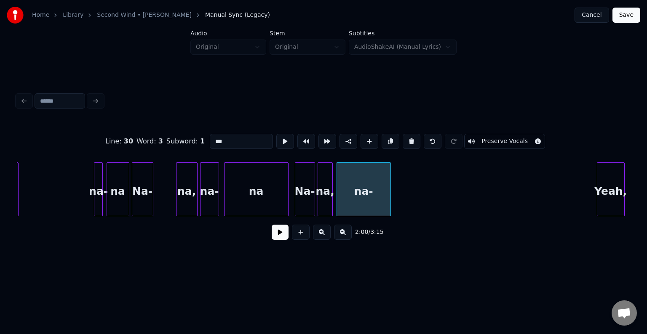
click at [410, 141] on button at bounding box center [411, 141] width 18 height 15
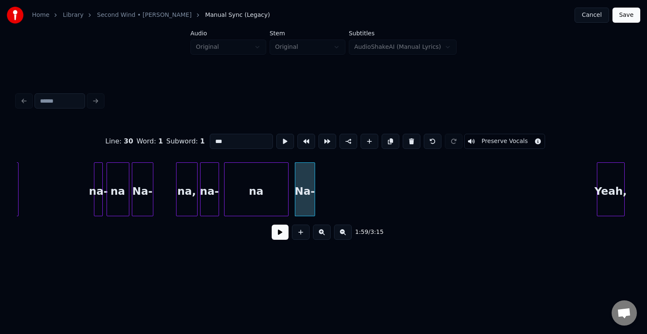
click at [410, 141] on button at bounding box center [411, 141] width 18 height 15
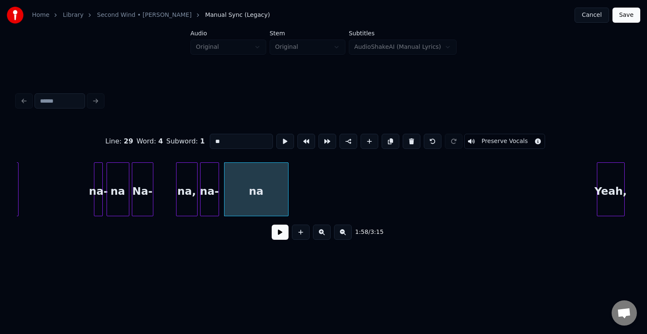
click at [410, 141] on button at bounding box center [411, 141] width 18 height 15
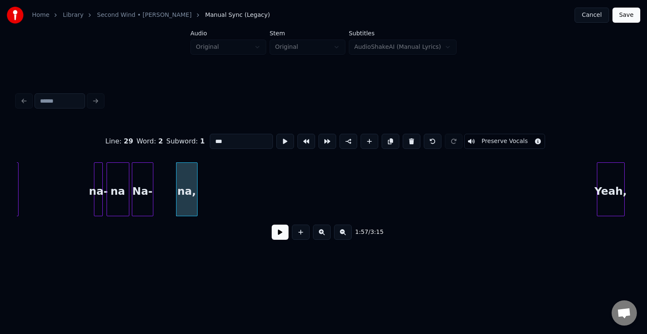
click at [410, 141] on button at bounding box center [411, 141] width 18 height 15
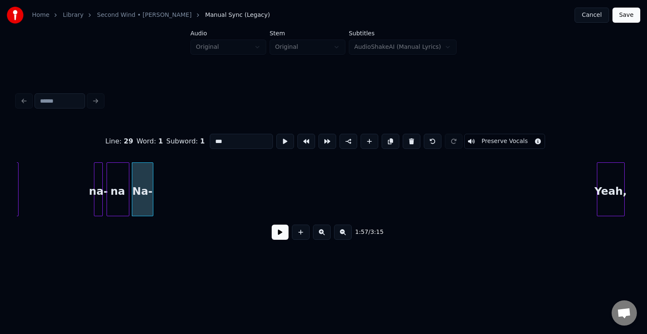
click at [410, 141] on button at bounding box center [411, 141] width 18 height 15
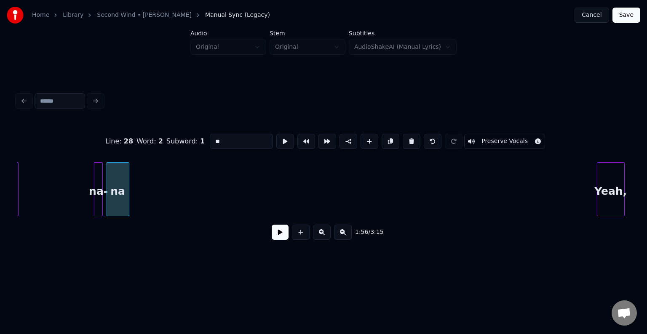
click at [410, 141] on button at bounding box center [411, 141] width 18 height 15
type input "****"
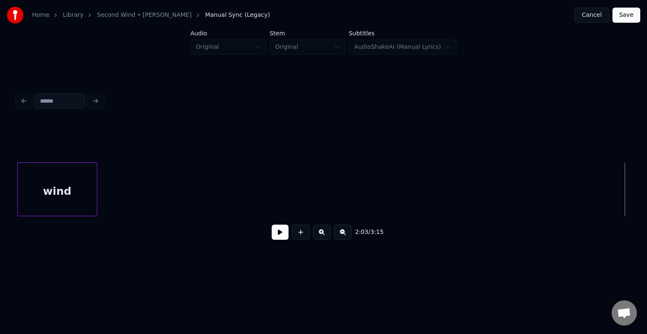
click at [275, 236] on button at bounding box center [279, 232] width 17 height 15
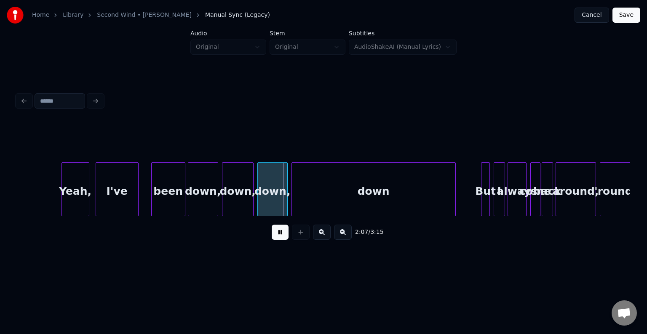
click at [271, 234] on button at bounding box center [279, 232] width 17 height 15
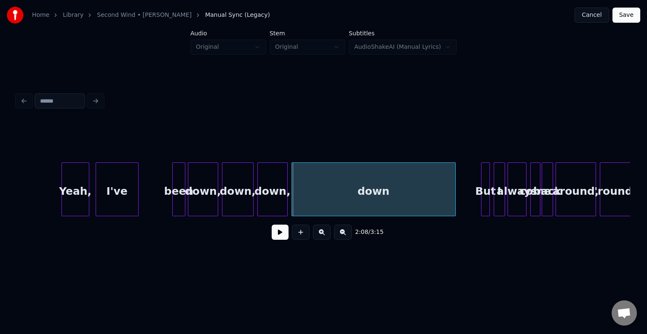
click at [173, 206] on div at bounding box center [174, 189] width 3 height 53
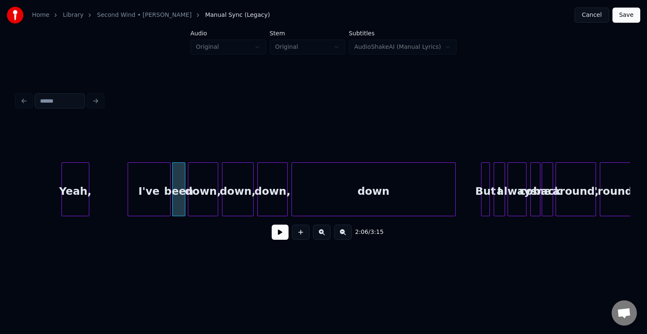
click at [141, 207] on div "I've" at bounding box center [149, 191] width 42 height 57
click at [157, 213] on div "Yeah, I've been down, down, down, down But I always come back around, 'round," at bounding box center [323, 189] width 613 height 54
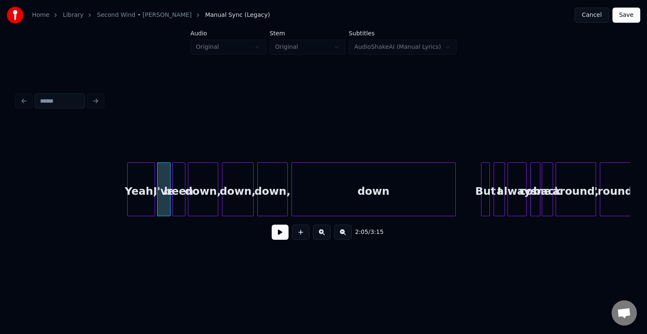
click at [145, 210] on div "Yeah," at bounding box center [141, 191] width 27 height 57
click at [285, 232] on button at bounding box center [279, 232] width 17 height 15
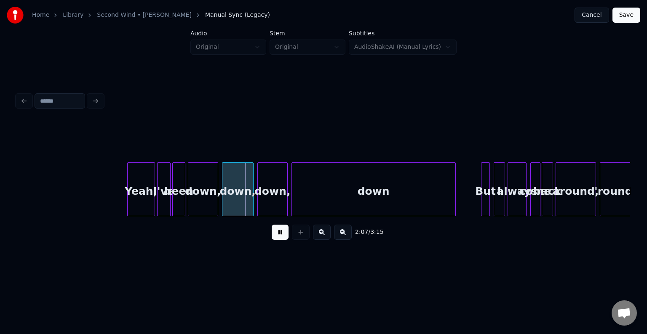
click at [142, 202] on div "Yeah," at bounding box center [141, 191] width 27 height 57
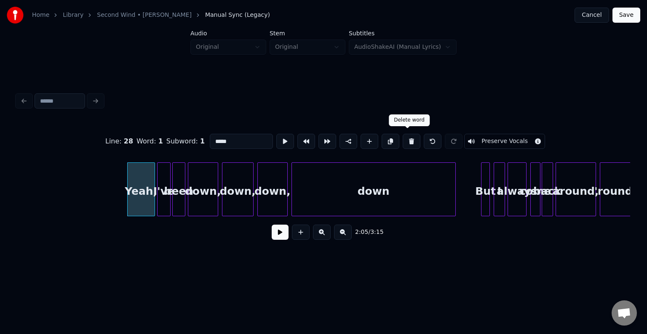
click at [409, 141] on button at bounding box center [411, 141] width 18 height 15
type input "****"
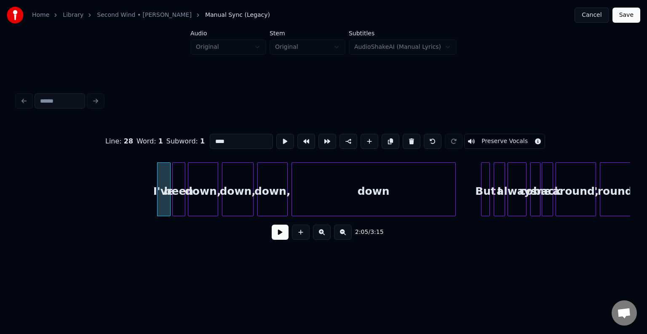
click at [278, 236] on button at bounding box center [279, 232] width 17 height 15
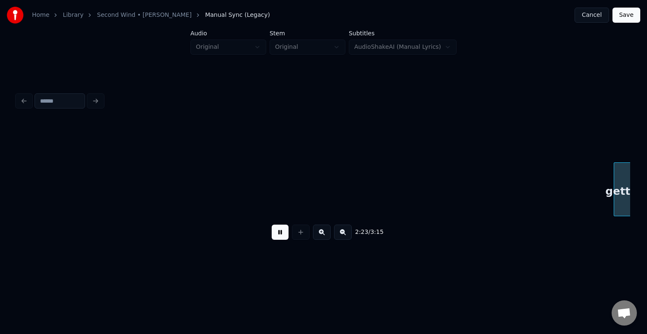
scroll to position [0, 9035]
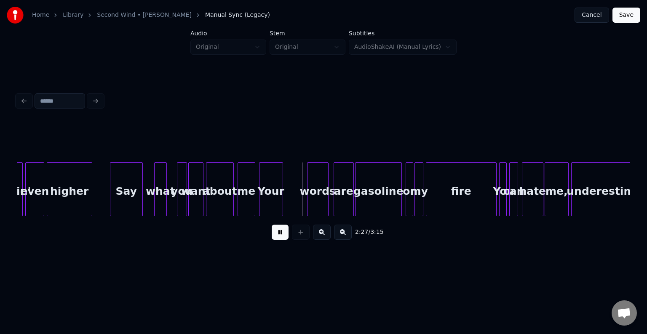
click at [278, 236] on button at bounding box center [279, 232] width 17 height 15
click at [290, 202] on div "Your" at bounding box center [291, 191] width 23 height 57
click at [279, 232] on button at bounding box center [279, 232] width 17 height 15
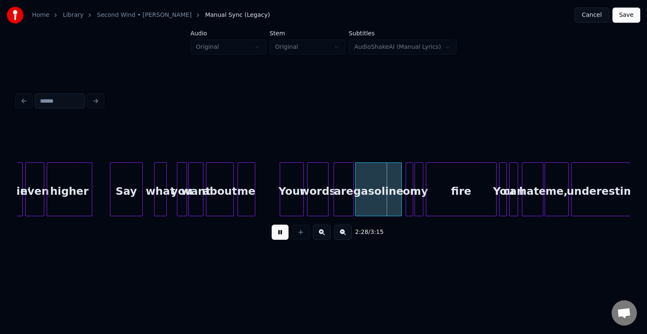
click at [279, 232] on button at bounding box center [279, 232] width 17 height 15
click at [348, 205] on div at bounding box center [347, 189] width 3 height 53
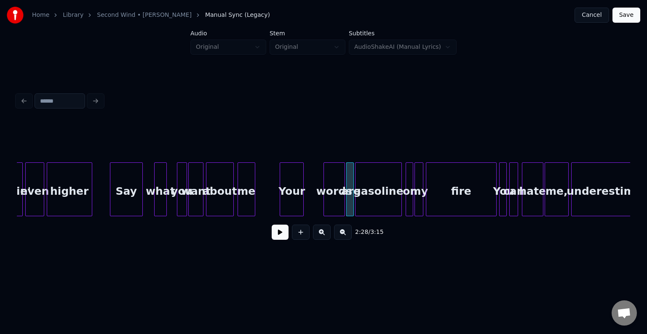
click at [337, 202] on div "words" at bounding box center [334, 191] width 21 height 57
click at [334, 207] on div at bounding box center [335, 189] width 3 height 53
click at [313, 201] on div "Your" at bounding box center [318, 191] width 23 height 57
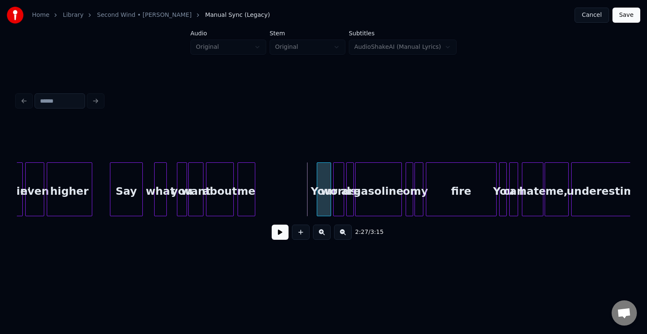
click at [317, 205] on div at bounding box center [318, 189] width 3 height 53
click at [283, 233] on button at bounding box center [279, 232] width 17 height 15
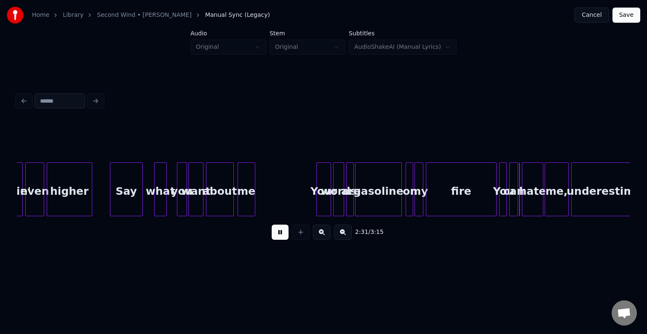
click at [279, 232] on button at bounding box center [279, 232] width 17 height 15
click at [471, 203] on div at bounding box center [472, 189] width 3 height 53
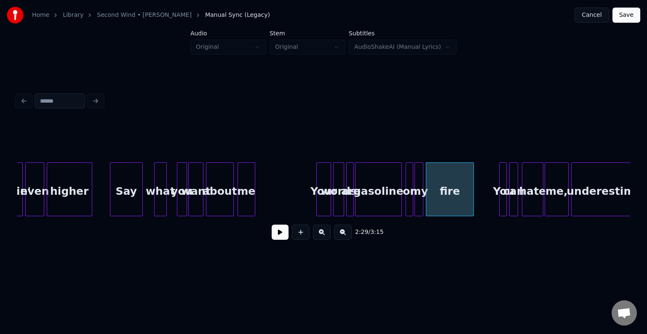
click at [281, 240] on button at bounding box center [279, 232] width 17 height 15
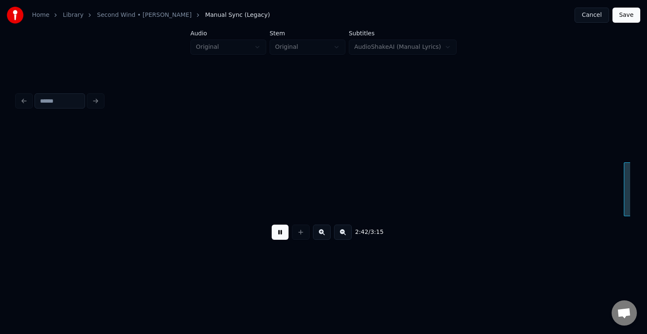
scroll to position [0, 10261]
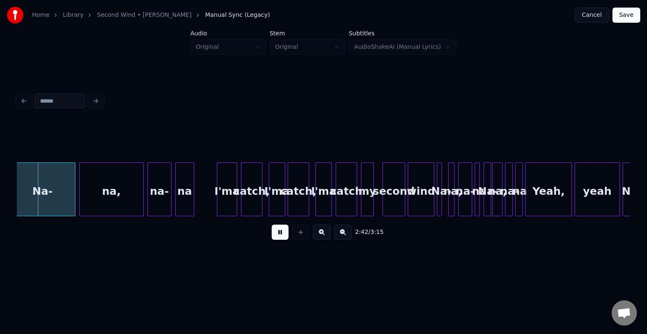
click at [281, 240] on button at bounding box center [279, 232] width 17 height 15
click at [187, 200] on div "na" at bounding box center [185, 191] width 18 height 57
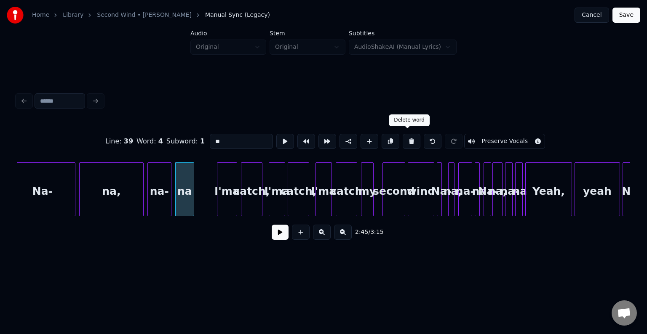
click at [411, 139] on button at bounding box center [411, 141] width 18 height 15
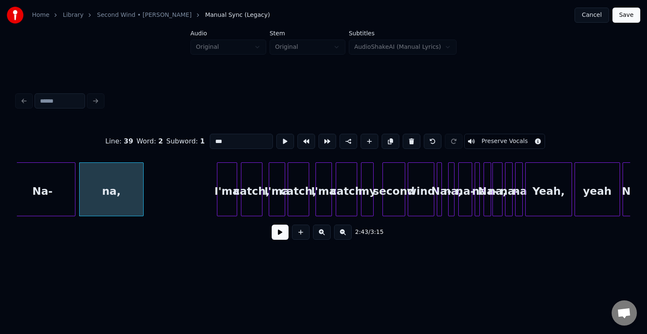
click at [411, 139] on button at bounding box center [411, 141] width 18 height 15
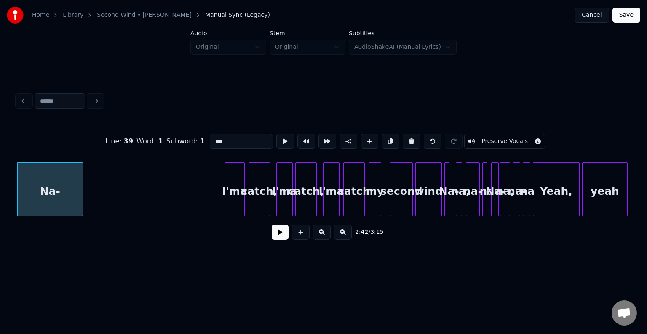
click at [411, 139] on button at bounding box center [411, 141] width 18 height 15
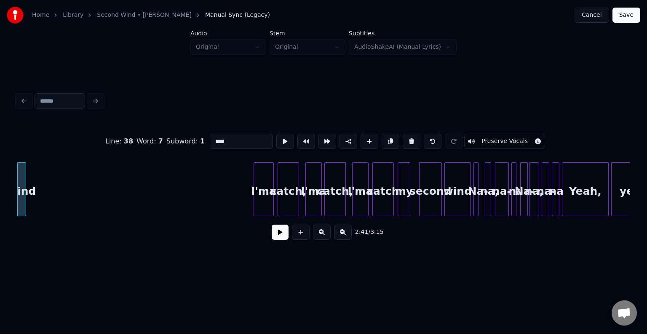
click at [411, 139] on button at bounding box center [411, 141] width 18 height 15
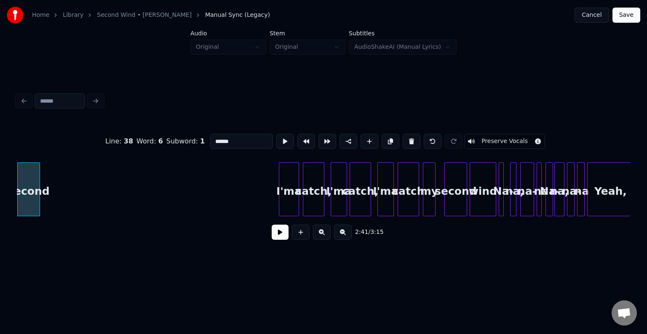
click at [411, 139] on button at bounding box center [411, 141] width 18 height 15
type input "**"
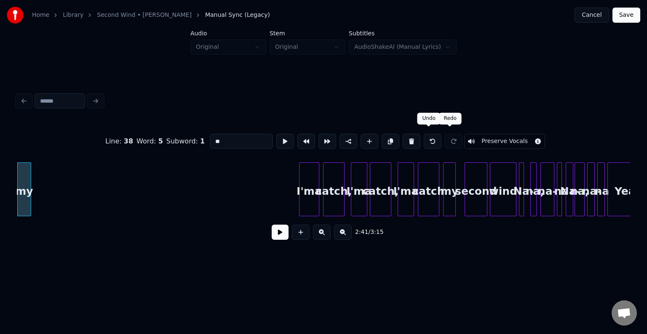
click at [428, 140] on button at bounding box center [432, 141] width 18 height 15
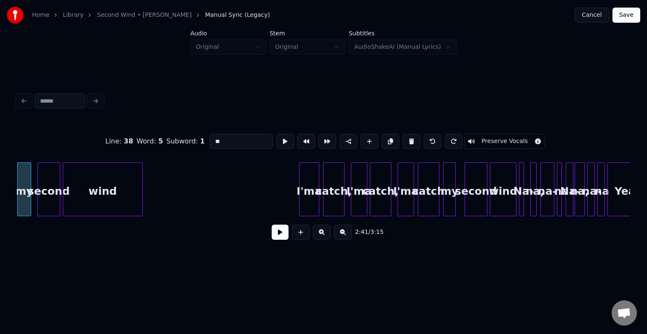
click at [142, 207] on div at bounding box center [141, 189] width 3 height 53
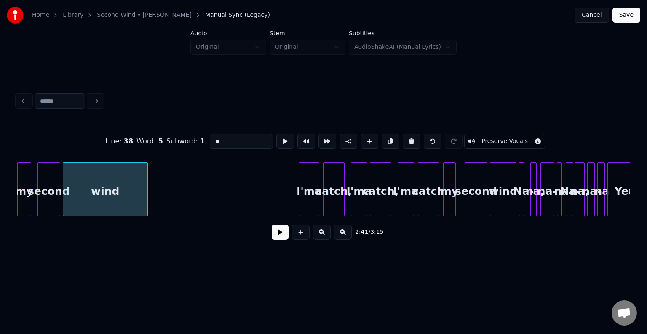
click at [273, 236] on button at bounding box center [279, 232] width 17 height 15
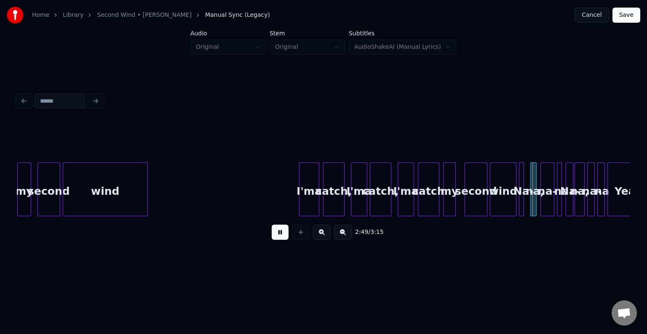
click at [273, 236] on button at bounding box center [279, 232] width 17 height 15
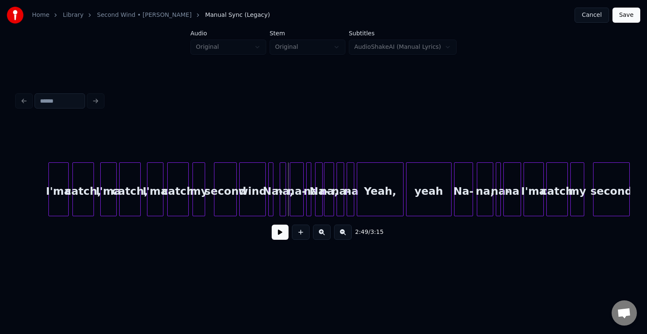
scroll to position [0, 10432]
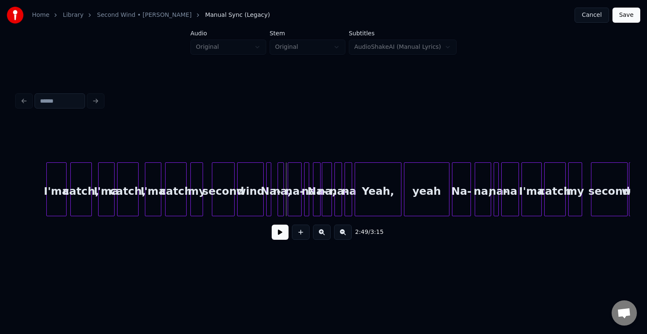
click at [510, 192] on div "na" at bounding box center [509, 191] width 17 height 57
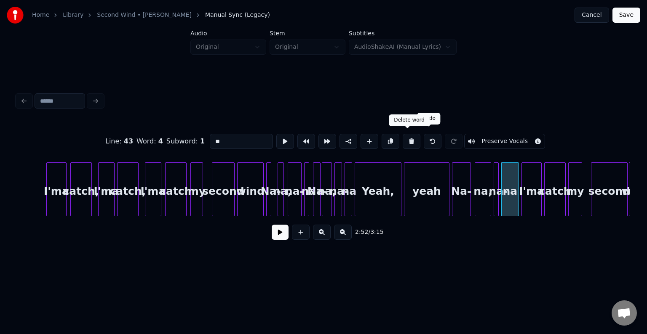
click at [405, 138] on button at bounding box center [411, 141] width 18 height 15
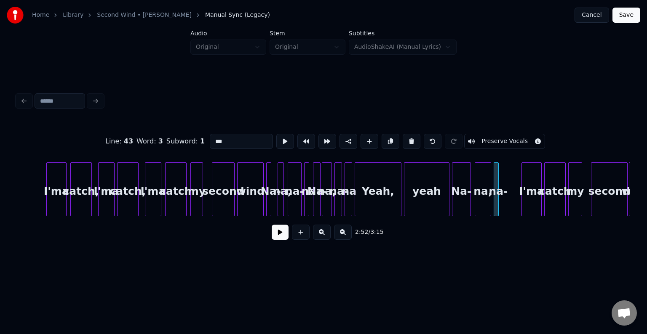
click at [405, 138] on button at bounding box center [411, 141] width 18 height 15
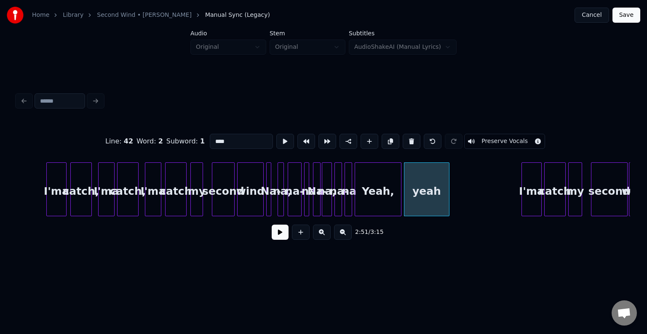
click at [405, 138] on button at bounding box center [411, 141] width 18 height 15
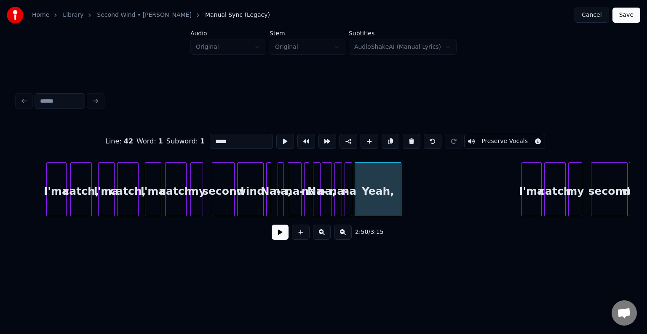
click at [405, 138] on button at bounding box center [411, 141] width 18 height 15
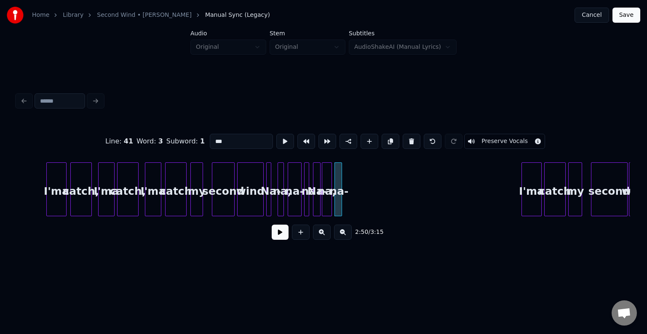
click at [405, 138] on button at bounding box center [411, 141] width 18 height 15
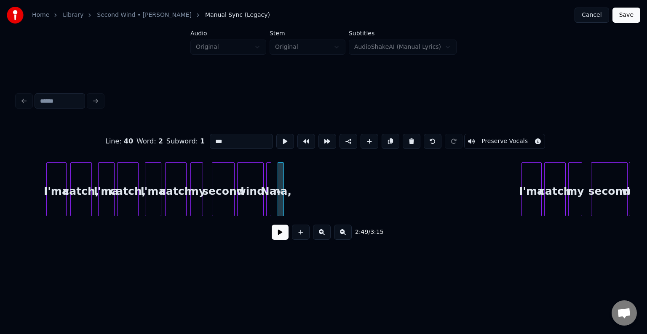
click at [405, 138] on button at bounding box center [411, 141] width 18 height 15
type input "****"
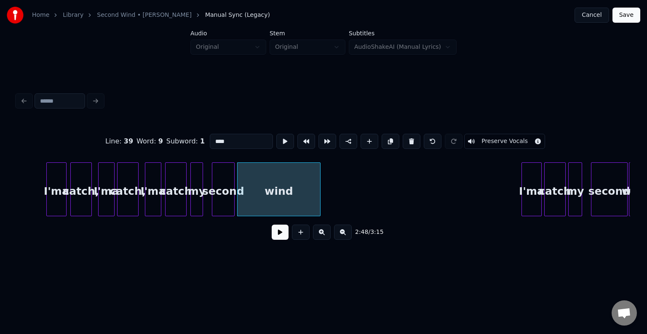
click at [319, 202] on div at bounding box center [318, 189] width 3 height 53
click at [278, 240] on button at bounding box center [279, 232] width 17 height 15
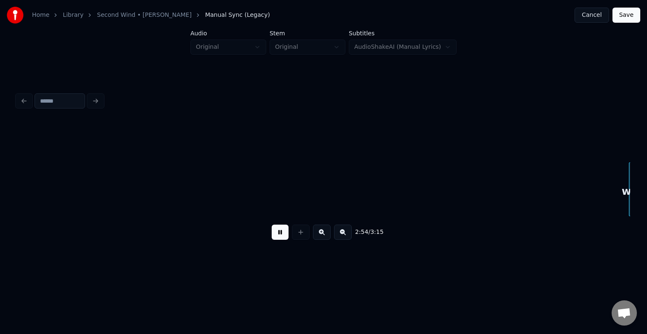
scroll to position [0, 11045]
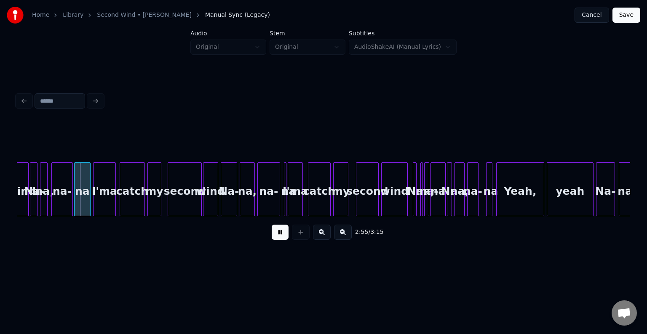
click at [282, 222] on div "2:55 / 3:15" at bounding box center [323, 232] width 613 height 32
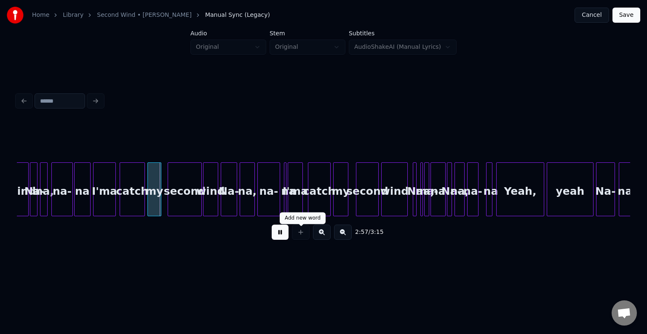
click at [270, 234] on div "2:57 / 3:15" at bounding box center [323, 232] width 599 height 19
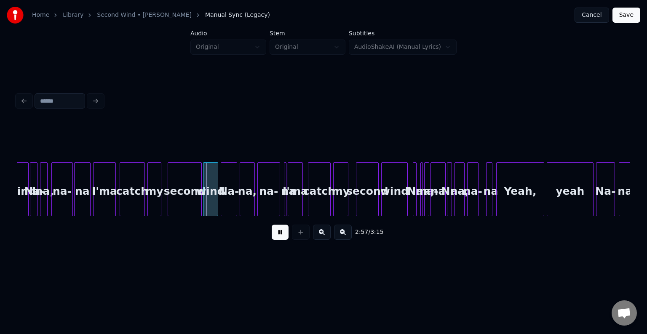
click at [275, 234] on button at bounding box center [279, 232] width 17 height 15
click at [86, 194] on div "na" at bounding box center [83, 191] width 16 height 57
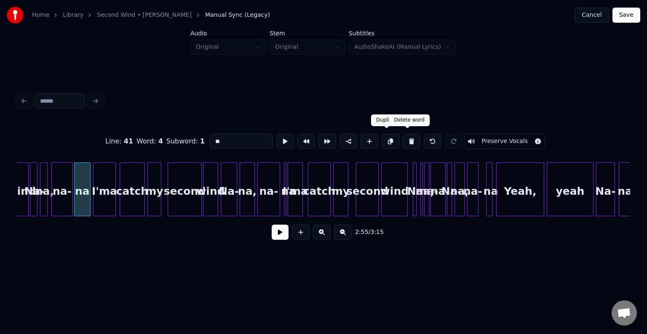
click at [410, 135] on button at bounding box center [411, 141] width 18 height 15
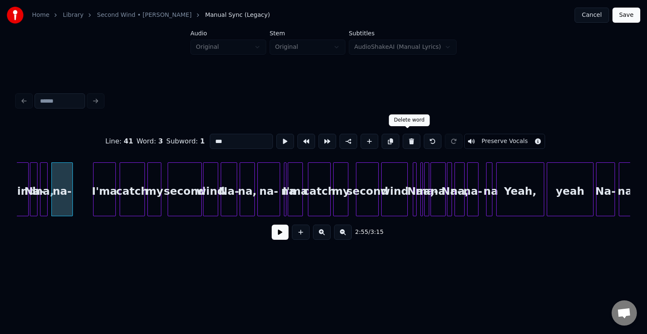
click at [410, 135] on button at bounding box center [411, 141] width 18 height 15
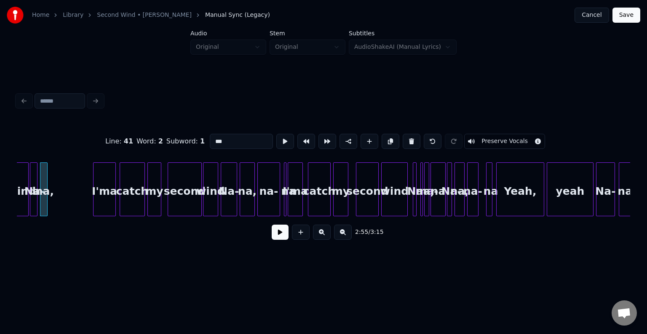
click at [410, 135] on button at bounding box center [411, 141] width 18 height 15
type input "****"
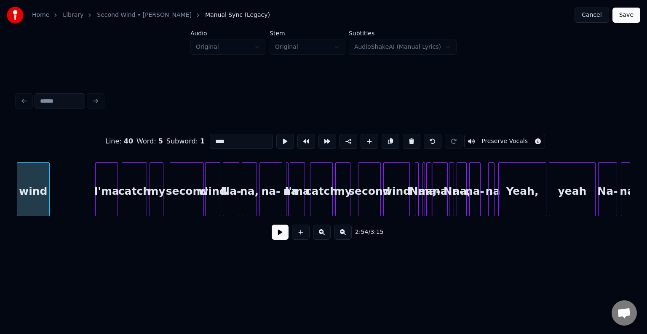
click at [47, 205] on div at bounding box center [48, 189] width 3 height 53
click at [274, 238] on button at bounding box center [279, 232] width 17 height 15
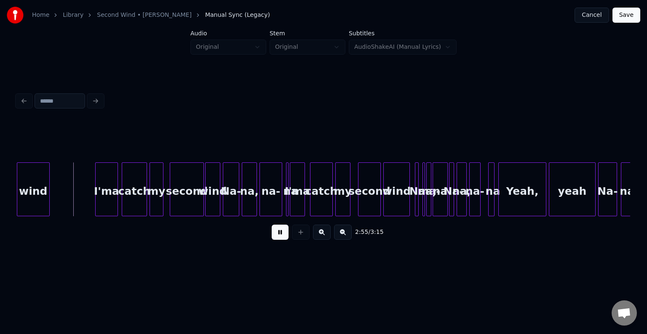
click at [274, 238] on button at bounding box center [279, 232] width 17 height 15
click at [261, 195] on div at bounding box center [261, 189] width 3 height 53
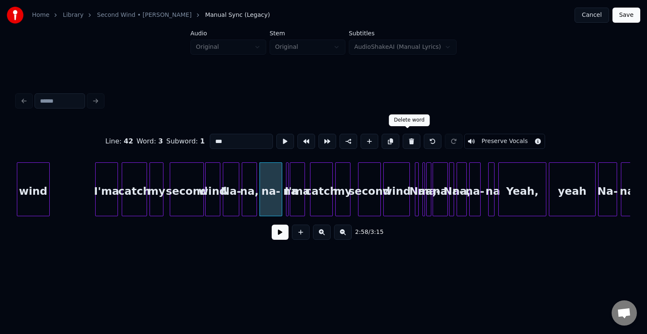
click at [406, 140] on button at bounding box center [411, 141] width 18 height 15
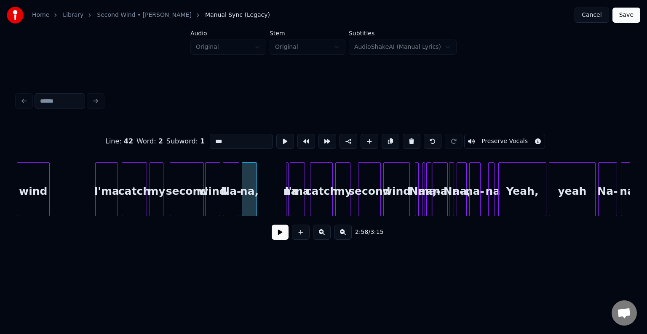
click at [406, 140] on button at bounding box center [411, 141] width 18 height 15
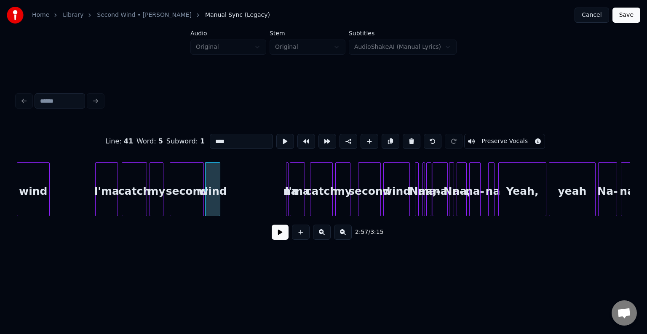
click at [286, 195] on div at bounding box center [286, 189] width 3 height 53
click at [407, 138] on button at bounding box center [411, 141] width 18 height 15
type input "****"
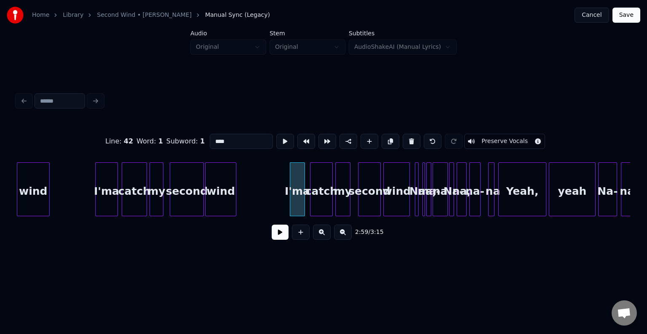
click at [234, 204] on div at bounding box center [234, 189] width 3 height 53
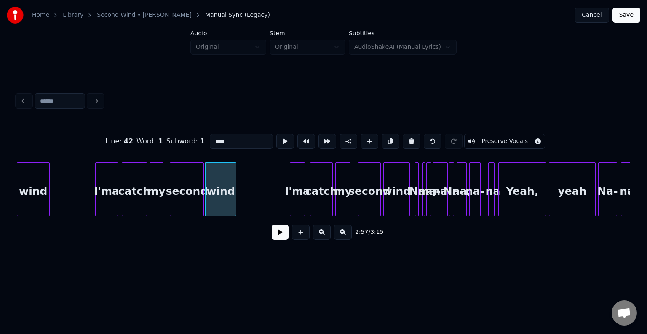
click at [275, 239] on button at bounding box center [279, 232] width 17 height 15
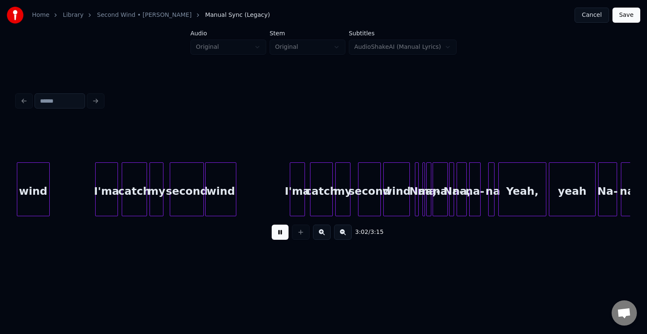
click at [275, 239] on button at bounding box center [279, 232] width 17 height 15
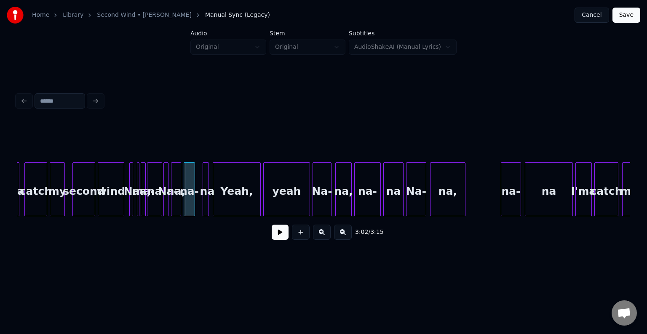
scroll to position [0, 11330]
click at [536, 201] on div "na" at bounding box center [547, 191] width 47 height 57
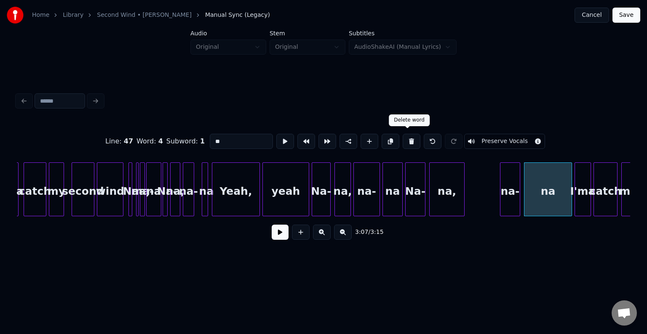
click at [407, 136] on button at bounding box center [411, 141] width 18 height 15
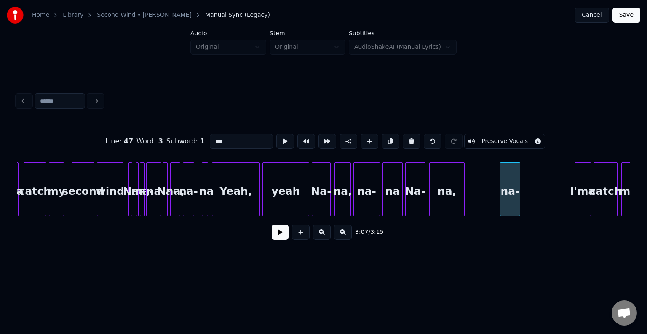
click at [407, 136] on button at bounding box center [411, 141] width 18 height 15
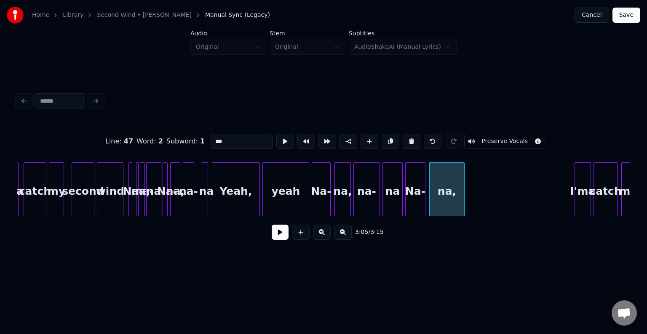
click at [407, 136] on button at bounding box center [411, 141] width 18 height 15
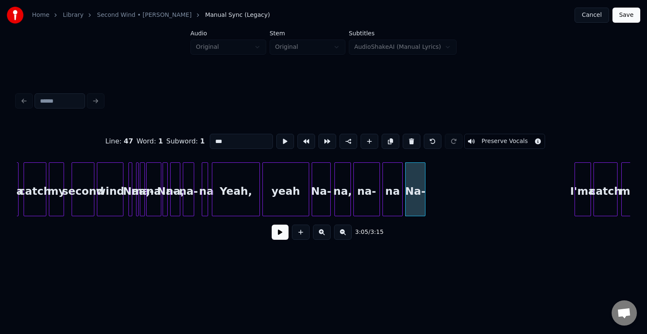
click at [407, 136] on button at bounding box center [411, 141] width 18 height 15
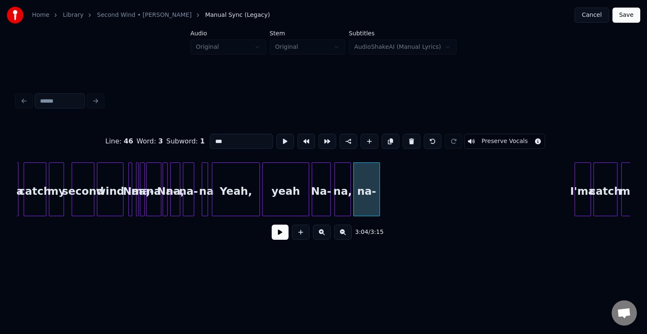
click at [407, 136] on button at bounding box center [411, 141] width 18 height 15
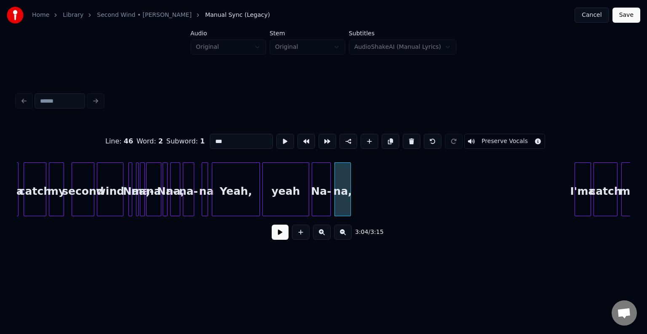
click at [407, 136] on button at bounding box center [411, 141] width 18 height 15
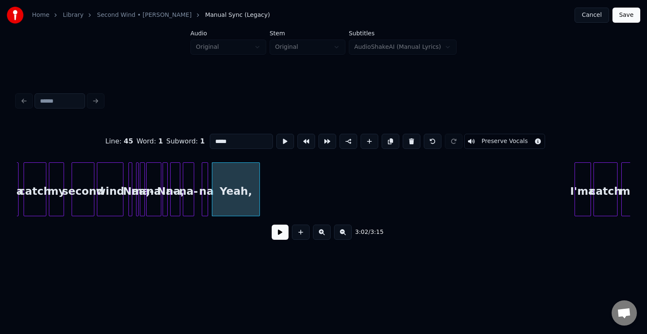
click at [407, 136] on button at bounding box center [411, 141] width 18 height 15
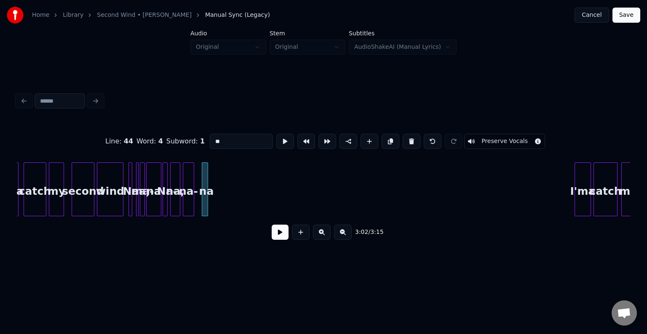
click at [407, 136] on button at bounding box center [411, 141] width 18 height 15
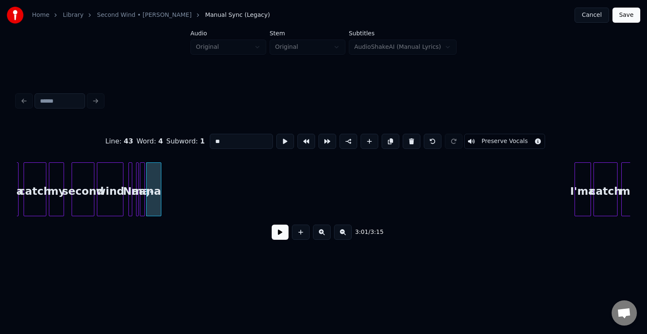
click at [407, 136] on button at bounding box center [411, 141] width 18 height 15
type input "****"
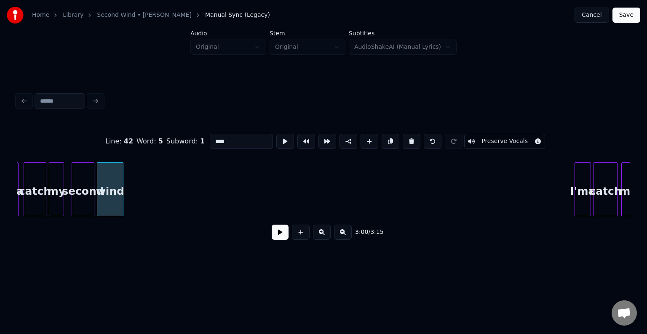
click at [281, 234] on button at bounding box center [279, 232] width 17 height 15
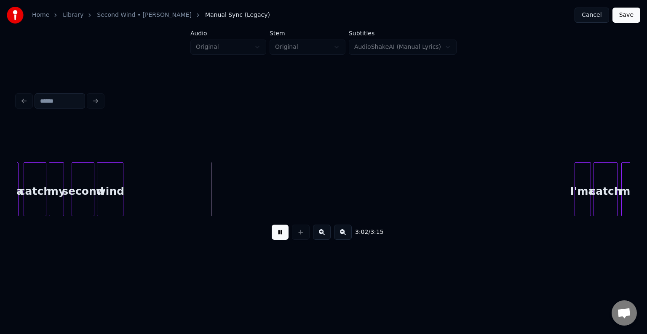
click at [280, 234] on button at bounding box center [279, 232] width 17 height 15
click at [205, 202] on div at bounding box center [204, 189] width 3 height 53
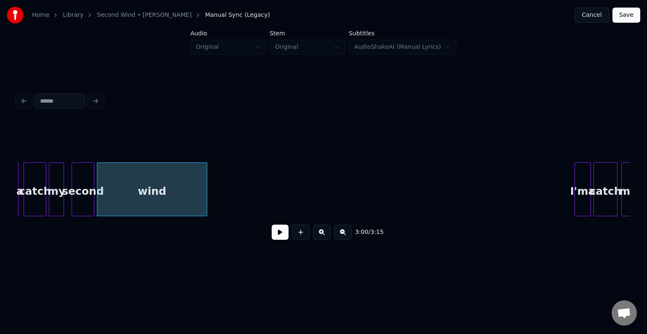
click at [282, 235] on button at bounding box center [279, 232] width 17 height 15
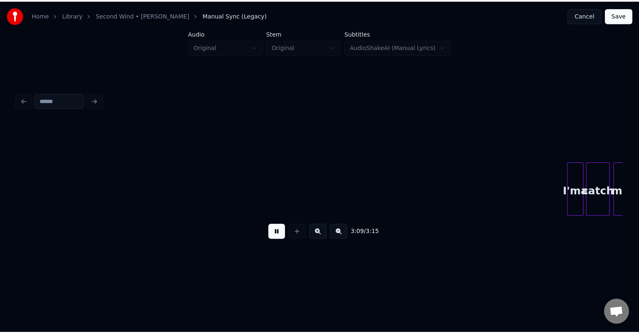
scroll to position [0, 11756]
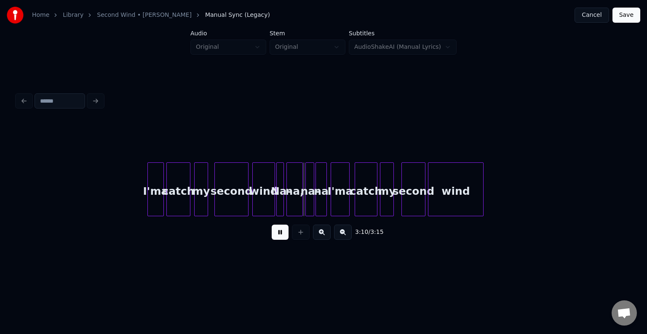
click at [281, 234] on button at bounding box center [279, 232] width 17 height 15
click at [318, 200] on div "na" at bounding box center [321, 191] width 11 height 57
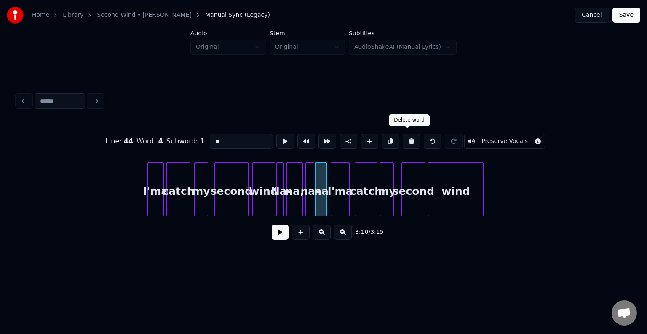
click at [402, 141] on button at bounding box center [411, 141] width 18 height 15
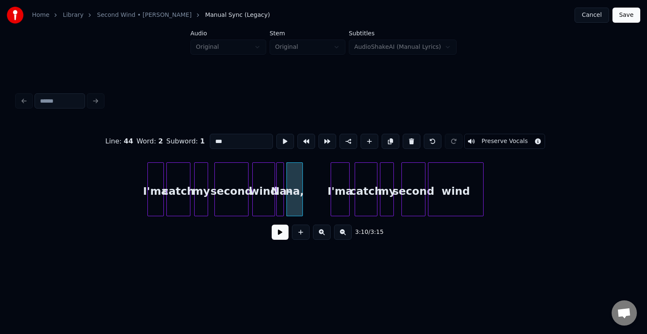
click at [402, 141] on button at bounding box center [411, 141] width 18 height 15
type input "****"
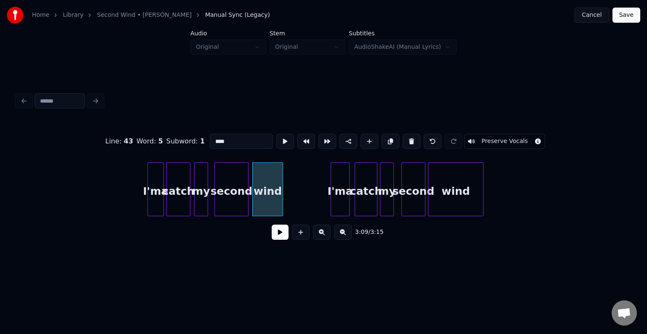
click at [281, 198] on div at bounding box center [281, 189] width 3 height 53
click at [278, 237] on button at bounding box center [279, 232] width 17 height 15
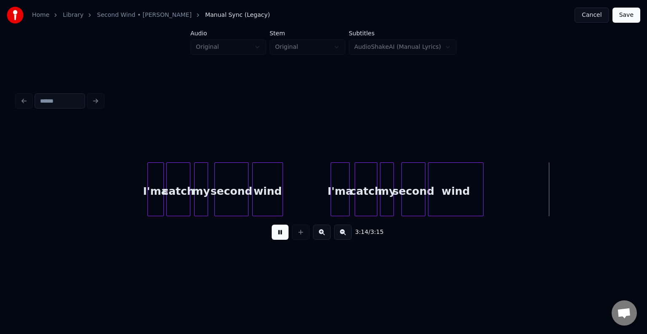
click at [621, 20] on button "Save" at bounding box center [626, 15] width 28 height 15
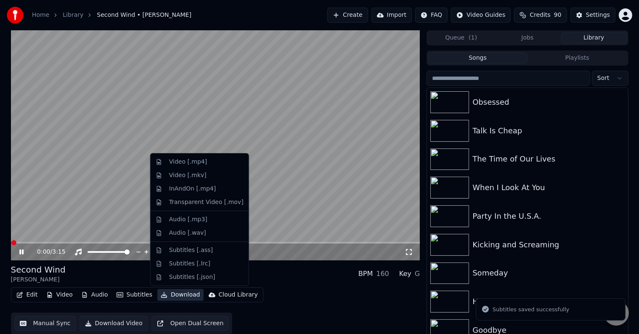
click at [173, 297] on button "Download" at bounding box center [180, 295] width 46 height 12
click at [178, 163] on div "Video [.mp4]" at bounding box center [188, 162] width 38 height 8
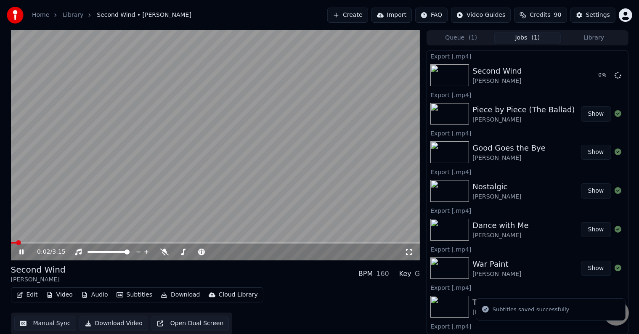
click at [21, 250] on icon at bounding box center [21, 252] width 4 height 5
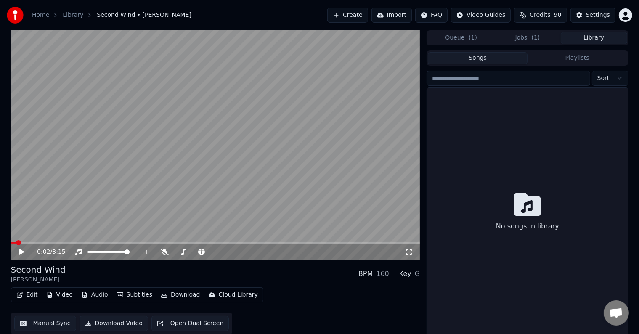
click at [579, 37] on button "Library" at bounding box center [594, 38] width 67 height 12
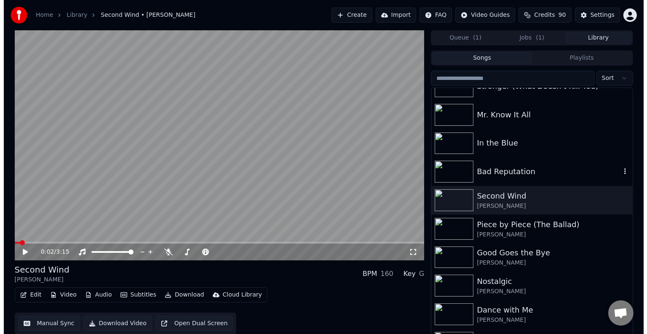
scroll to position [6428, 0]
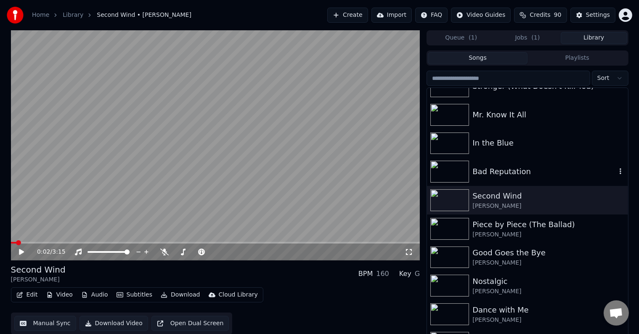
click at [519, 171] on div "Bad Reputation" at bounding box center [545, 172] width 144 height 12
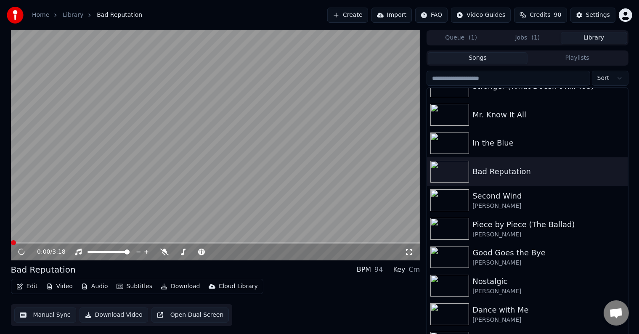
click at [29, 288] on button "Edit" at bounding box center [27, 287] width 28 height 12
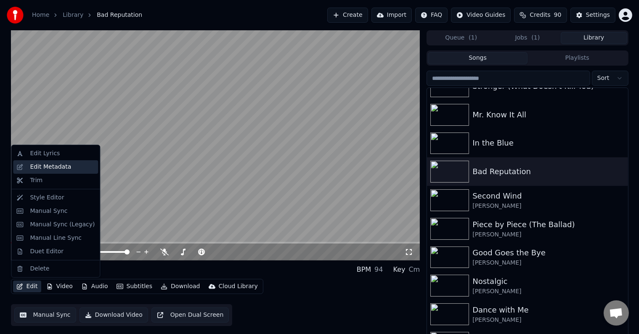
click at [45, 166] on div "Edit Metadata" at bounding box center [50, 167] width 41 height 8
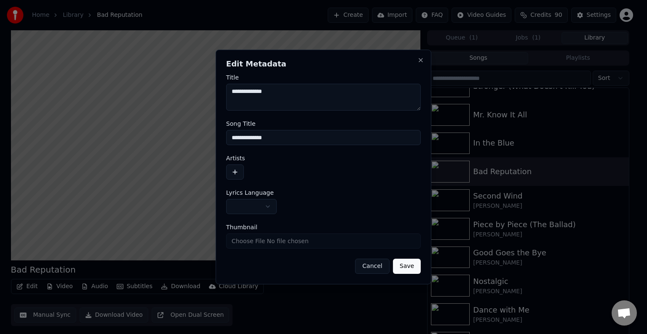
click at [242, 203] on body "Home Library Bad Reputation Create Import FAQ Video Guides Credits 90 Settings …" at bounding box center [319, 167] width 639 height 334
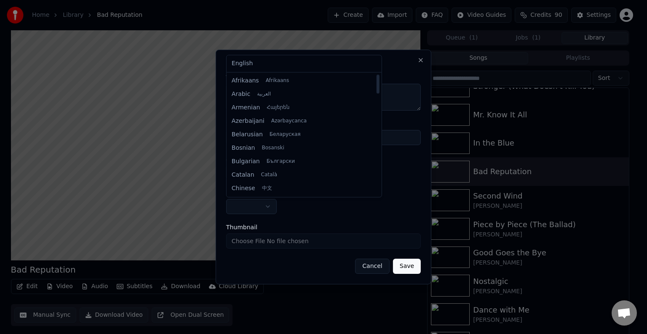
select select "**"
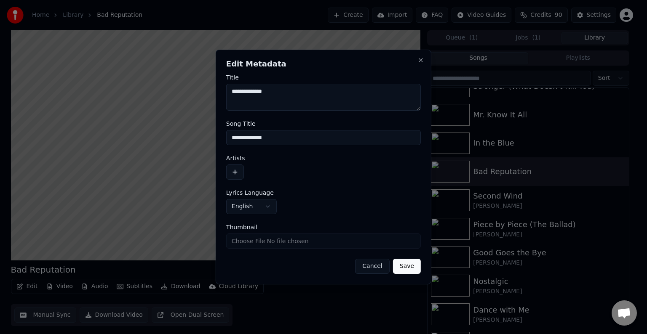
click at [234, 176] on button "button" at bounding box center [235, 172] width 18 height 15
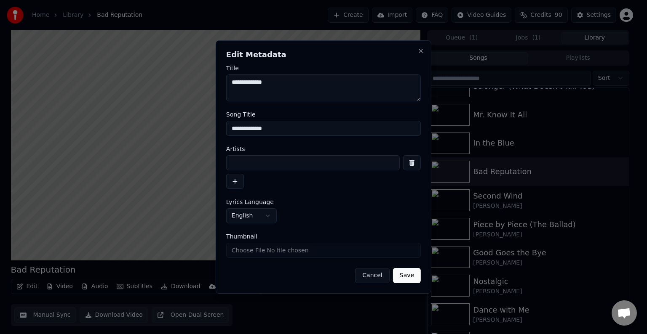
click at [251, 158] on input at bounding box center [312, 162] width 173 height 15
click at [393, 268] on button "Save" at bounding box center [407, 275] width 28 height 15
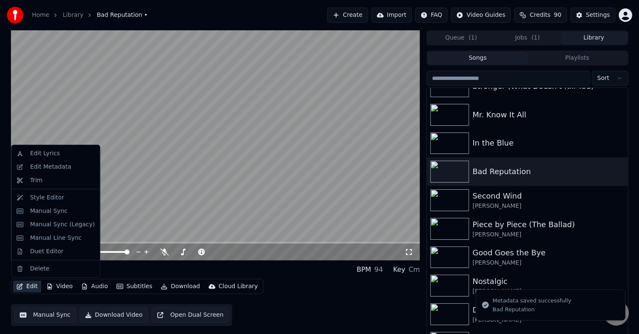
click at [19, 285] on icon "button" at bounding box center [19, 287] width 7 height 6
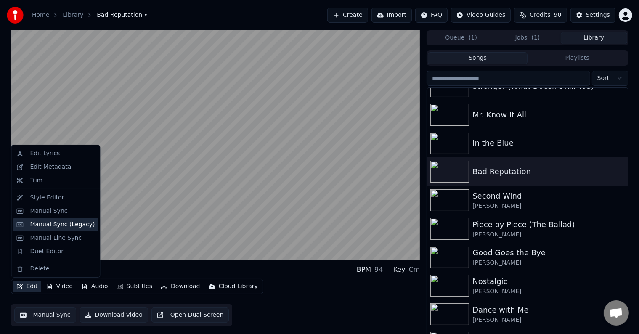
click at [32, 222] on div "Manual Sync (Legacy)" at bounding box center [62, 225] width 65 height 8
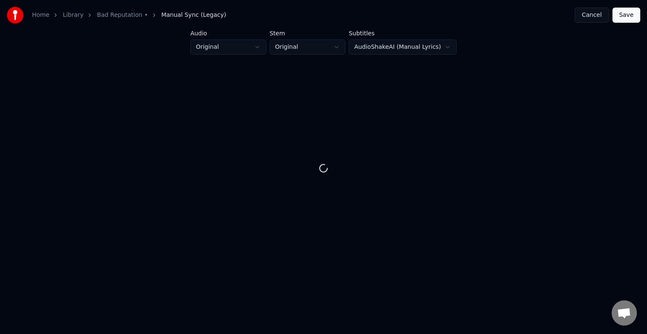
click at [586, 15] on button "Cancel" at bounding box center [591, 15] width 34 height 15
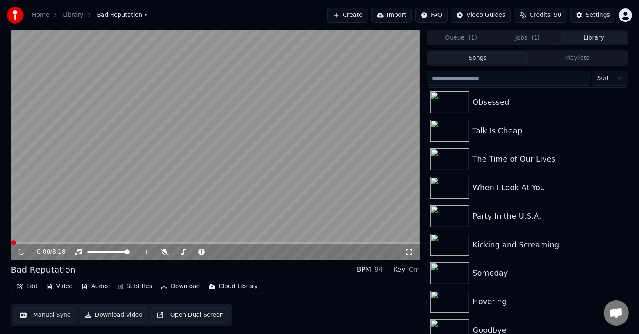
click at [23, 288] on button "Edit" at bounding box center [27, 287] width 28 height 12
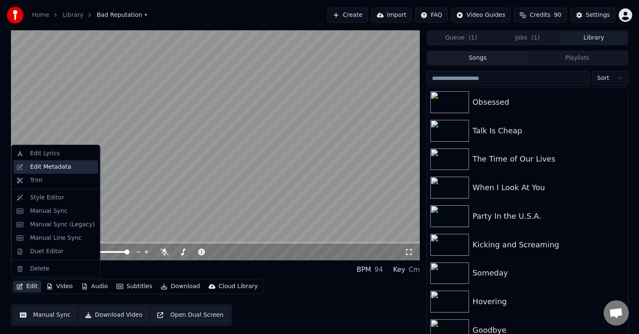
click at [38, 168] on div "Edit Metadata" at bounding box center [50, 167] width 41 height 8
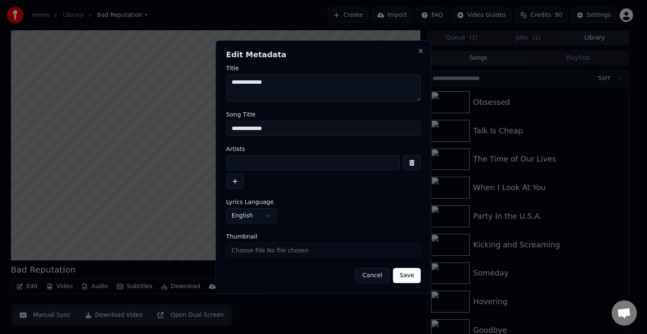
click at [239, 165] on input at bounding box center [312, 162] width 173 height 15
type input "**********"
click at [393, 268] on button "Save" at bounding box center [407, 275] width 28 height 15
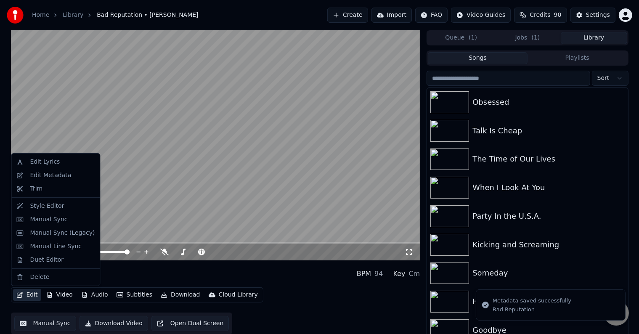
click at [25, 295] on button "Edit" at bounding box center [27, 295] width 28 height 12
click at [51, 232] on div "Manual Sync (Legacy)" at bounding box center [62, 233] width 65 height 8
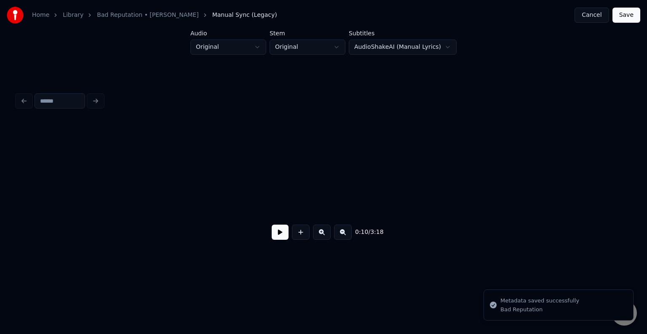
scroll to position [0, 688]
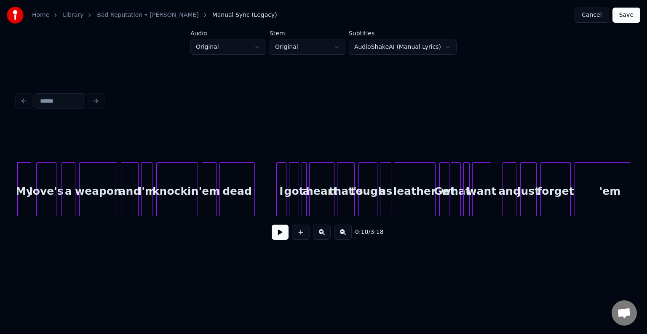
click at [281, 237] on button at bounding box center [279, 232] width 17 height 15
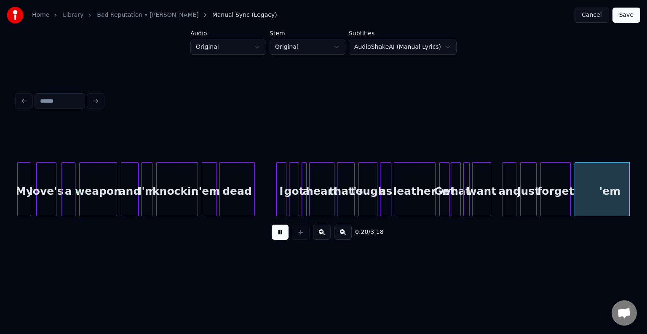
scroll to position [0, 1301]
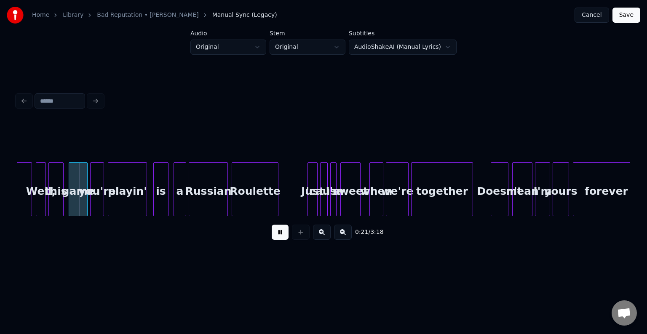
click at [281, 237] on button at bounding box center [279, 232] width 17 height 15
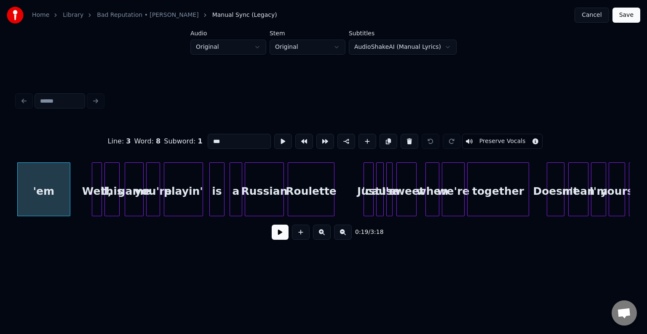
click at [69, 203] on div at bounding box center [68, 189] width 3 height 53
click at [282, 236] on button at bounding box center [279, 232] width 17 height 15
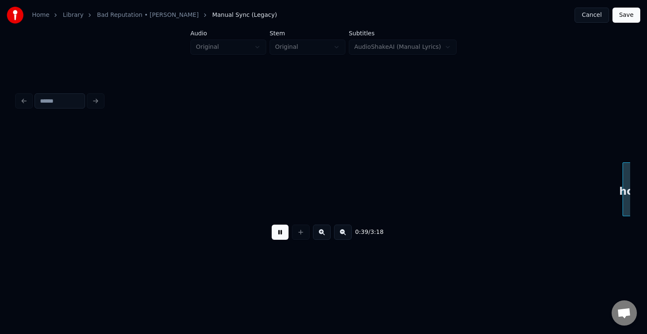
scroll to position [0, 2472]
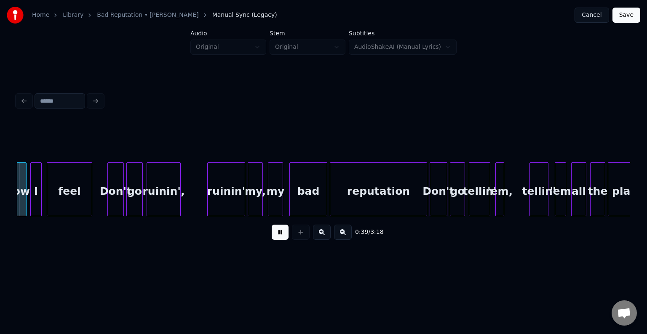
click at [282, 236] on button at bounding box center [279, 232] width 17 height 15
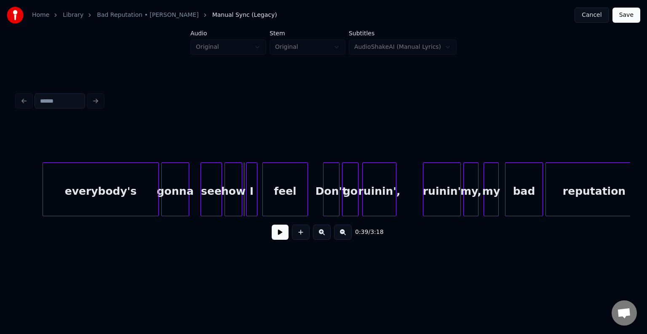
scroll to position [0, 2253]
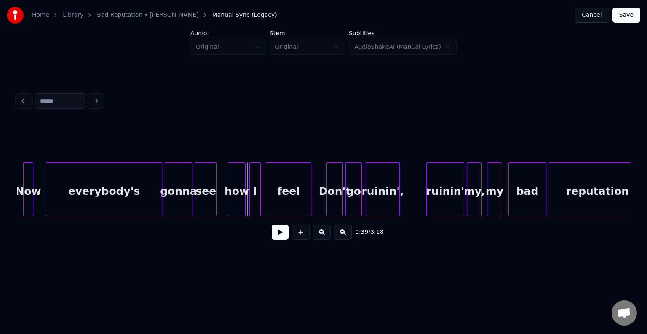
click at [195, 205] on div "see" at bounding box center [205, 189] width 21 height 54
click at [224, 202] on div at bounding box center [223, 189] width 3 height 53
click at [277, 240] on button at bounding box center [279, 232] width 17 height 15
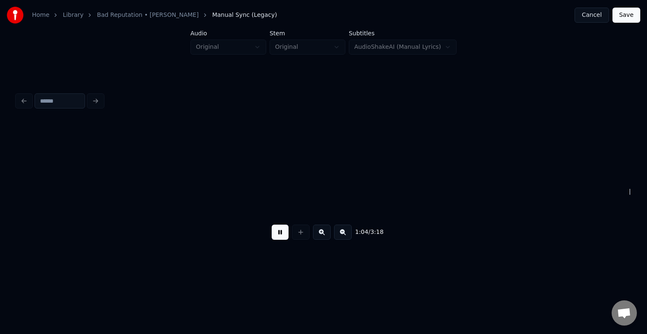
scroll to position [0, 4093]
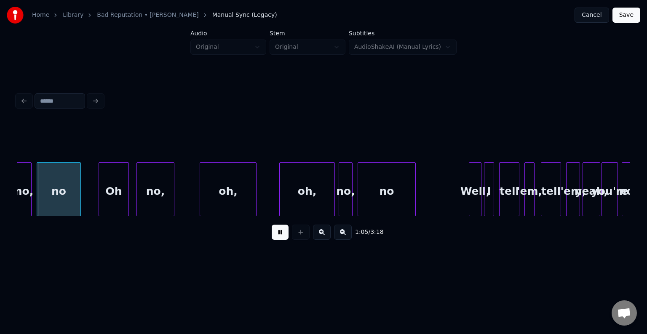
click at [279, 237] on button at bounding box center [279, 232] width 17 height 15
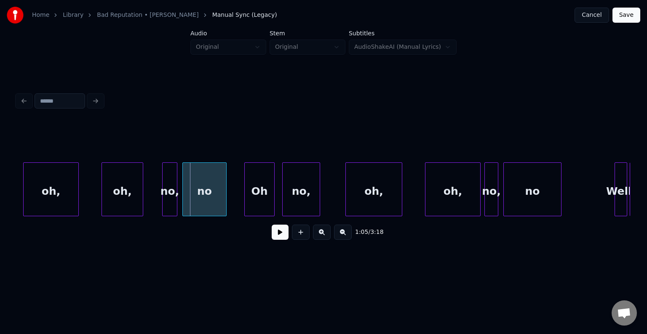
scroll to position [0, 3908]
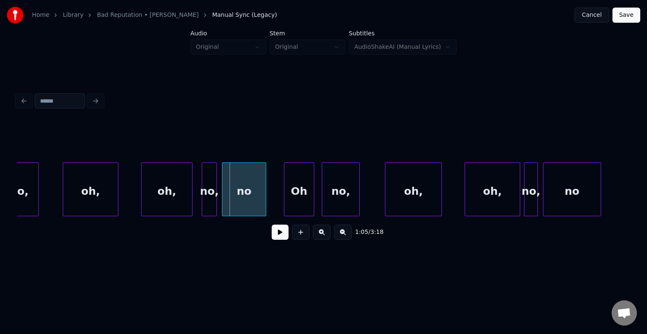
click at [190, 200] on div at bounding box center [190, 189] width 3 height 53
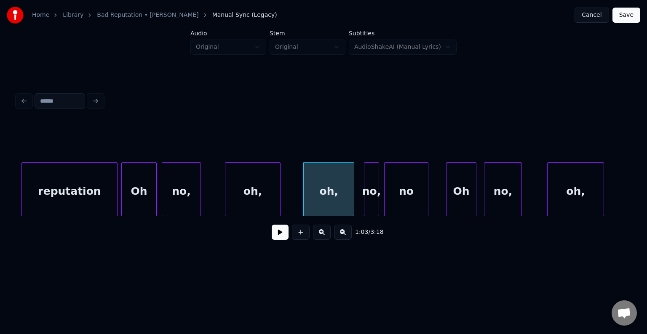
scroll to position [0, 3739]
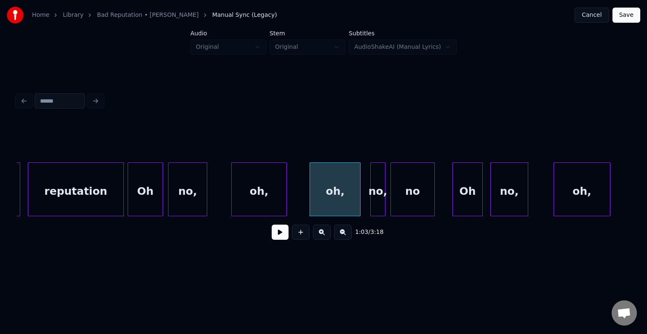
click at [249, 208] on div "oh," at bounding box center [259, 191] width 55 height 57
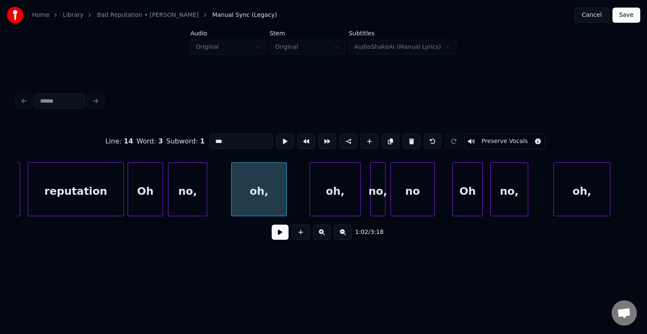
click at [286, 240] on button at bounding box center [279, 232] width 17 height 15
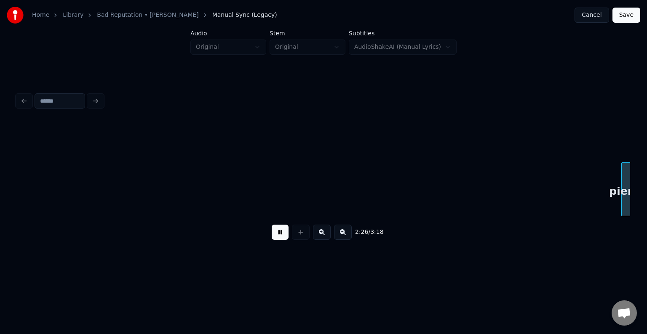
scroll to position [0, 9262]
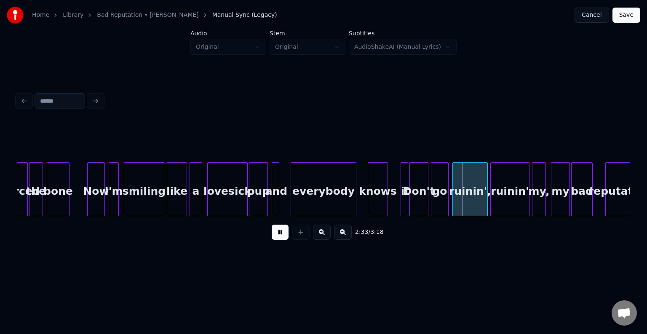
click at [286, 240] on button at bounding box center [279, 232] width 17 height 15
click at [397, 206] on div at bounding box center [397, 189] width 3 height 53
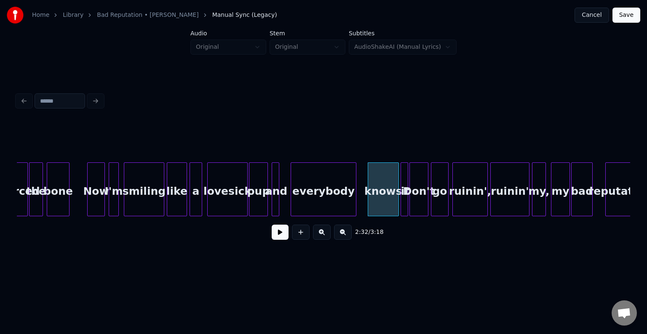
click at [406, 197] on div at bounding box center [406, 189] width 3 height 53
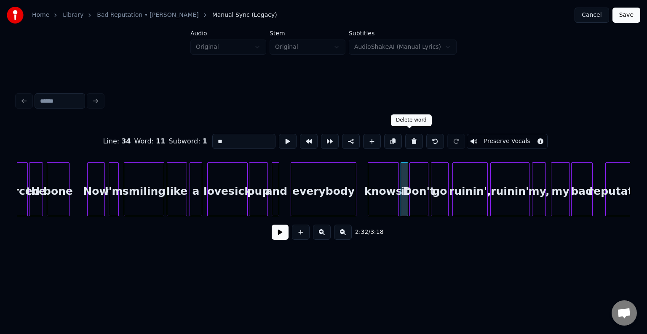
click at [407, 137] on button at bounding box center [414, 141] width 18 height 15
type input "*****"
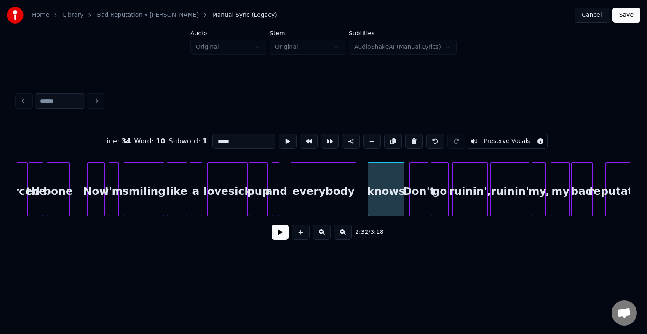
click at [402, 202] on div at bounding box center [402, 189] width 3 height 53
click at [283, 240] on button at bounding box center [279, 232] width 17 height 15
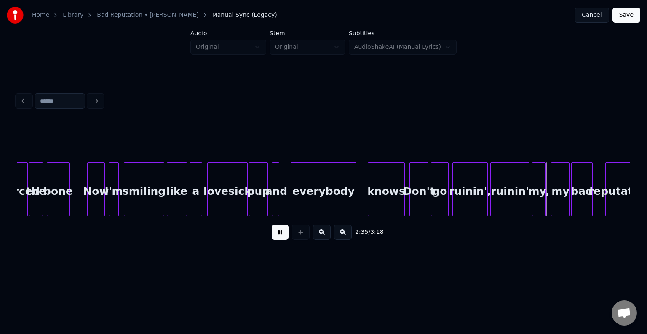
click at [283, 240] on button at bounding box center [279, 232] width 17 height 15
click at [476, 200] on div "ruinin'," at bounding box center [469, 191] width 35 height 57
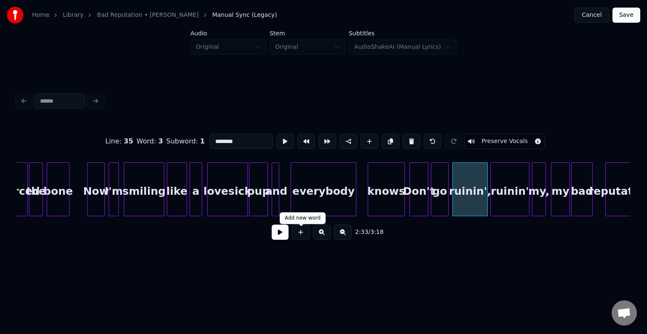
click at [281, 235] on button at bounding box center [279, 232] width 17 height 15
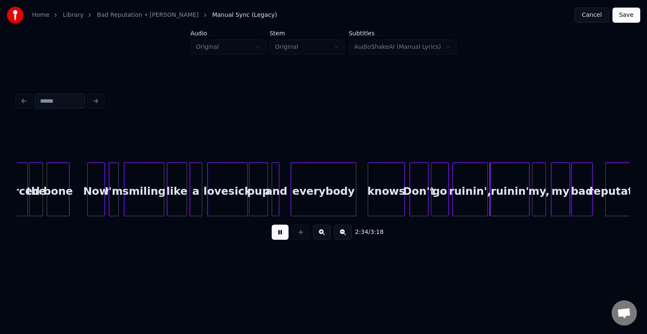
click at [281, 235] on button at bounding box center [279, 232] width 17 height 15
click at [506, 197] on div at bounding box center [507, 189] width 3 height 53
click at [468, 202] on div "ruinin'," at bounding box center [469, 191] width 35 height 57
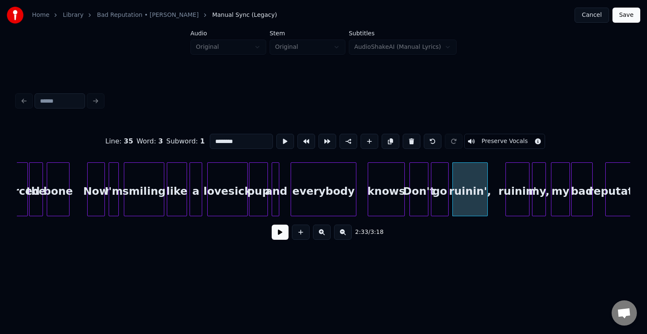
click at [277, 236] on button at bounding box center [279, 232] width 17 height 15
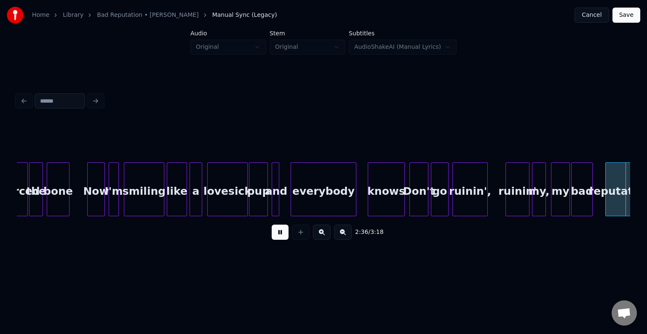
scroll to position [0, 9874]
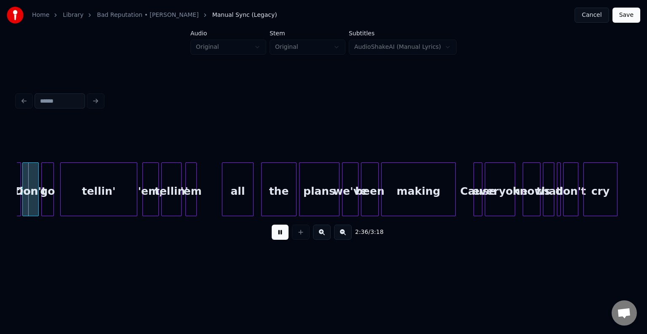
click at [277, 236] on button at bounding box center [279, 232] width 17 height 15
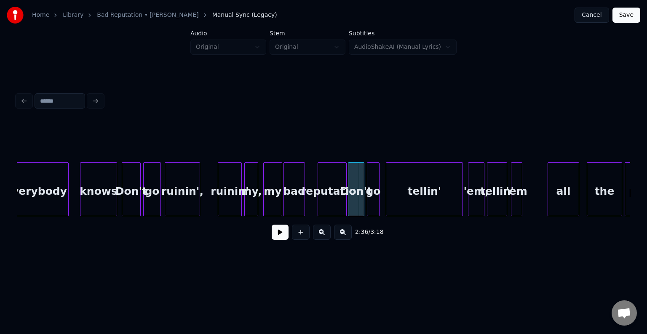
scroll to position [0, 9538]
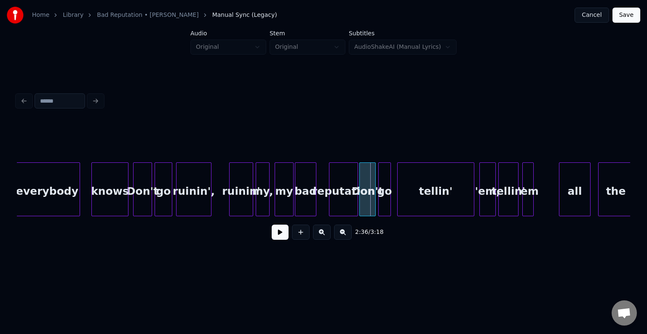
click at [277, 238] on button at bounding box center [279, 232] width 17 height 15
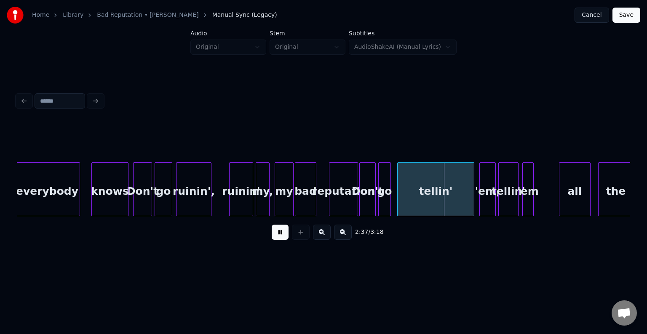
click at [277, 238] on button at bounding box center [279, 232] width 17 height 15
click at [402, 200] on div "tellin'" at bounding box center [438, 191] width 76 height 57
click at [415, 197] on div "tellin'" at bounding box center [438, 191] width 76 height 57
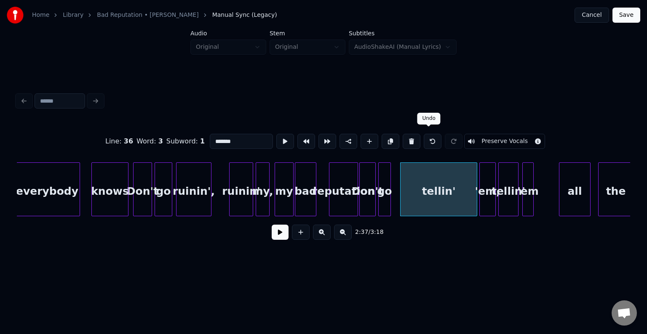
click at [423, 136] on button at bounding box center [432, 141] width 18 height 15
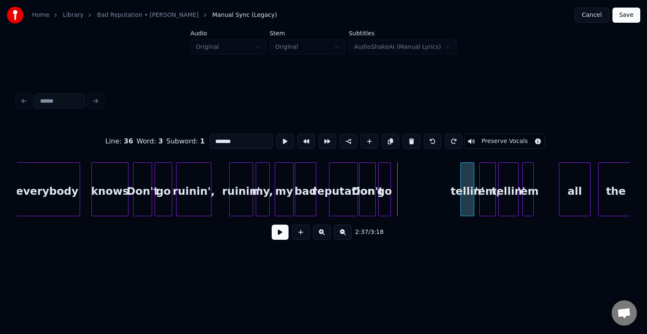
click at [460, 203] on div at bounding box center [461, 189] width 3 height 53
click at [452, 203] on div "go" at bounding box center [451, 191] width 12 height 57
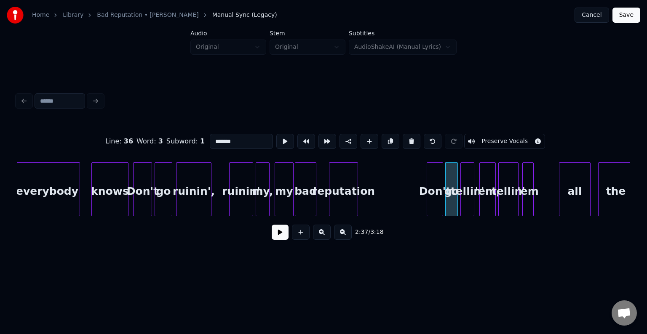
click at [434, 204] on div "Don't" at bounding box center [435, 191] width 16 height 57
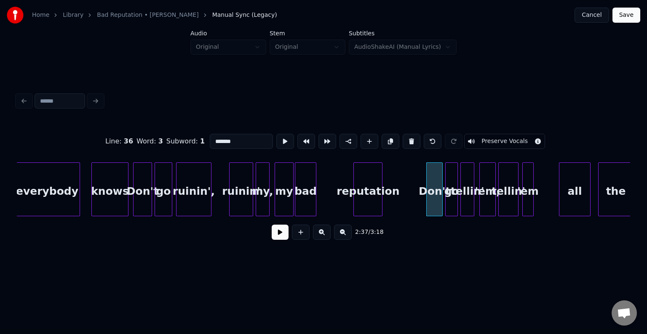
click at [369, 199] on div "reputation" at bounding box center [368, 191] width 28 height 57
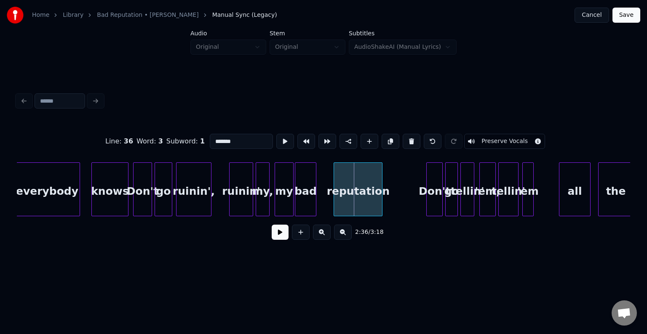
click at [335, 205] on div at bounding box center [335, 189] width 3 height 53
click at [283, 236] on button at bounding box center [279, 232] width 17 height 15
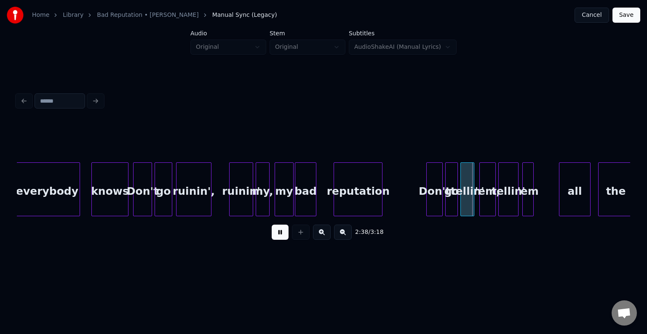
click at [283, 236] on button at bounding box center [279, 232] width 17 height 15
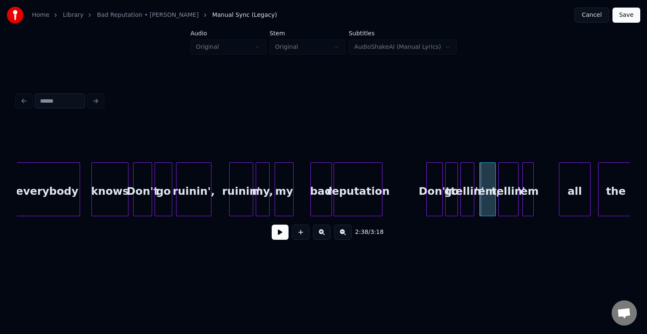
click at [322, 199] on div "bad" at bounding box center [321, 191] width 21 height 57
click at [241, 204] on div "ruinin'" at bounding box center [240, 191] width 23 height 57
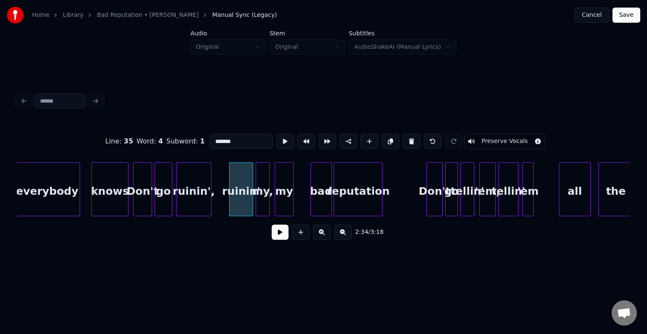
click at [277, 240] on button at bounding box center [279, 232] width 17 height 15
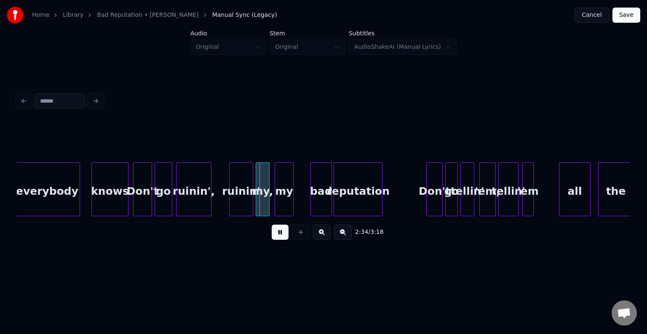
click at [277, 240] on button at bounding box center [279, 232] width 17 height 15
click at [298, 201] on div "my" at bounding box center [300, 191] width 18 height 57
click at [282, 203] on div "my," at bounding box center [281, 191] width 13 height 57
click at [231, 203] on div at bounding box center [230, 189] width 3 height 53
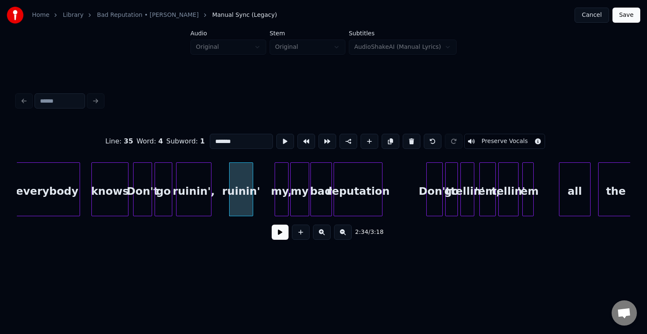
click at [279, 239] on button at bounding box center [279, 232] width 17 height 15
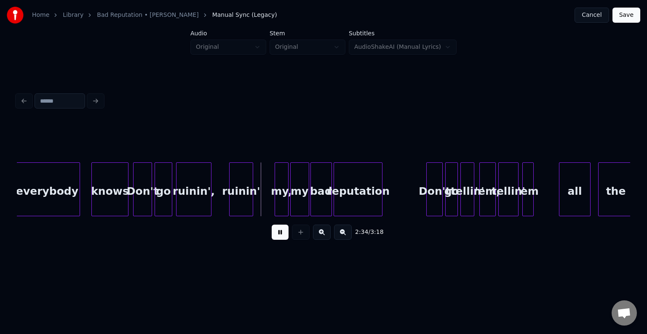
click at [279, 239] on button at bounding box center [279, 232] width 17 height 15
click at [263, 207] on div at bounding box center [262, 189] width 3 height 53
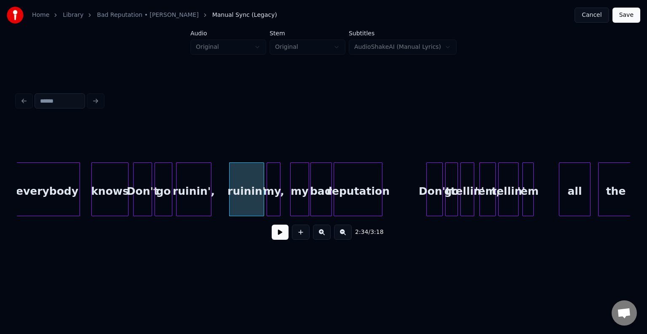
click at [269, 203] on div "my," at bounding box center [273, 191] width 13 height 57
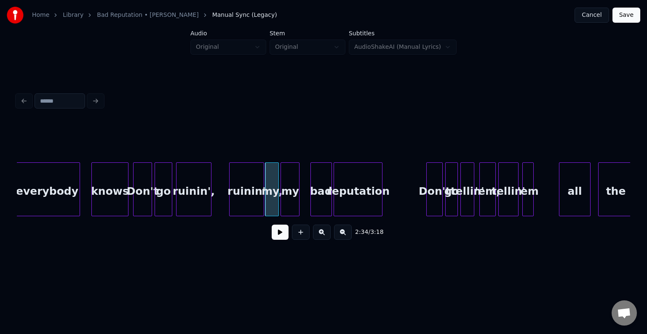
click at [290, 202] on div "my" at bounding box center [290, 191] width 18 height 57
click at [248, 205] on div "ruinin'" at bounding box center [246, 191] width 34 height 57
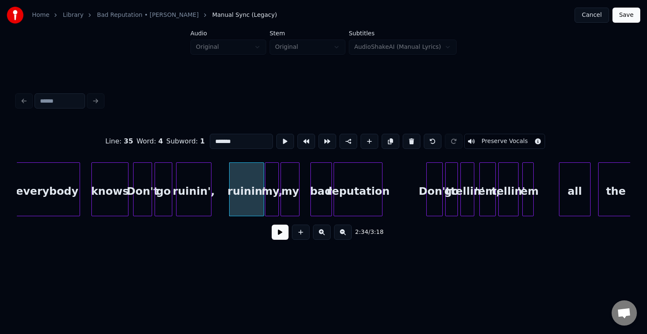
click at [274, 239] on button at bounding box center [279, 232] width 17 height 15
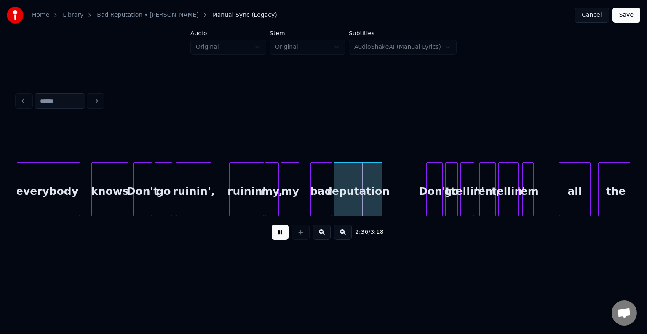
click at [274, 239] on button at bounding box center [279, 232] width 17 height 15
click at [308, 206] on div "bad" at bounding box center [311, 191] width 21 height 57
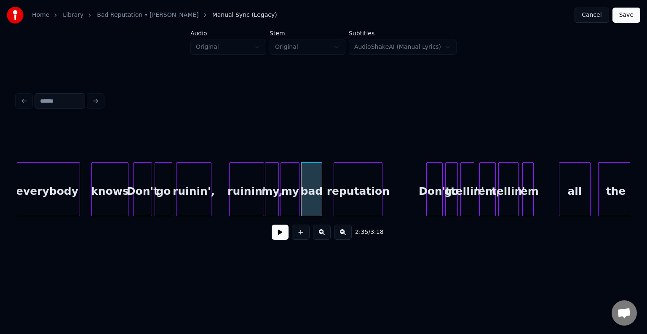
click at [278, 234] on button at bounding box center [279, 232] width 17 height 15
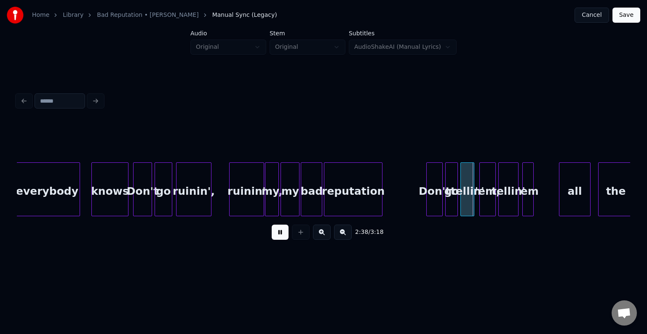
click at [325, 201] on div at bounding box center [325, 189] width 3 height 53
click at [281, 237] on button at bounding box center [279, 232] width 17 height 15
click at [363, 197] on div "reputation" at bounding box center [353, 191] width 58 height 57
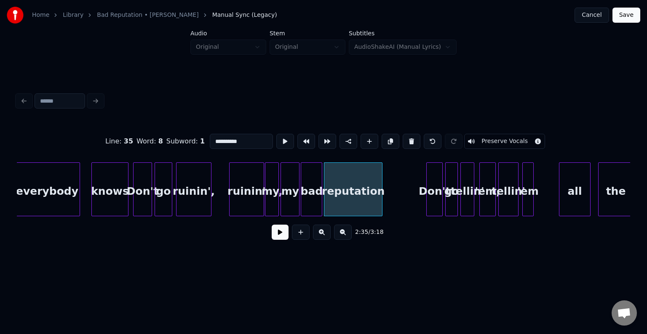
click at [279, 231] on button at bounding box center [279, 232] width 17 height 15
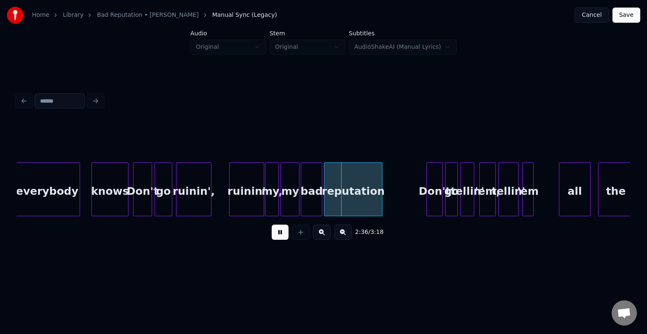
click at [279, 231] on button at bounding box center [279, 232] width 17 height 15
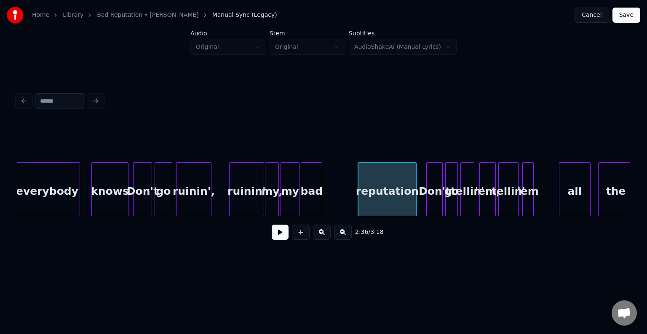
click at [391, 200] on div "reputation" at bounding box center [387, 191] width 58 height 57
click at [354, 202] on div "bad" at bounding box center [343, 189] width 21 height 54
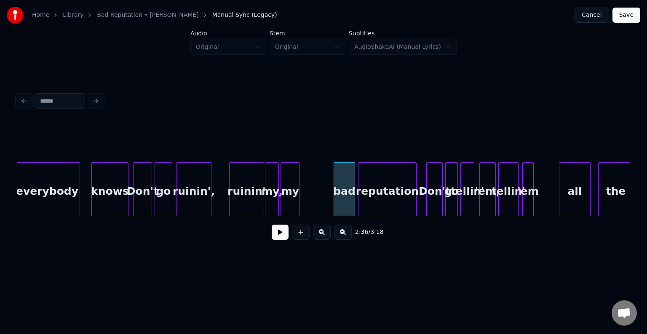
click at [232, 199] on div "ruinin'" at bounding box center [246, 191] width 34 height 57
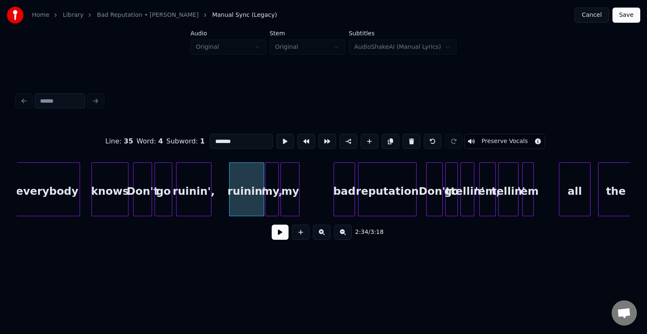
click at [278, 238] on button at bounding box center [279, 232] width 17 height 15
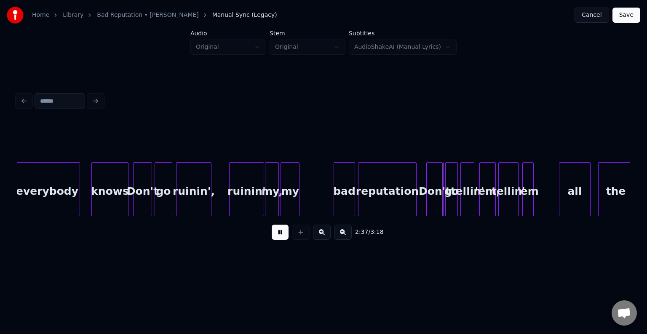
click at [278, 238] on button at bounding box center [279, 232] width 17 height 15
click at [371, 202] on div "reputation" at bounding box center [387, 191] width 58 height 57
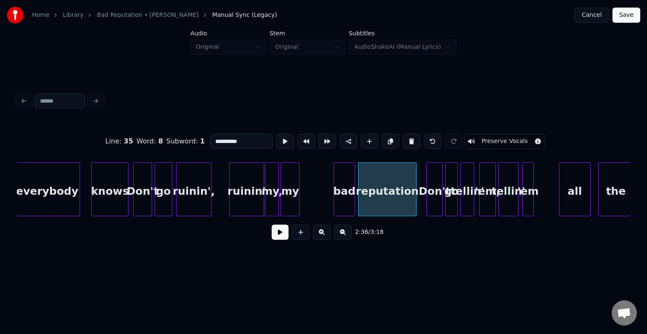
click at [276, 237] on button at bounding box center [279, 232] width 17 height 15
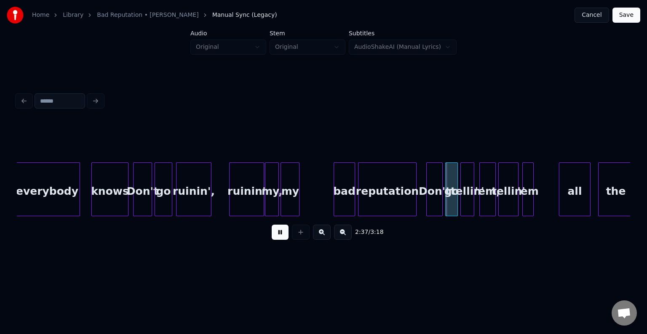
click at [276, 237] on button at bounding box center [279, 232] width 17 height 15
click at [413, 197] on div at bounding box center [414, 189] width 3 height 53
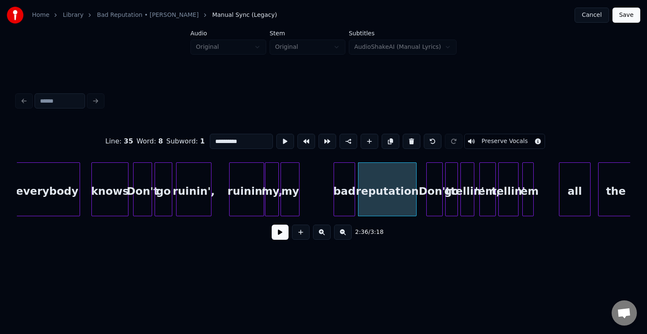
click at [284, 232] on button at bounding box center [279, 232] width 17 height 15
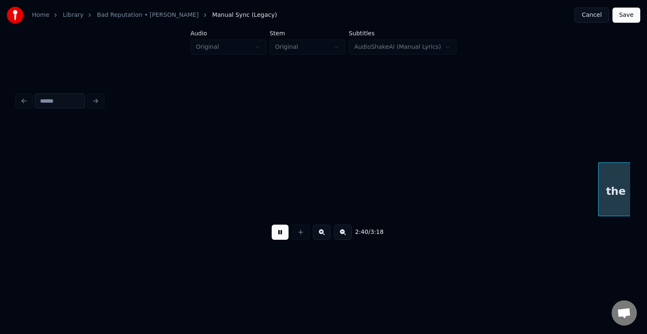
scroll to position [0, 10151]
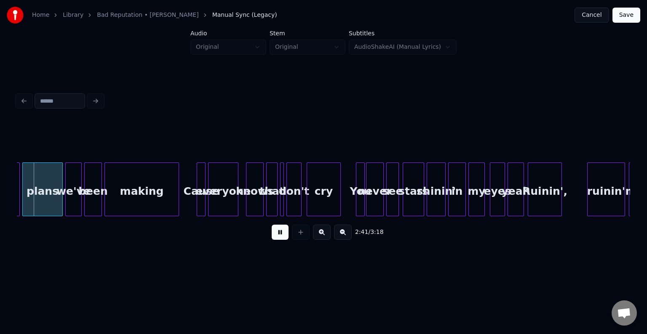
click at [283, 234] on button at bounding box center [279, 232] width 17 height 15
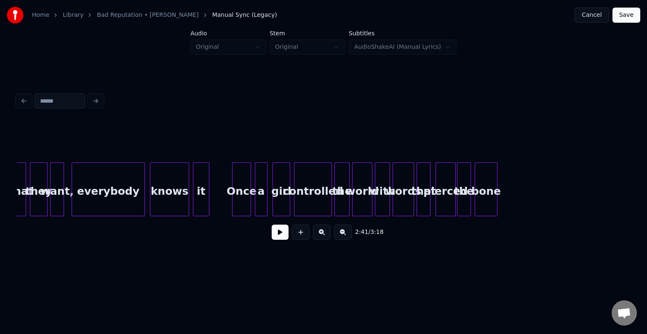
scroll to position [0, 8542]
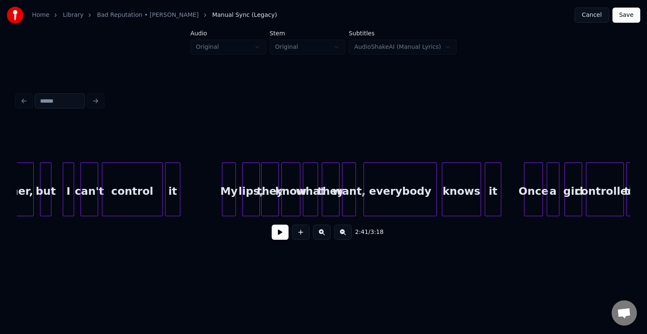
click at [279, 237] on button at bounding box center [279, 232] width 17 height 15
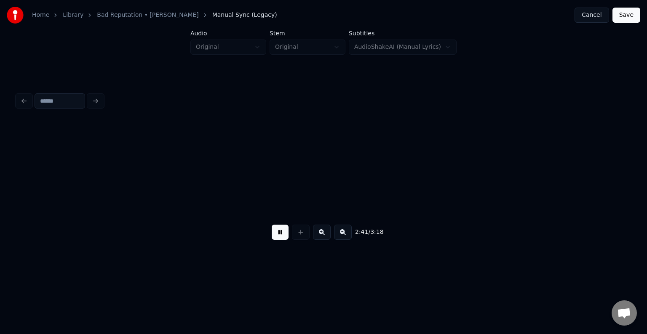
scroll to position [0, 10182]
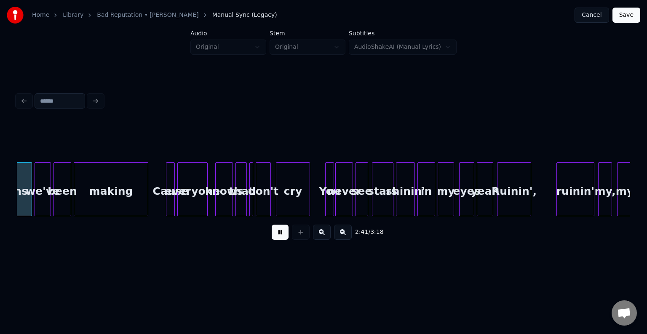
click at [279, 237] on button at bounding box center [279, 232] width 17 height 15
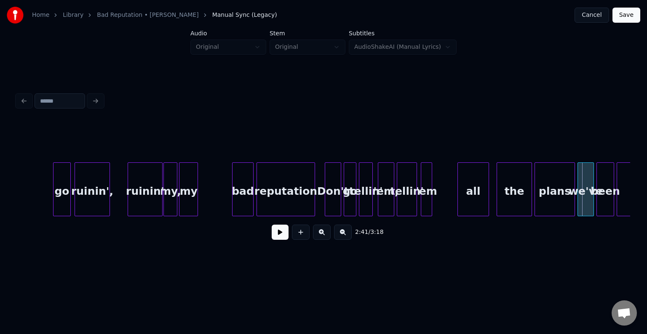
scroll to position [0, 9618]
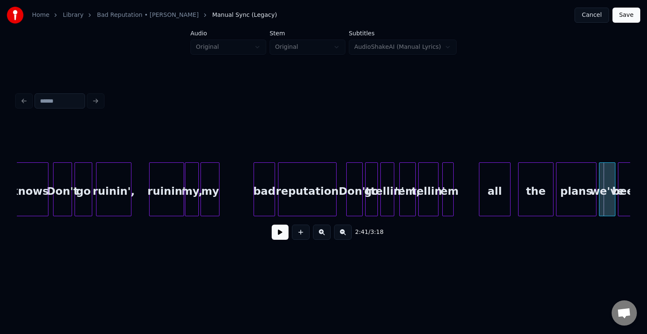
click at [149, 199] on div at bounding box center [150, 189] width 3 height 53
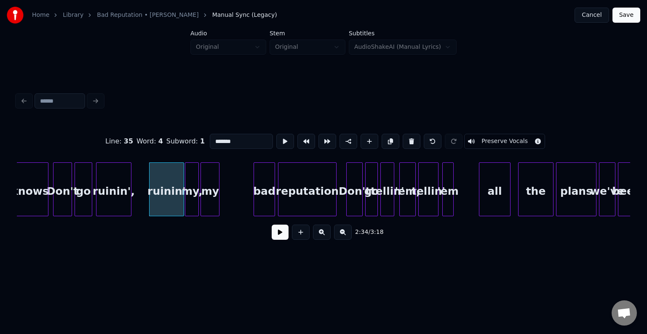
click at [281, 236] on button at bounding box center [279, 232] width 17 height 15
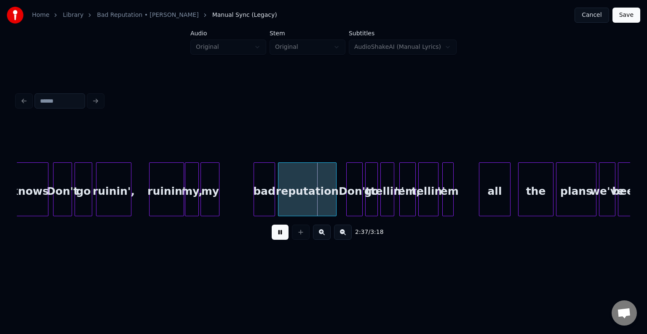
click at [281, 236] on button at bounding box center [279, 232] width 17 height 15
click at [301, 197] on div "reputation" at bounding box center [307, 191] width 58 height 57
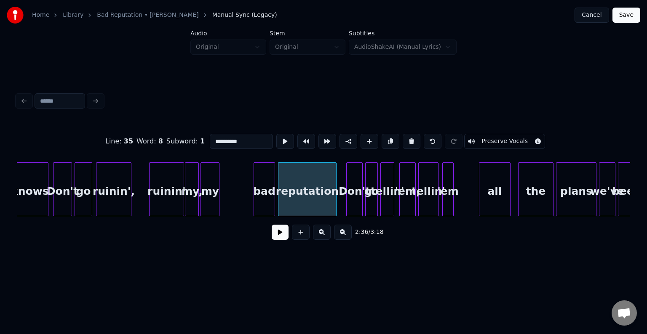
click at [283, 236] on button at bounding box center [279, 232] width 17 height 15
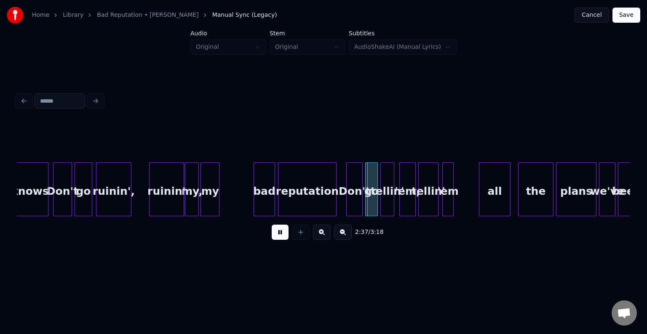
click at [283, 236] on button at bounding box center [279, 232] width 17 height 15
click at [543, 199] on div at bounding box center [544, 189] width 3 height 53
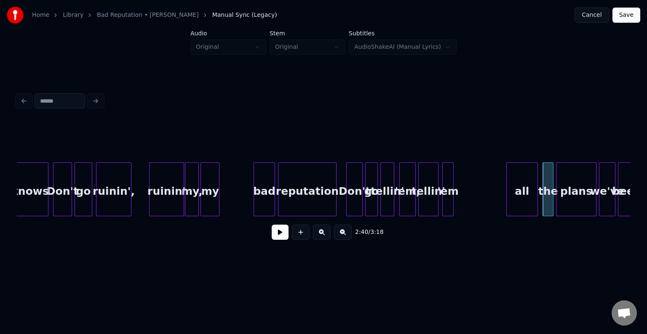
click at [521, 197] on div "all" at bounding box center [521, 191] width 31 height 57
click at [531, 198] on div at bounding box center [531, 189] width 3 height 53
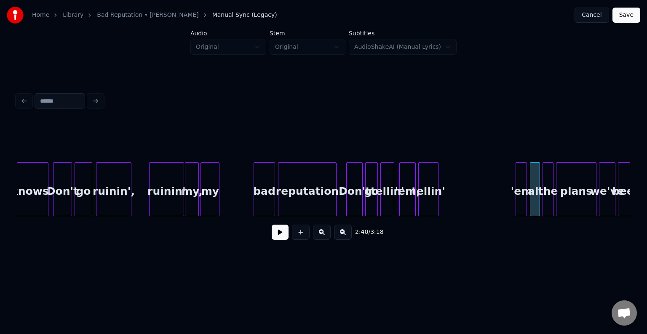
click at [523, 197] on div "'em" at bounding box center [521, 191] width 11 height 57
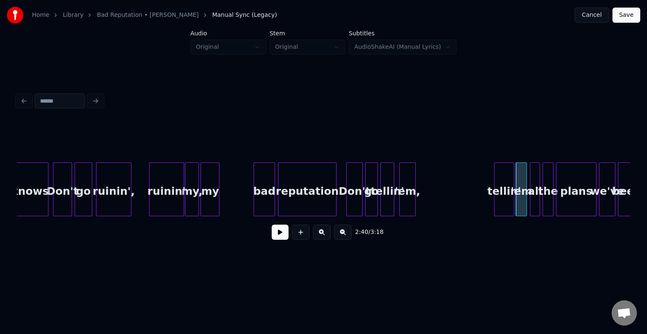
click at [508, 191] on div "tellin'" at bounding box center [503, 191] width 19 height 57
click at [277, 234] on button at bounding box center [279, 232] width 17 height 15
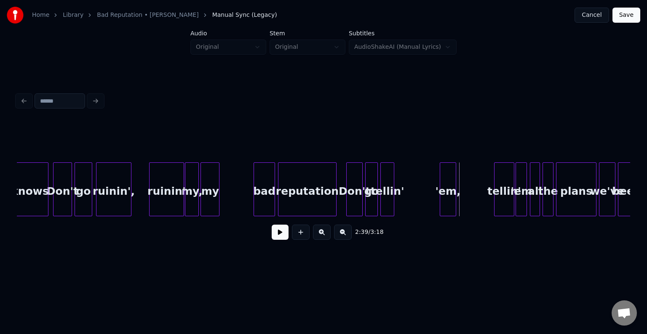
click at [446, 208] on div "'em," at bounding box center [448, 191] width 16 height 57
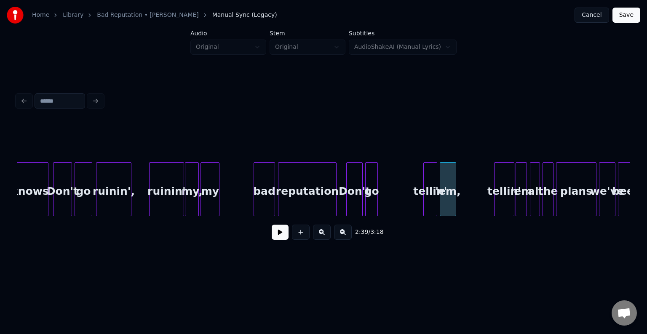
click at [427, 201] on div "tellin'" at bounding box center [429, 191] width 13 height 57
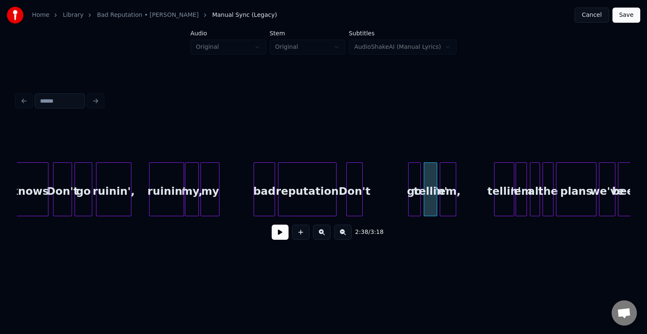
click at [413, 200] on div "go" at bounding box center [414, 191] width 12 height 57
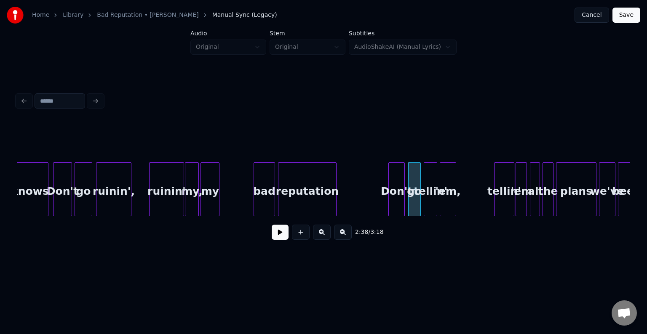
click at [396, 202] on div "Don't" at bounding box center [397, 191] width 16 height 57
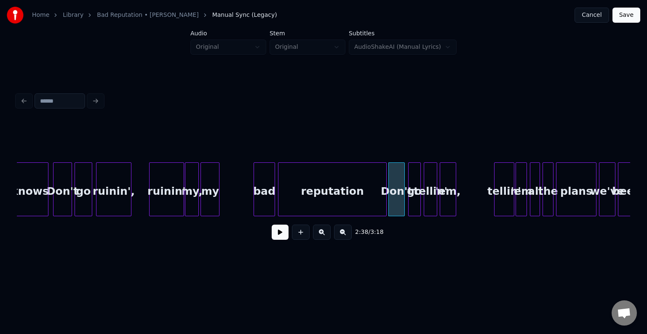
click at [384, 202] on div at bounding box center [384, 189] width 3 height 53
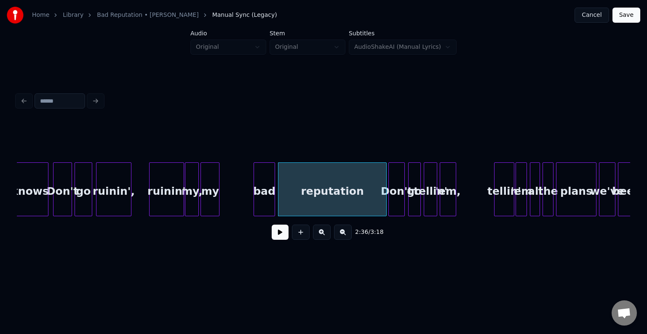
click at [277, 240] on button at bounding box center [279, 232] width 17 height 15
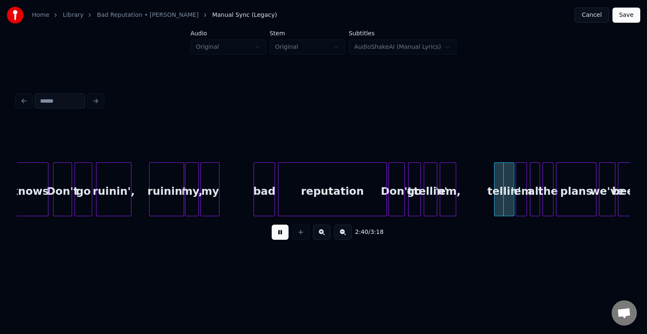
click at [277, 240] on button at bounding box center [279, 232] width 17 height 15
click at [487, 202] on div "tellin'" at bounding box center [486, 191] width 19 height 57
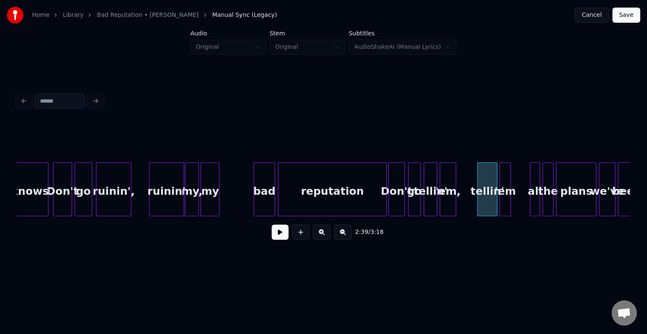
click at [504, 203] on div "'em" at bounding box center [505, 191] width 11 height 57
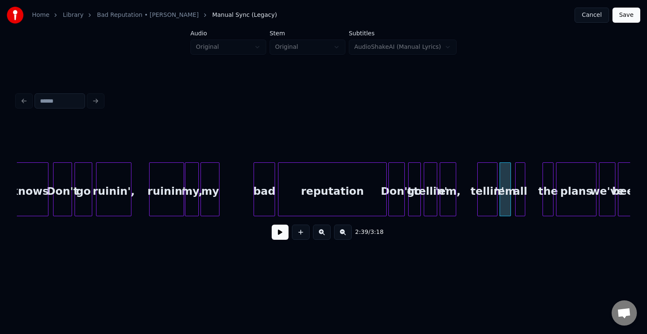
click at [521, 202] on div "all" at bounding box center [520, 191] width 10 height 57
click at [534, 201] on div "the" at bounding box center [532, 191] width 10 height 57
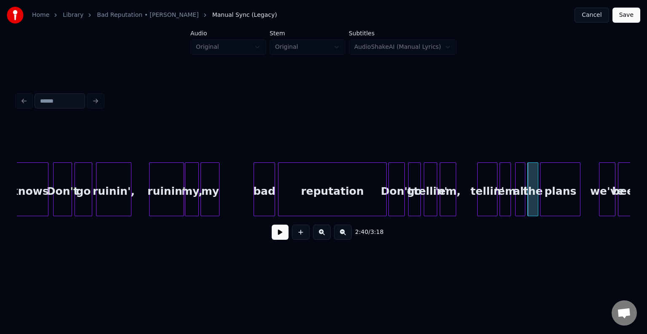
click at [554, 200] on div "plans" at bounding box center [560, 191] width 40 height 57
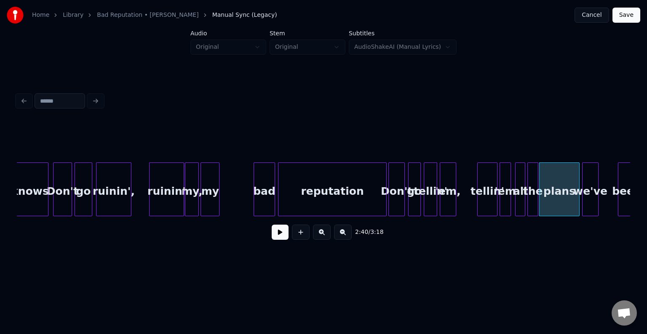
click at [587, 200] on div "we've" at bounding box center [590, 191] width 16 height 57
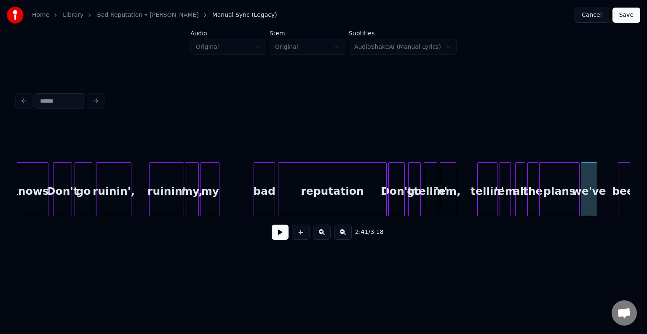
scroll to position [0, 9621]
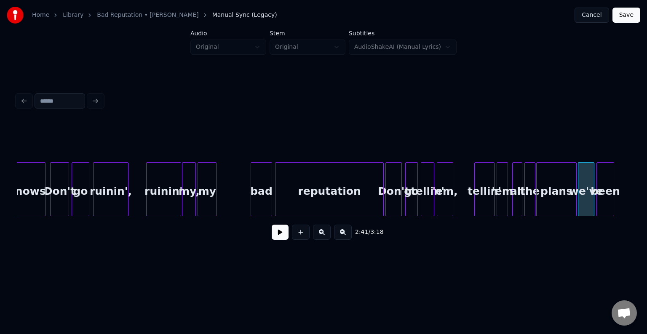
click at [606, 200] on div "been" at bounding box center [604, 191] width 17 height 57
click at [276, 237] on button at bounding box center [279, 232] width 17 height 15
click at [219, 200] on div at bounding box center [220, 189] width 3 height 53
click at [282, 236] on button at bounding box center [279, 232] width 17 height 15
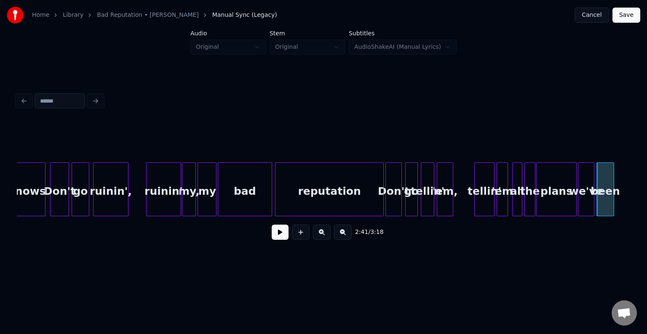
click at [628, 221] on div "2:41 / 3:18" at bounding box center [323, 232] width 613 height 32
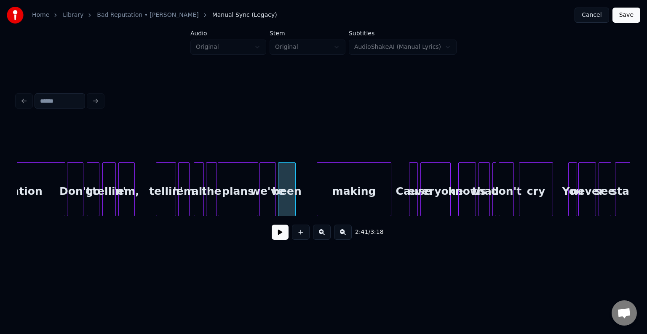
scroll to position [0, 9941]
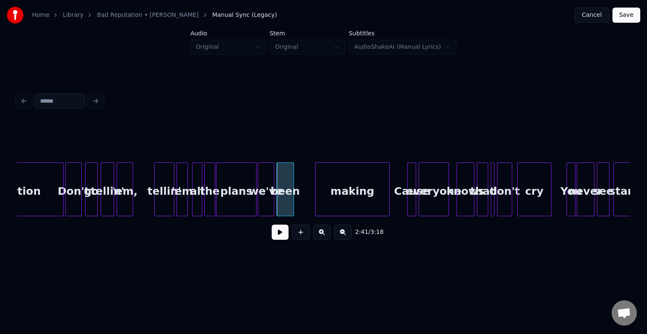
click at [276, 232] on button at bounding box center [279, 232] width 17 height 15
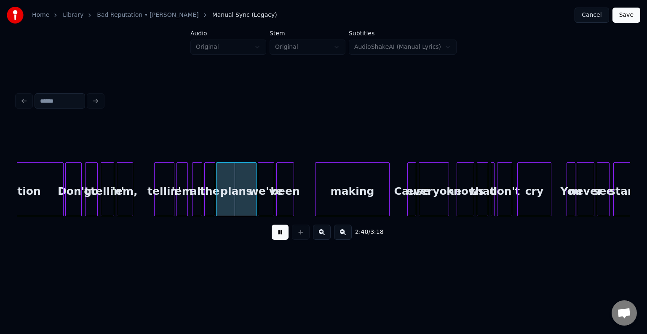
click at [276, 232] on button at bounding box center [279, 232] width 17 height 15
click at [236, 202] on div at bounding box center [236, 189] width 3 height 53
click at [231, 200] on div at bounding box center [231, 189] width 3 height 53
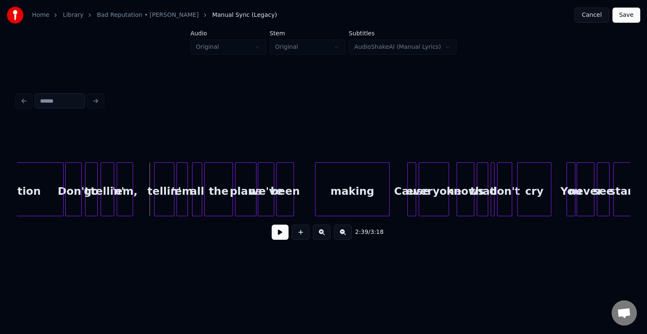
click at [280, 236] on button at bounding box center [279, 232] width 17 height 15
click at [212, 195] on div "the" at bounding box center [218, 191] width 27 height 57
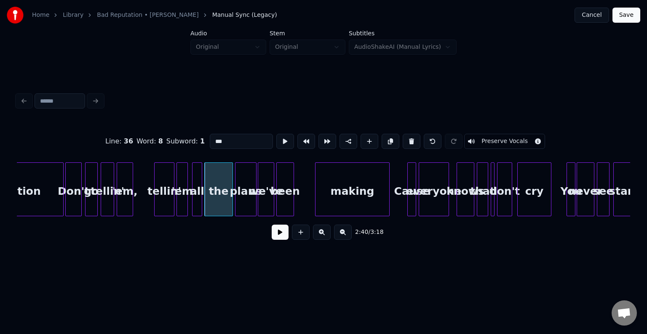
click at [284, 238] on button at bounding box center [279, 232] width 17 height 15
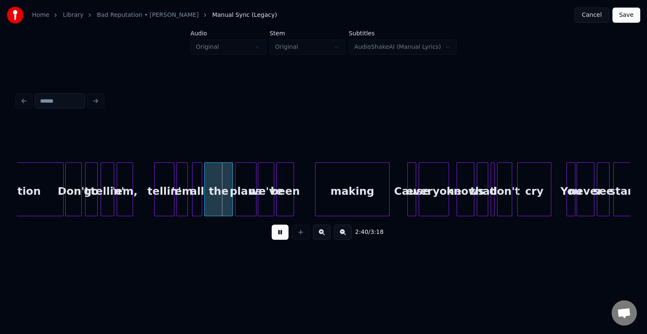
click at [280, 236] on button at bounding box center [279, 232] width 17 height 15
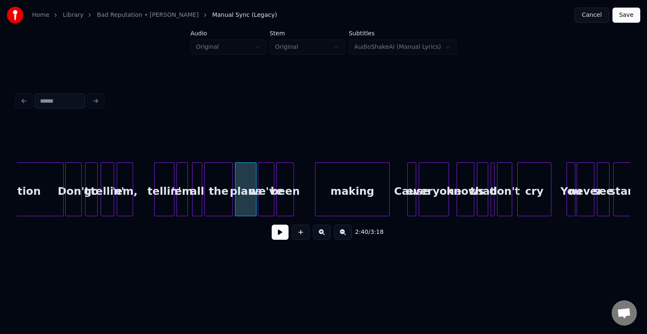
click at [282, 236] on button at bounding box center [279, 232] width 17 height 15
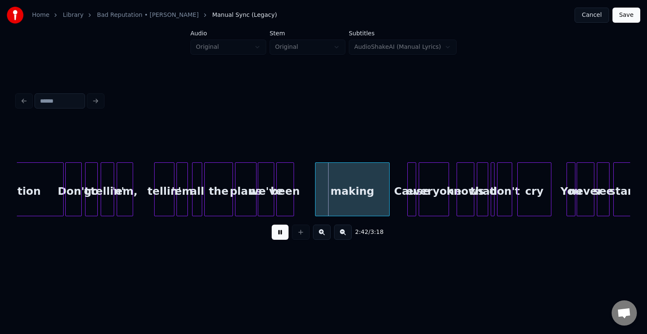
click at [282, 236] on button at bounding box center [279, 232] width 17 height 15
click at [337, 188] on div "making" at bounding box center [352, 191] width 74 height 57
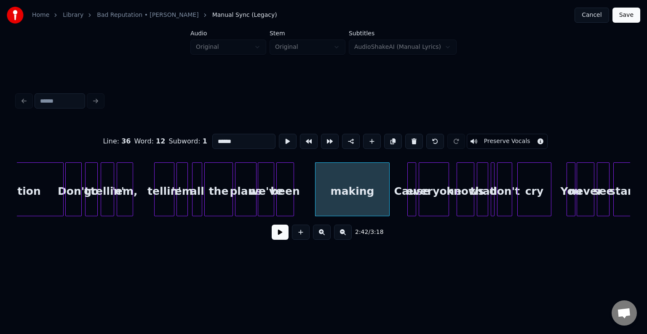
click at [279, 234] on button at bounding box center [279, 232] width 17 height 15
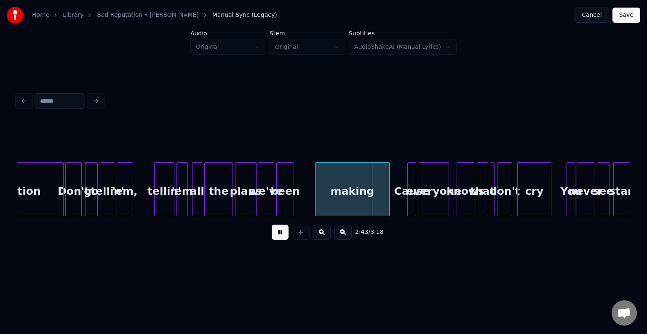
click at [279, 234] on button at bounding box center [279, 232] width 17 height 15
click at [303, 200] on div "been" at bounding box center [302, 191] width 17 height 57
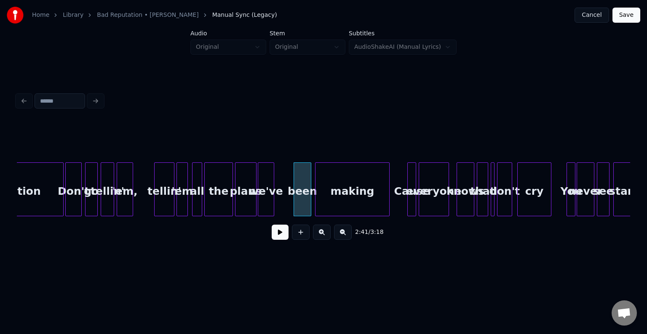
click at [279, 232] on button at bounding box center [279, 232] width 17 height 15
click at [286, 192] on div "we've" at bounding box center [284, 191] width 16 height 57
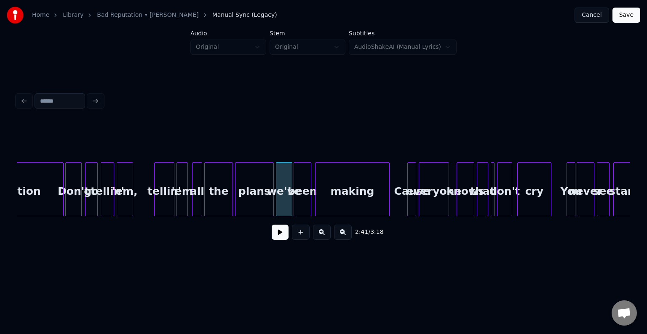
click at [272, 205] on div at bounding box center [272, 189] width 3 height 53
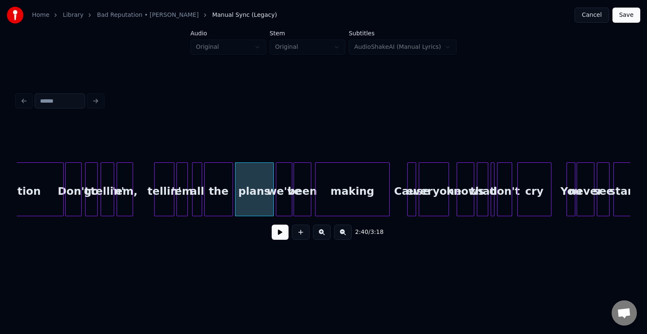
click at [282, 236] on button at bounding box center [279, 232] width 17 height 15
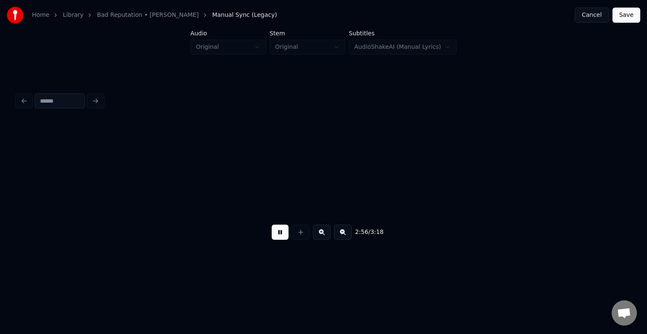
scroll to position [0, 11168]
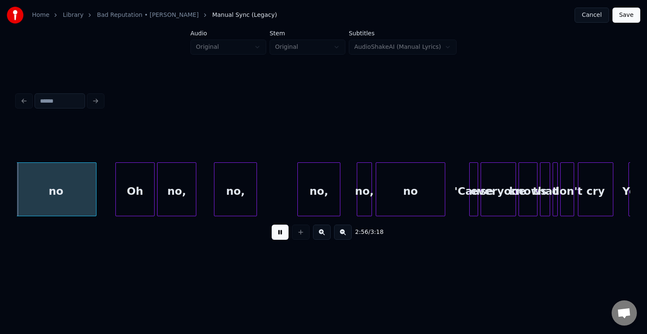
click at [282, 236] on button at bounding box center [279, 232] width 17 height 15
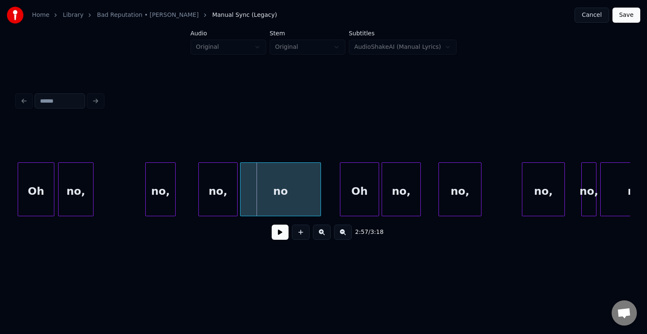
scroll to position [0, 10932]
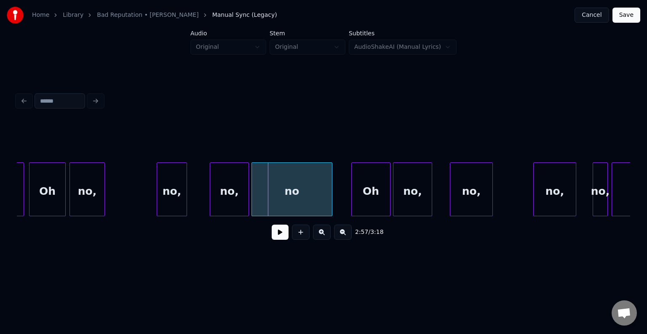
click at [165, 202] on div "no," at bounding box center [171, 191] width 29 height 57
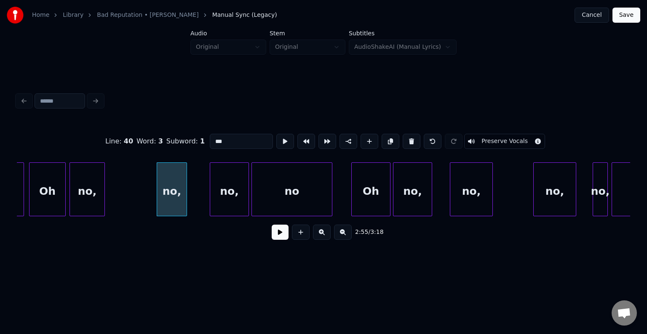
click at [403, 138] on button at bounding box center [411, 141] width 18 height 15
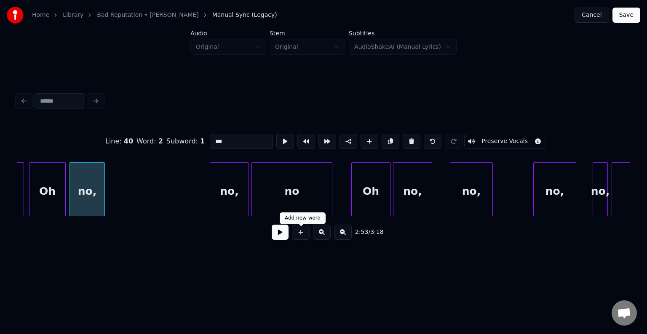
click at [290, 229] on div at bounding box center [300, 232] width 21 height 15
click at [279, 235] on button at bounding box center [279, 232] width 17 height 15
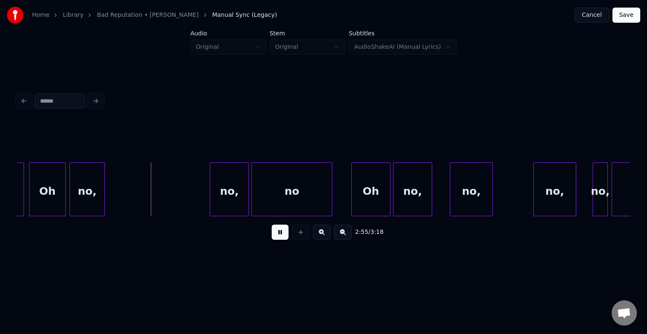
click at [279, 235] on button at bounding box center [279, 232] width 17 height 15
click at [147, 197] on div at bounding box center [147, 189] width 3 height 53
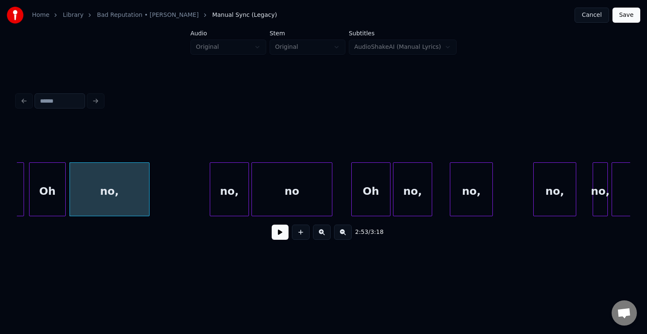
click at [276, 235] on button at bounding box center [279, 232] width 17 height 15
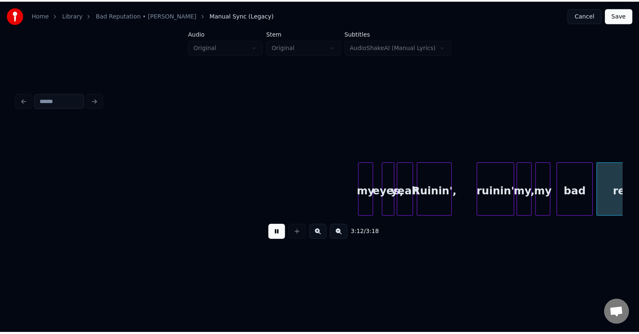
scroll to position [0, 11906]
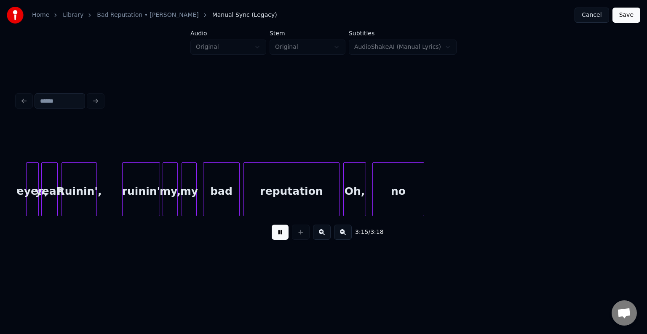
click at [630, 13] on button "Save" at bounding box center [626, 15] width 28 height 15
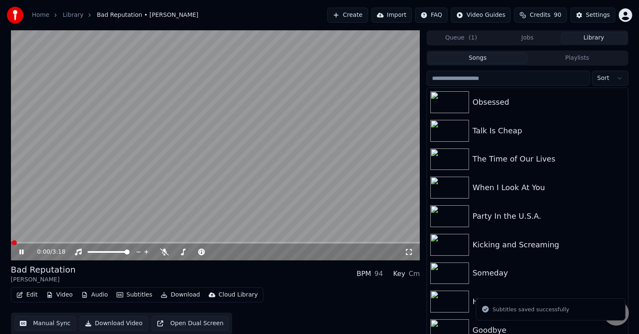
click at [21, 254] on icon at bounding box center [28, 252] width 20 height 7
click at [160, 299] on button "Download" at bounding box center [180, 295] width 46 height 12
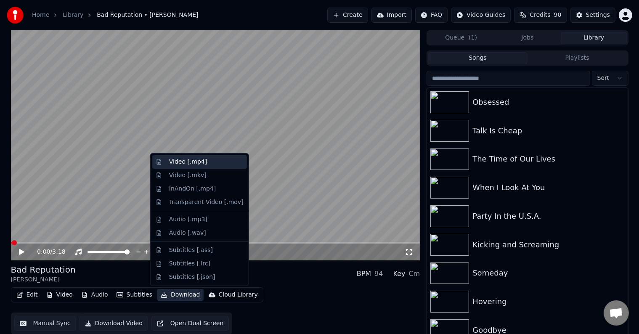
click at [182, 163] on div "Video [.mp4]" at bounding box center [188, 162] width 38 height 8
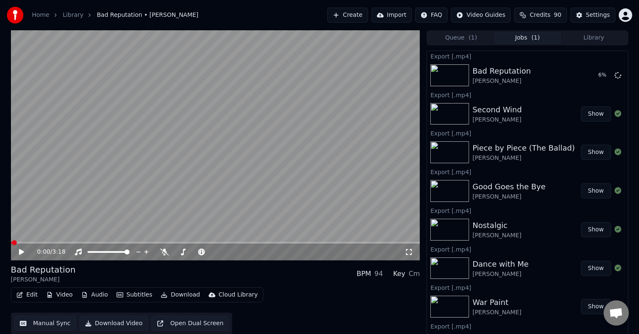
click at [604, 37] on button "Library" at bounding box center [594, 38] width 67 height 12
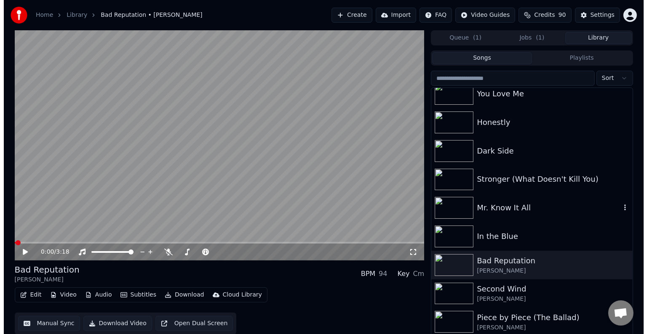
scroll to position [6340, 0]
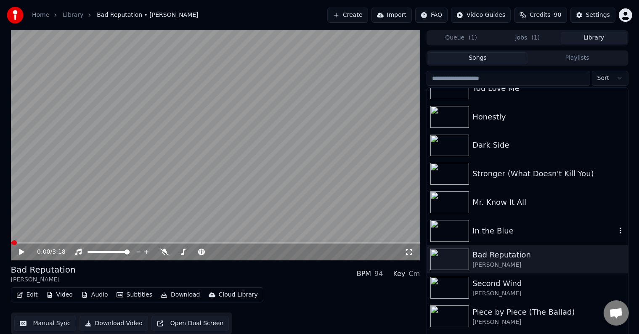
click at [510, 229] on div "In the Blue" at bounding box center [545, 231] width 144 height 12
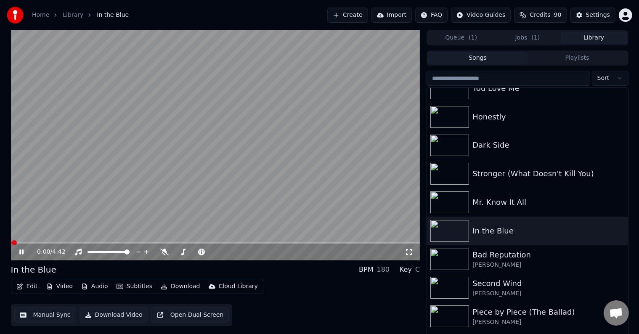
click at [20, 253] on icon at bounding box center [21, 252] width 4 height 5
click at [27, 288] on button "Edit" at bounding box center [27, 287] width 28 height 12
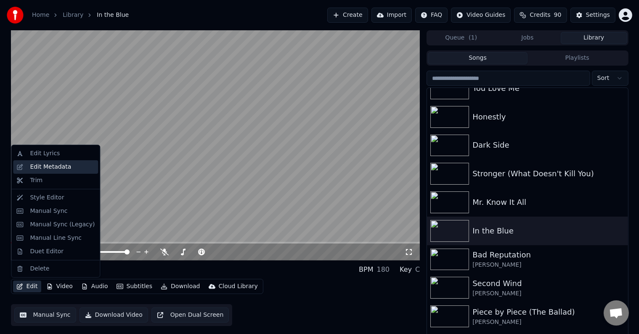
click at [44, 165] on div "Edit Metadata" at bounding box center [50, 167] width 41 height 8
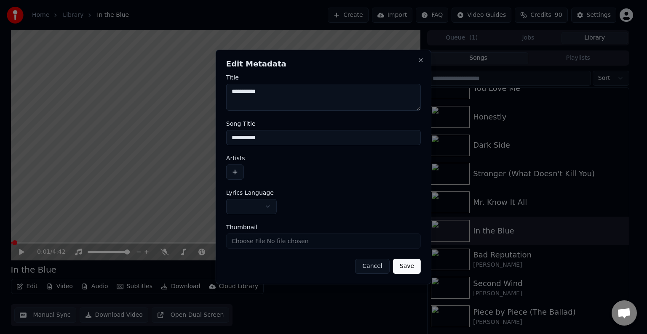
click at [245, 208] on body "Home Library In the Blue Create Import FAQ Video Guides Credits 90 Settings 0:0…" at bounding box center [319, 167] width 639 height 334
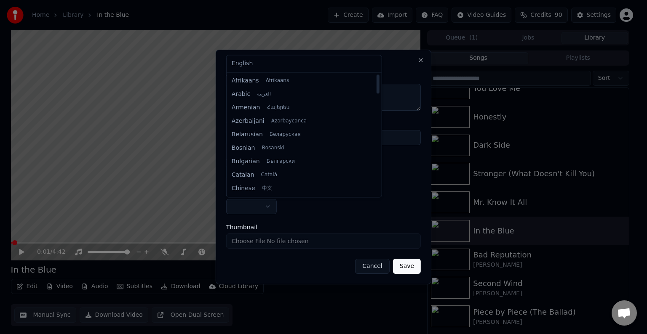
select select "**"
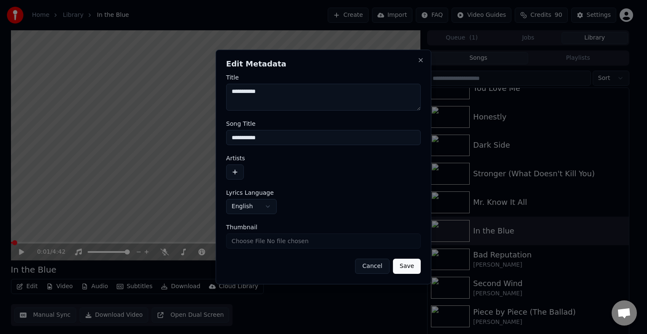
click at [238, 172] on button "button" at bounding box center [235, 172] width 18 height 15
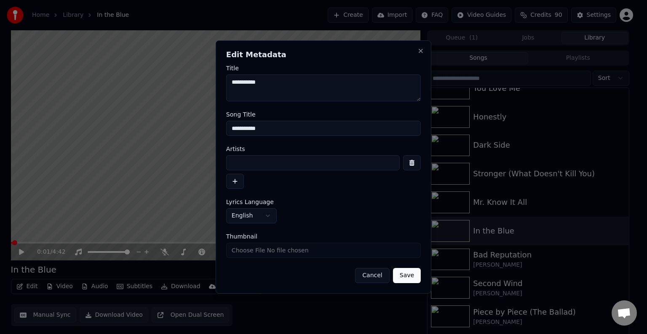
click at [250, 165] on input at bounding box center [312, 162] width 173 height 15
type input "**********"
click at [393, 268] on button "Save" at bounding box center [407, 275] width 28 height 15
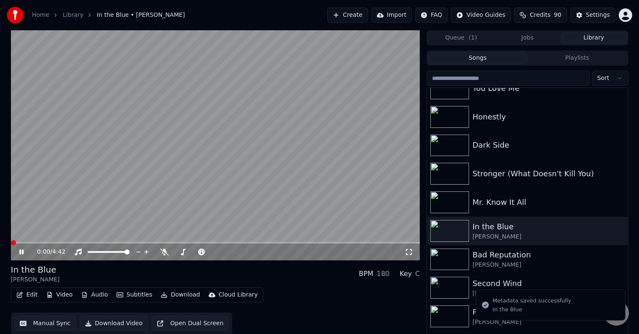
click at [23, 294] on button "Edit" at bounding box center [27, 295] width 28 height 12
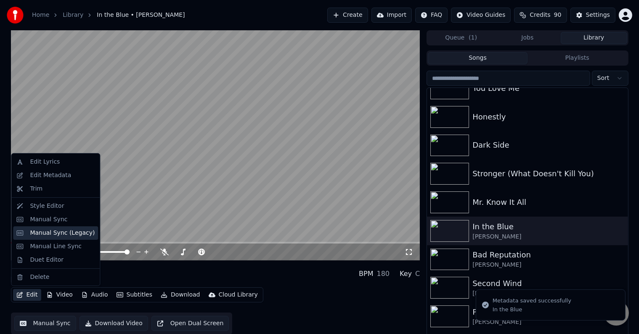
click at [49, 232] on div "Manual Sync (Legacy)" at bounding box center [62, 233] width 65 height 8
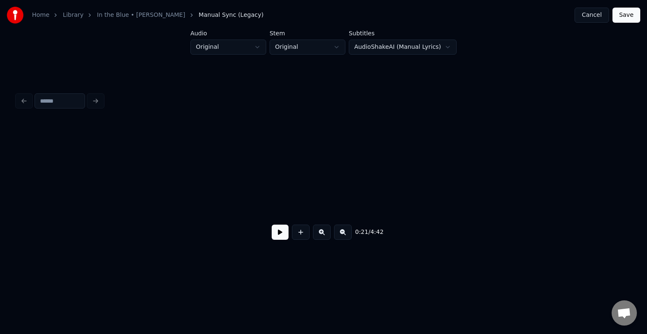
scroll to position [0, 1344]
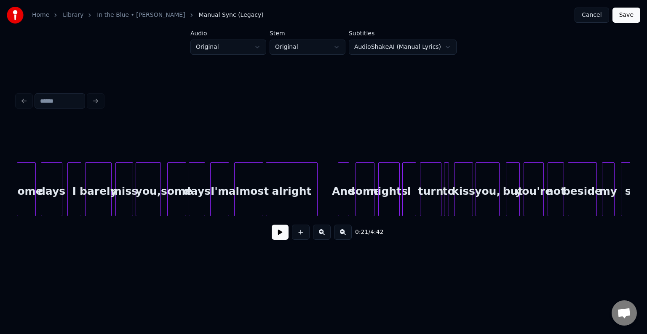
click at [274, 234] on button at bounding box center [279, 232] width 17 height 15
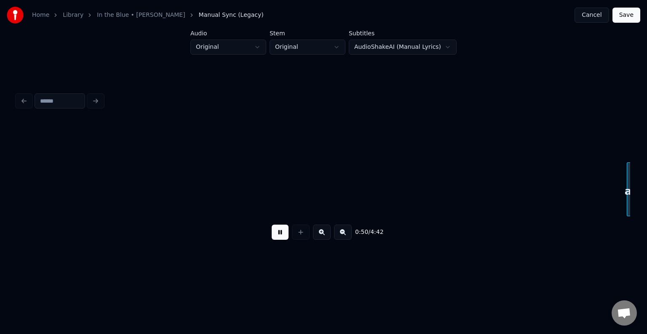
scroll to position [0, 3183]
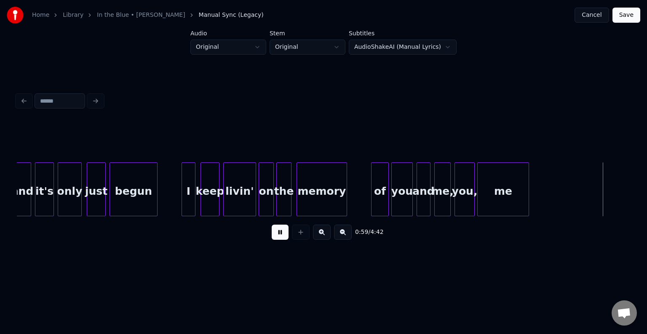
click at [274, 234] on button at bounding box center [279, 232] width 17 height 15
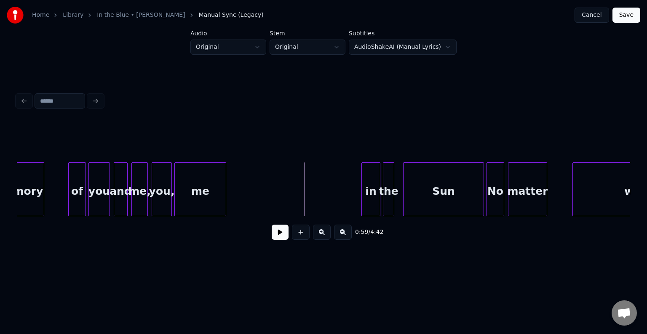
scroll to position [0, 3486]
click at [209, 209] on div "me" at bounding box center [199, 191] width 51 height 57
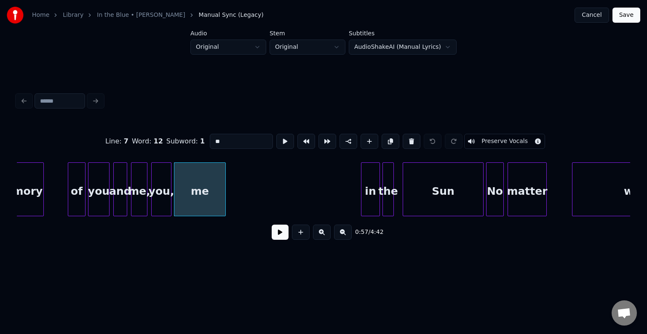
click at [283, 240] on button at bounding box center [279, 232] width 17 height 15
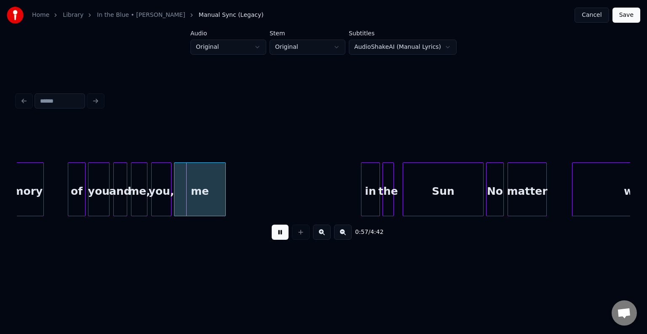
click at [283, 240] on button at bounding box center [279, 232] width 17 height 15
click at [192, 205] on div at bounding box center [191, 189] width 3 height 53
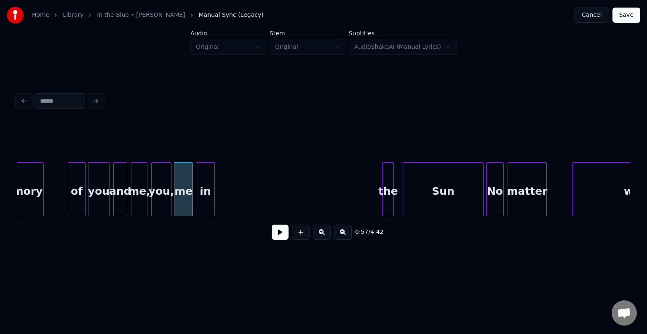
click at [202, 199] on div "in" at bounding box center [205, 191] width 18 height 57
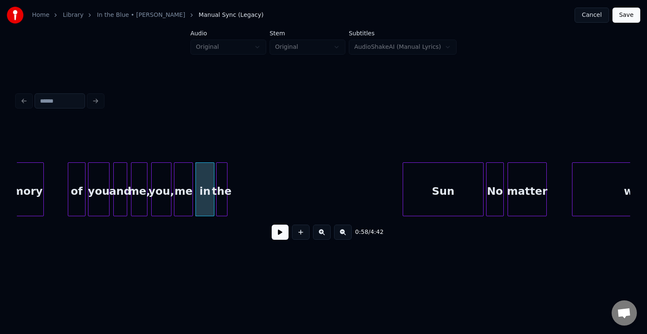
click at [222, 192] on div "the" at bounding box center [221, 191] width 11 height 57
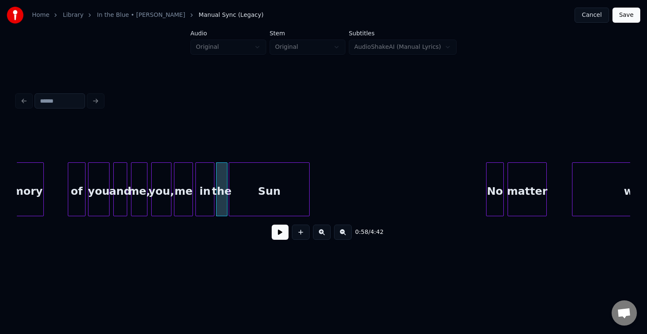
click at [280, 195] on div "Sun" at bounding box center [269, 191] width 80 height 57
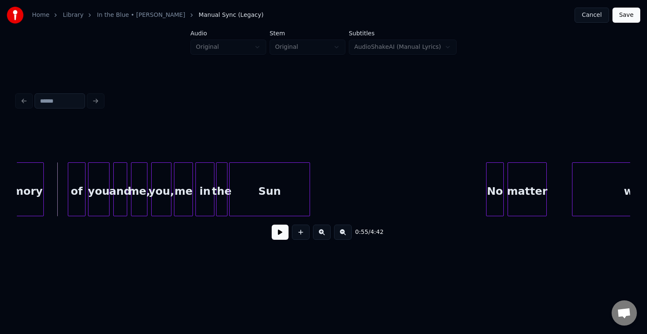
click at [281, 236] on button at bounding box center [279, 232] width 17 height 15
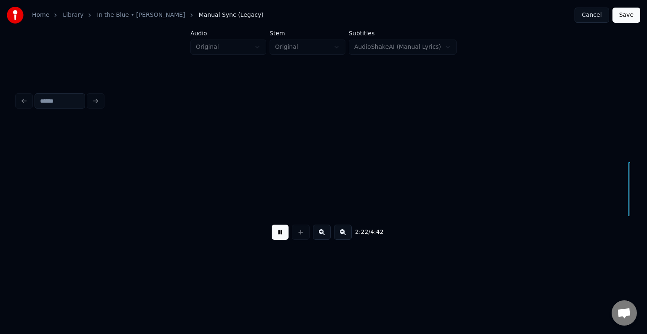
scroll to position [0, 9008]
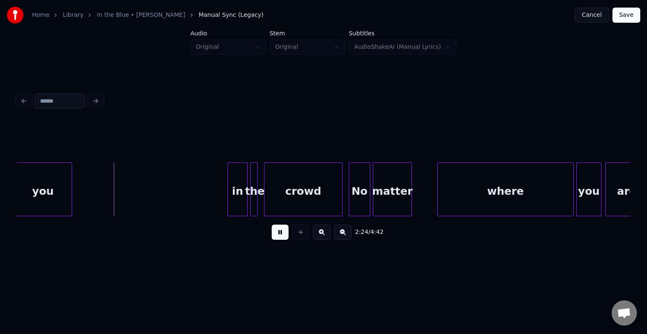
click at [281, 236] on button at bounding box center [279, 232] width 17 height 15
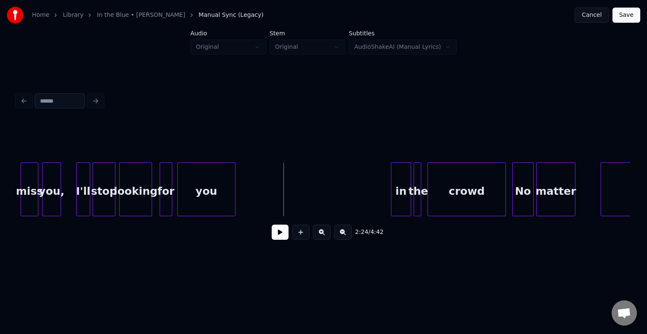
scroll to position [0, 8839]
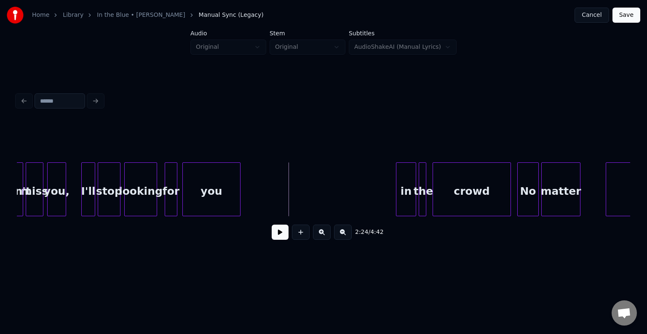
click at [201, 206] on div "you" at bounding box center [211, 191] width 57 height 57
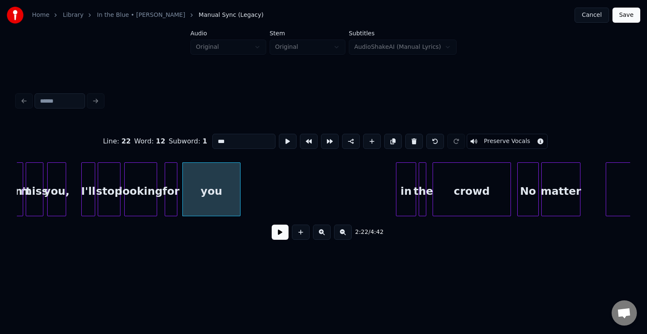
click at [281, 240] on button at bounding box center [279, 232] width 17 height 15
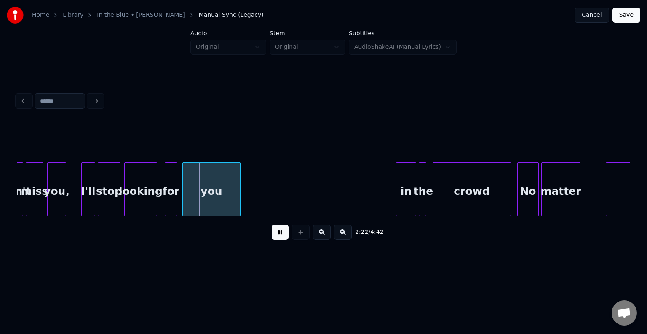
click at [281, 240] on button at bounding box center [279, 232] width 17 height 15
click at [204, 209] on div at bounding box center [203, 189] width 3 height 53
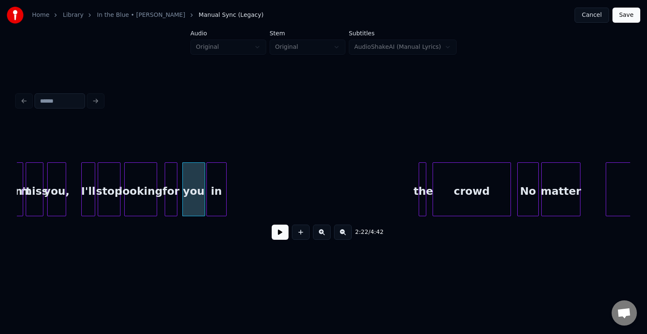
click at [217, 201] on div "in" at bounding box center [216, 191] width 19 height 57
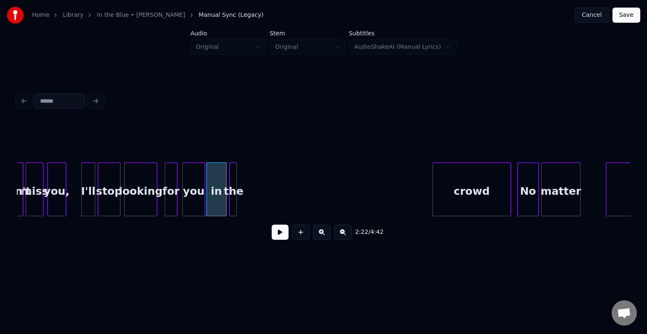
click at [232, 207] on div "the" at bounding box center [233, 191] width 8 height 57
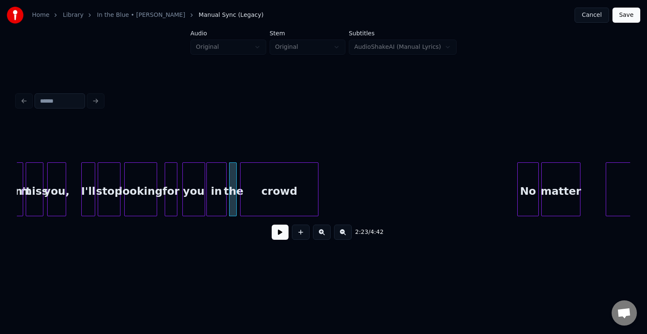
click at [282, 197] on div "crowd" at bounding box center [278, 191] width 77 height 57
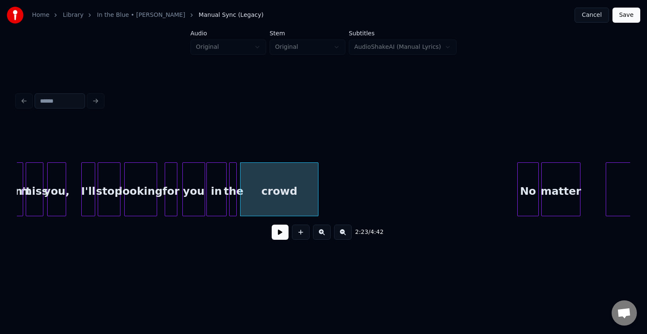
click at [155, 198] on div at bounding box center [155, 189] width 3 height 53
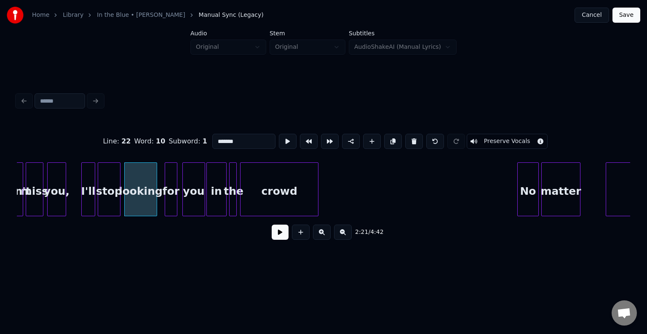
click at [281, 236] on button at bounding box center [279, 232] width 17 height 15
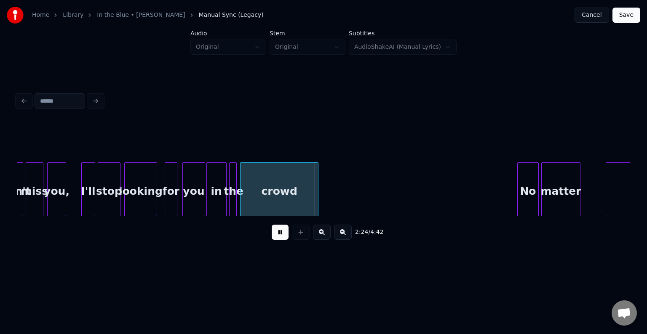
click at [275, 195] on div "crowd" at bounding box center [278, 191] width 77 height 57
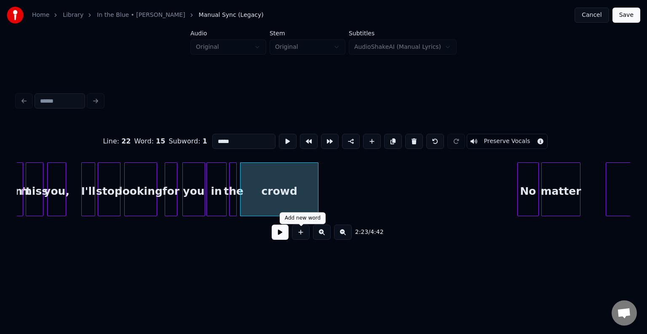
click at [276, 234] on button at bounding box center [279, 232] width 17 height 15
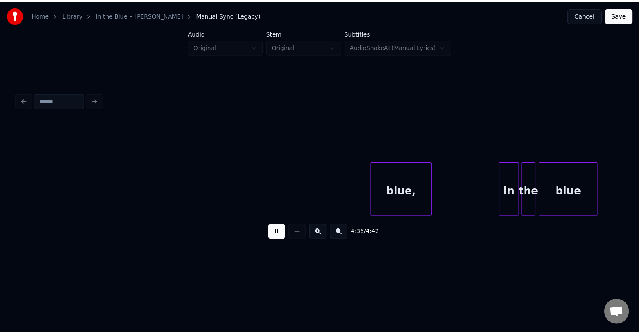
scroll to position [0, 17199]
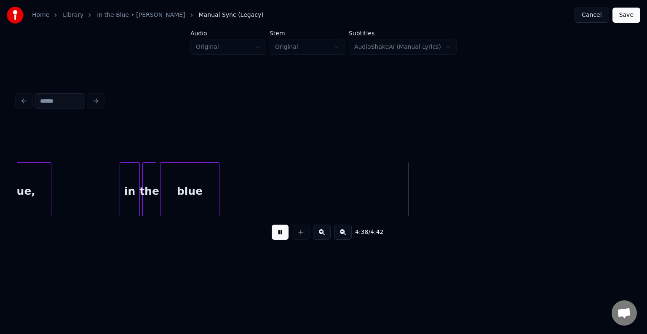
click at [625, 18] on button "Save" at bounding box center [626, 15] width 28 height 15
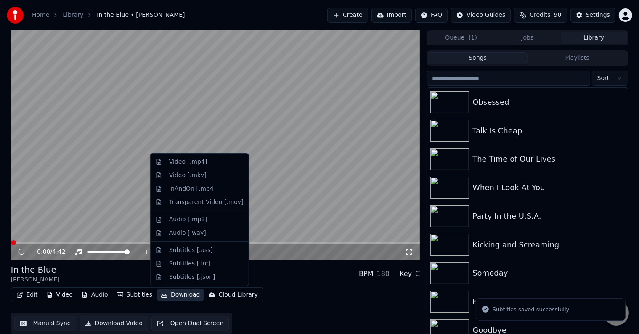
click at [170, 291] on button "Download" at bounding box center [180, 295] width 46 height 12
click at [186, 165] on div "Video [.mp4]" at bounding box center [188, 162] width 38 height 8
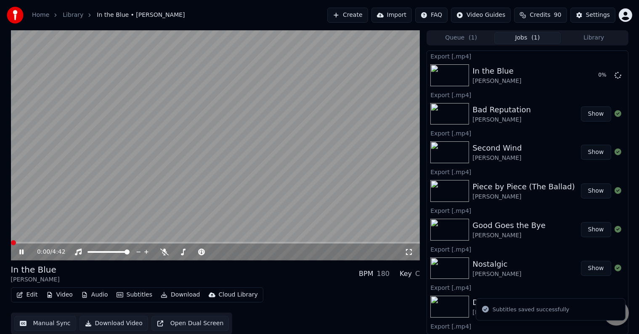
click at [20, 252] on icon at bounding box center [21, 252] width 4 height 5
click at [593, 40] on button "Library" at bounding box center [594, 38] width 67 height 12
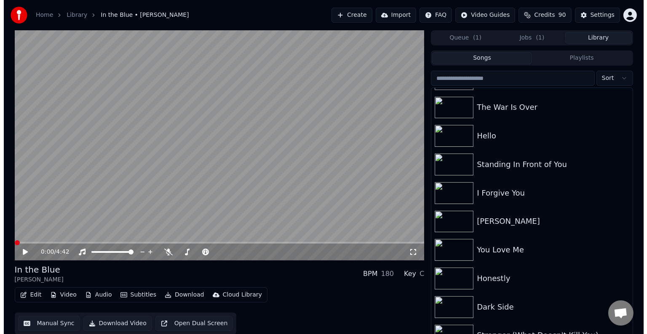
scroll to position [6281, 0]
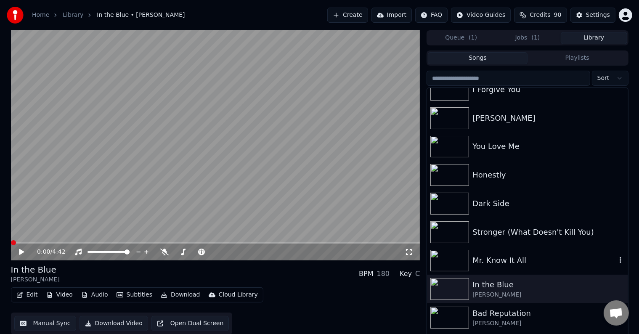
click at [530, 256] on div "Mr. Know It All" at bounding box center [545, 261] width 144 height 12
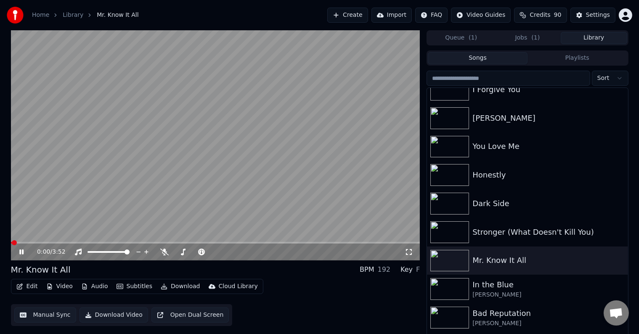
click at [21, 253] on icon at bounding box center [28, 252] width 20 height 7
click at [16, 288] on button "Edit" at bounding box center [27, 287] width 28 height 12
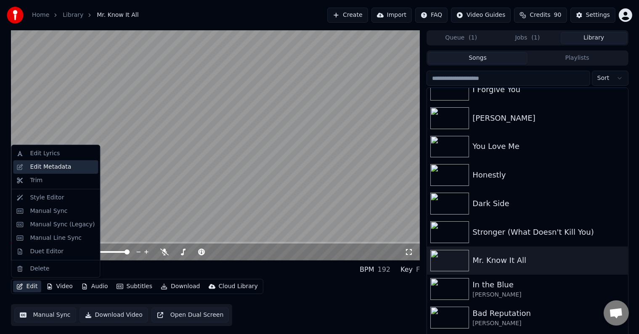
click at [56, 167] on div "Edit Metadata" at bounding box center [50, 167] width 41 height 8
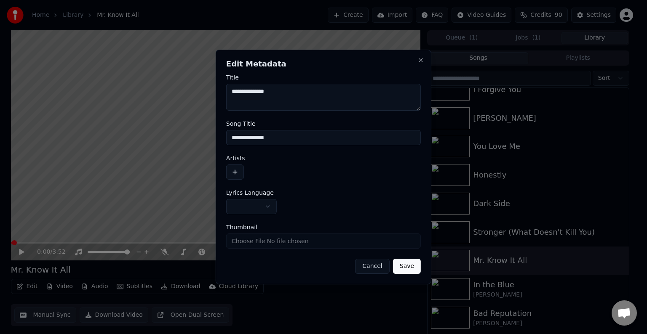
click at [246, 204] on button "button" at bounding box center [251, 206] width 51 height 15
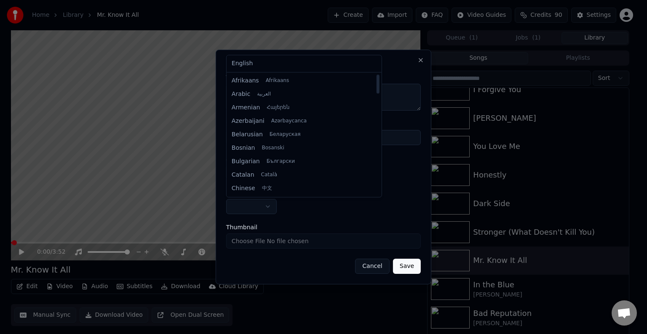
select select "**"
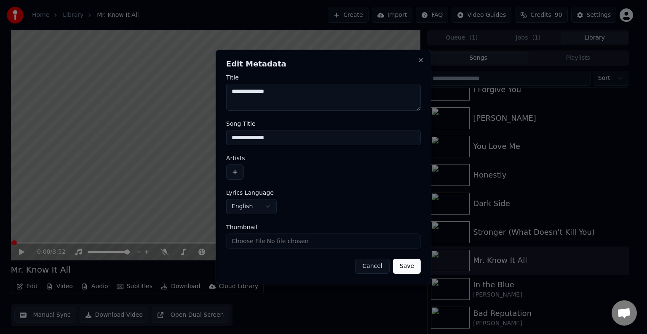
click at [237, 173] on button "button" at bounding box center [235, 172] width 18 height 15
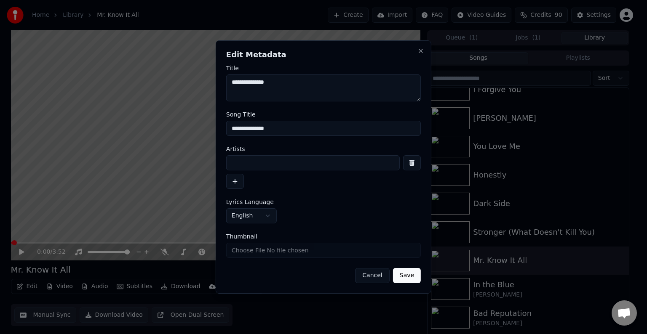
click at [256, 163] on input at bounding box center [312, 162] width 173 height 15
type input "**********"
click at [393, 268] on button "Save" at bounding box center [407, 275] width 28 height 15
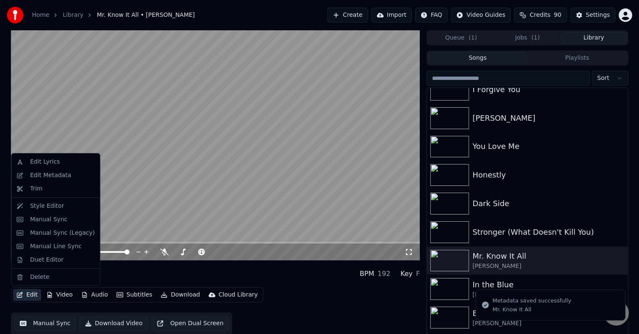
click at [21, 295] on icon "button" at bounding box center [19, 295] width 7 height 6
click at [49, 234] on div "Manual Sync (Legacy)" at bounding box center [62, 233] width 65 height 8
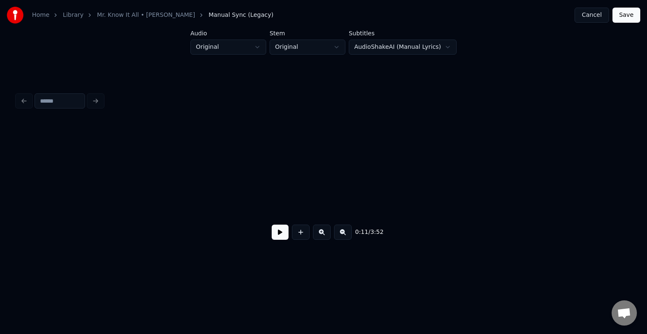
scroll to position [0, 695]
